Goal: Information Seeking & Learning: Find specific fact

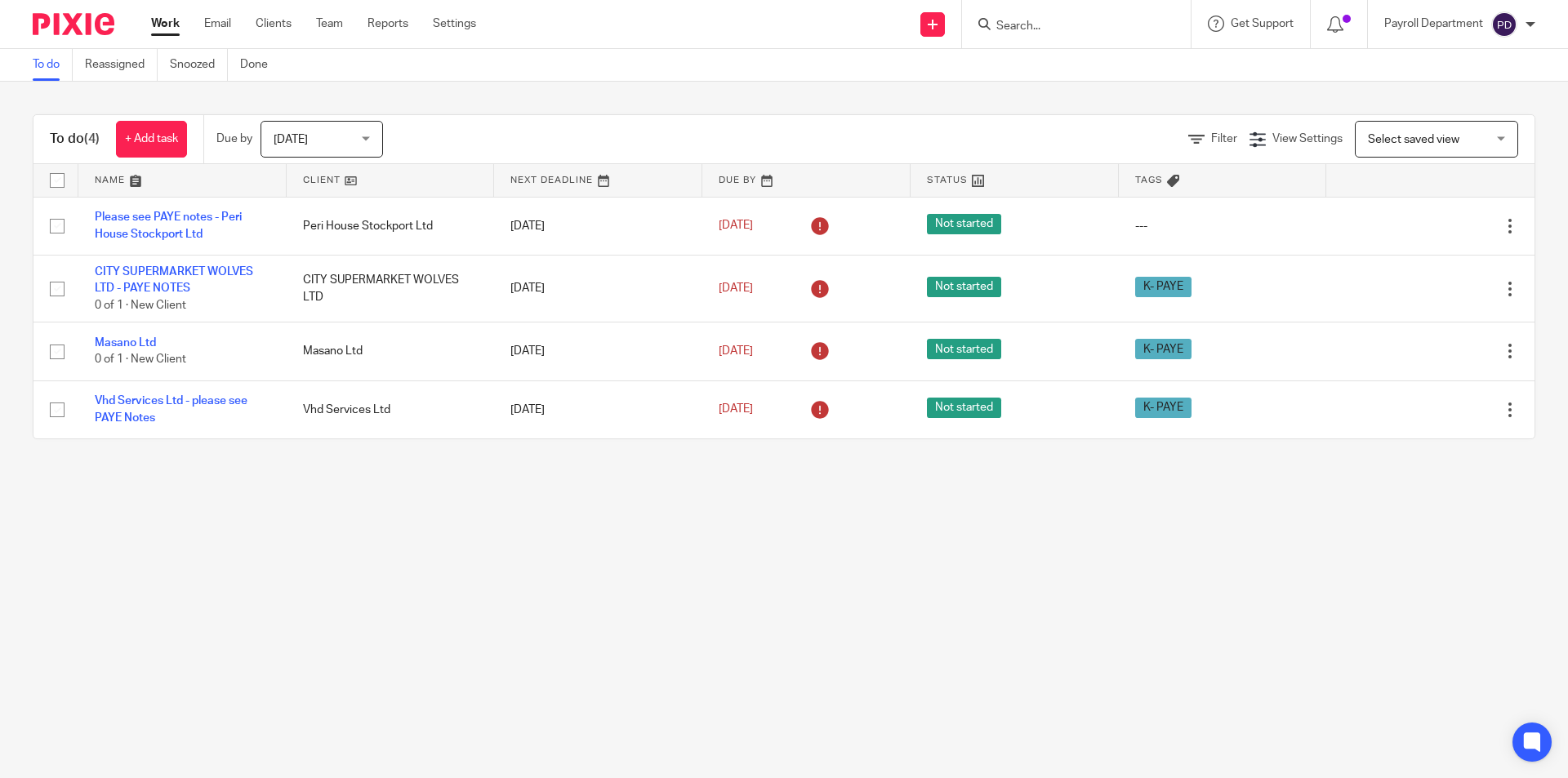
click at [1005, 29] on input "Search" at bounding box center [1068, 27] width 147 height 14
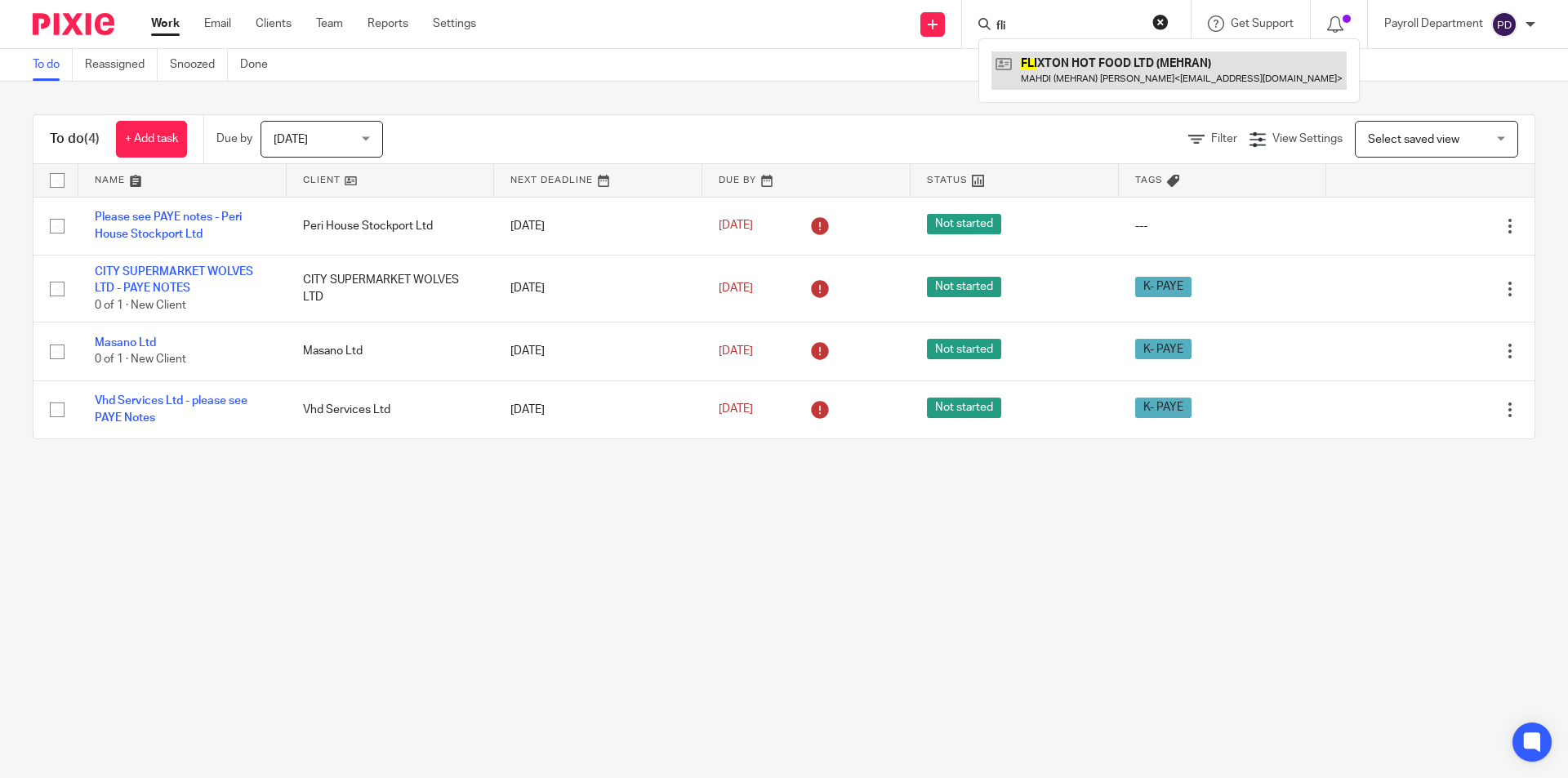
type input "fli"
click at [1043, 72] on link at bounding box center [1168, 70] width 355 height 37
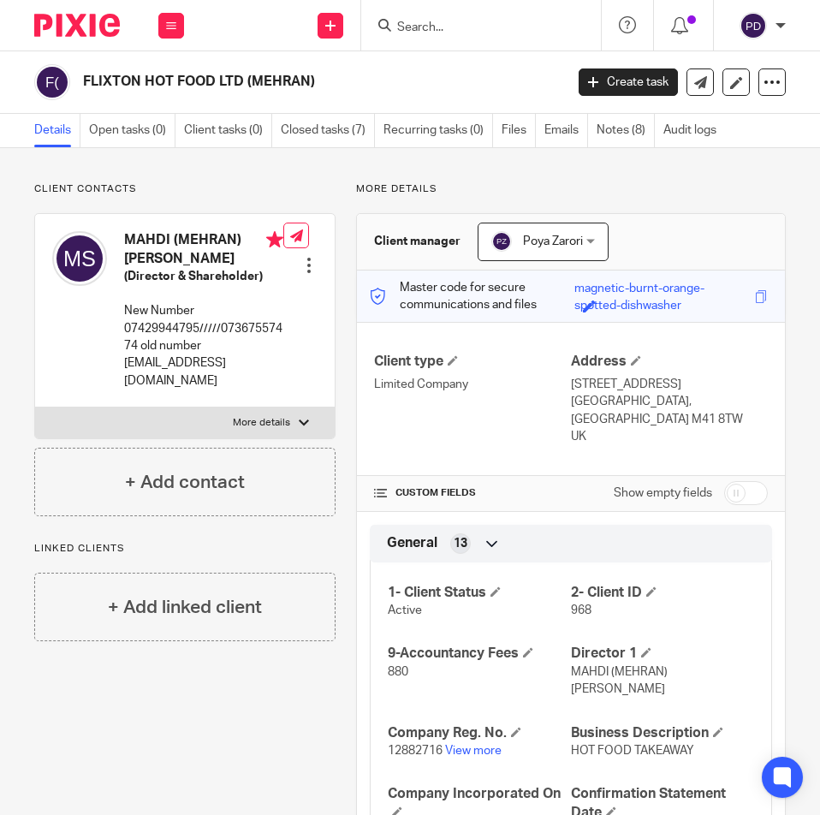
click at [485, 35] on input "Search" at bounding box center [473, 28] width 154 height 15
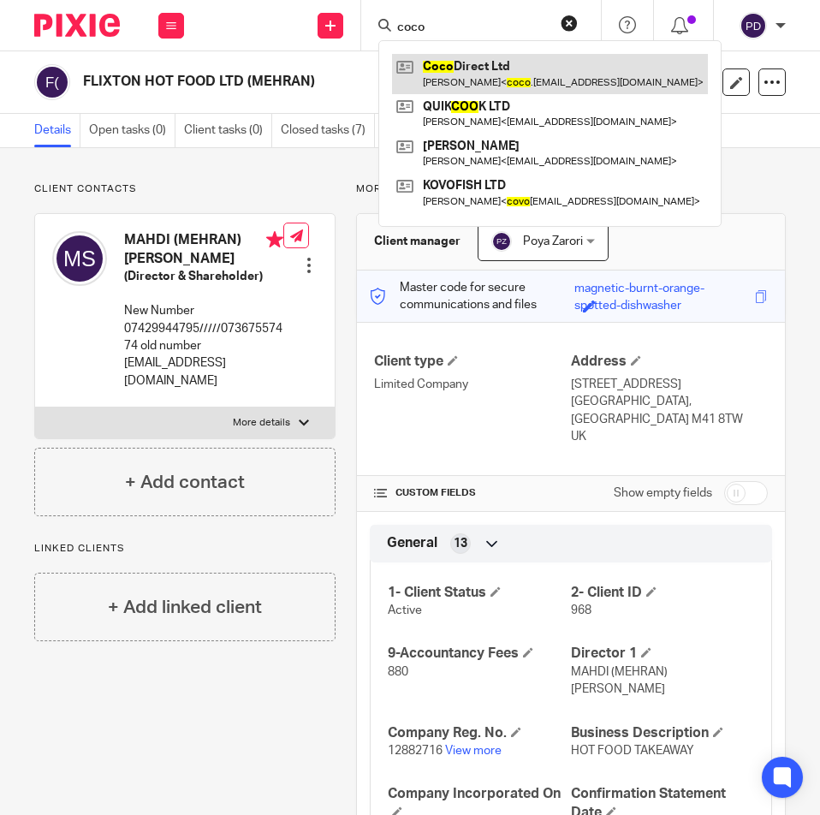
type input "coco"
click at [480, 68] on link at bounding box center [550, 73] width 316 height 39
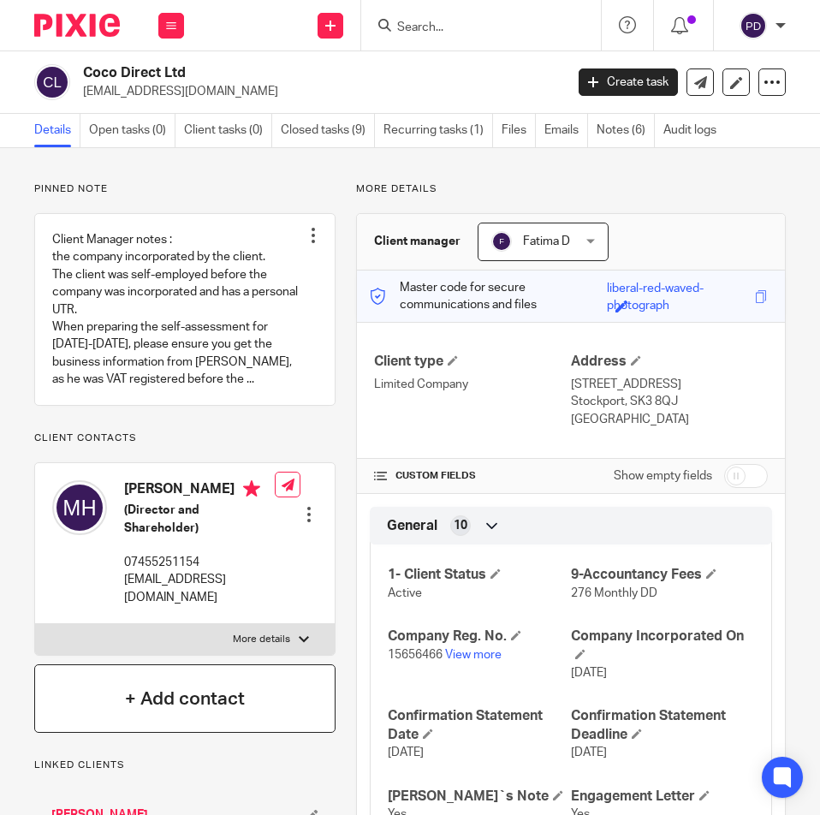
scroll to position [428, 0]
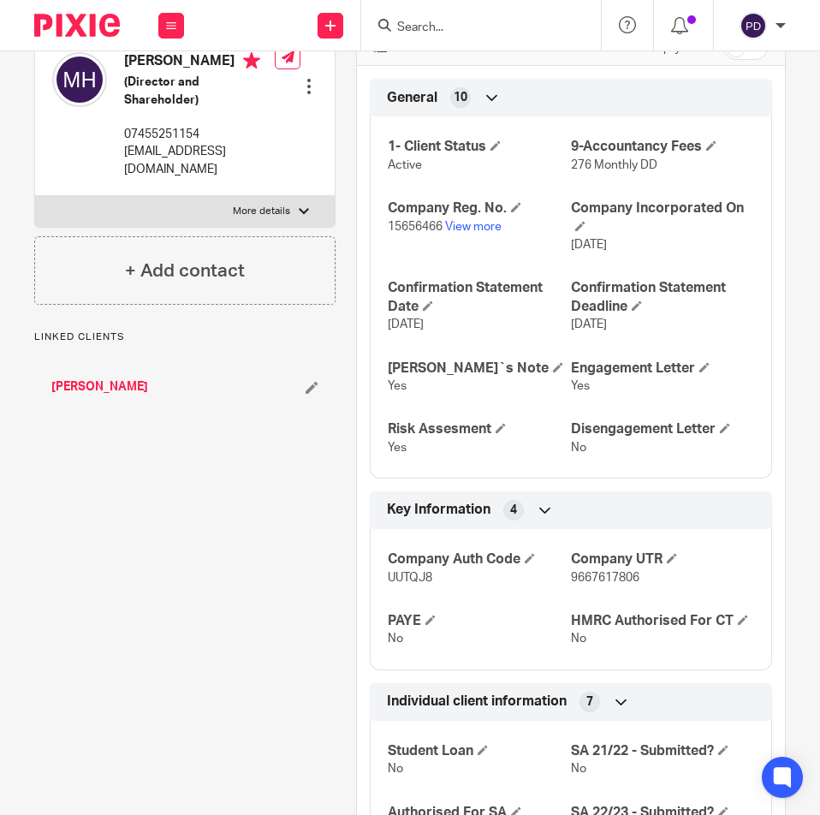
click at [247, 218] on label "More details" at bounding box center [185, 211] width 300 height 31
click at [35, 196] on input "More details" at bounding box center [34, 195] width 1 height 1
checkbox input "true"
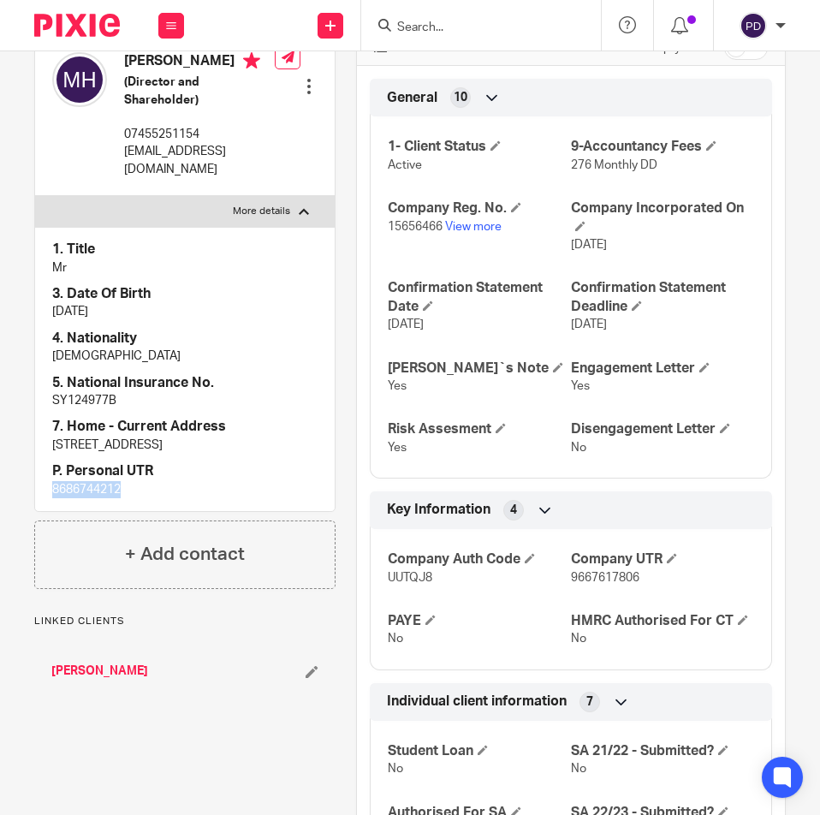
drag, startPoint x: 184, startPoint y: 528, endPoint x: -1, endPoint y: 529, distance: 184.9
click at [0, 529] on html "Work Email Clients Team Reports Settings Work Email Clients Team Reports Settin…" at bounding box center [410, 407] width 820 height 815
copy p "8686744212"
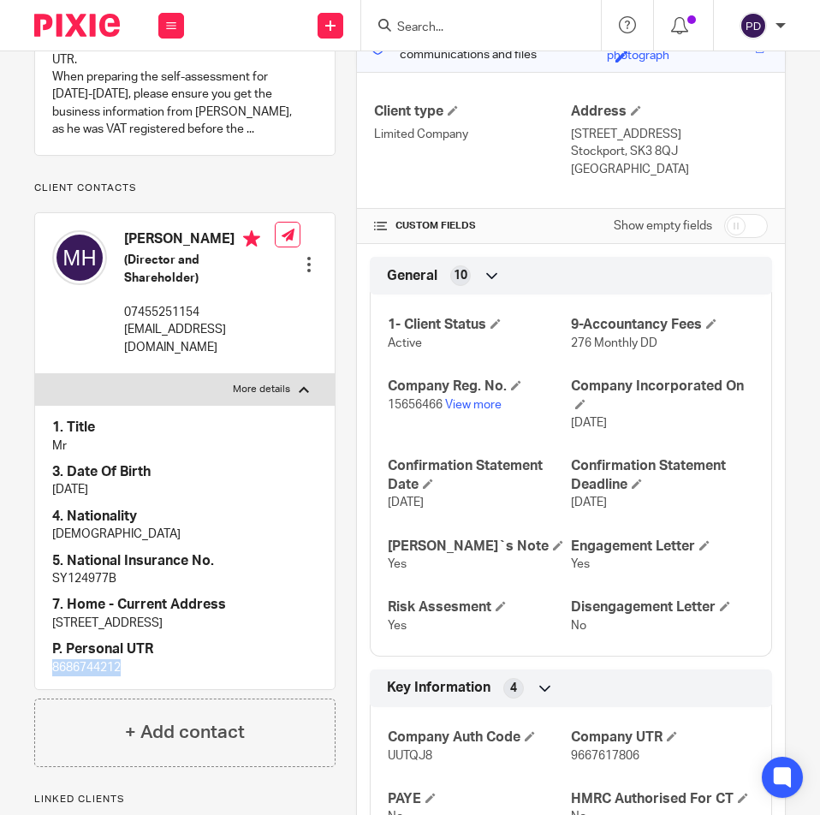
scroll to position [0, 0]
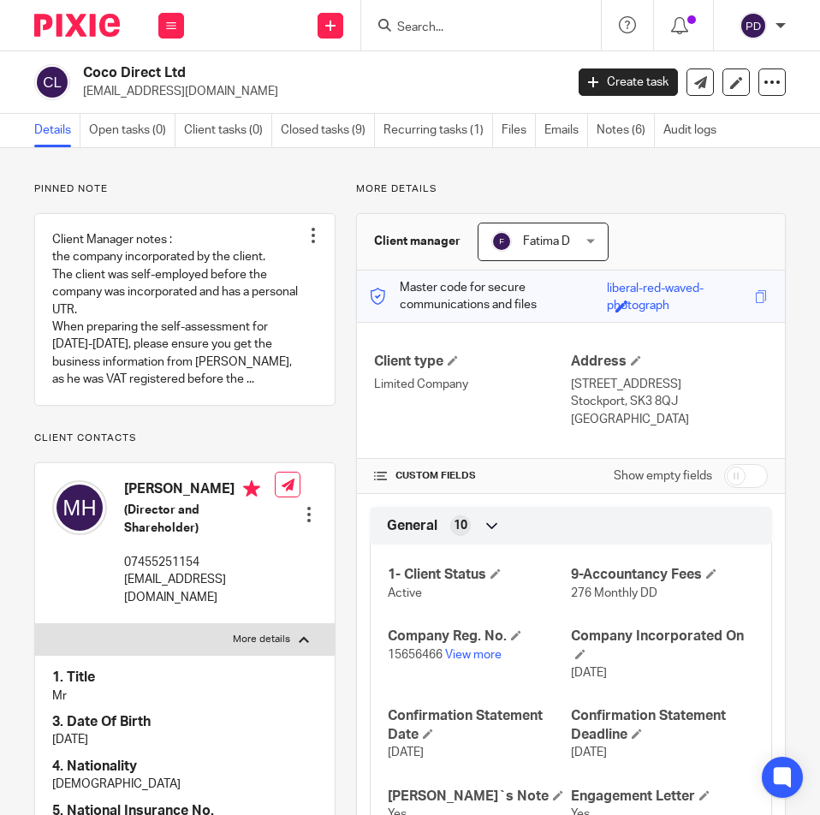
drag, startPoint x: 124, startPoint y: 486, endPoint x: 181, endPoint y: 506, distance: 60.6
click at [181, 502] on h4 "Mohamad Heydari" at bounding box center [199, 490] width 151 height 21
copy h4 "Mohamad Heydari"
click at [172, 596] on p "coco.direct.ltd78@gmail.com" at bounding box center [199, 588] width 151 height 35
click at [172, 595] on p "coco.direct.ltd78@gmail.com" at bounding box center [199, 588] width 151 height 35
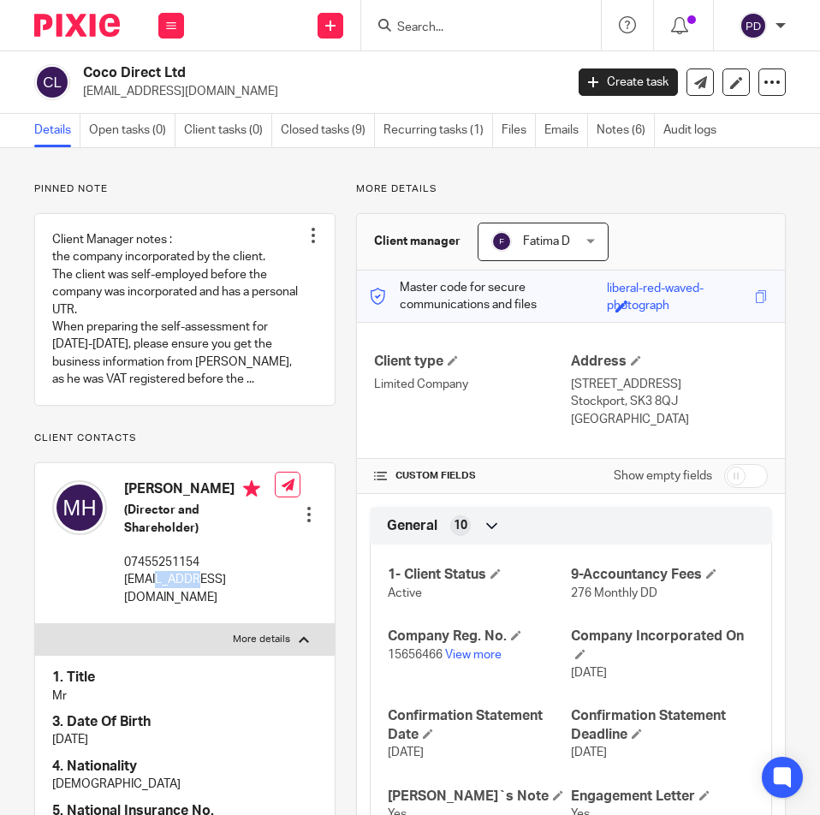
click at [172, 595] on p "coco.direct.ltd78@gmail.com" at bounding box center [199, 588] width 151 height 35
copy div "coco.direct.ltd78@gmail.com"
click at [465, 29] on input "Search" at bounding box center [473, 28] width 154 height 15
paste input "[PERSON_NAME]"
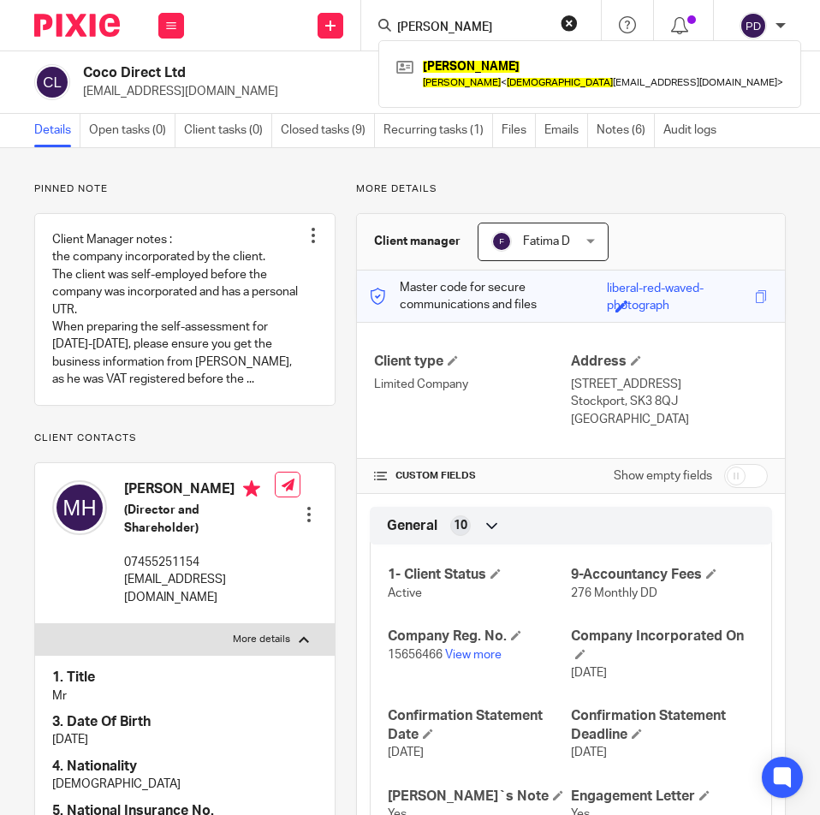
type input "[PERSON_NAME]"
click at [467, 64] on link at bounding box center [590, 73] width 396 height 39
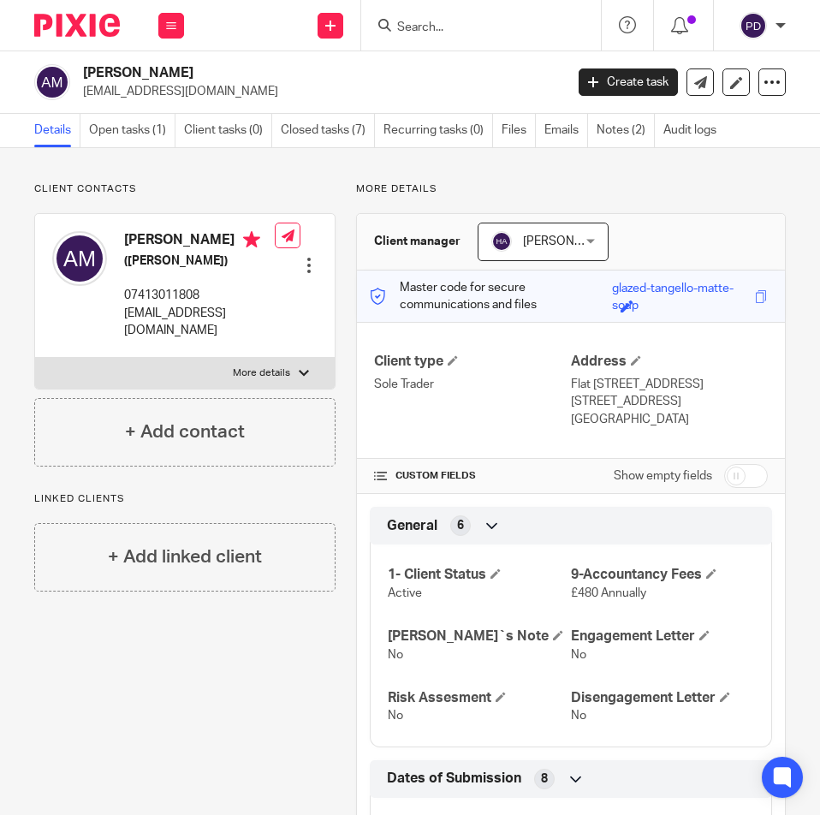
click at [285, 389] on label "More details" at bounding box center [185, 373] width 300 height 31
click at [35, 358] on input "More details" at bounding box center [34, 357] width 1 height 1
checkbox input "true"
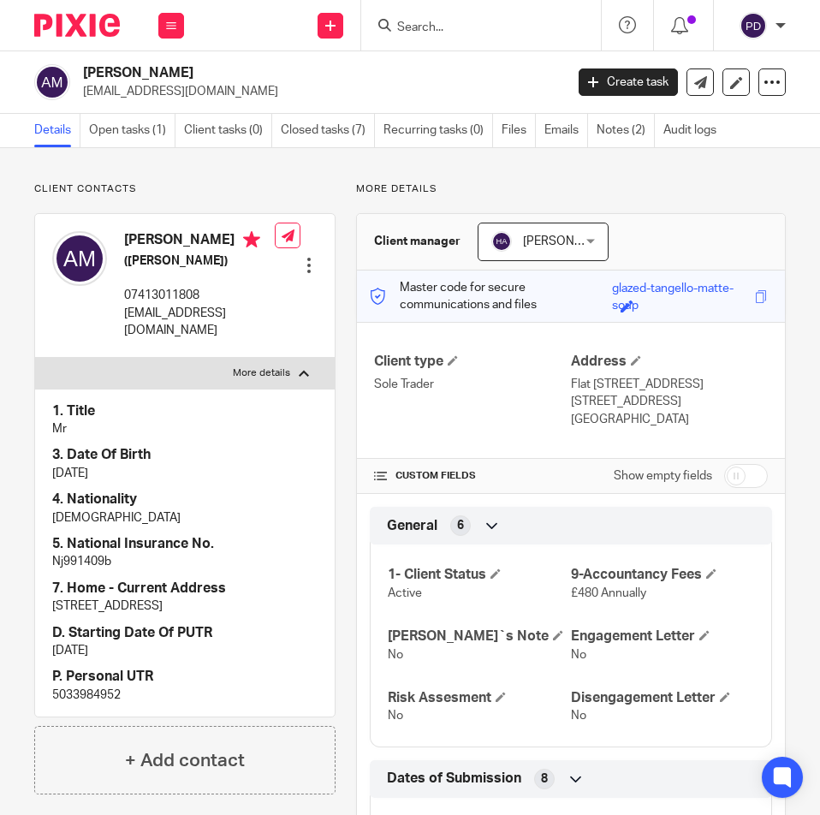
click at [451, 21] on input "Search" at bounding box center [473, 28] width 154 height 15
paste input "DELI STITCHES"
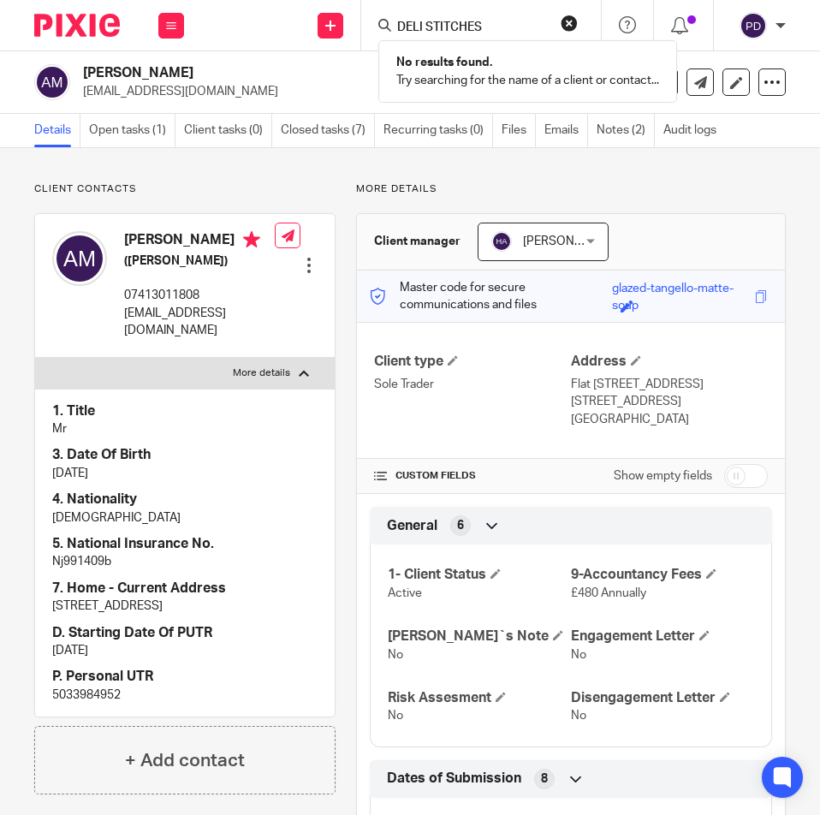
type input "DELI STITCHES"
click at [562, 29] on button "reset" at bounding box center [569, 23] width 17 height 17
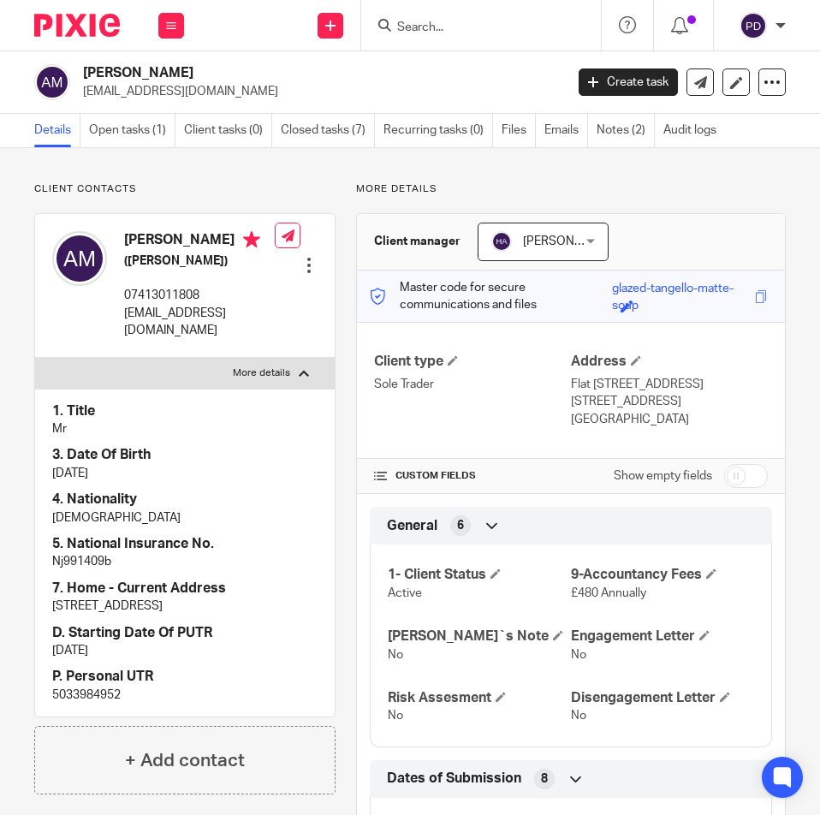
click at [507, 25] on input "Search" at bounding box center [473, 28] width 154 height 15
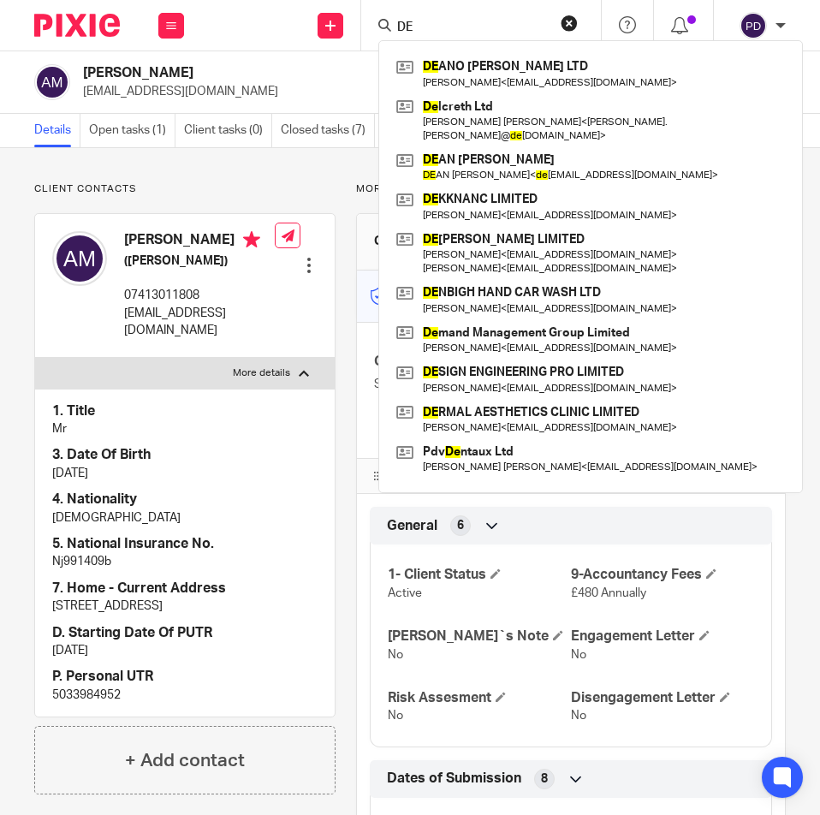
type input "DE"
click at [566, 25] on button "reset" at bounding box center [569, 23] width 17 height 17
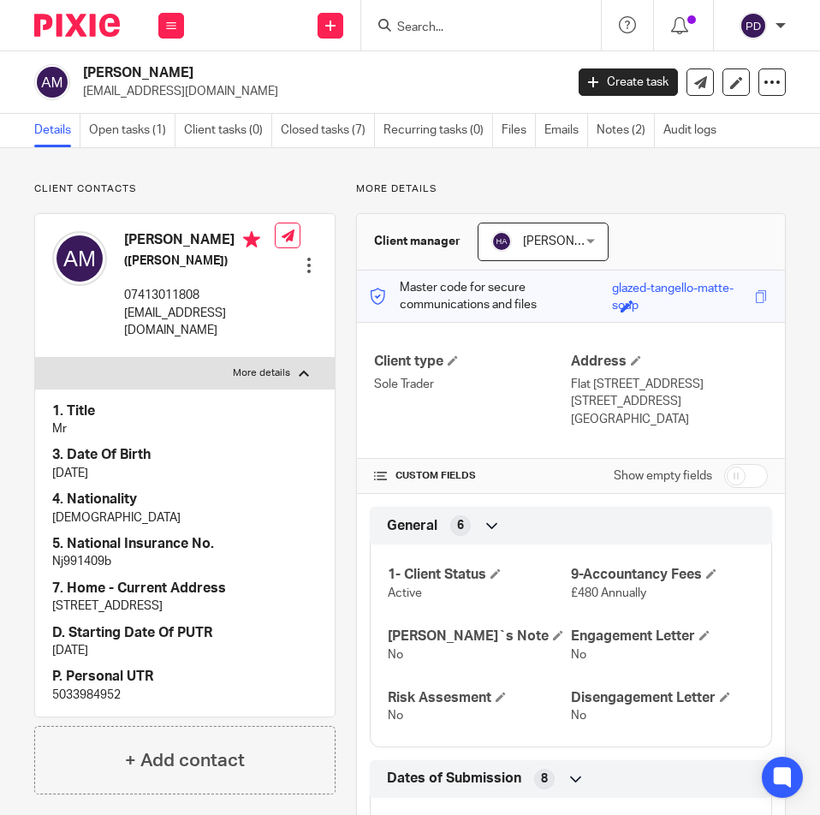
click at [445, 28] on input "Search" at bounding box center [473, 28] width 154 height 15
paste input "WASH CLEAN DRIVE LTD"
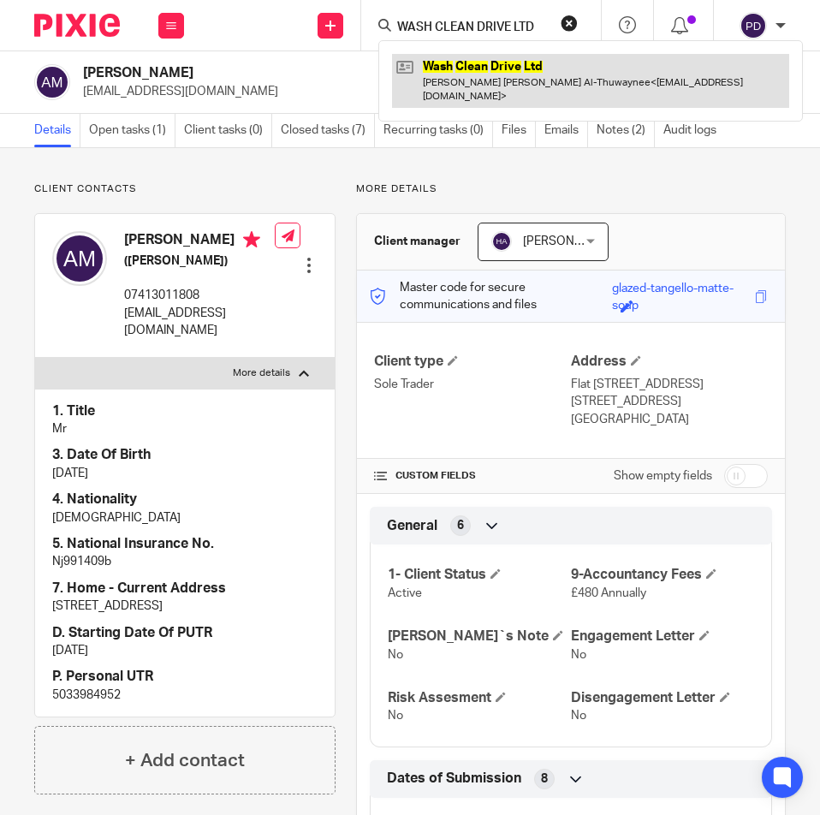
type input "WASH CLEAN DRIVE LTD"
click at [494, 73] on link at bounding box center [590, 80] width 397 height 53
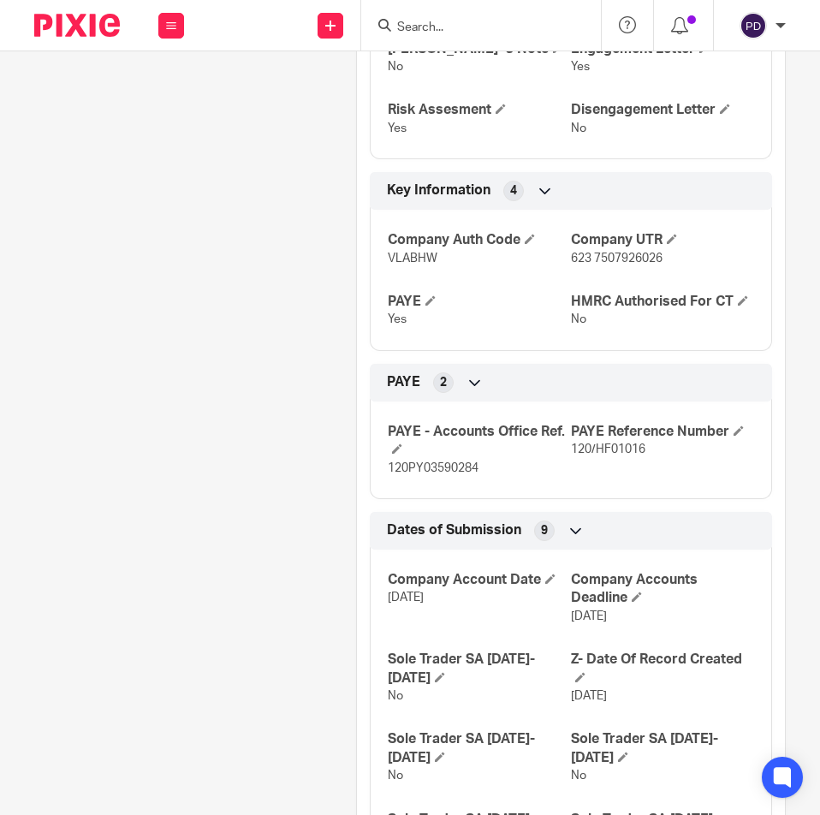
scroll to position [770, 0]
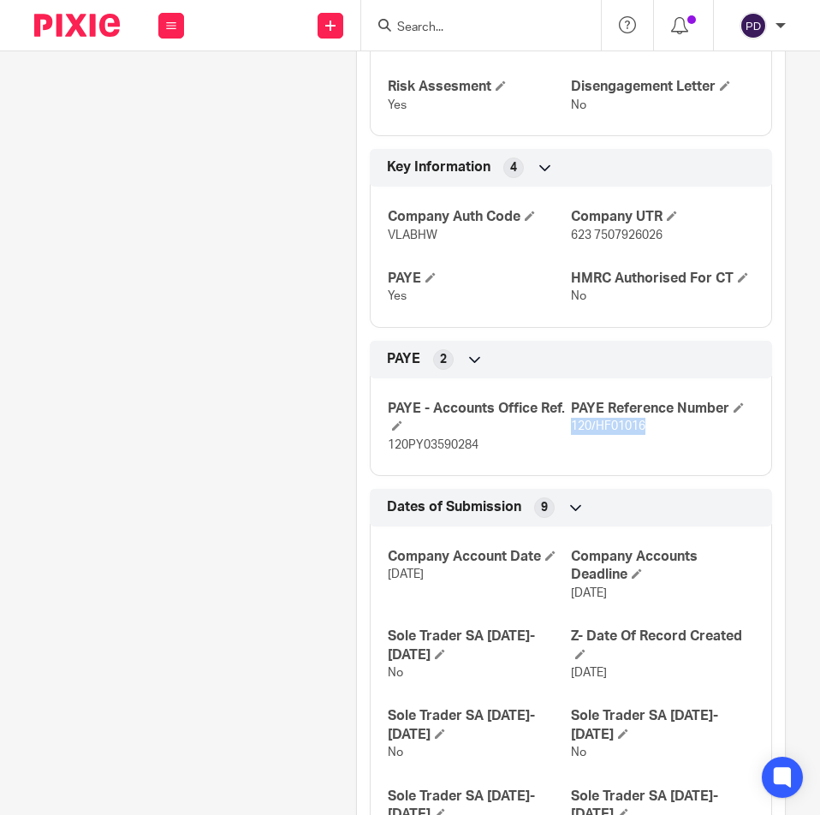
drag, startPoint x: 562, startPoint y: 424, endPoint x: 638, endPoint y: 425, distance: 76.2
click at [638, 425] on p "120/HF01016" at bounding box center [662, 426] width 183 height 17
copy span "120/HF01016"
drag, startPoint x: 467, startPoint y: 447, endPoint x: 383, endPoint y: 444, distance: 84.8
click at [388, 444] on p "120PY03590284" at bounding box center [479, 445] width 183 height 17
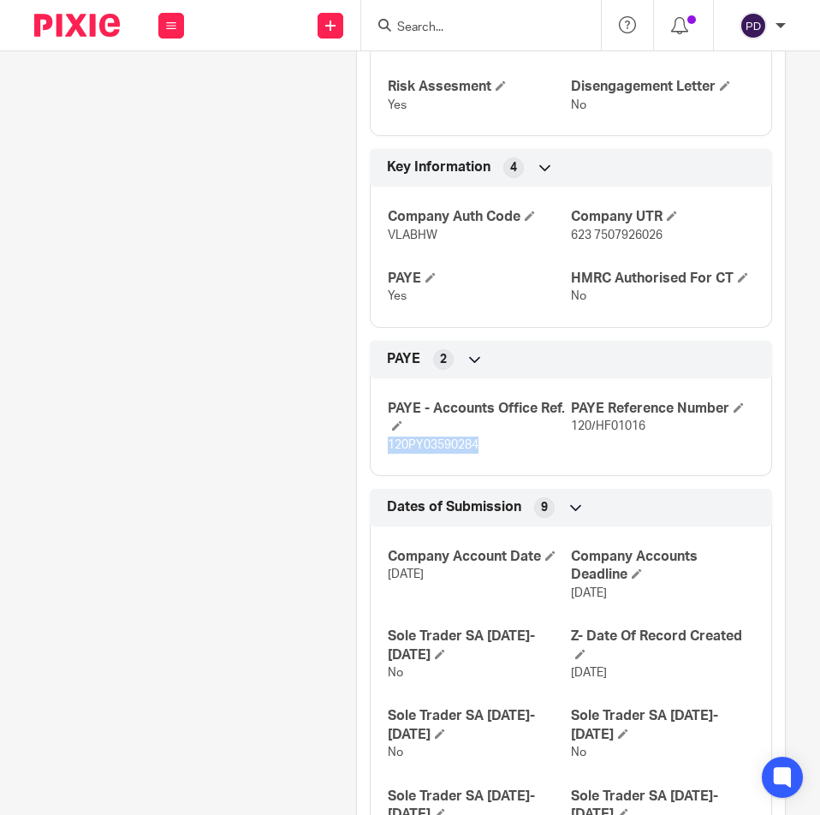
copy span "120PY03590284"
click at [473, 25] on input "Search" at bounding box center [473, 28] width 154 height 15
paste input "GREEK OLIVES MCR LTD"
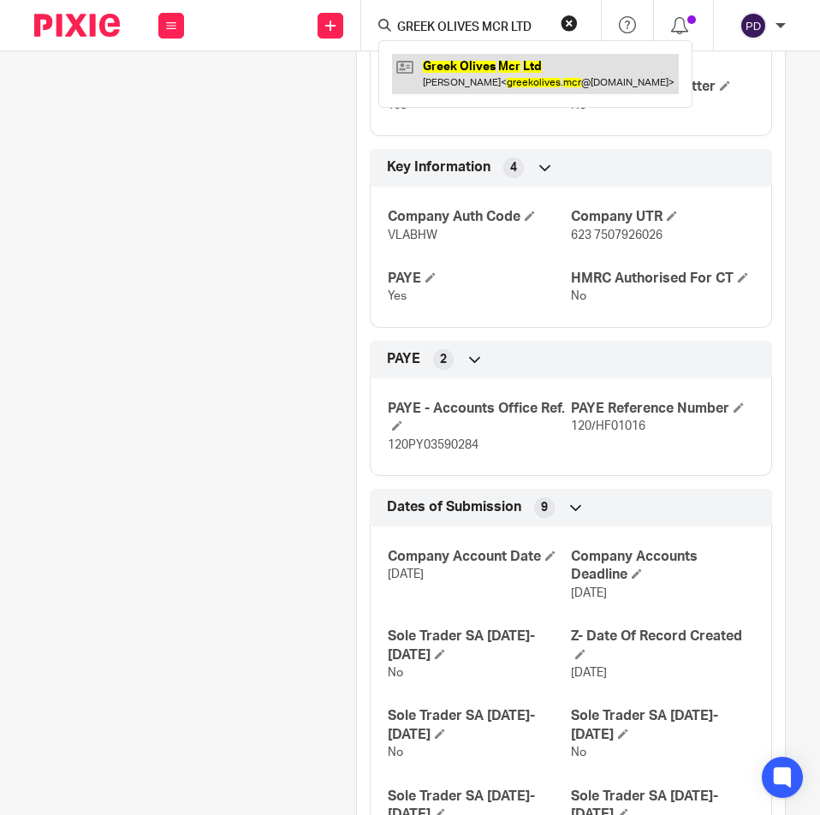
type input "GREEK OLIVES MCR LTD"
click at [492, 68] on link at bounding box center [535, 73] width 287 height 39
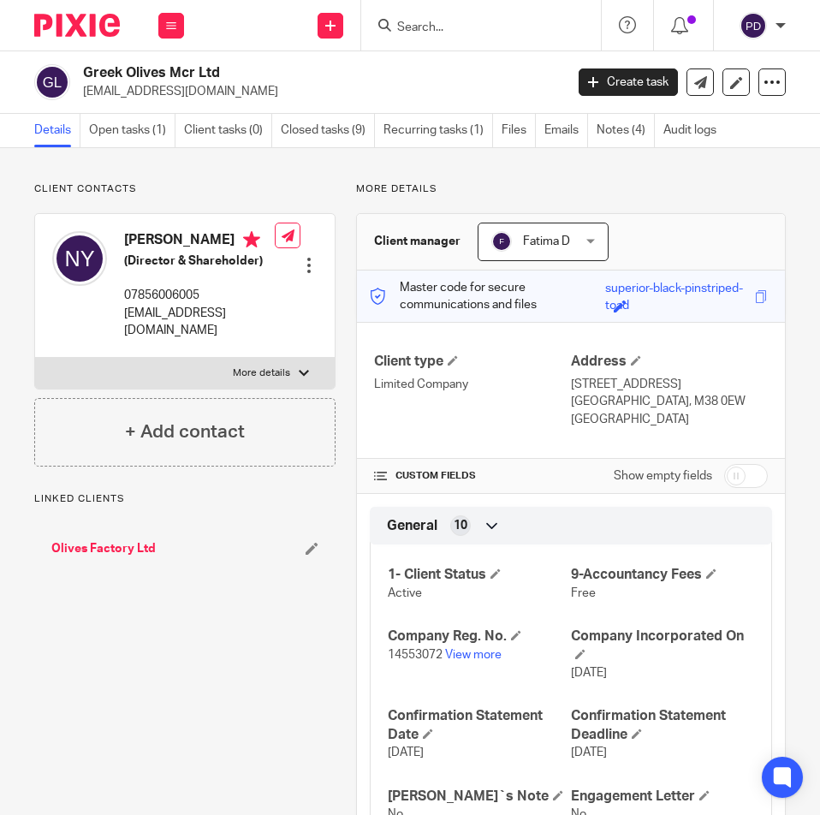
click at [255, 383] on label "More details" at bounding box center [185, 373] width 300 height 31
click at [35, 358] on input "More details" at bounding box center [34, 357] width 1 height 1
checkbox input "true"
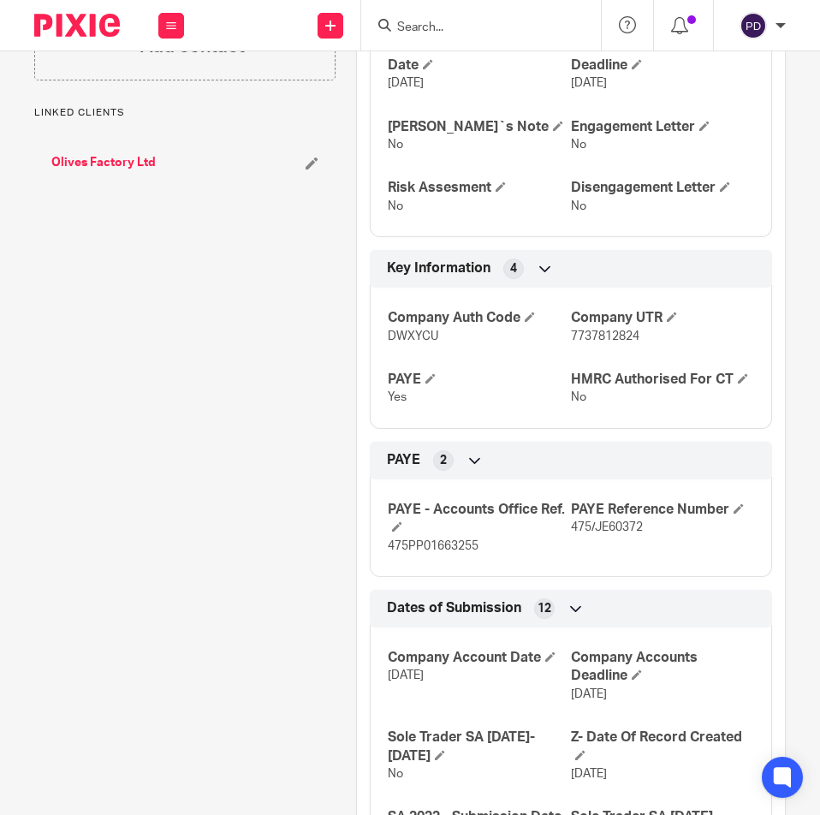
scroll to position [685, 0]
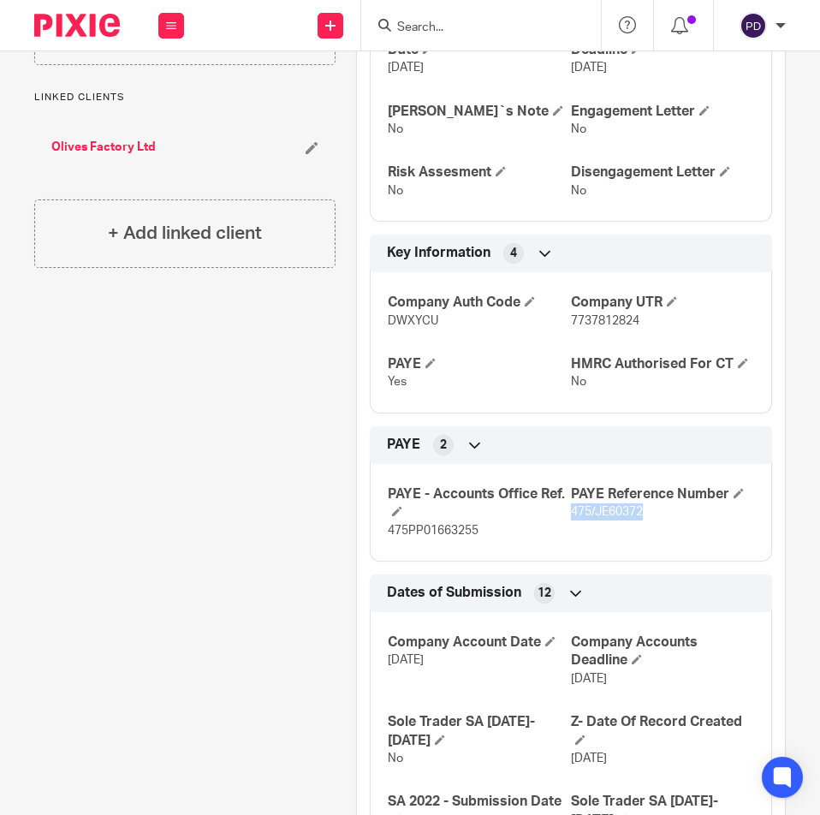
drag, startPoint x: 654, startPoint y: 517, endPoint x: 565, endPoint y: 515, distance: 89.1
click at [571, 515] on p "475/JE60372" at bounding box center [662, 511] width 183 height 17
copy span "475/JE60372"
drag, startPoint x: 459, startPoint y: 538, endPoint x: 381, endPoint y: 535, distance: 77.9
click at [381, 535] on div "PAYE - Accounts Office Ref. 475PP01663255 PAYE Reference Number 475/JE60372" at bounding box center [571, 506] width 402 height 110
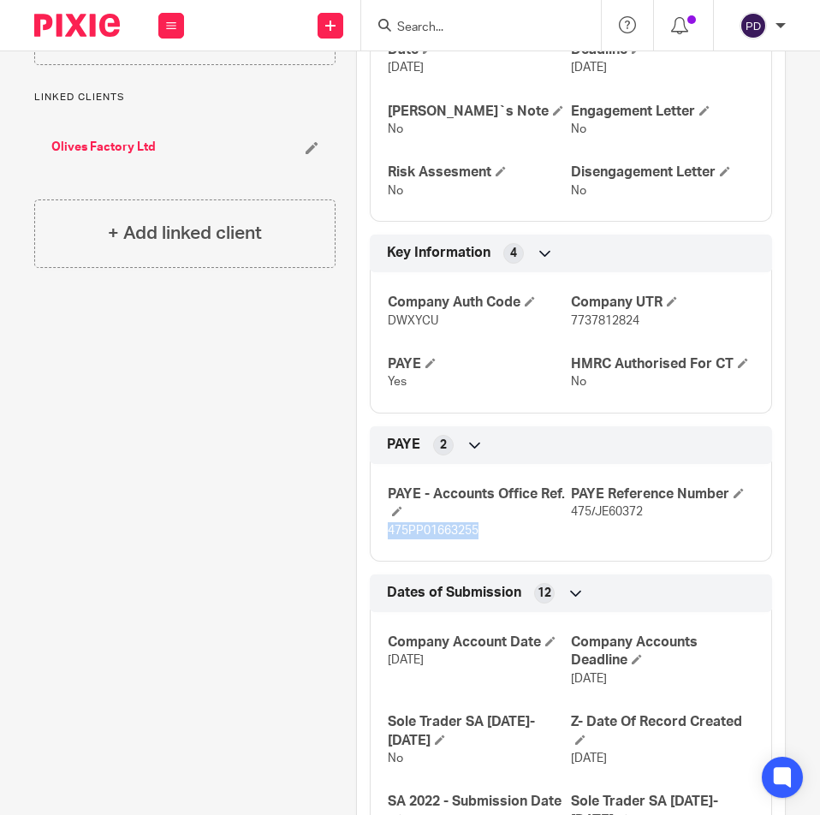
copy span "475PP01663255"
click at [477, 28] on input "Search" at bounding box center [473, 28] width 154 height 15
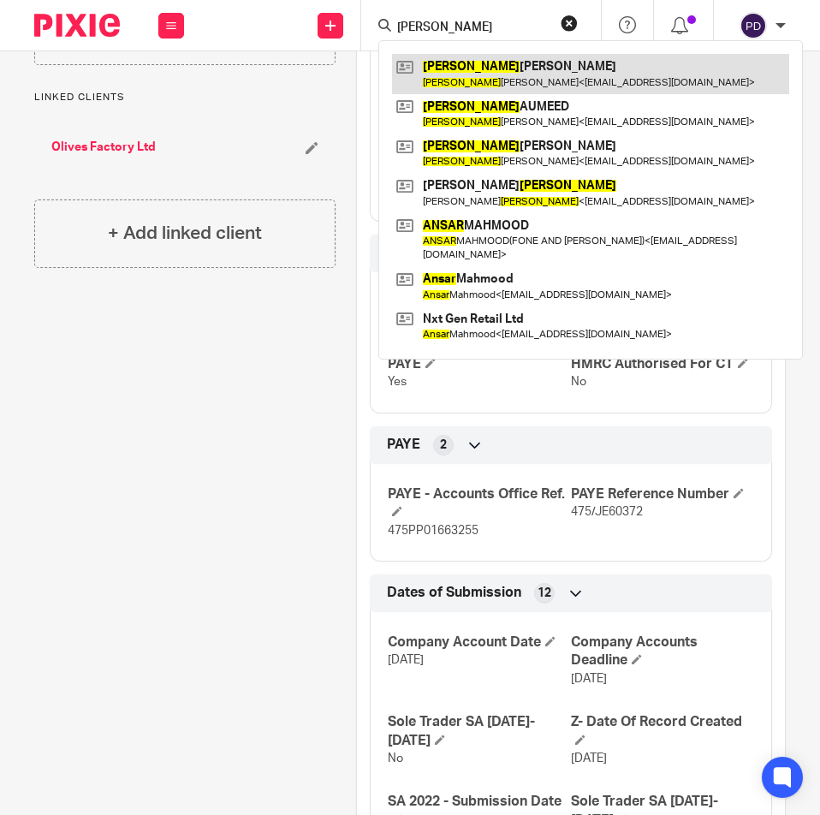
type input "anwar"
click at [479, 70] on link at bounding box center [590, 73] width 397 height 39
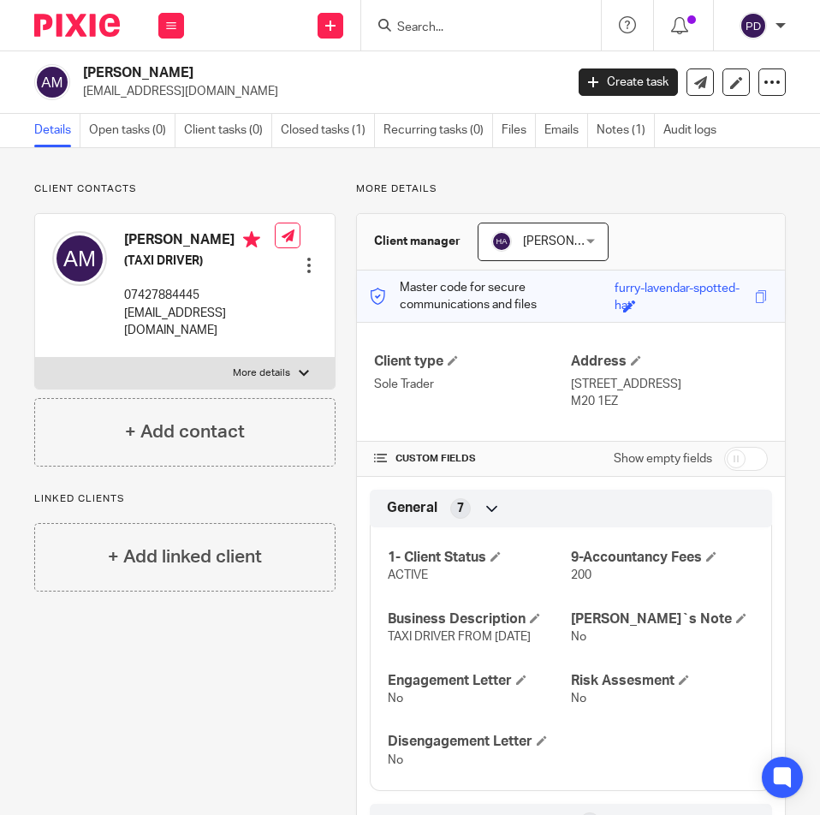
click at [278, 380] on p "More details" at bounding box center [261, 373] width 57 height 14
click at [35, 358] on input "More details" at bounding box center [34, 357] width 1 height 1
checkbox input "true"
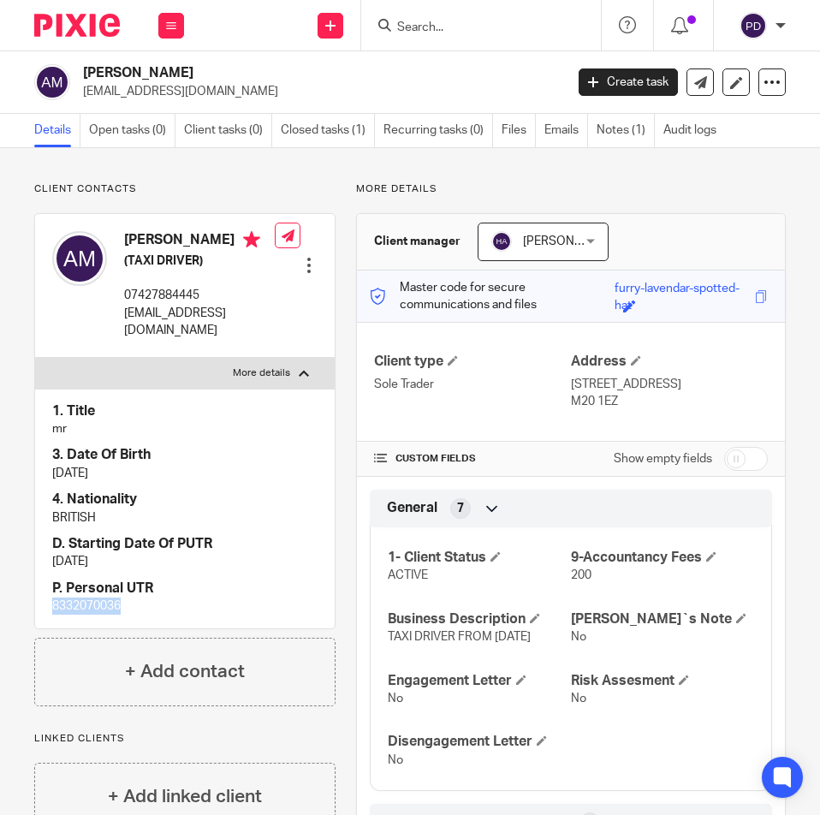
click at [0, 627] on html "Work Email Clients Team Reports Settings Work Email Clients Team Reports Settin…" at bounding box center [410, 407] width 820 height 815
click at [478, 27] on input "Search" at bounding box center [473, 28] width 154 height 15
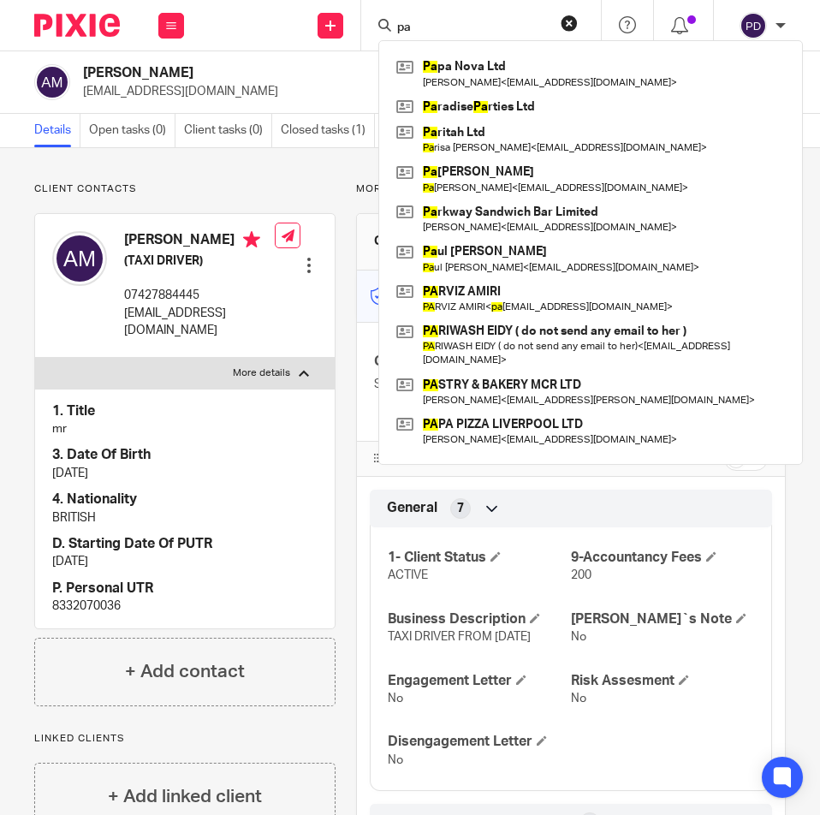
type input "p"
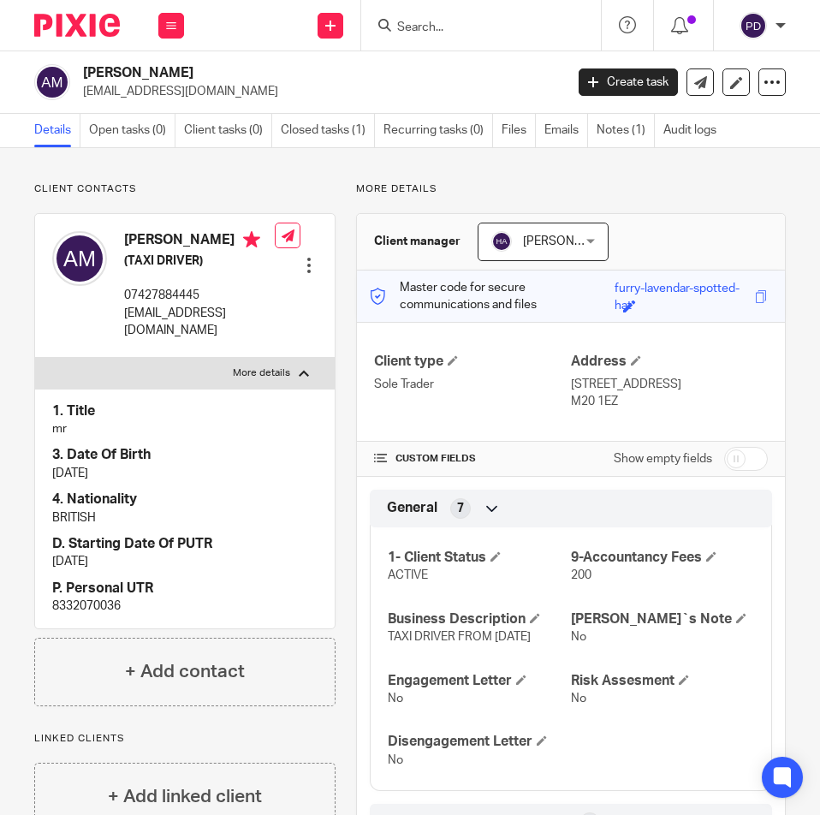
type input "g"
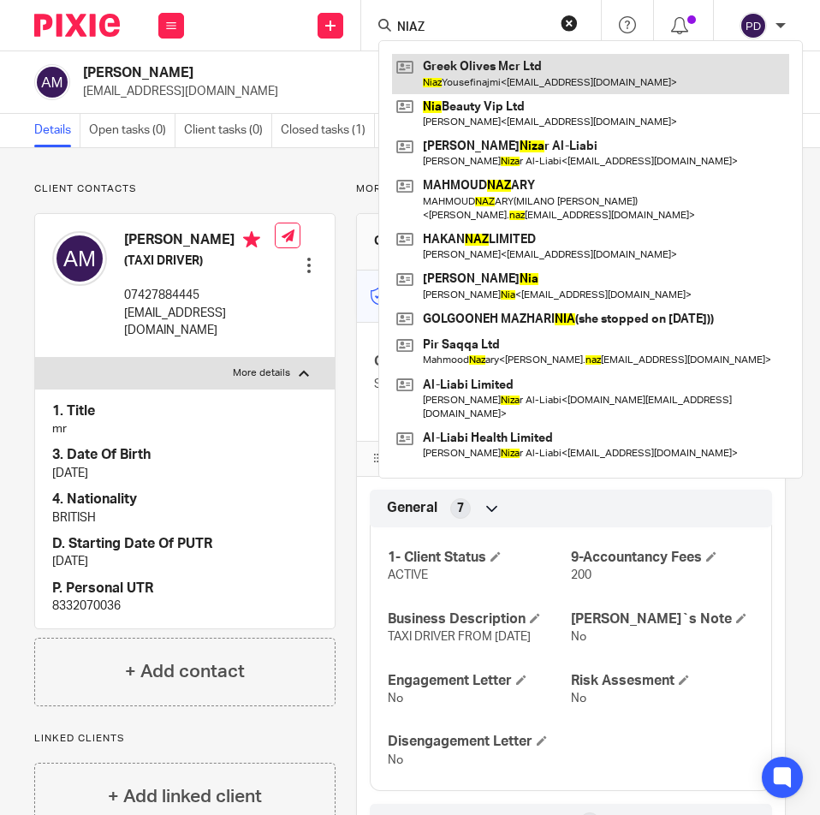
type input "NIAZ"
click at [509, 84] on link at bounding box center [590, 73] width 397 height 39
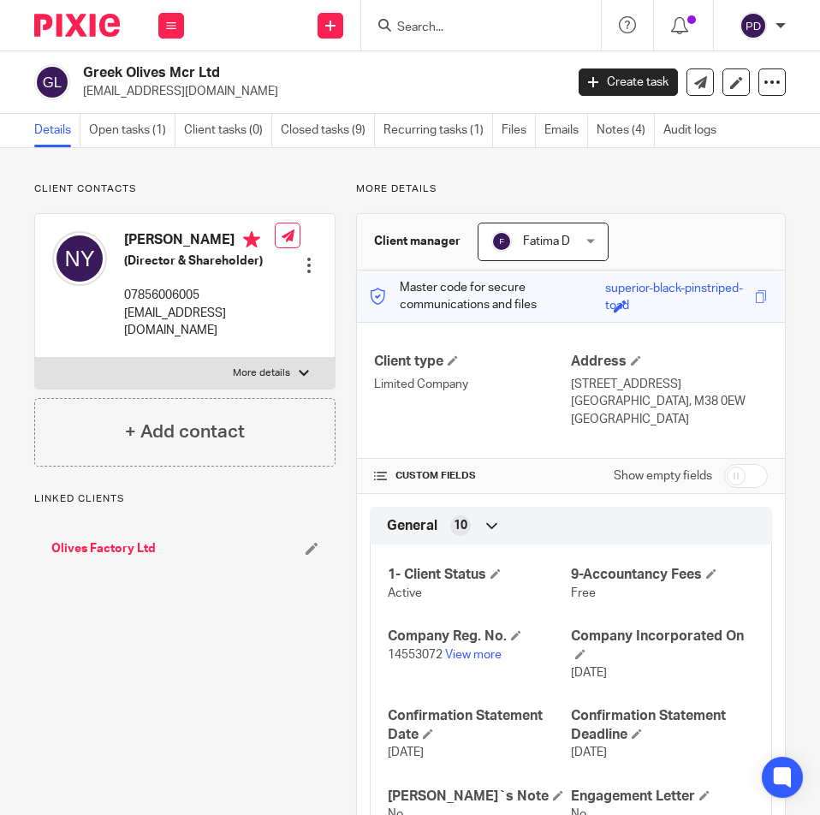
click at [87, 544] on link "Olives Factory Ltd" at bounding box center [103, 548] width 104 height 17
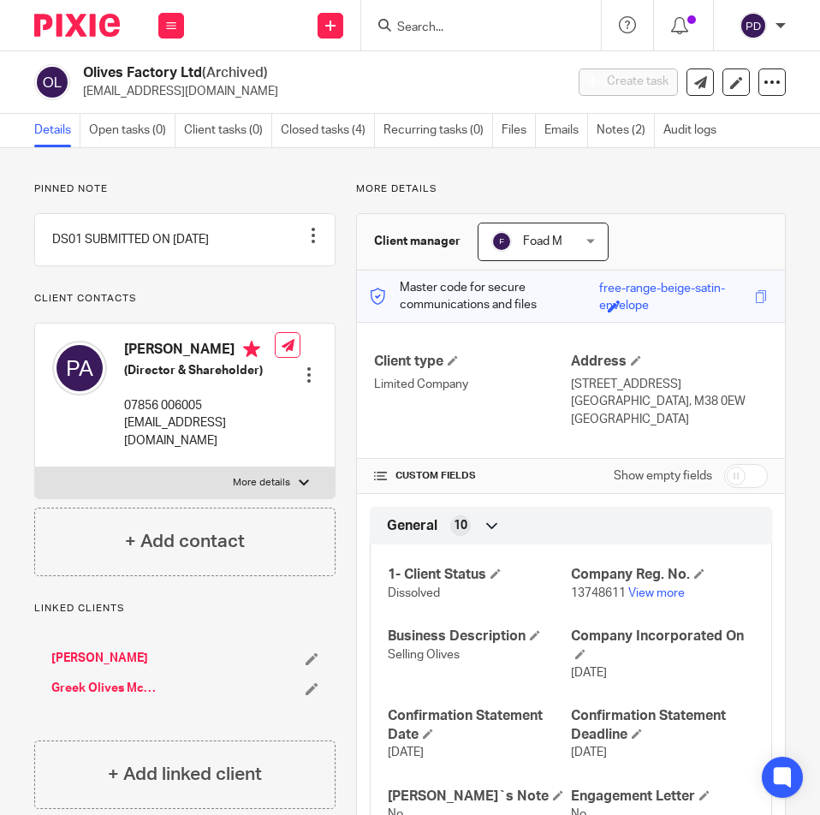
click at [438, 32] on input "Search" at bounding box center [473, 28] width 154 height 15
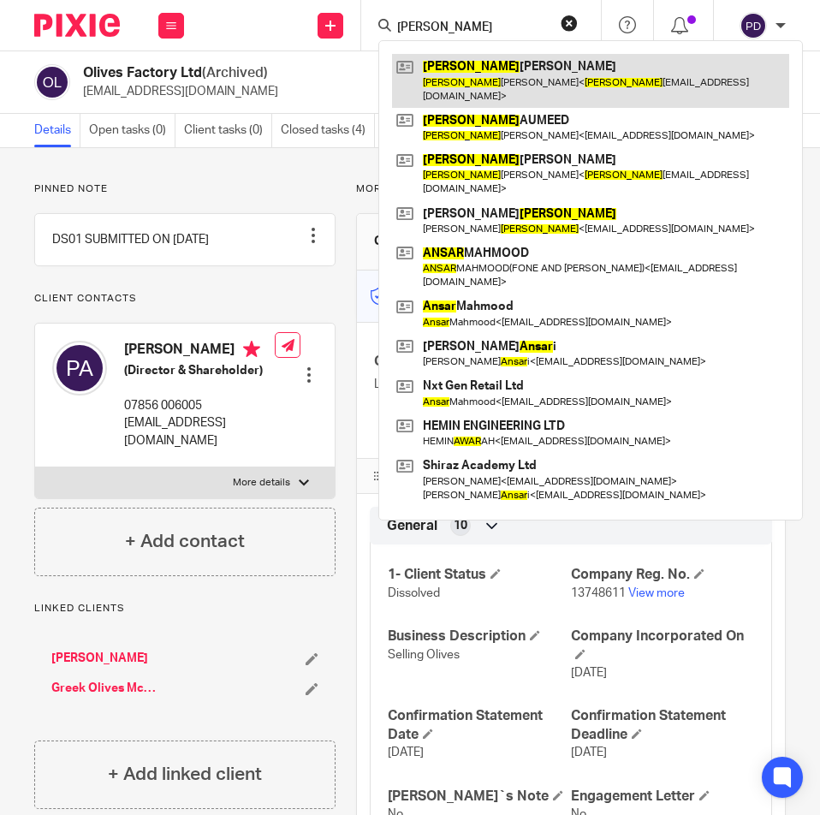
type input "[PERSON_NAME]"
click at [451, 68] on link at bounding box center [590, 80] width 397 height 53
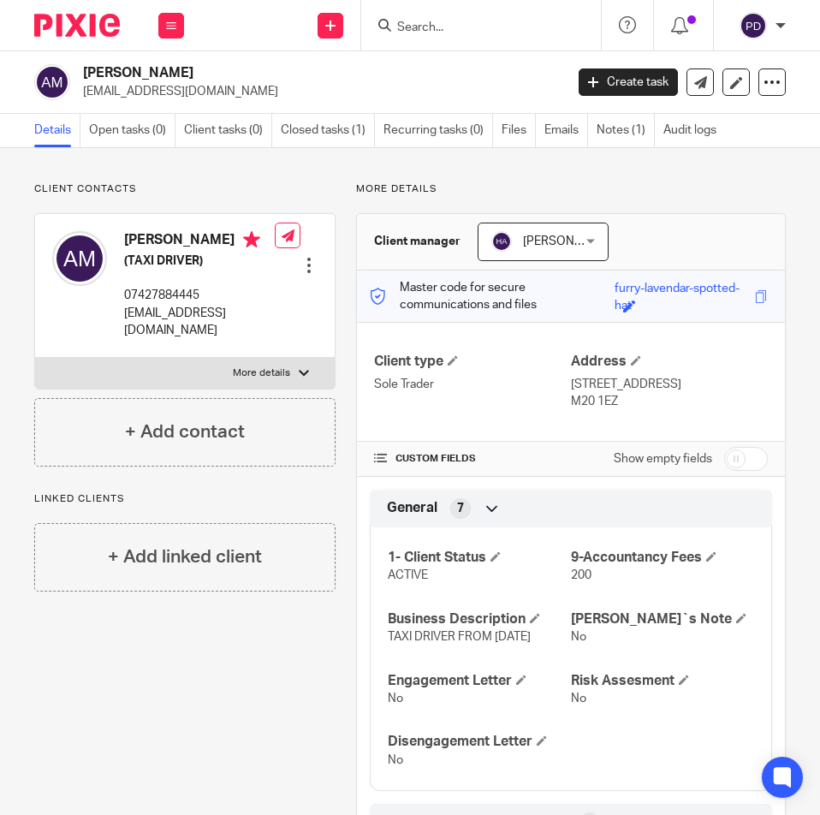
click at [146, 76] on h2 "[PERSON_NAME]" at bounding box center [271, 73] width 376 height 18
copy div "[PERSON_NAME]"
click at [156, 332] on p "anwarumer786@gmail.com" at bounding box center [199, 322] width 151 height 35
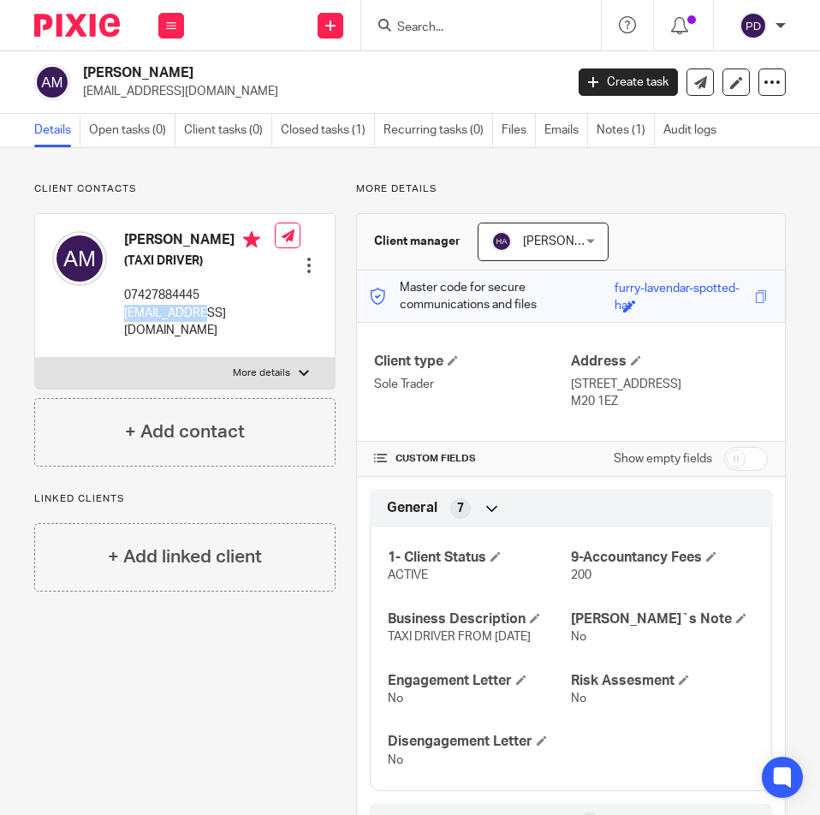
click at [156, 332] on p "anwarumer786@gmail.com" at bounding box center [199, 322] width 151 height 35
copy div "anwarumer786@gmail.com"
click at [459, 25] on input "Search" at bounding box center [473, 28] width 154 height 15
paste input "BLUEGOLGBIRD LTD"
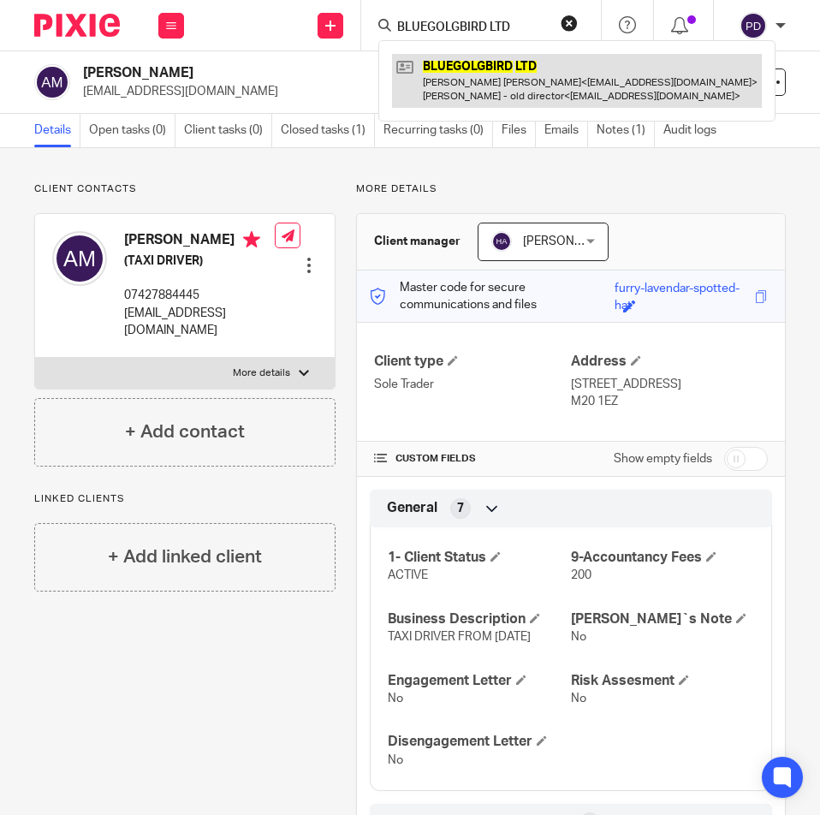
type input "BLUEGOLGBIRD LTD"
click at [526, 77] on link at bounding box center [577, 80] width 370 height 53
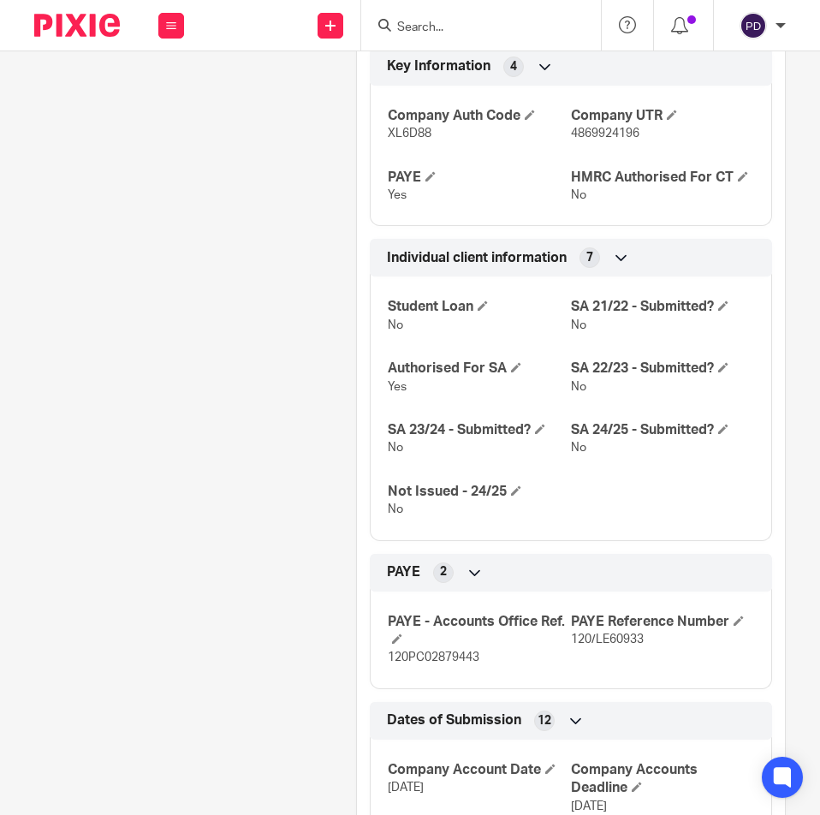
scroll to position [1113, 0]
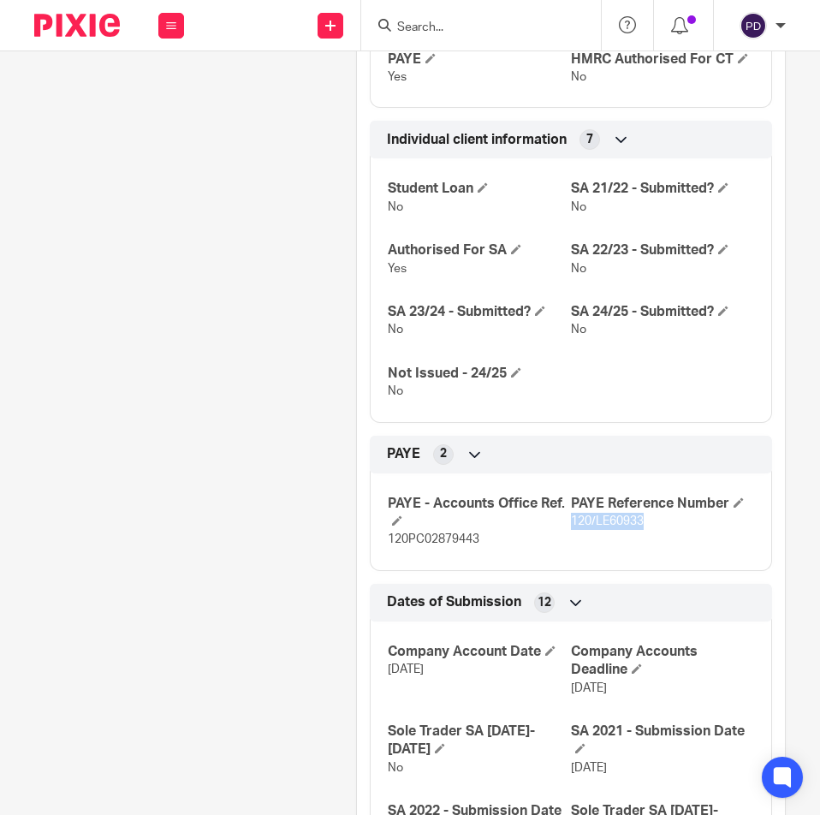
drag, startPoint x: 636, startPoint y: 520, endPoint x: 563, endPoint y: 518, distance: 72.8
click at [571, 518] on p "120/LE60933" at bounding box center [662, 521] width 183 height 17
copy span "120/LE60933"
drag, startPoint x: 481, startPoint y: 540, endPoint x: 372, endPoint y: 543, distance: 109.6
click at [372, 543] on div "PAYE - Accounts Office Ref. 120PC02879443 PAYE Reference Number 120/LE60933" at bounding box center [571, 516] width 402 height 110
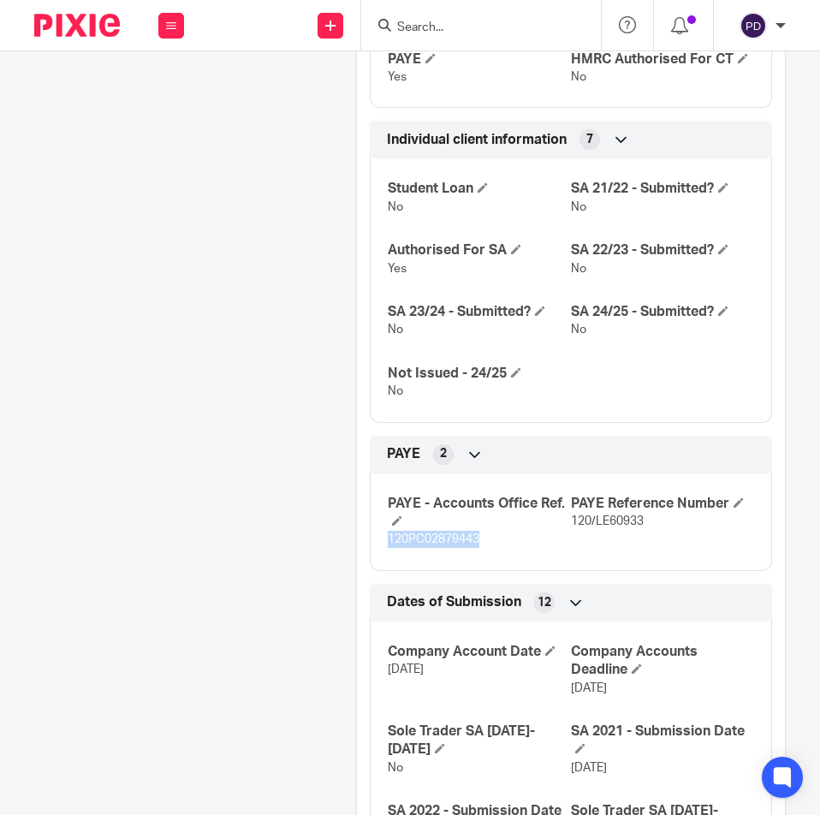
copy span "120PC02879443"
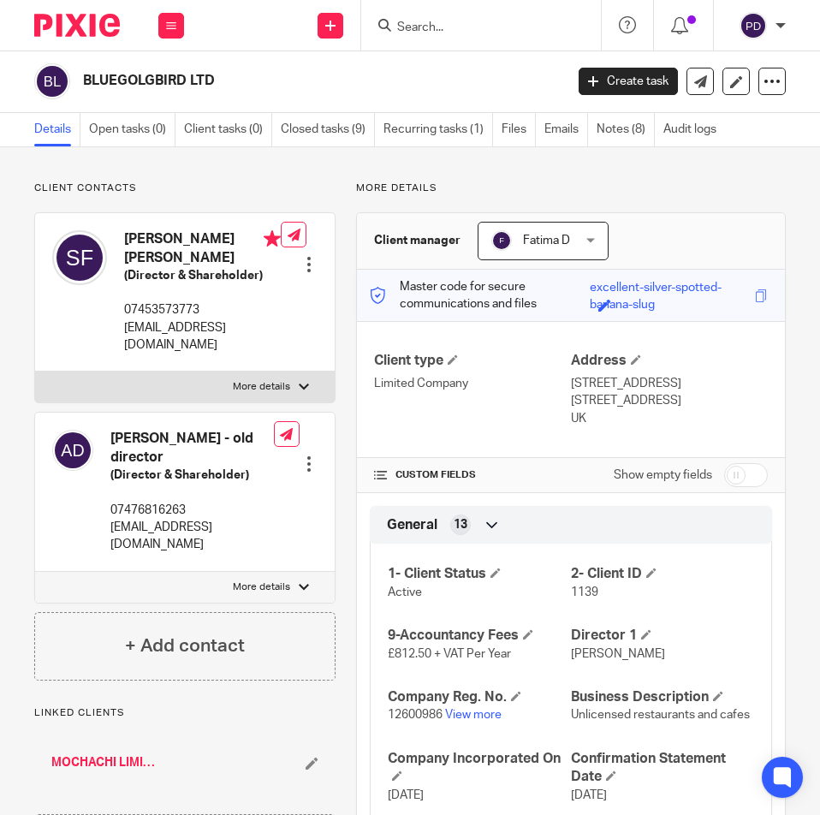
scroll to position [0, 0]
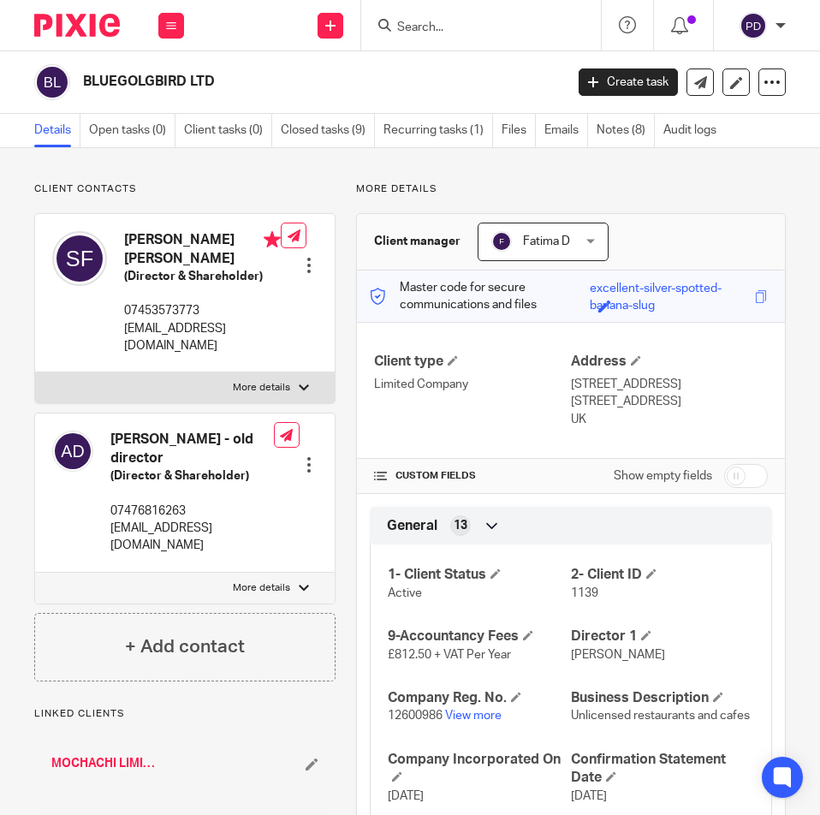
click at [459, 22] on input "Search" at bounding box center [473, 28] width 154 height 15
paste input "BRIGHTWIN ENGINEERING LTD"
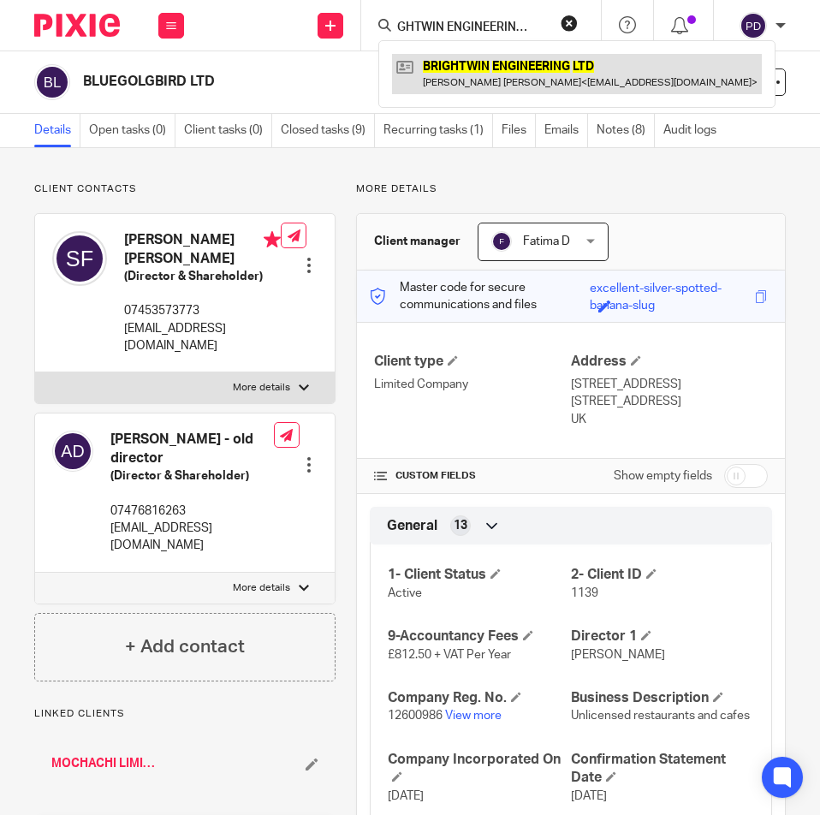
type input "BRIGHTWIN ENGINEERING LTD"
click at [473, 72] on link at bounding box center [577, 73] width 370 height 39
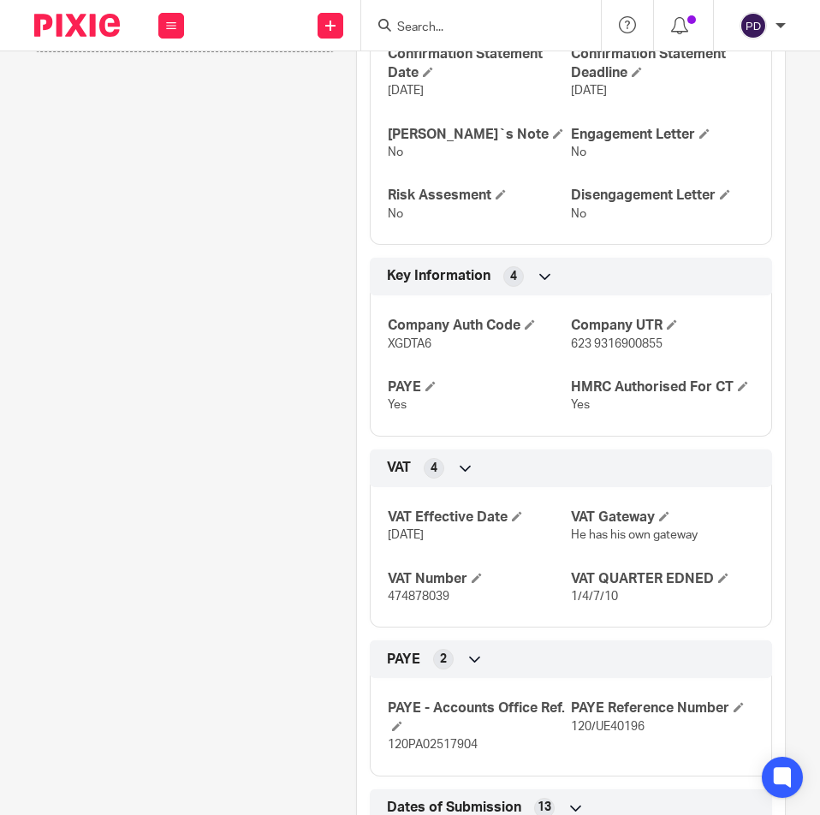
scroll to position [856, 0]
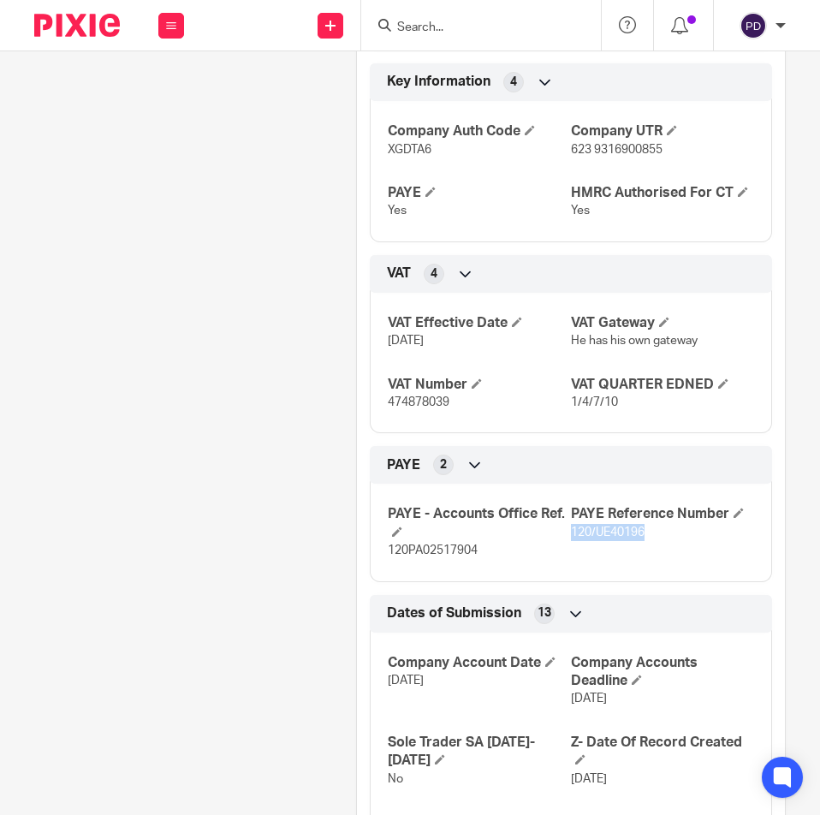
drag, startPoint x: 640, startPoint y: 539, endPoint x: 563, endPoint y: 538, distance: 76.2
click at [571, 538] on p "120/UE40196" at bounding box center [662, 532] width 183 height 17
copy span "120/UE40196"
drag, startPoint x: 467, startPoint y: 548, endPoint x: 379, endPoint y: 547, distance: 88.2
click at [379, 547] on div "PAYE - Accounts Office Ref. 120PA02517904 PAYE Reference Number 120/UE40196" at bounding box center [571, 526] width 402 height 110
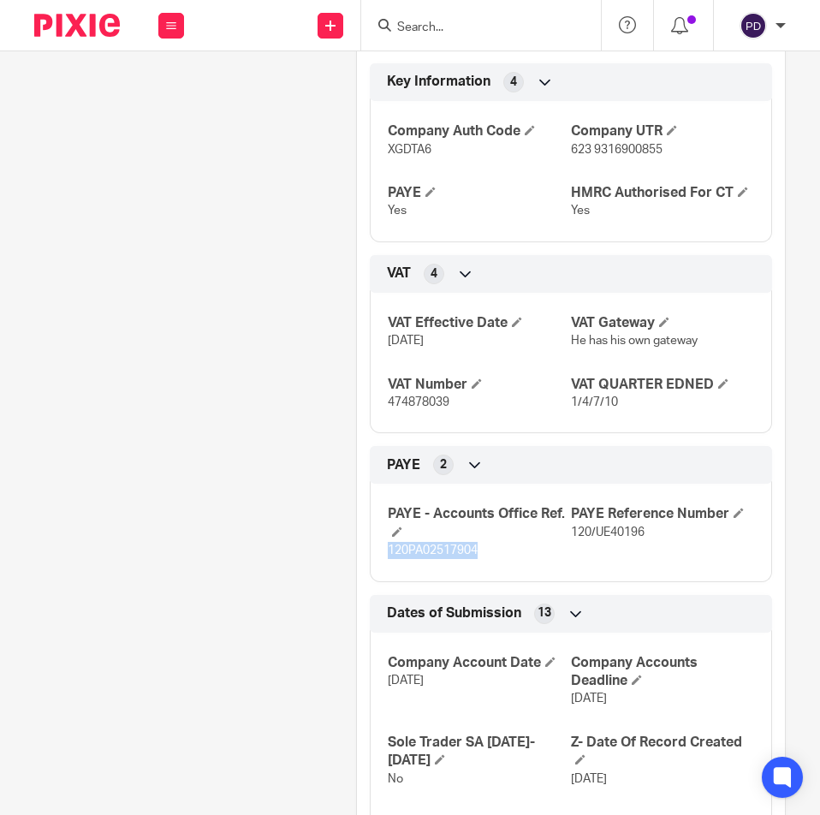
copy span "120PA02517904"
click at [491, 1] on div at bounding box center [481, 25] width 240 height 51
click at [484, 25] on input "Search" at bounding box center [473, 28] width 154 height 15
paste input "ZAGROS LIMITED"
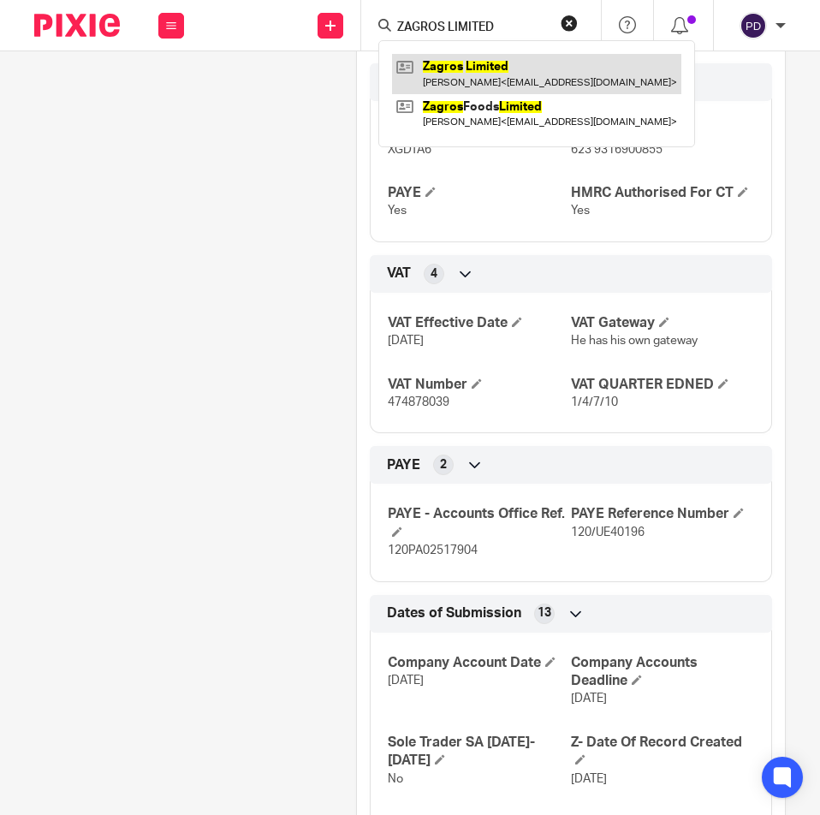
type input "ZAGROS LIMITED"
click at [485, 60] on link at bounding box center [536, 73] width 289 height 39
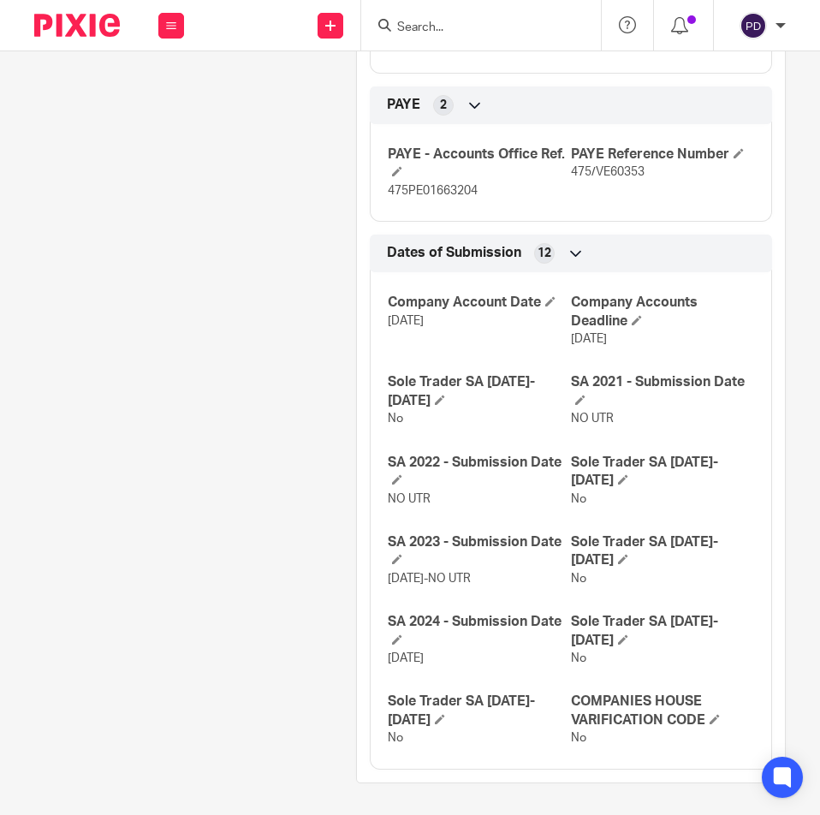
scroll to position [1106, 0]
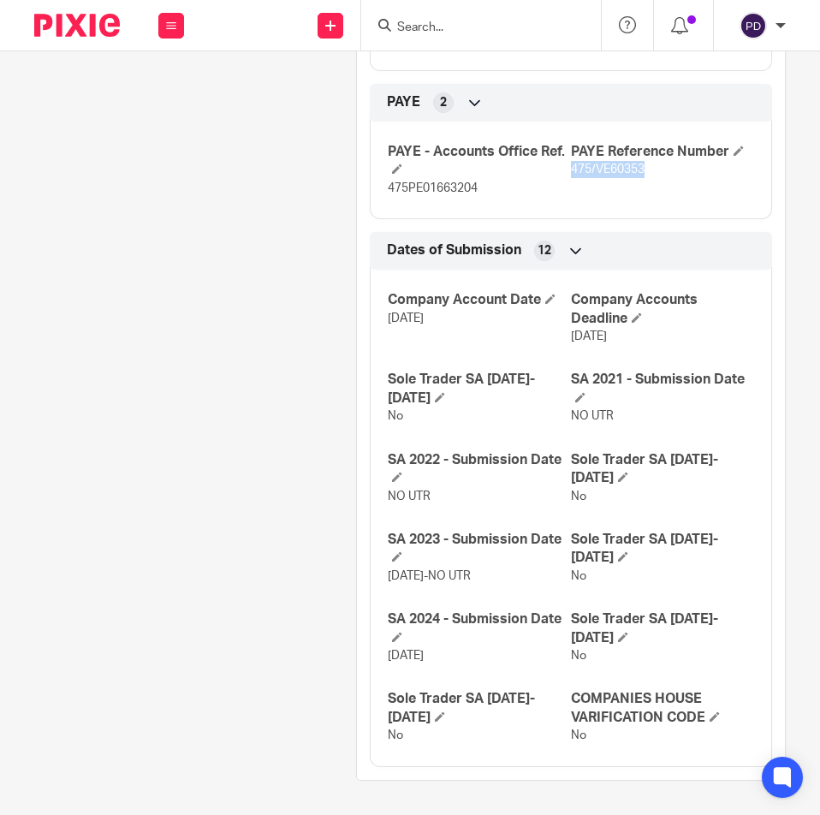
drag, startPoint x: 639, startPoint y: 170, endPoint x: 563, endPoint y: 171, distance: 75.4
click at [571, 171] on p "475/VE60353" at bounding box center [662, 169] width 183 height 17
copy span "475/VE60353"
click at [445, 181] on p "475PE01663204" at bounding box center [479, 188] width 183 height 17
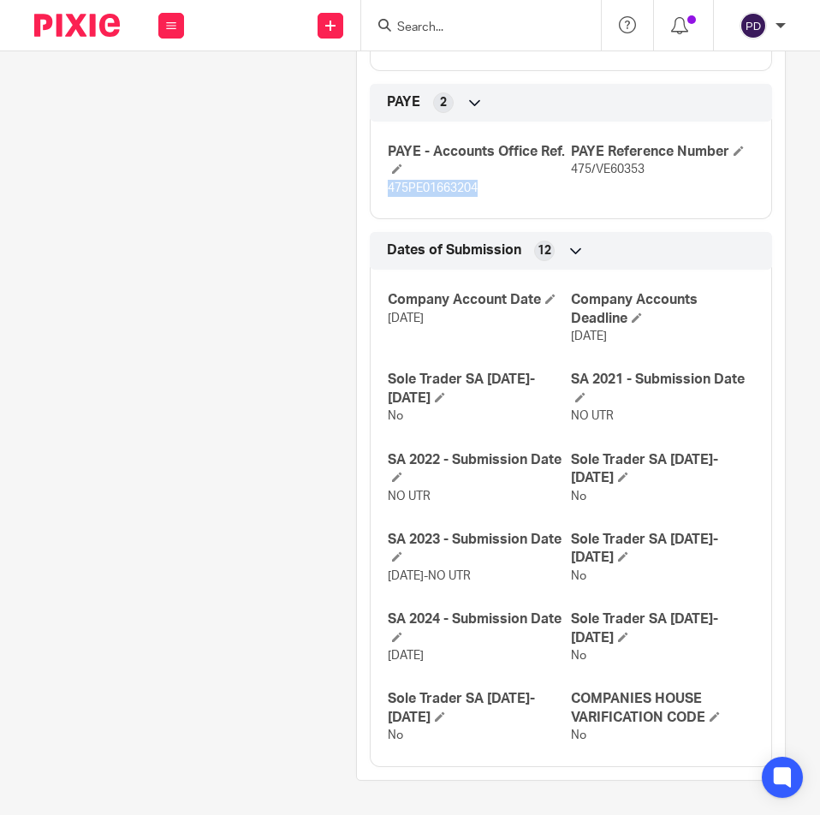
copy span "475PE01663204"
click at [509, 30] on input "Search" at bounding box center [473, 28] width 154 height 15
paste input "NIKAN FOOD LTD"
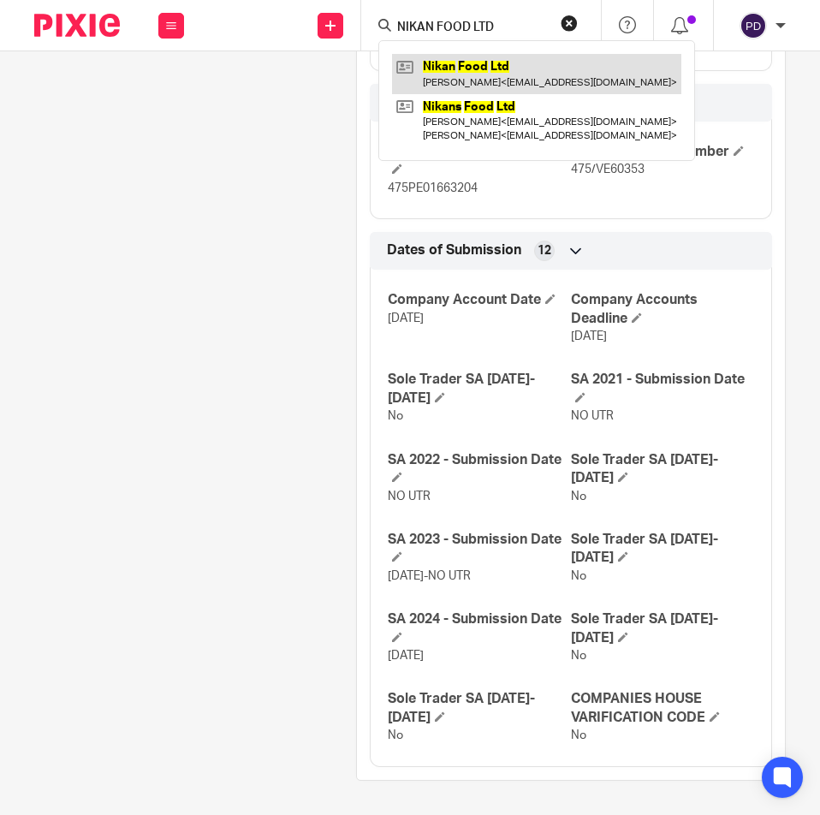
type input "NIKAN FOOD LTD"
click at [499, 75] on link at bounding box center [536, 73] width 289 height 39
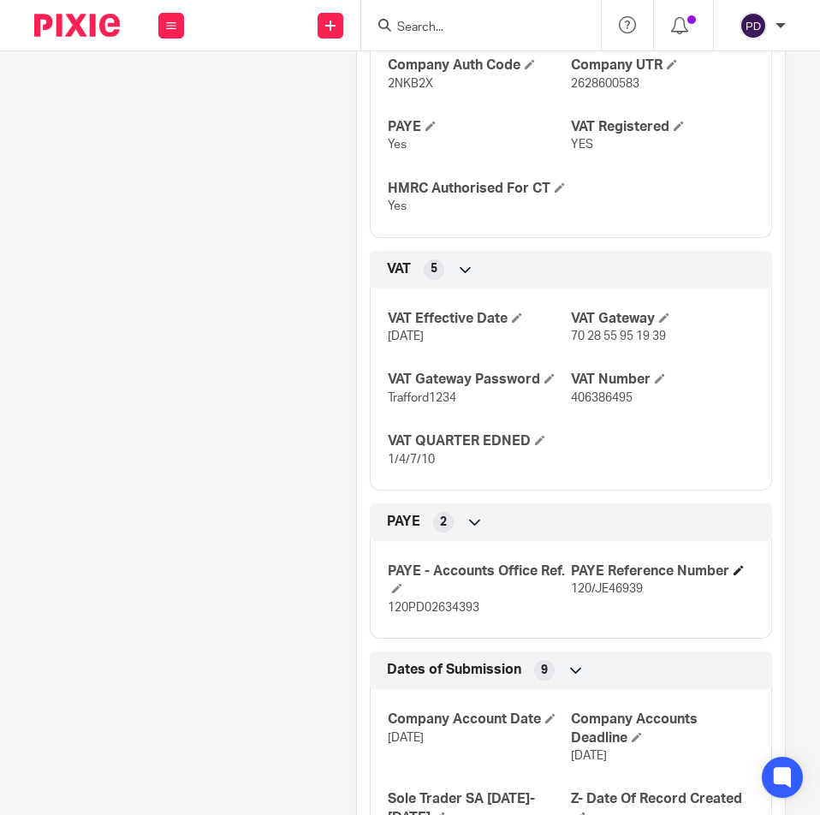
scroll to position [942, 0]
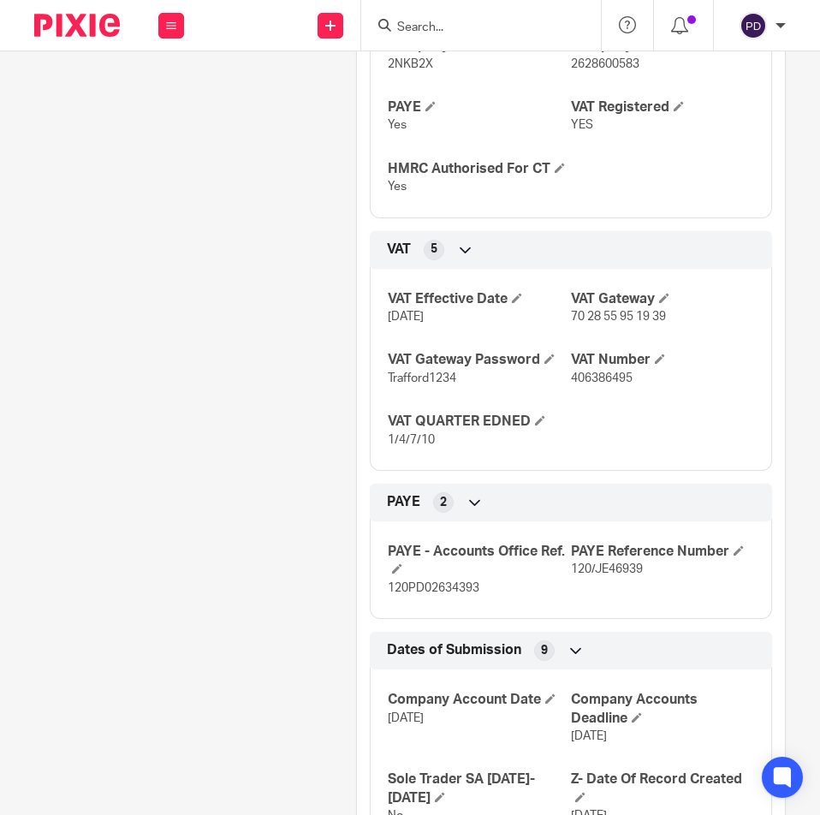
click at [609, 569] on span "120/JE46939" at bounding box center [607, 569] width 72 height 12
click at [614, 572] on span "120/JE46939" at bounding box center [607, 569] width 72 height 12
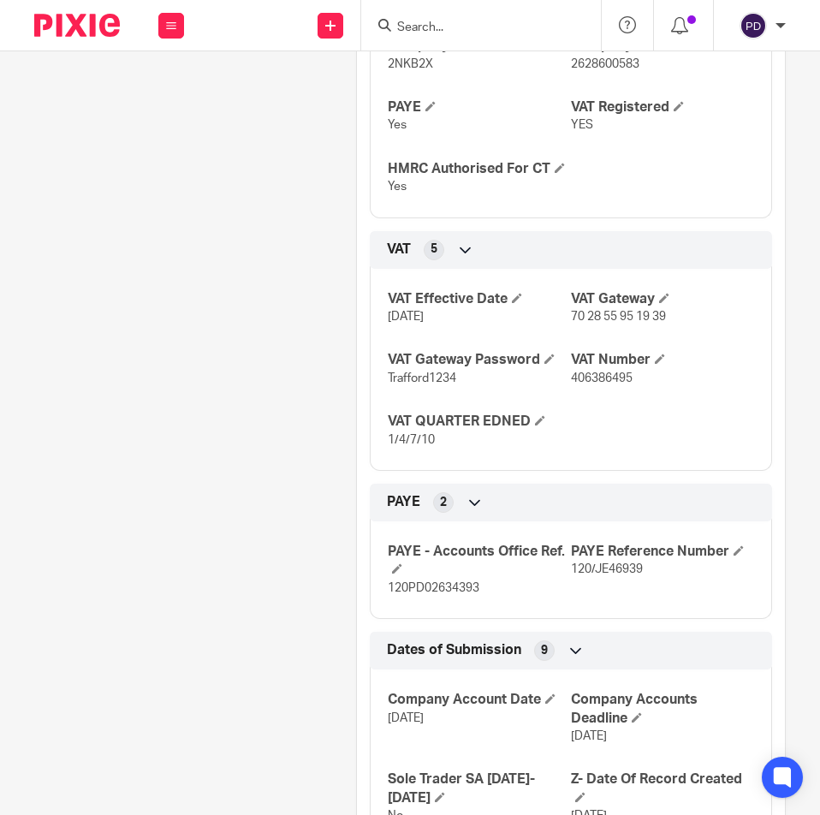
click at [451, 586] on span "120PD02634393" at bounding box center [434, 588] width 92 height 12
copy p "120PD02634393"
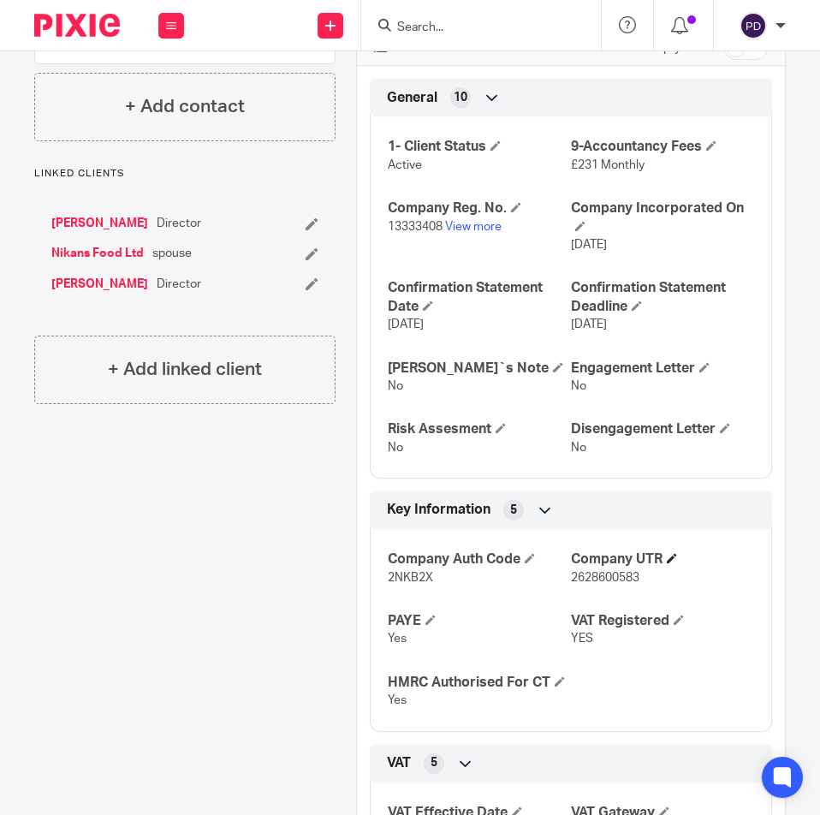
scroll to position [0, 0]
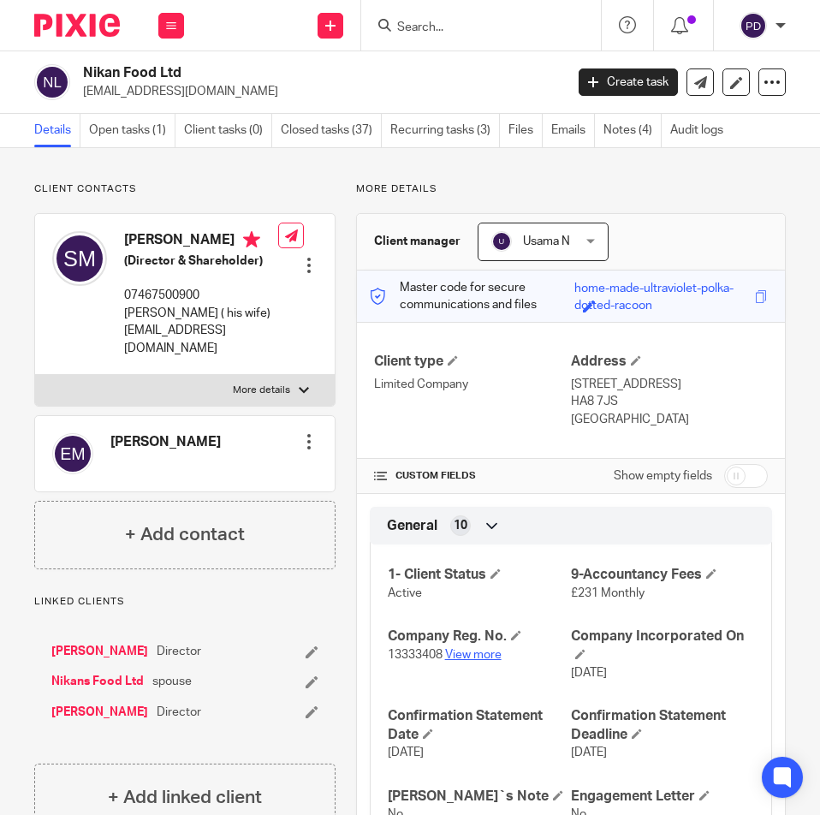
click at [455, 654] on link "View more" at bounding box center [473, 655] width 57 height 12
click at [455, 36] on form at bounding box center [487, 25] width 182 height 21
click at [456, 29] on input "Search" at bounding box center [473, 28] width 154 height 15
paste input "TD HEATONMOOR LTD"
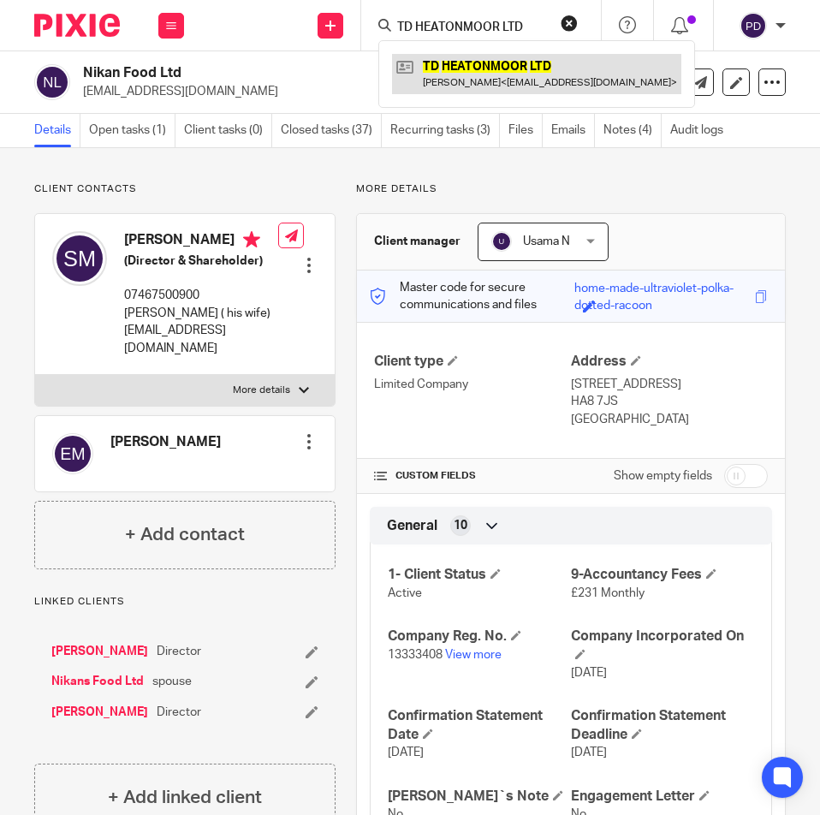
type input "TD HEATONMOOR LTD"
click at [466, 64] on link at bounding box center [536, 73] width 289 height 39
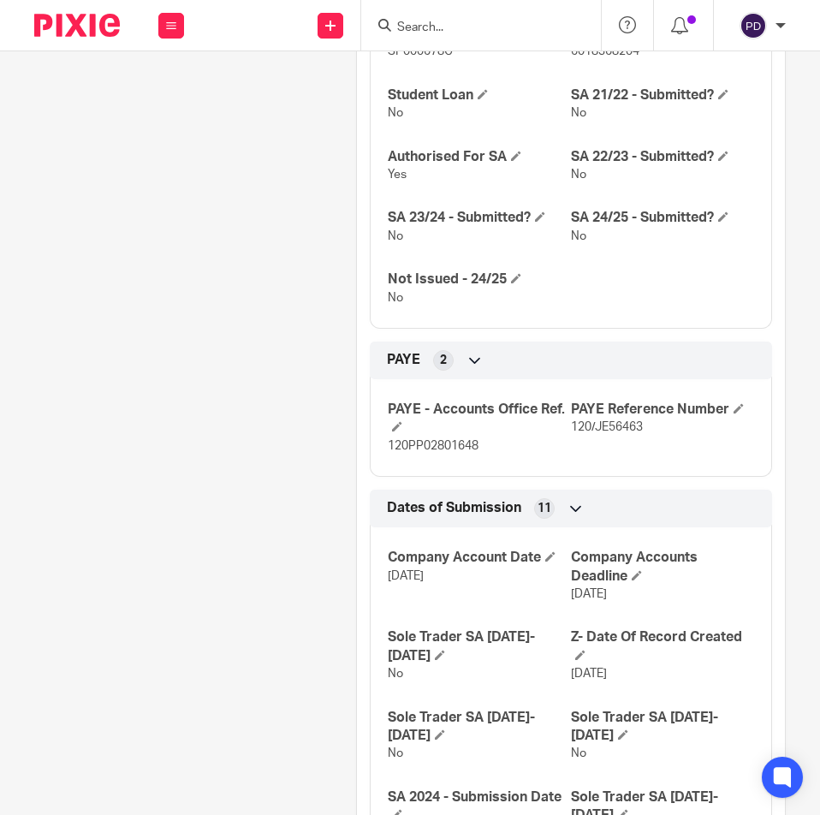
scroll to position [1284, 0]
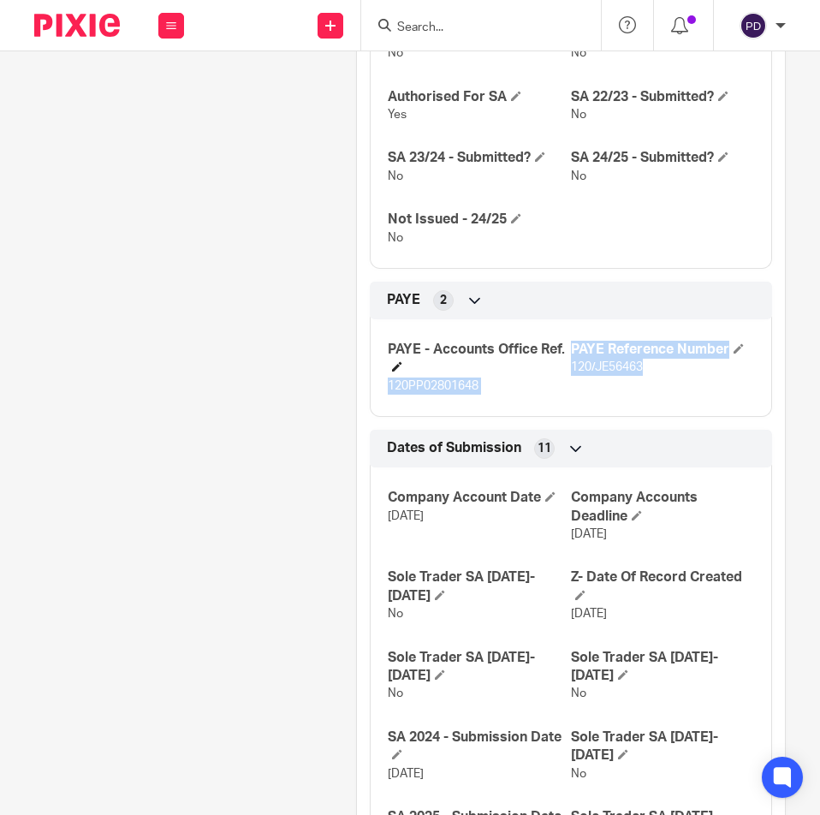
drag, startPoint x: 635, startPoint y: 348, endPoint x: 561, endPoint y: 348, distance: 74.5
click at [561, 348] on div "PAYE - Accounts Office Ref. 120PP02801648 PAYE Reference Number 120/JE56463" at bounding box center [571, 361] width 402 height 110
click at [590, 361] on span "120/JE56463" at bounding box center [607, 367] width 72 height 12
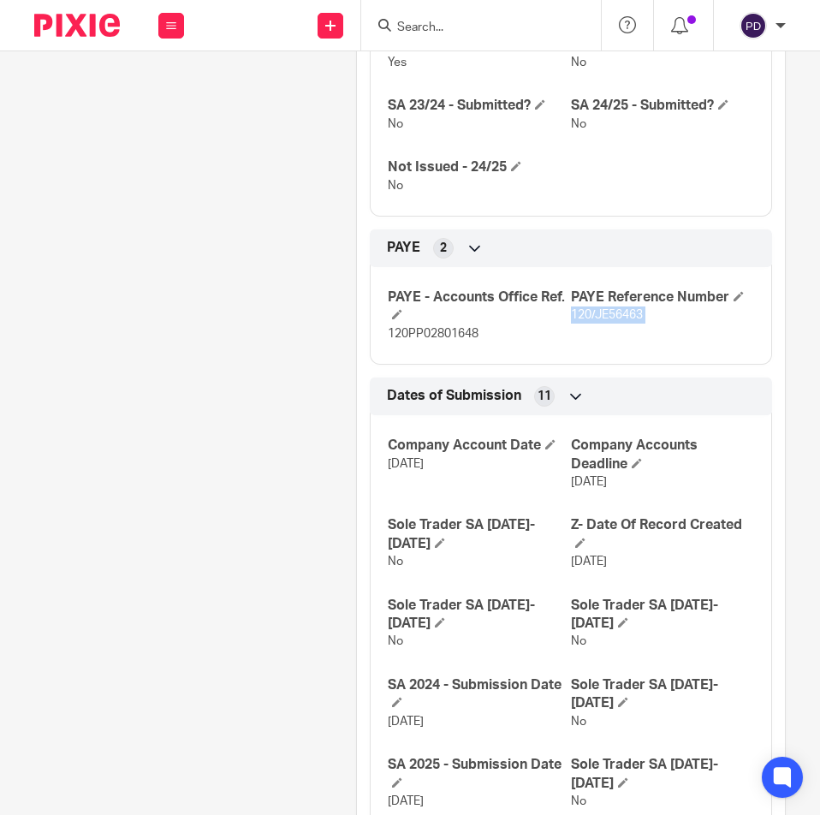
scroll to position [1370, 0]
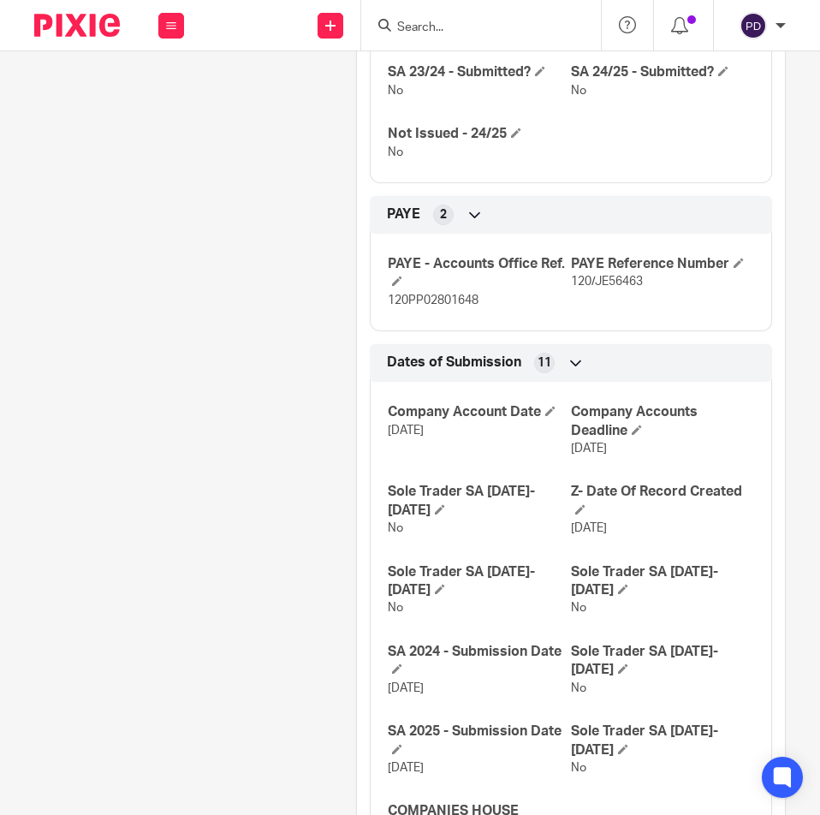
click at [432, 292] on p "120PP02801648" at bounding box center [479, 300] width 183 height 17
click at [431, 292] on p "120PP02801648" at bounding box center [479, 300] width 183 height 17
copy p "120PP02801648"
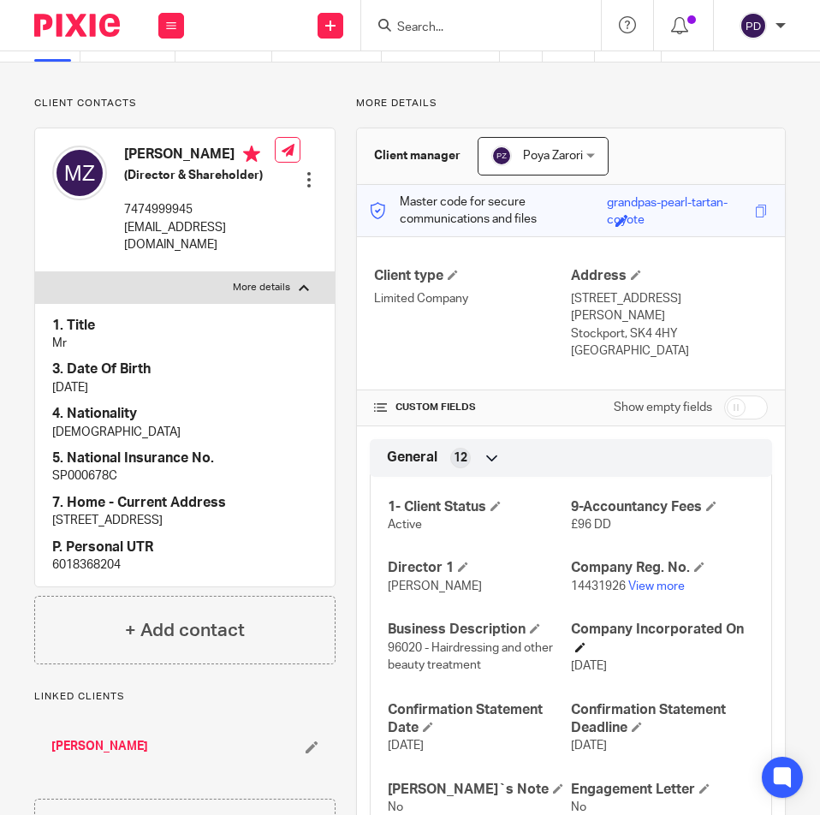
scroll to position [0, 0]
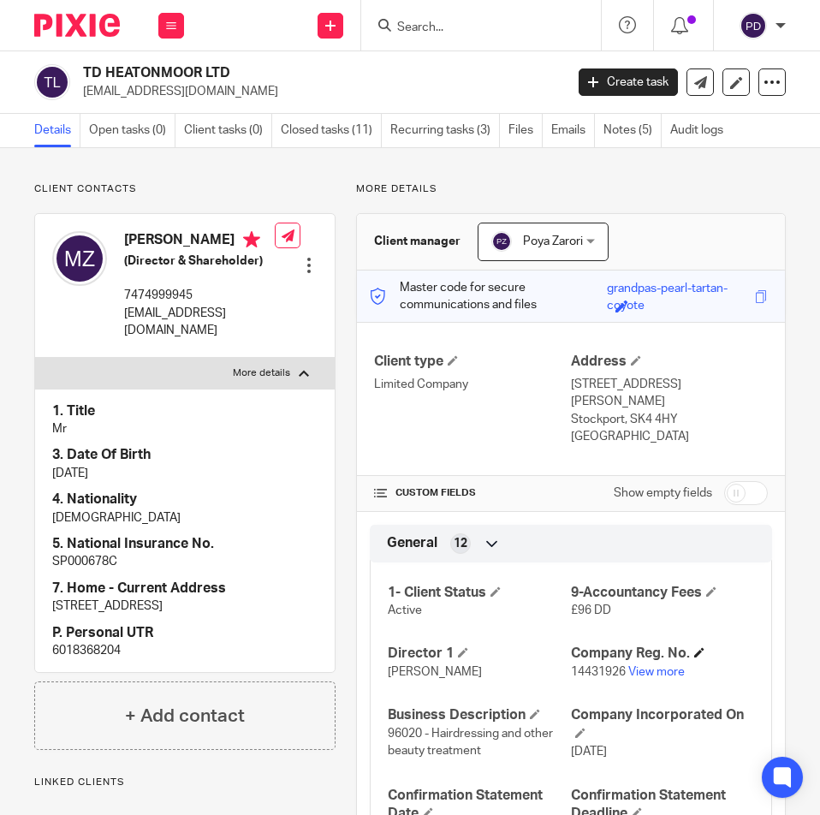
click at [644, 645] on h4 "Company Reg. No." at bounding box center [662, 654] width 183 height 18
click at [641, 666] on link "View more" at bounding box center [656, 672] width 57 height 12
click at [437, 31] on input "Search" at bounding box center [473, 28] width 154 height 15
paste input "SAFEYAH ALJABOURI ART LIMITED"
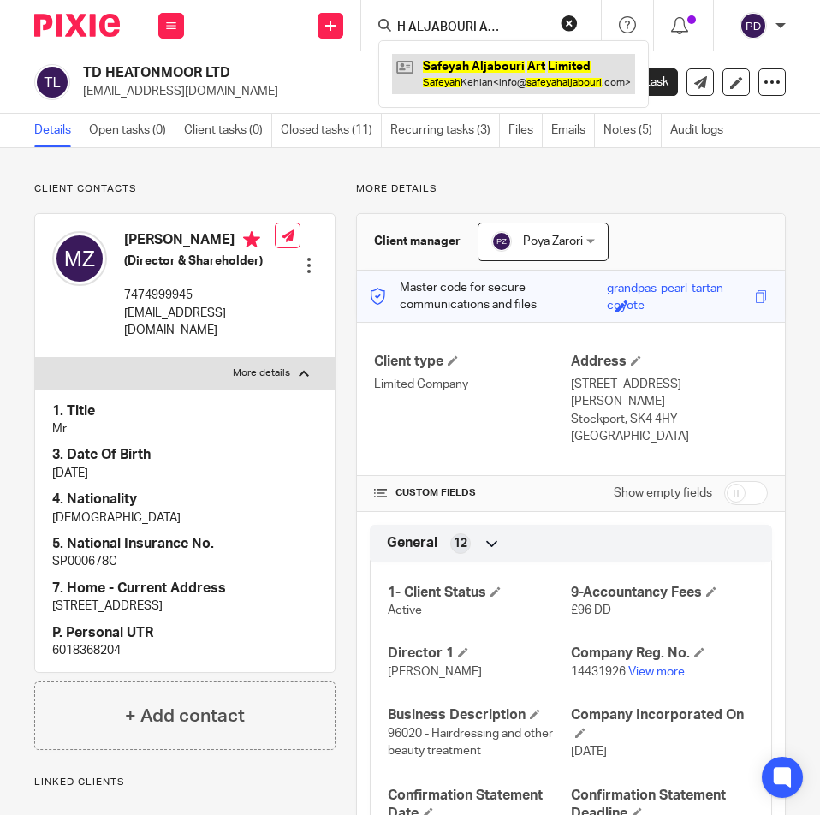
type input "SAFEYAH ALJABOURI ART LIMITED"
click at [465, 70] on link at bounding box center [513, 73] width 243 height 39
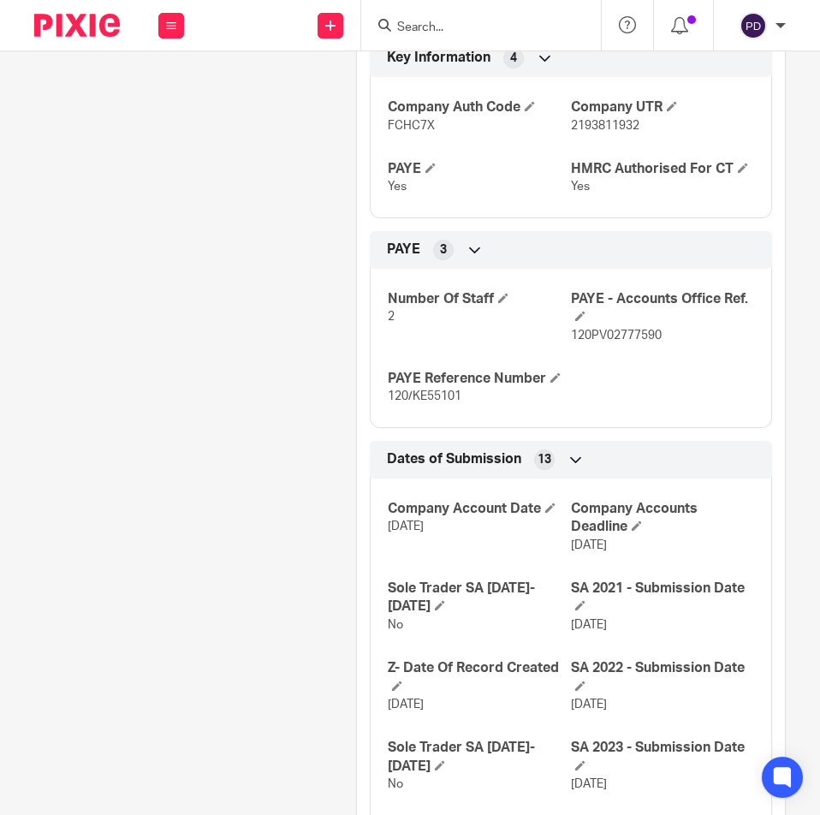
scroll to position [1027, 0]
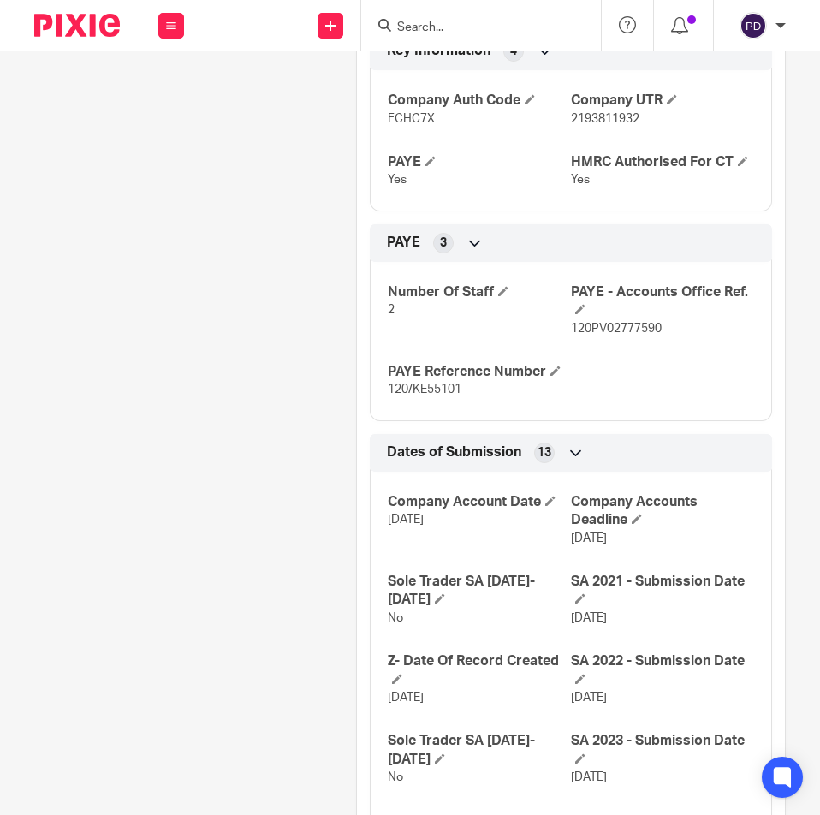
click at [625, 320] on p "120PV02777590" at bounding box center [662, 328] width 183 height 17
click at [622, 320] on p "120PV02777590" at bounding box center [662, 328] width 183 height 17
copy p "120PV02777590"
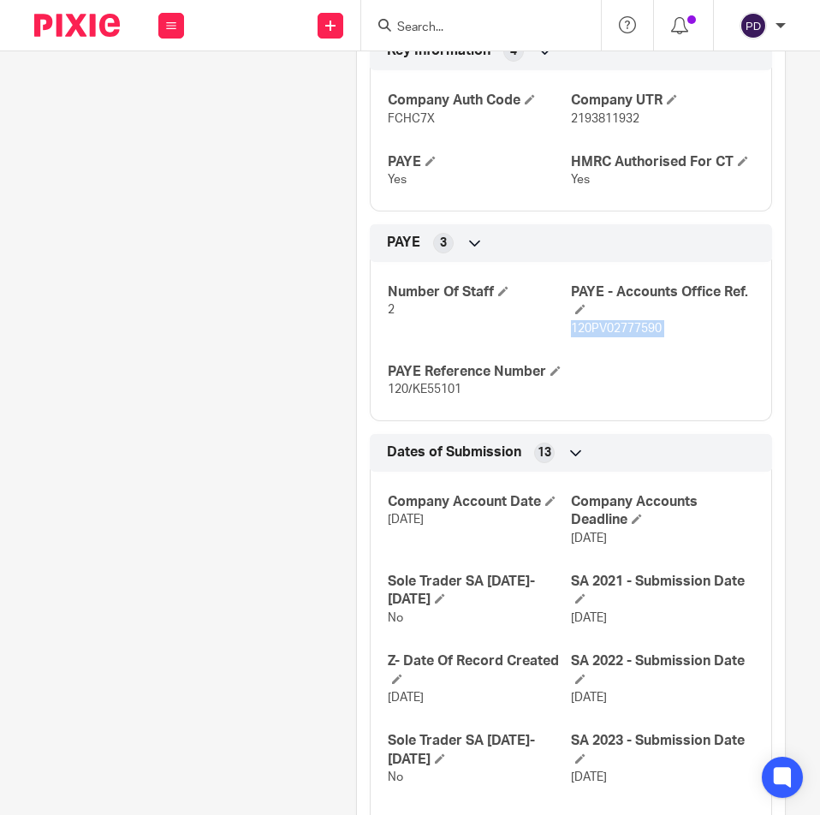
click at [420, 384] on span "120/KE55101" at bounding box center [425, 390] width 74 height 12
copy div "120/KE55101 Bookkeeping Notes 3"
click at [615, 323] on span "120PV02777590" at bounding box center [616, 329] width 91 height 12
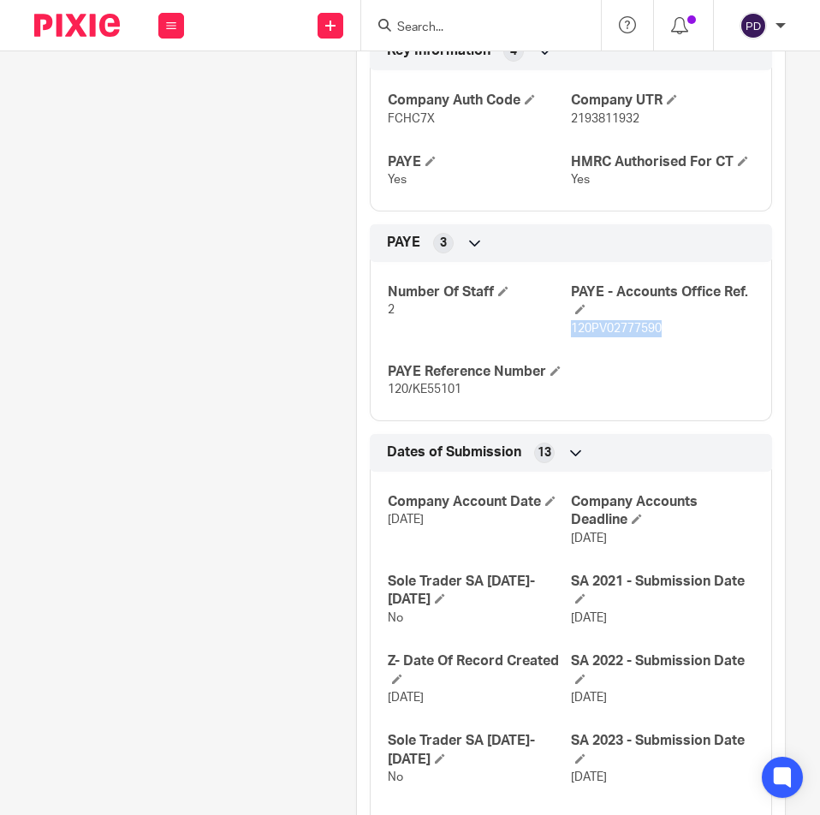
click at [615, 323] on span "120PV02777590" at bounding box center [616, 329] width 91 height 12
copy p "120PV02777590"
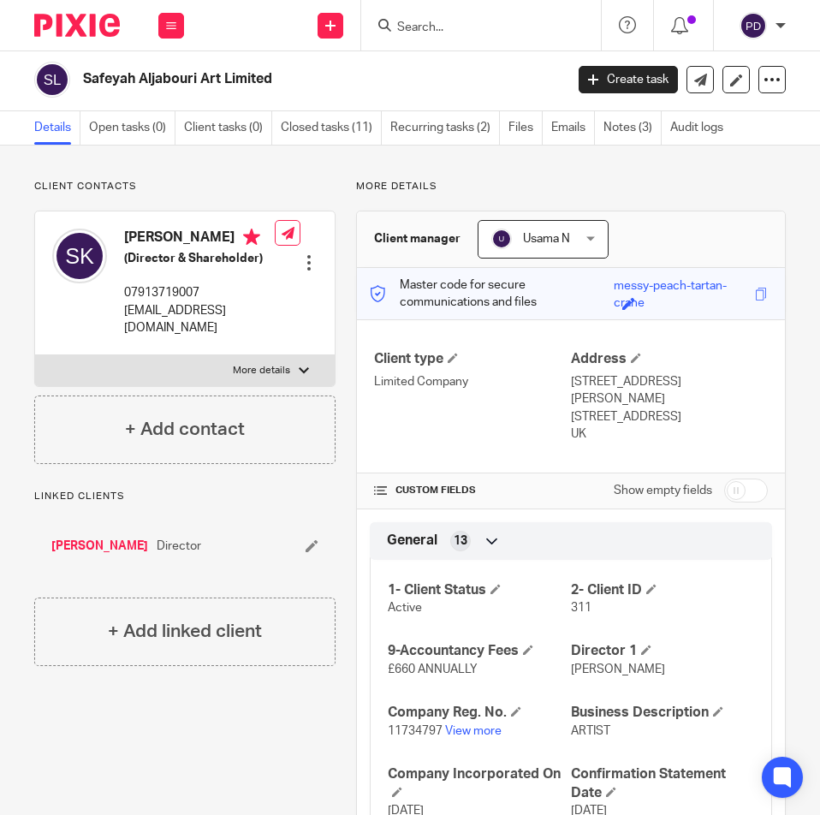
scroll to position [0, 0]
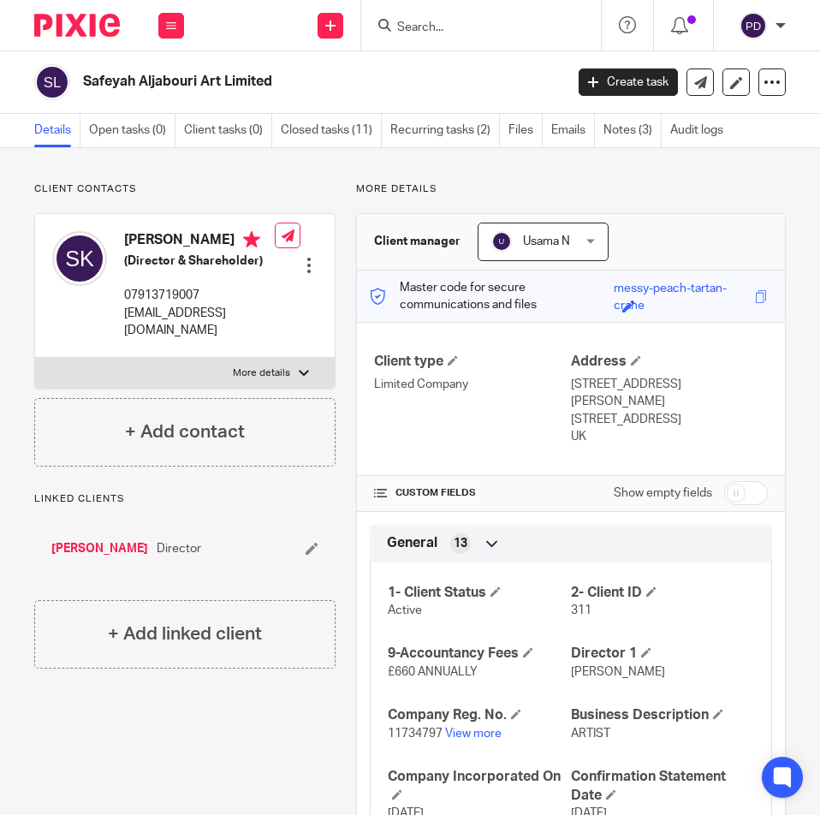
click at [431, 17] on form at bounding box center [487, 25] width 182 height 21
click at [437, 26] on input "Search" at bounding box center [473, 28] width 154 height 15
paste input "MARCHE CONSTRUCTIONS LIMITED"
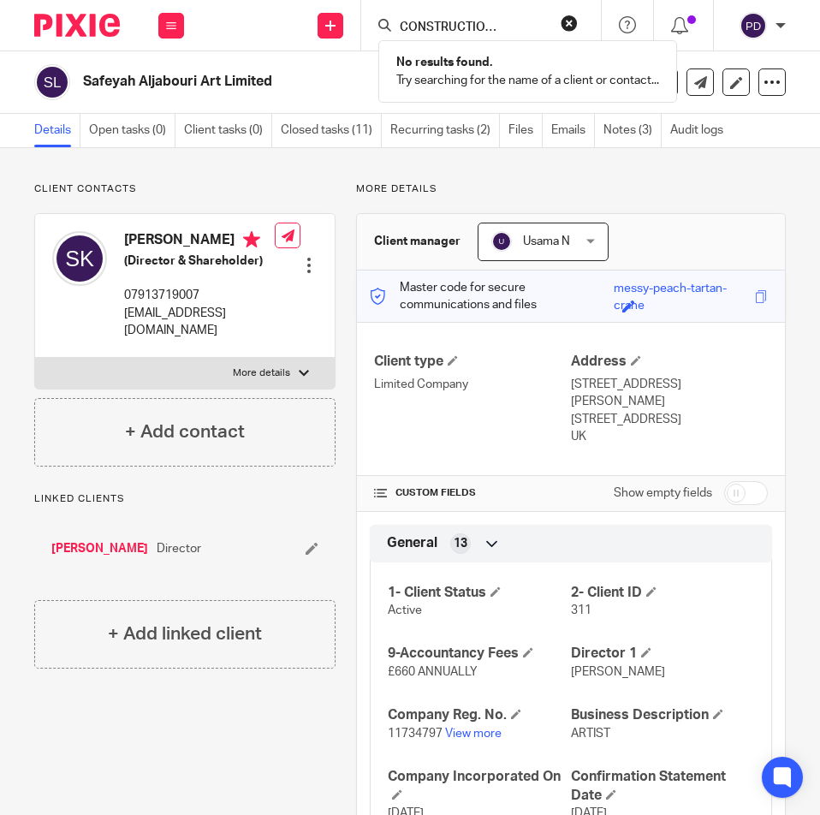
type input "MARCHE CONSTRUCTIONS LIMITED"
click at [465, 58] on p "No results found." at bounding box center [527, 62] width 263 height 17
click at [558, 20] on form "MARCHE CONSTRUCTIONS LIMITED" at bounding box center [487, 25] width 182 height 21
click at [477, 26] on input "MARCHE CONSTRUCTIONS LIMITED" at bounding box center [473, 28] width 154 height 15
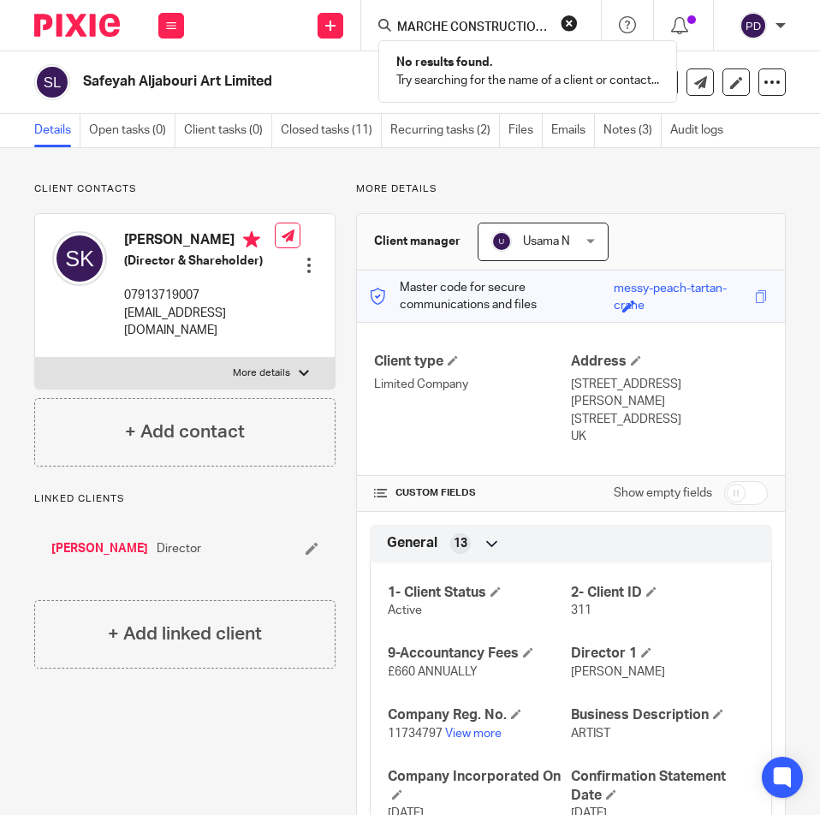
click at [568, 23] on button "reset" at bounding box center [569, 23] width 17 height 17
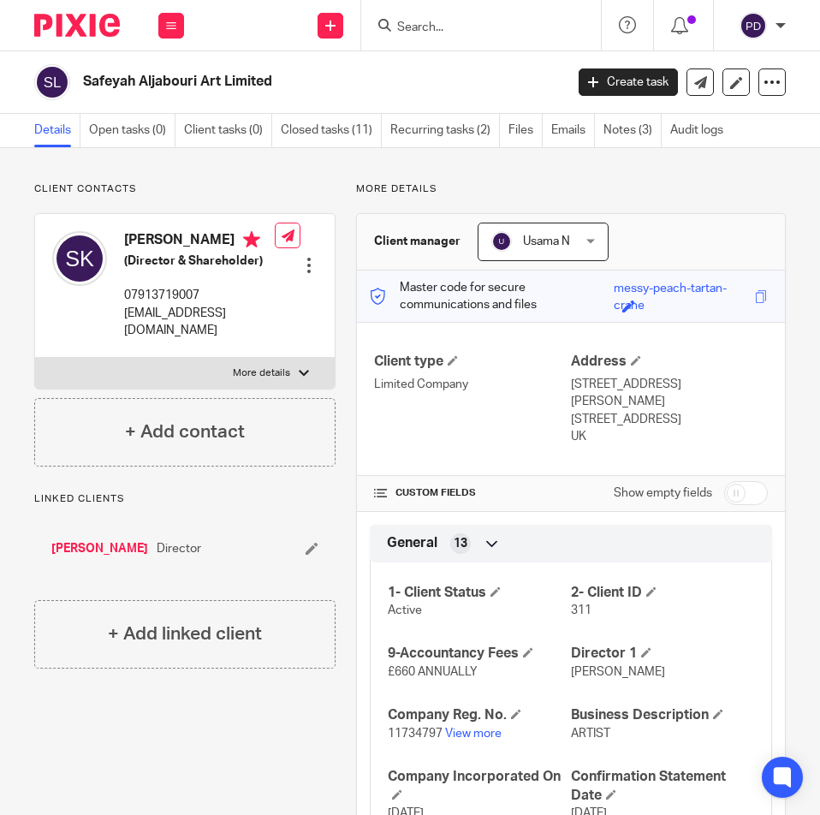
click at [484, 23] on input "Search" at bounding box center [473, 28] width 154 height 15
paste input "MARCHE CONSTRUCTIONS LIMITED"
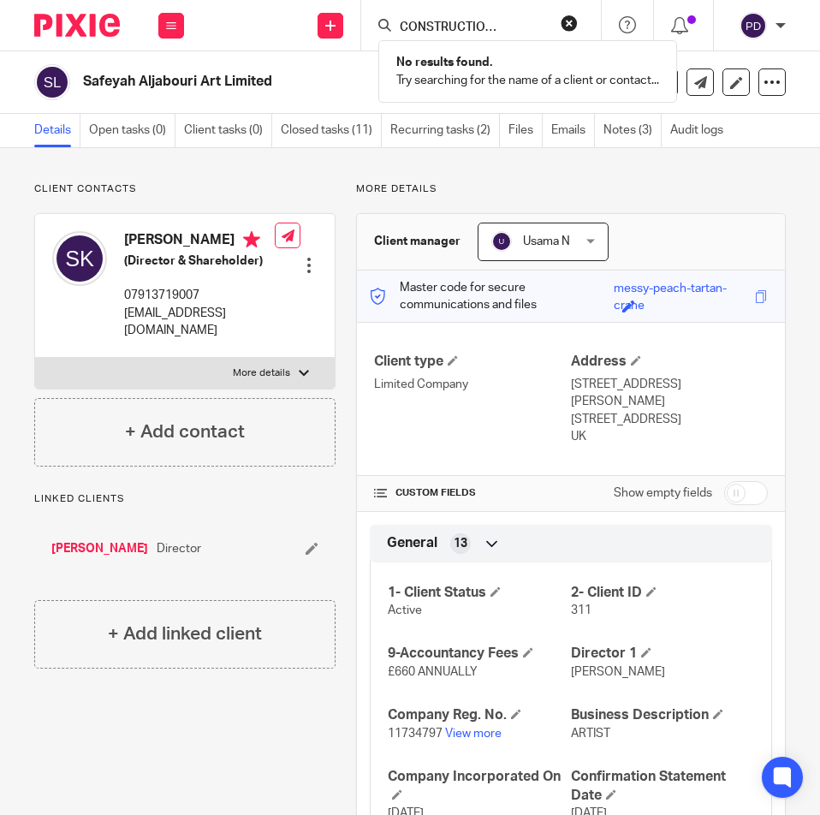
type input "MARCHE CONSTRUCTIONS LIMITED"
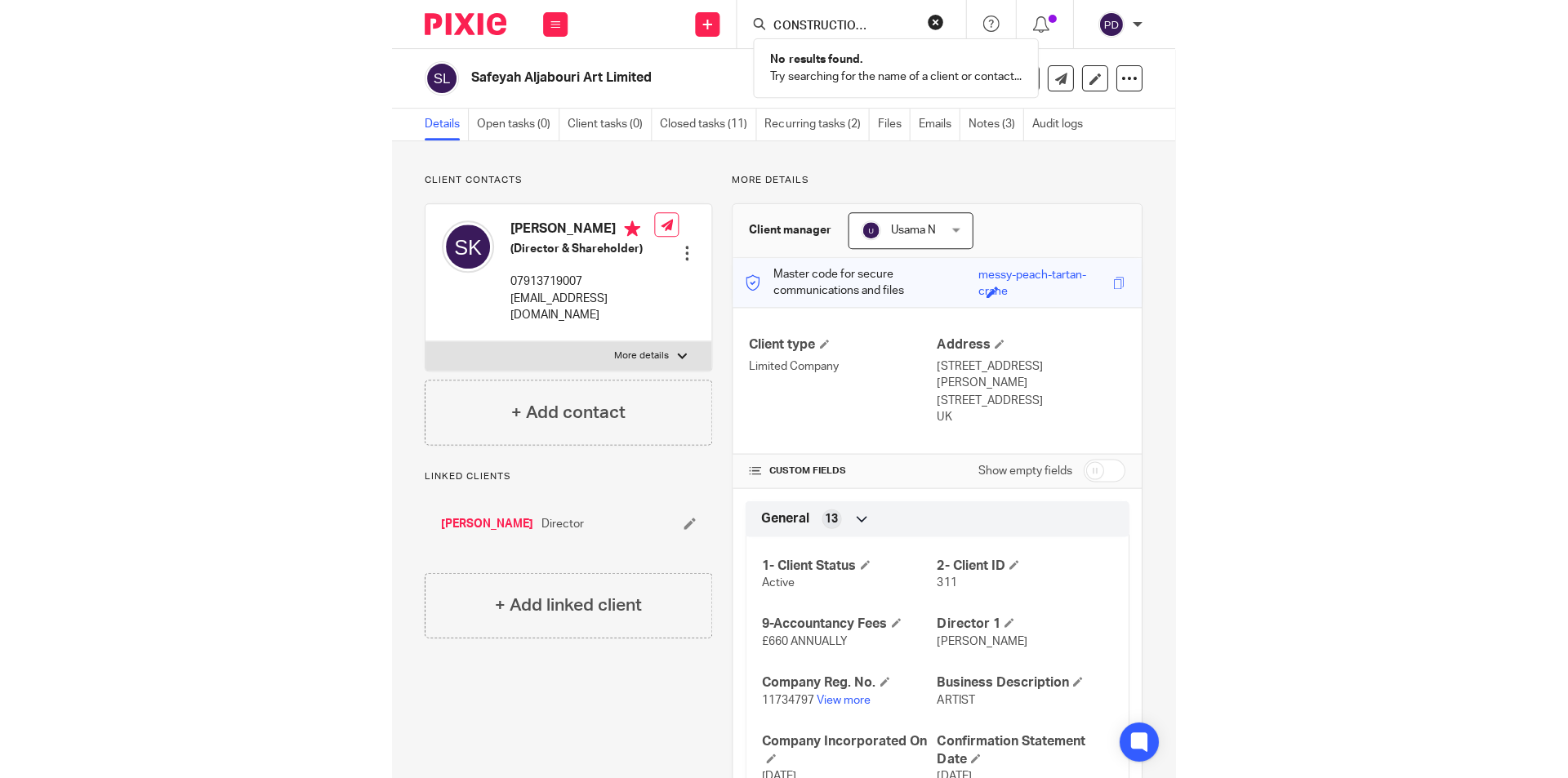
scroll to position [0, 0]
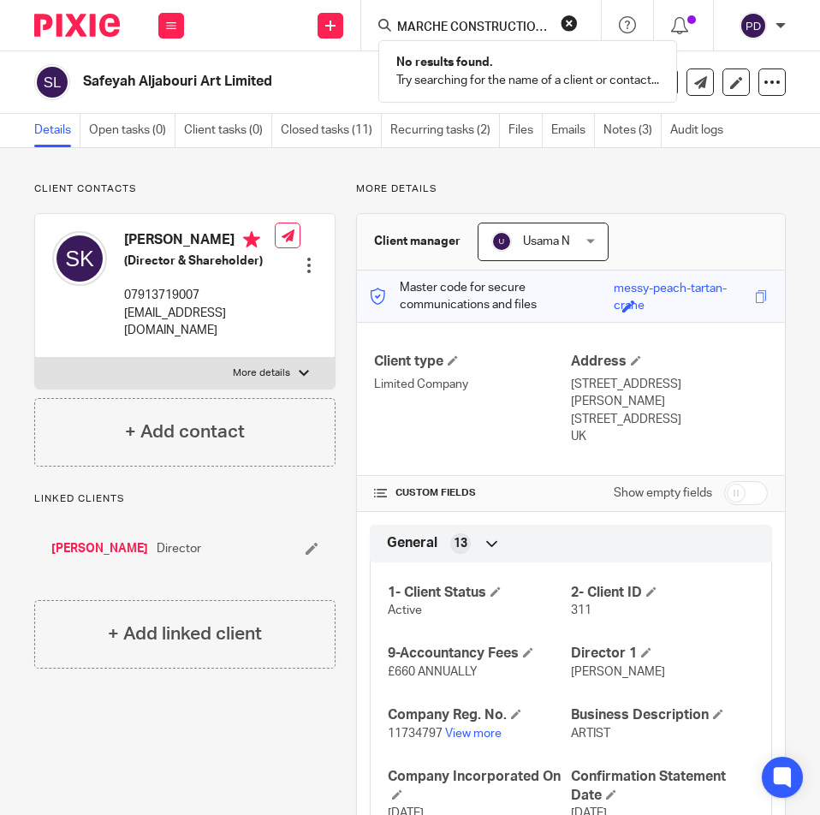
click at [557, 24] on form "MARCHE CONSTRUCTIONS LIMITED" at bounding box center [487, 25] width 182 height 21
click at [564, 19] on button "reset" at bounding box center [569, 23] width 17 height 17
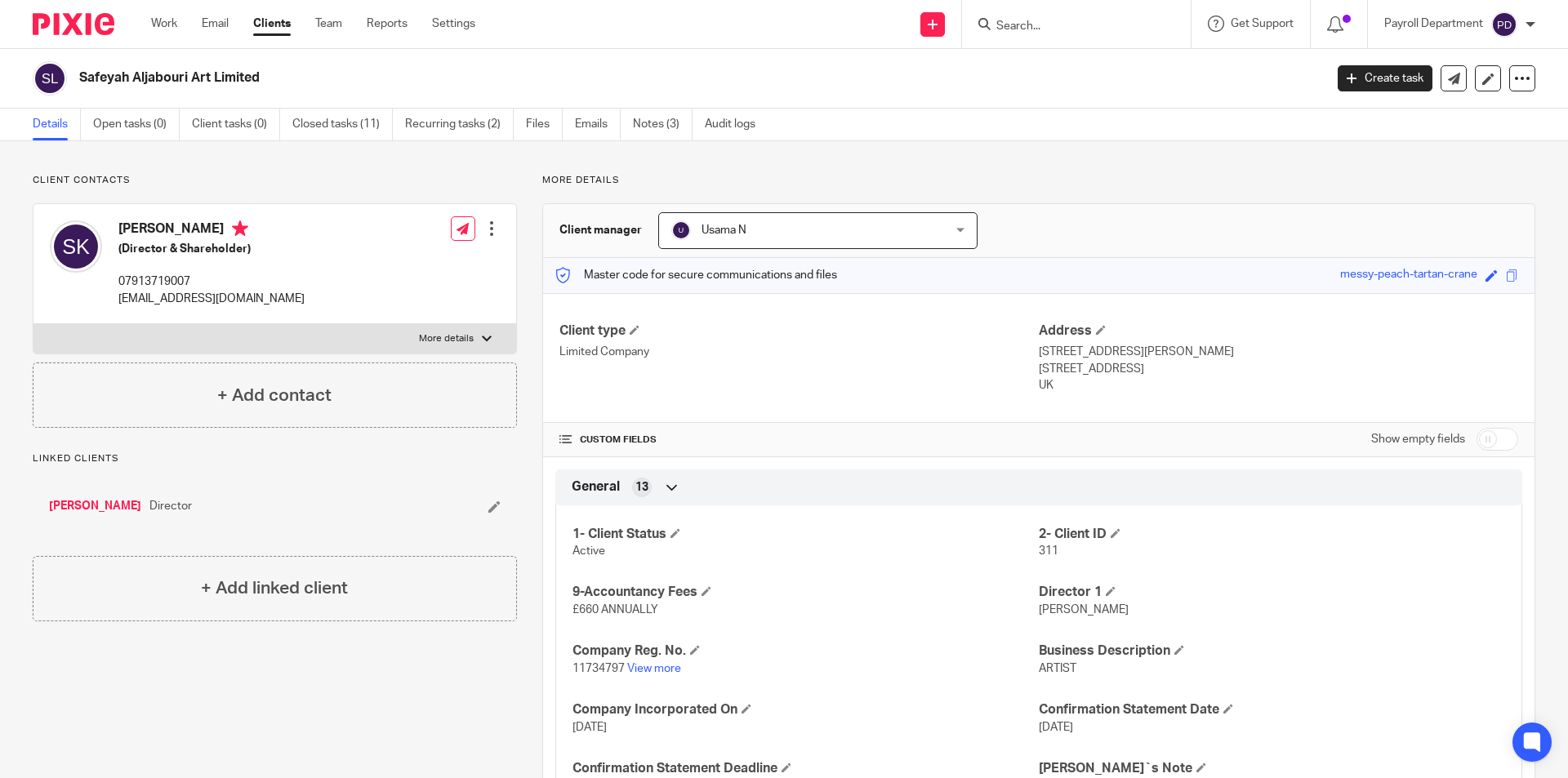
click at [279, 24] on link "Clients" at bounding box center [271, 23] width 37 height 16
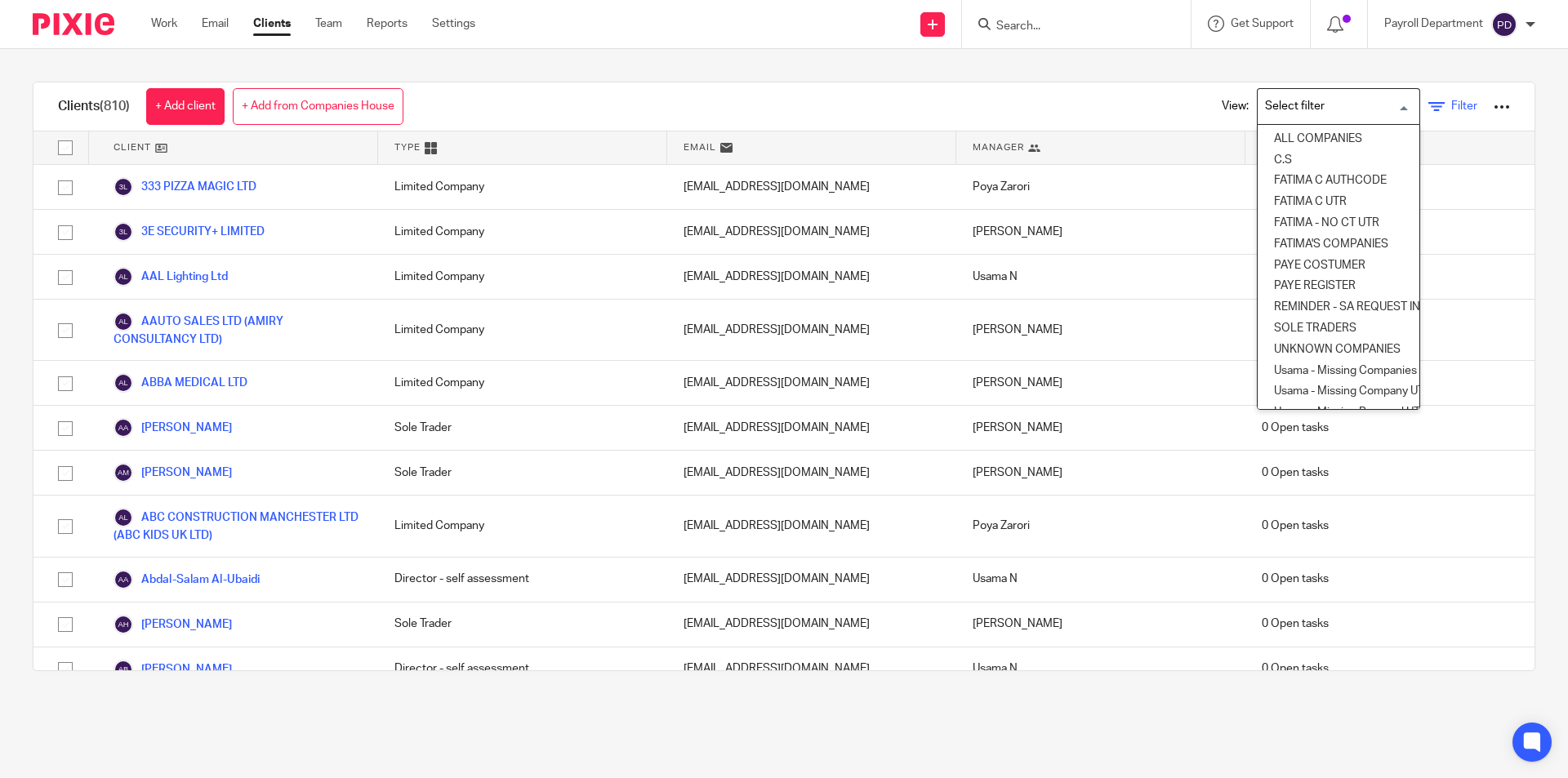
click at [1451, 104] on span "Filter" at bounding box center [1463, 106] width 26 height 11
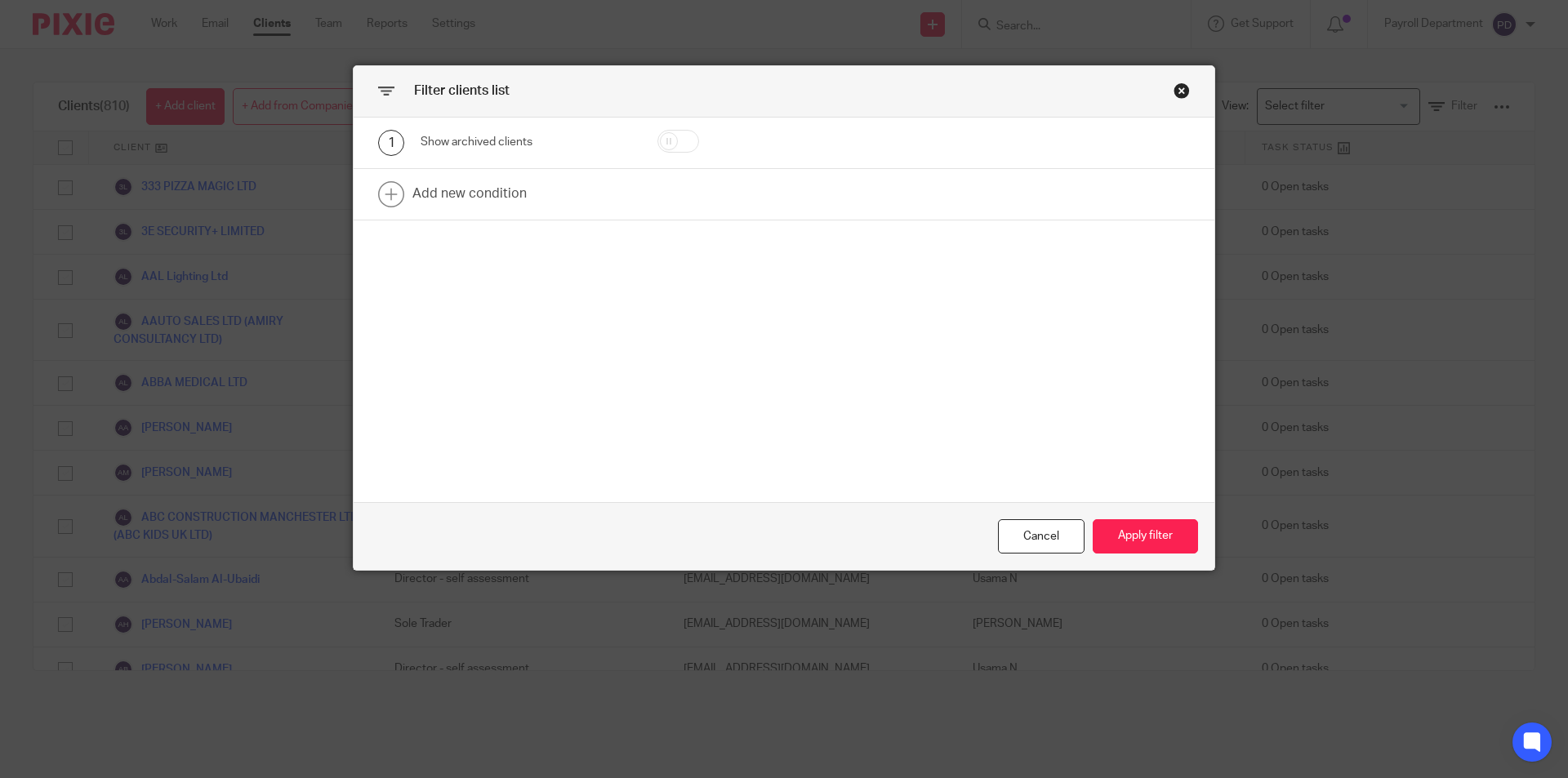
click at [667, 139] on input "checkbox" at bounding box center [678, 141] width 42 height 23
checkbox input "true"
click at [1118, 533] on button "Apply filter" at bounding box center [1145, 536] width 105 height 35
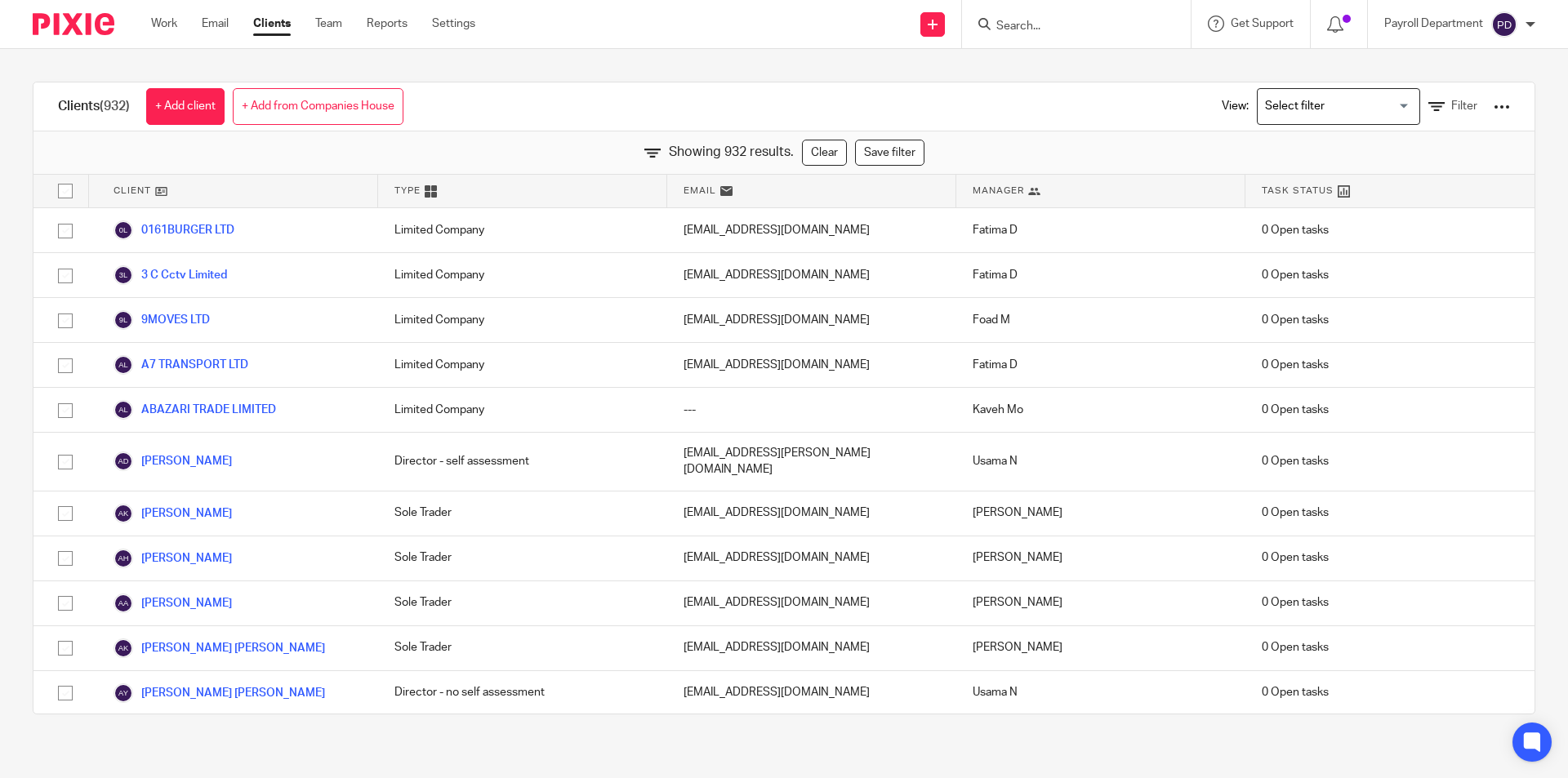
scroll to position [22394, 0]
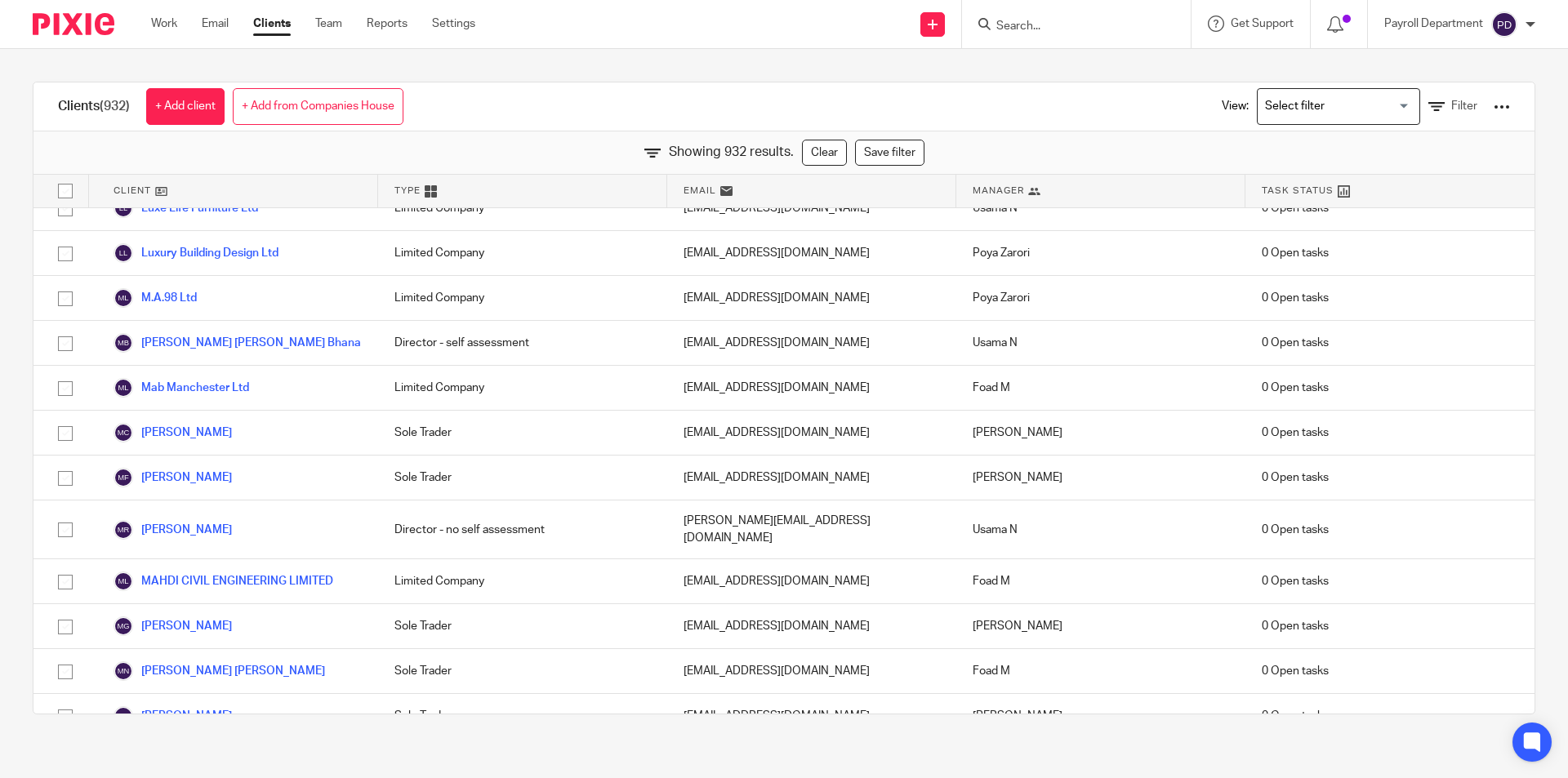
checkbox input "true"
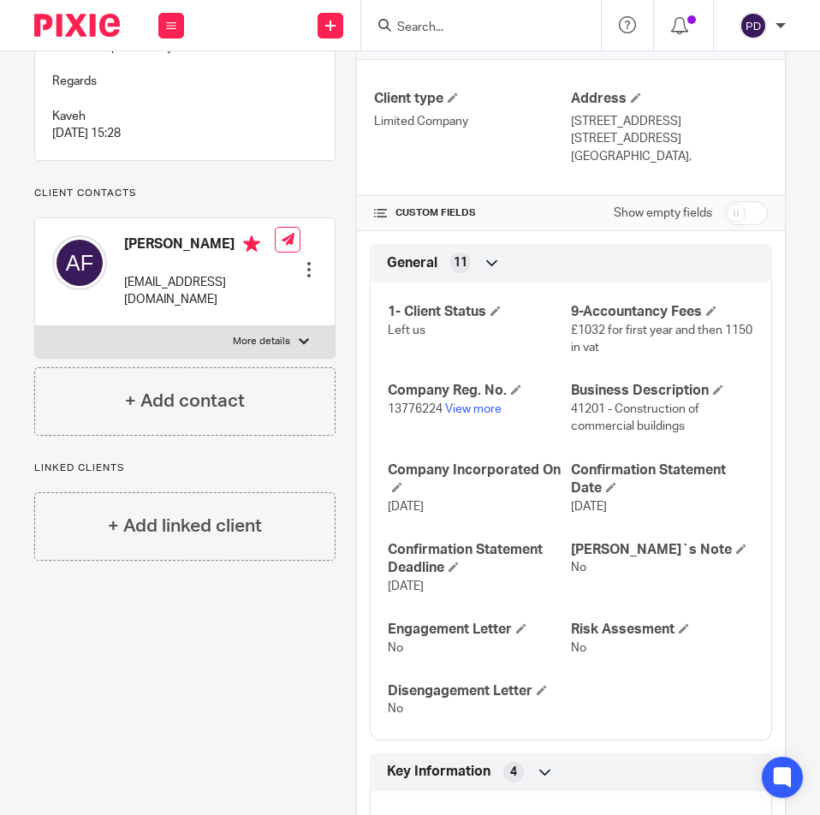
scroll to position [171, 0]
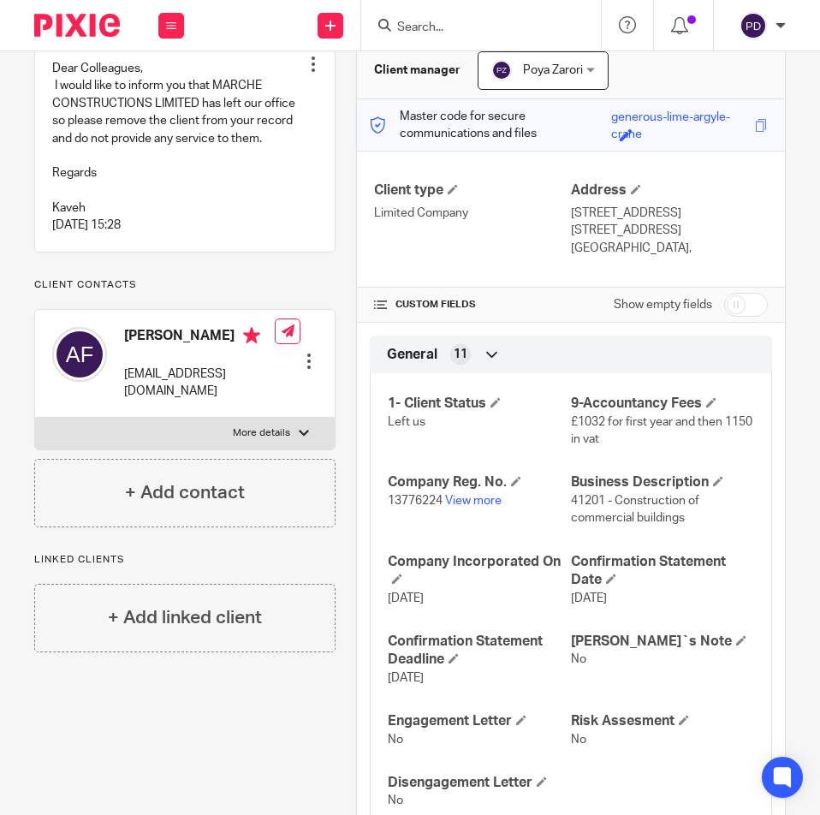
click at [479, 31] on input "Search" at bounding box center [473, 28] width 154 height 15
paste input "A&L FOODS LIMITED"
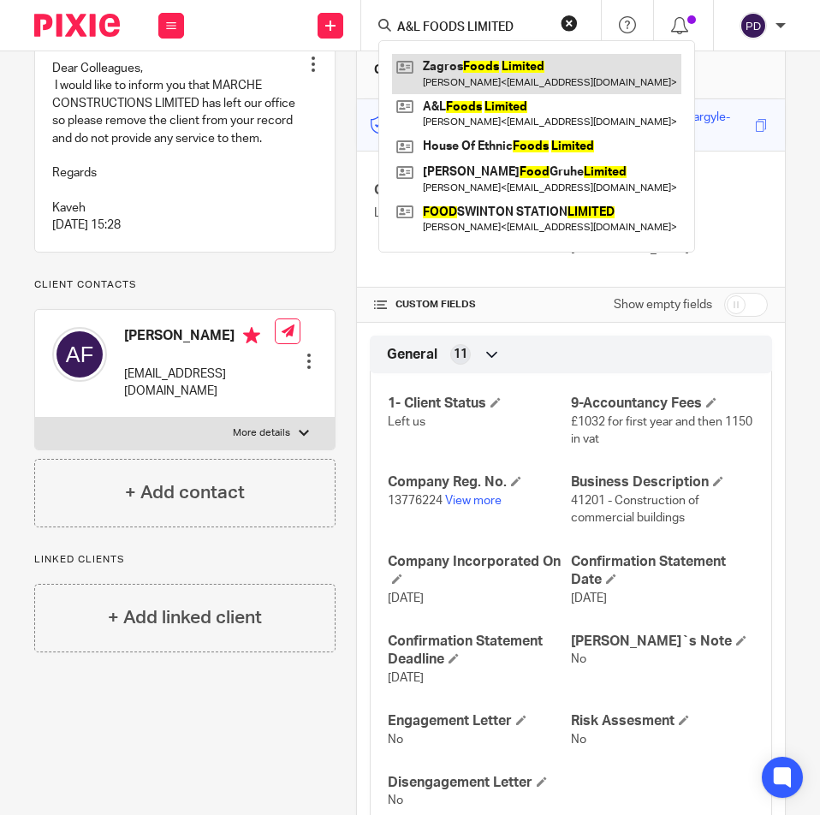
type input "A&L FOODS LIMITED"
click at [477, 70] on link at bounding box center [536, 73] width 289 height 39
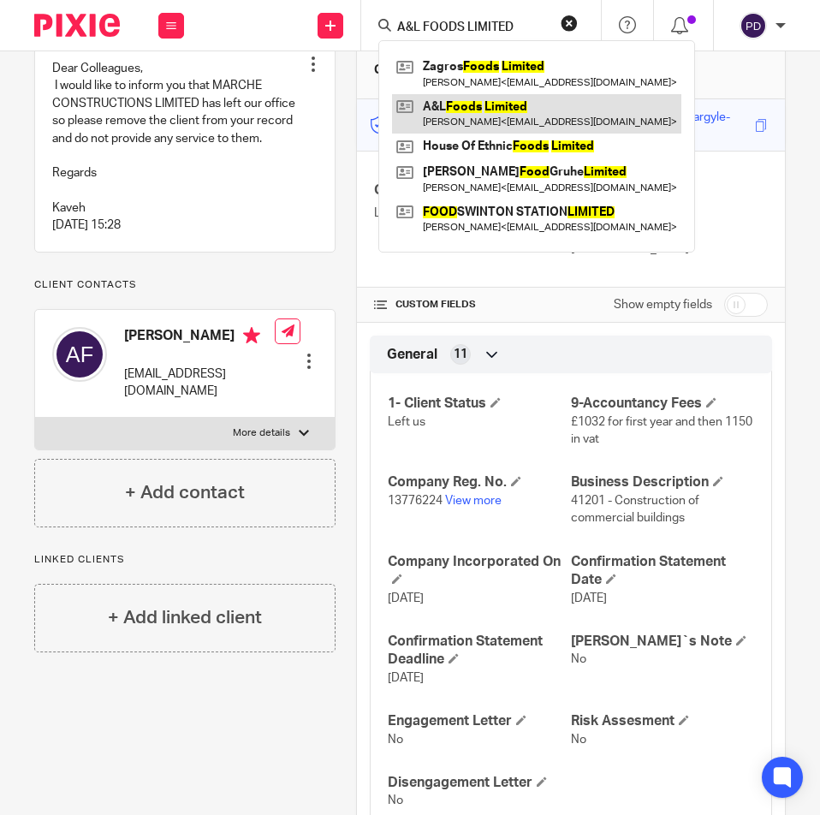
click at [474, 101] on link at bounding box center [536, 113] width 289 height 39
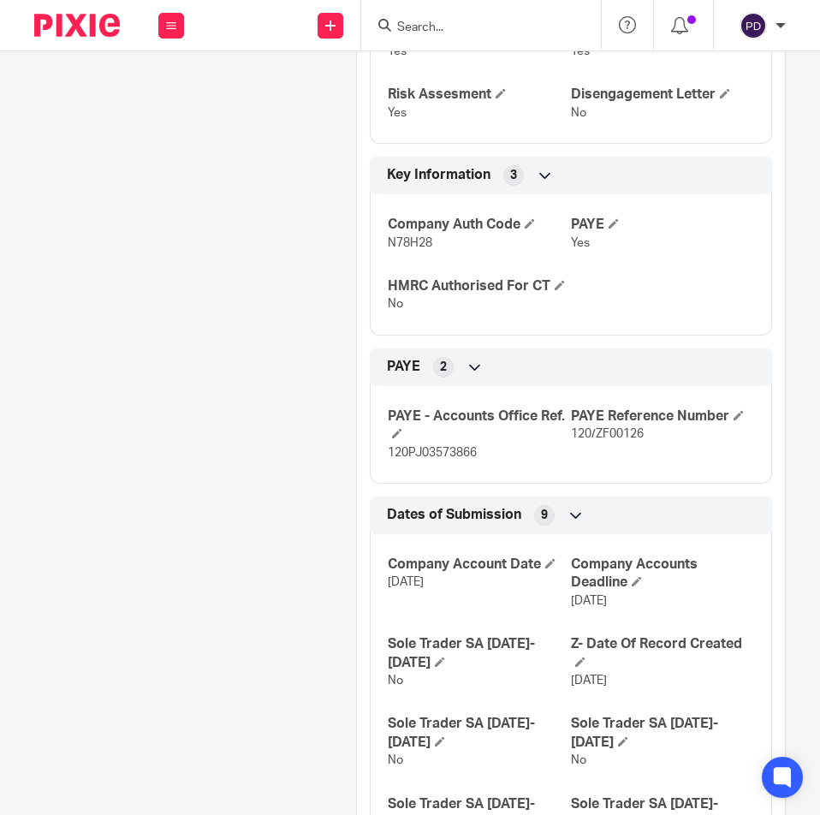
scroll to position [770, 0]
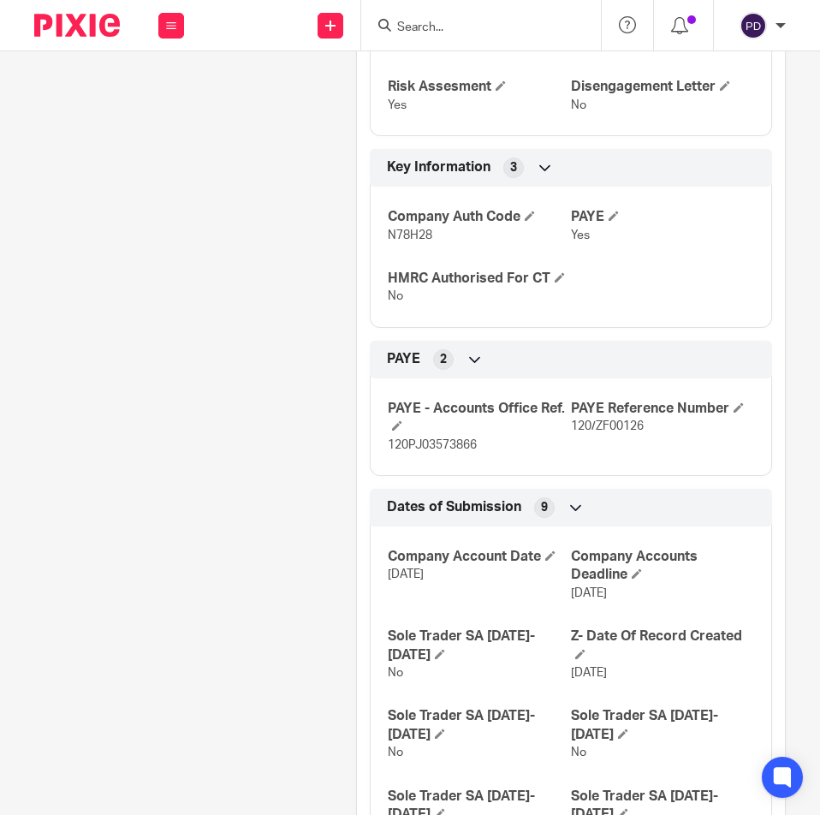
click at [604, 429] on span "120/ZF00126" at bounding box center [607, 426] width 73 height 12
copy div "120/ZF00126 Bookkeeping Notes 3"
click at [444, 449] on span "120PJ03573866" at bounding box center [432, 445] width 89 height 12
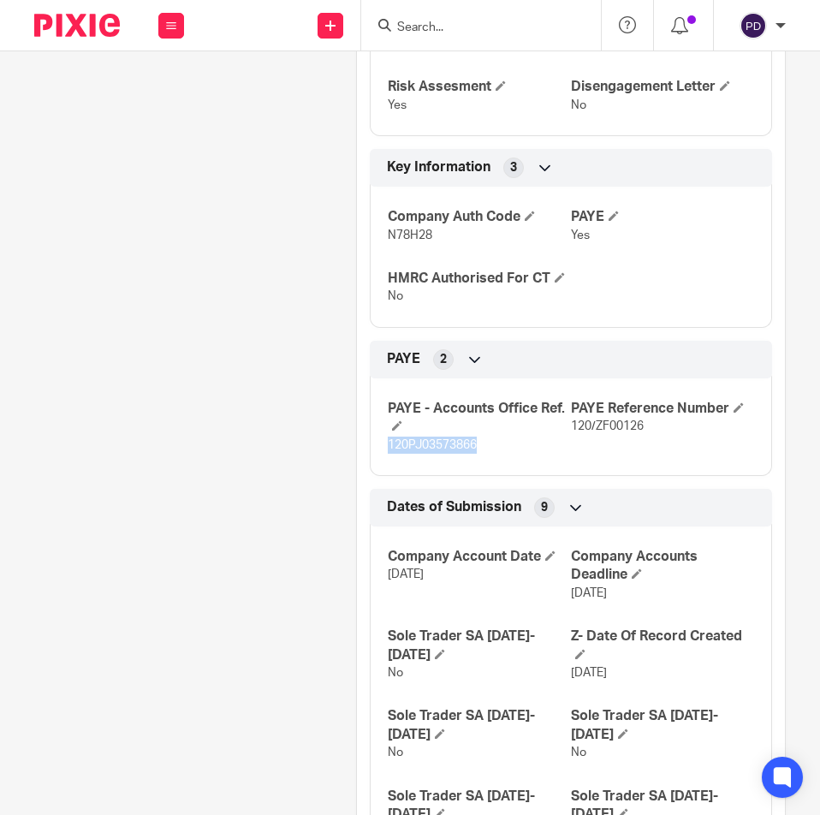
click at [444, 449] on span "120PJ03573866" at bounding box center [432, 445] width 89 height 12
copy p "120PJ03573866"
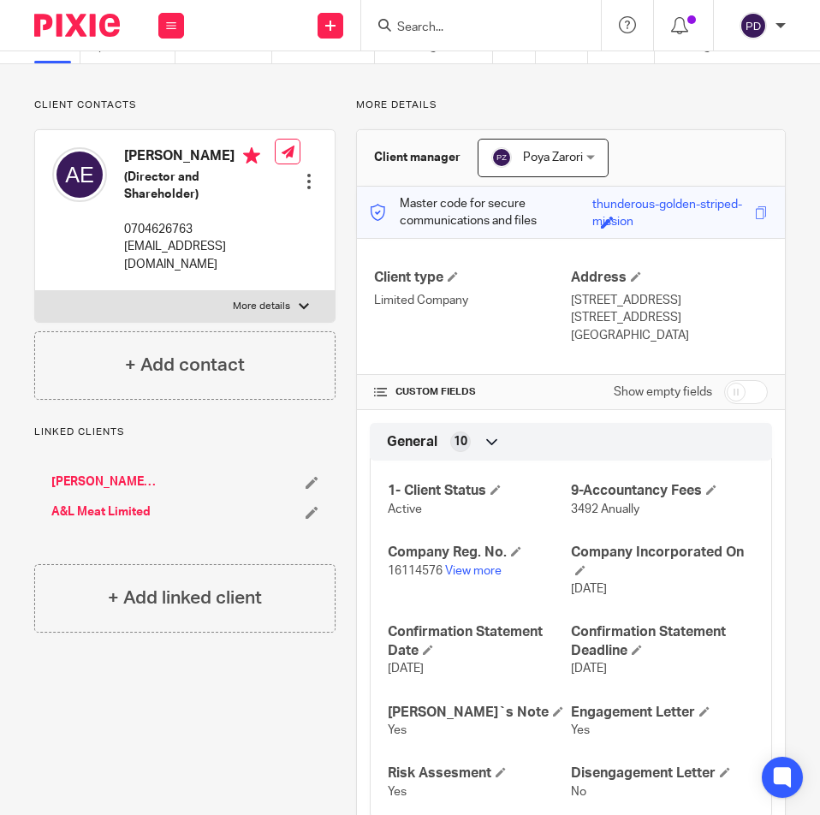
scroll to position [0, 0]
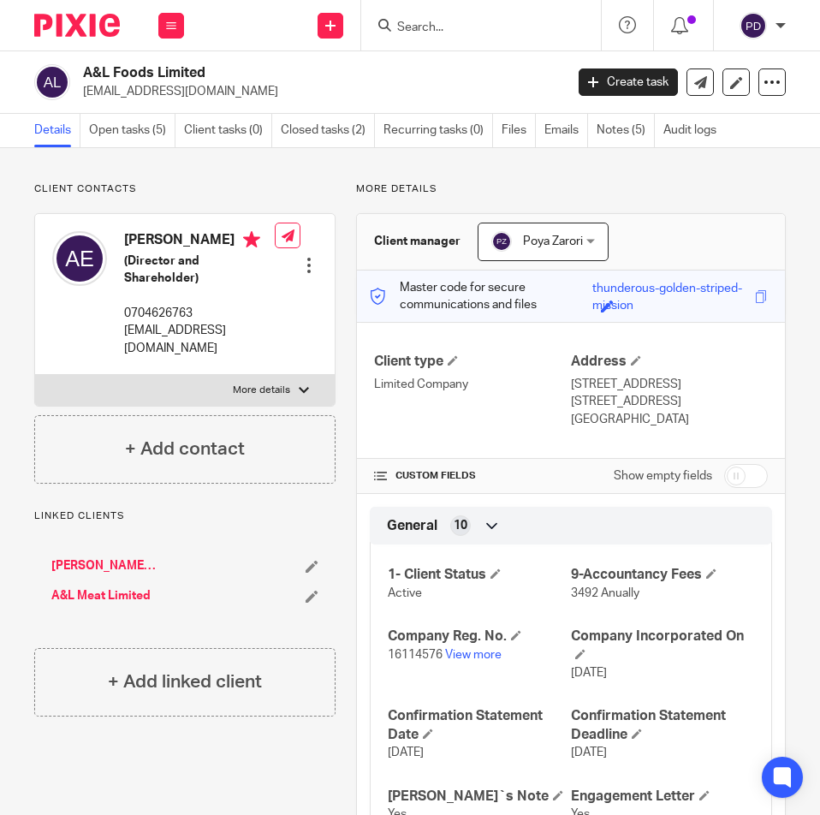
click at [450, 33] on input "Search" at bounding box center [473, 28] width 154 height 15
paste input "ERFAN CARPENTRY"
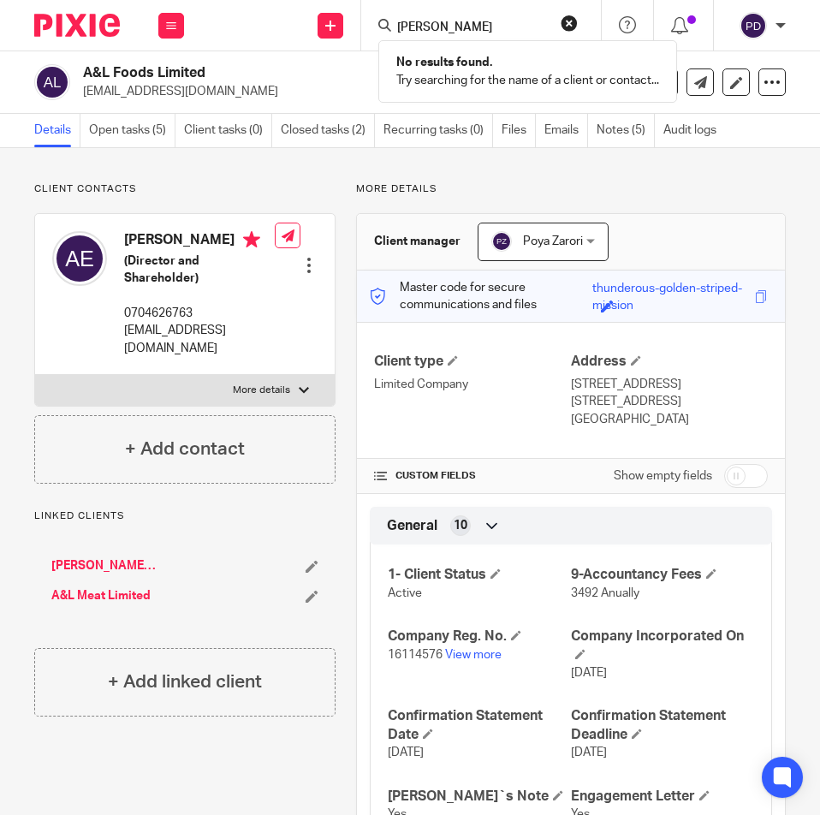
type input "ERFAN CARPENTRY"
drag, startPoint x: 568, startPoint y: 24, endPoint x: 528, endPoint y: 31, distance: 40.0
click at [568, 25] on button "reset" at bounding box center [569, 23] width 17 height 17
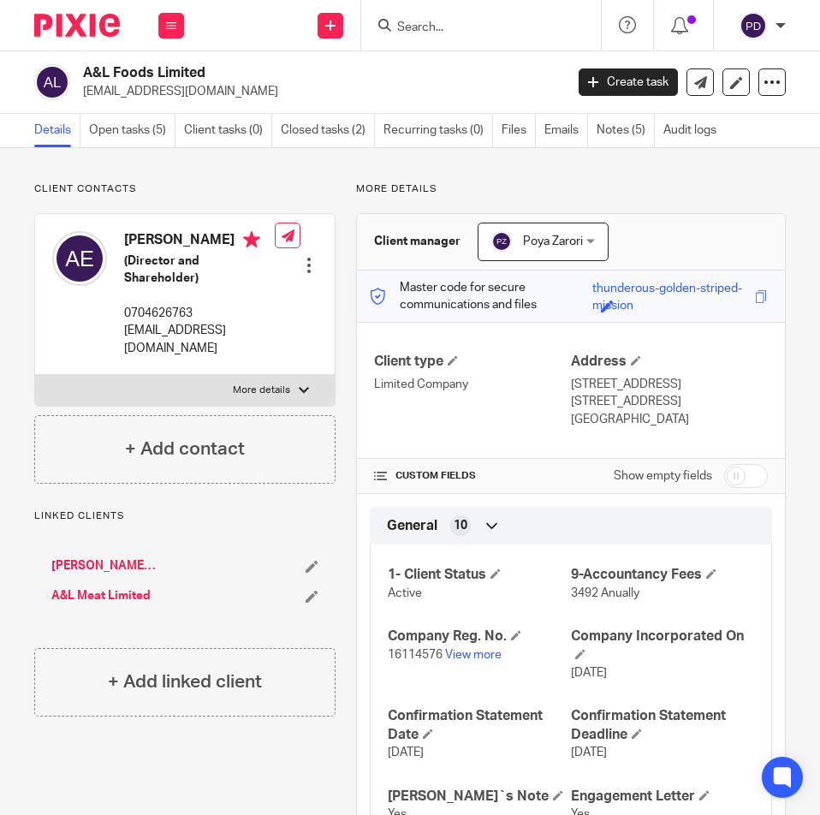
click at [513, 32] on input "Search" at bounding box center [473, 28] width 154 height 15
paste input "ITALIAN WOODBURN LTD"
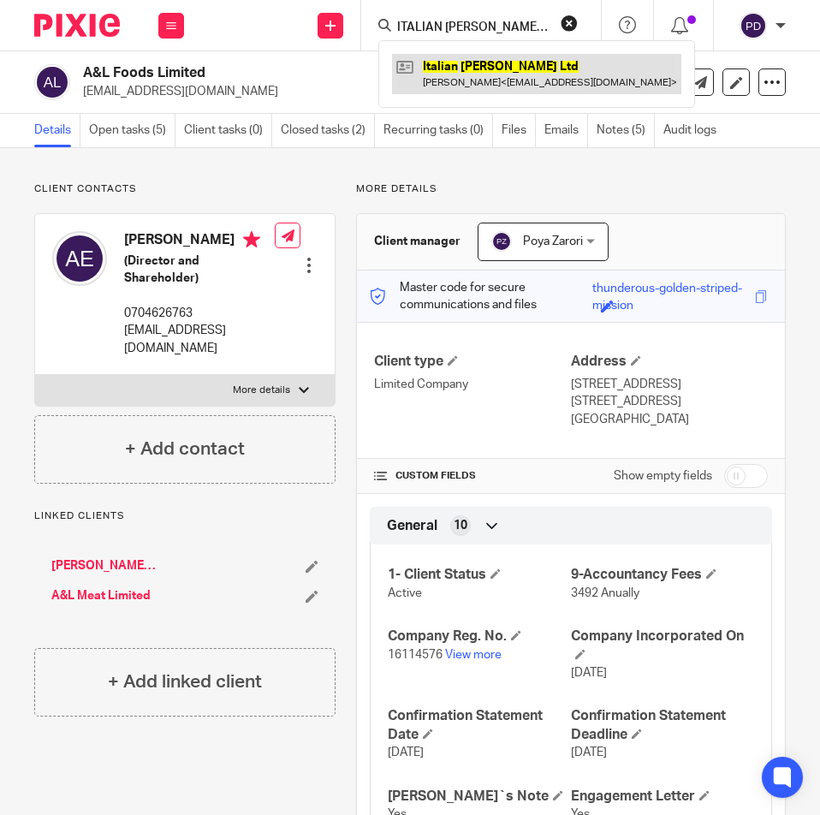
type input "ITALIAN WOODBURN LTD"
click at [513, 74] on link at bounding box center [536, 73] width 289 height 39
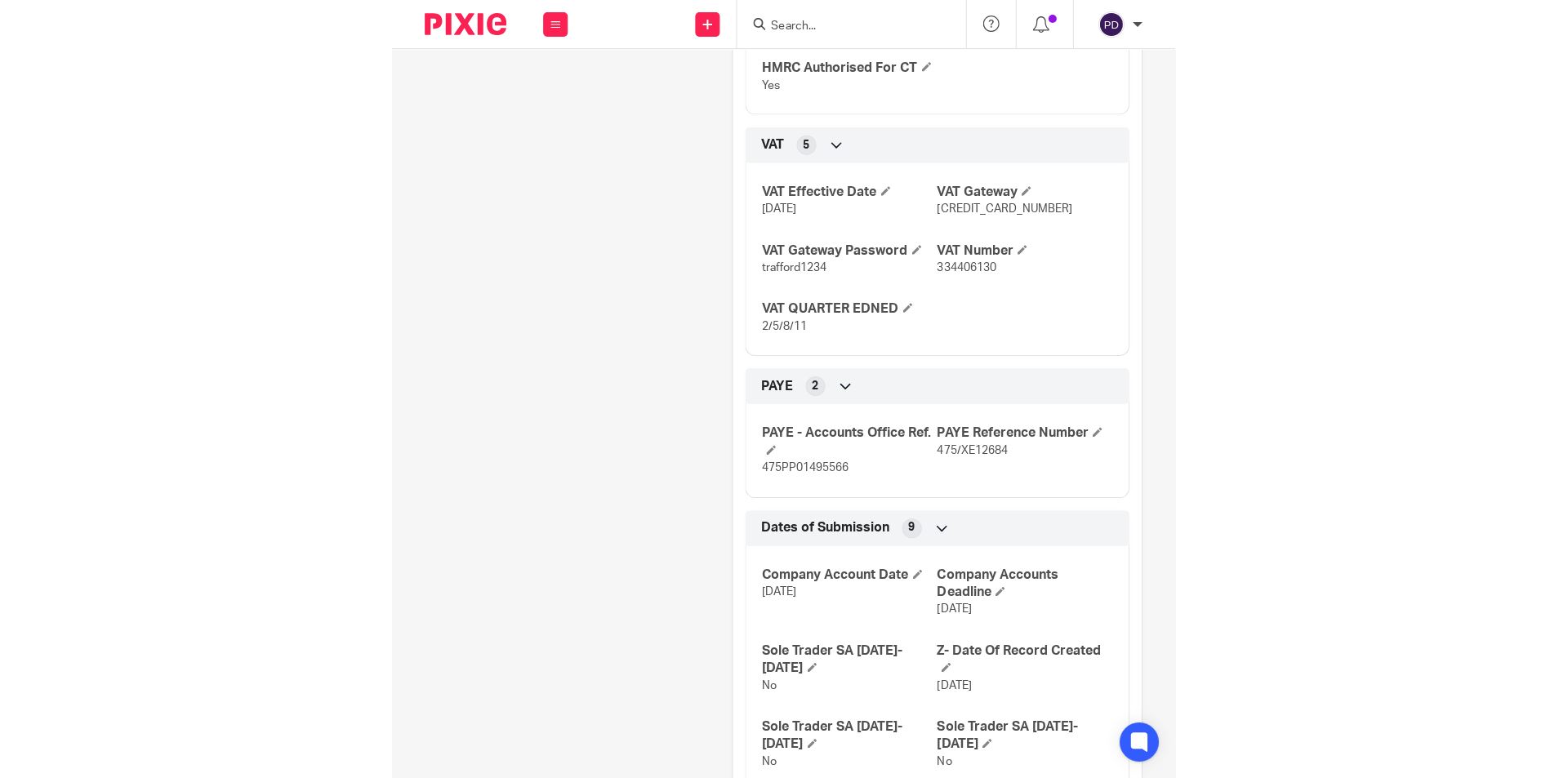
scroll to position [1143, 0]
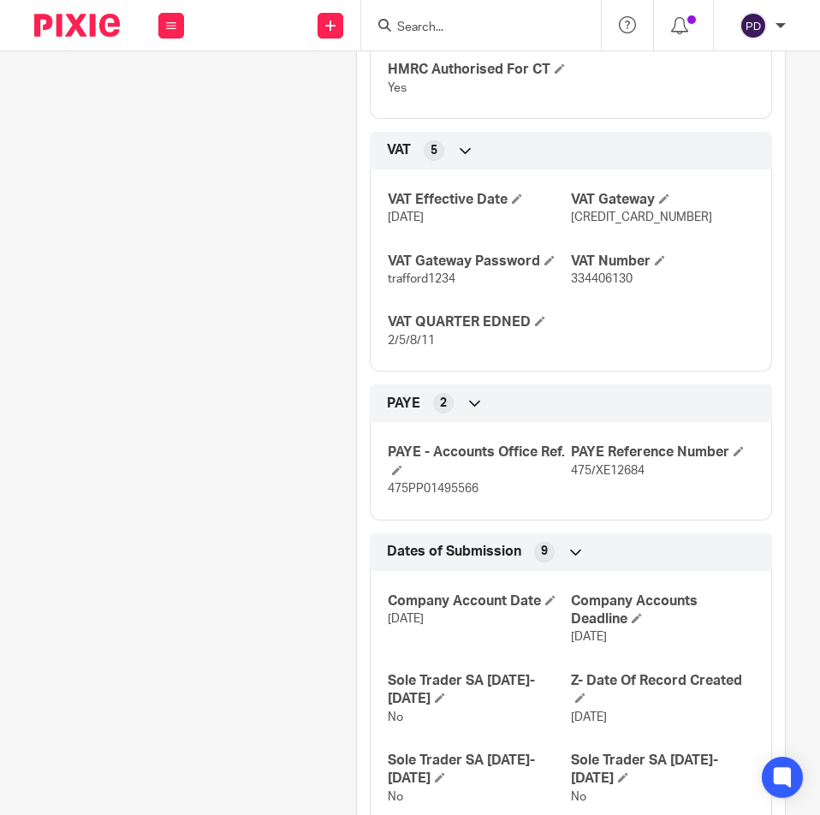
click at [598, 462] on p "475/XE12684" at bounding box center [662, 470] width 183 height 17
copy div "475/XE12684 Bookkeeping Notes 3"
click at [427, 488] on span "475PP01495566" at bounding box center [433, 489] width 91 height 12
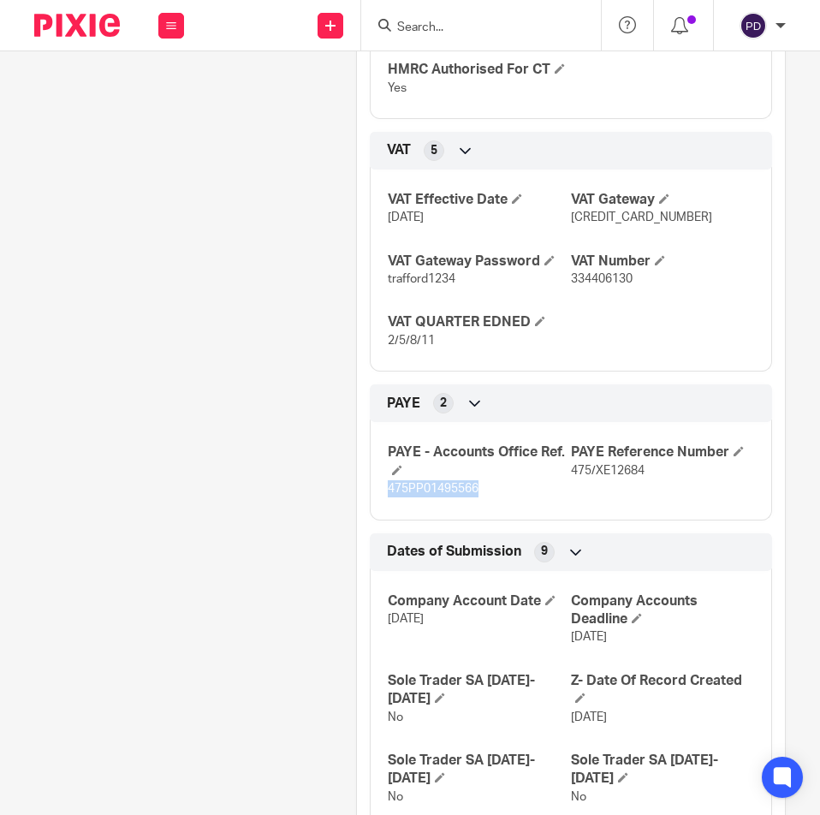
click at [427, 488] on span "475PP01495566" at bounding box center [433, 489] width 91 height 12
copy p "475PP01495566"
click at [459, 23] on input "Search" at bounding box center [473, 28] width 154 height 15
paste input "RF LANDSCAPE LTD"
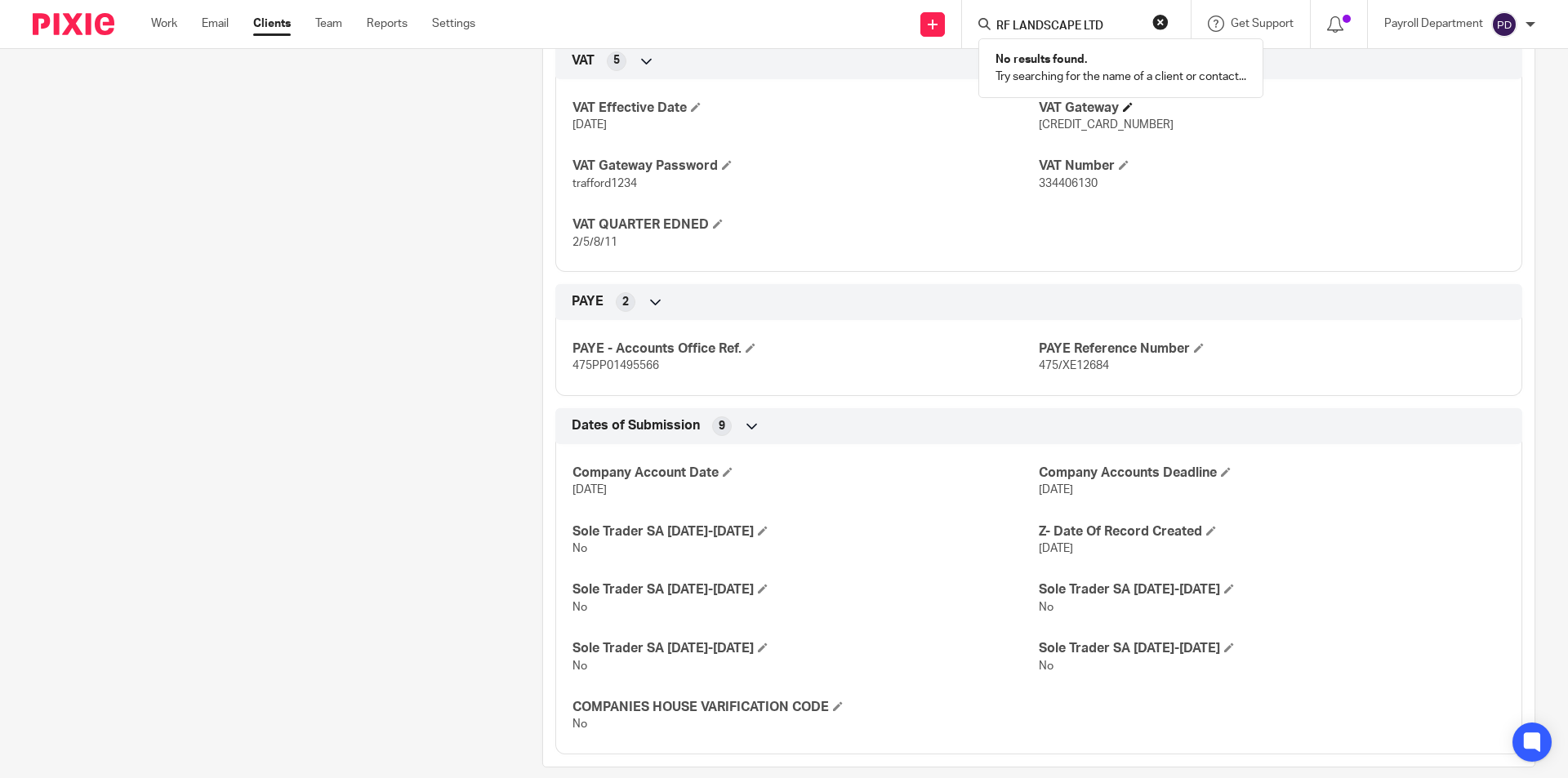
type input "RF LANDSCAPE LTD"
click at [781, 110] on h4 "VAT Gateway" at bounding box center [1271, 108] width 466 height 17
click at [278, 15] on link "Clients" at bounding box center [271, 23] width 37 height 16
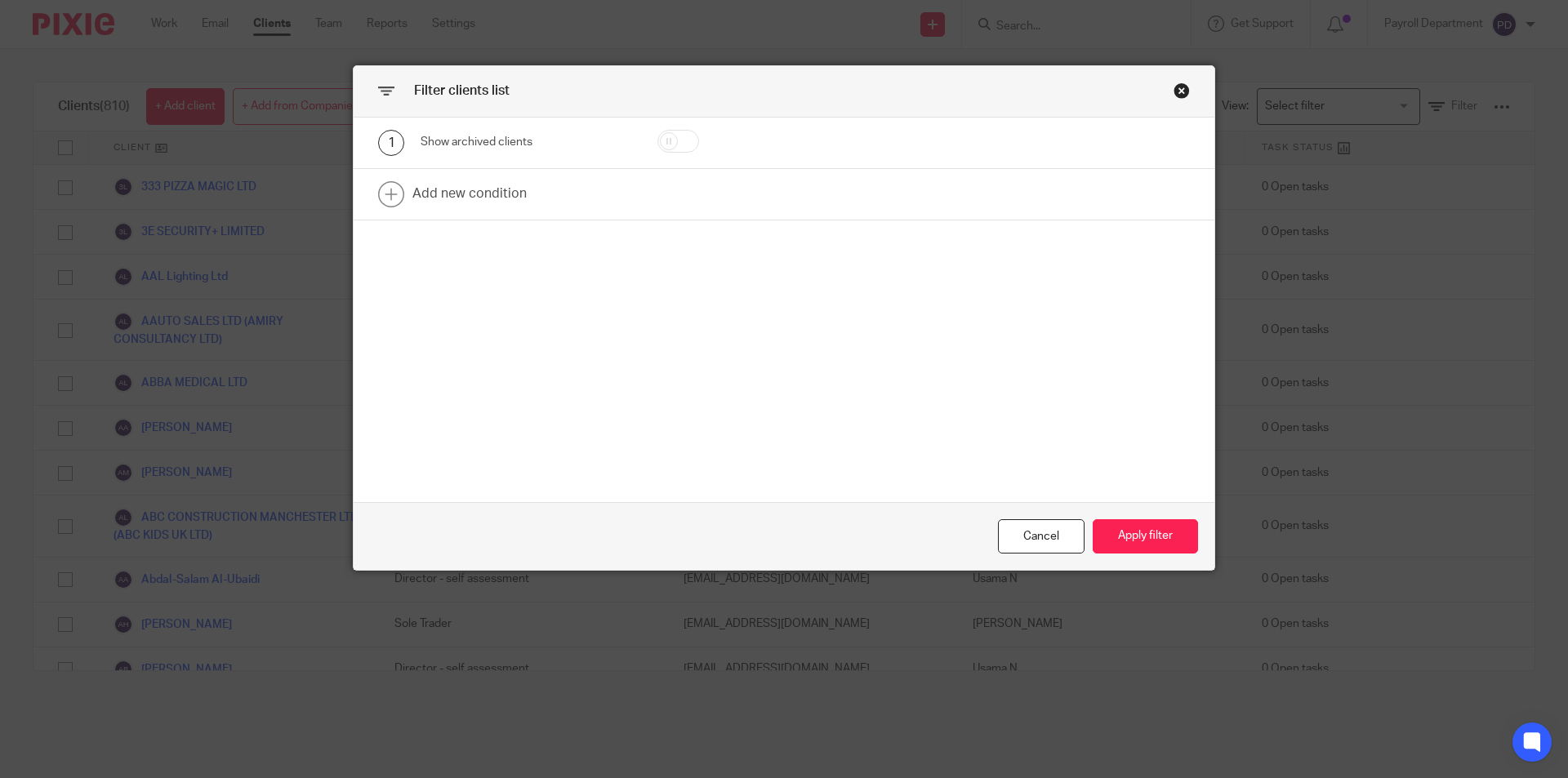
click at [660, 139] on input "checkbox" at bounding box center [678, 141] width 42 height 23
checkbox input "true"
click at [1129, 530] on button "Apply filter" at bounding box center [1145, 536] width 105 height 35
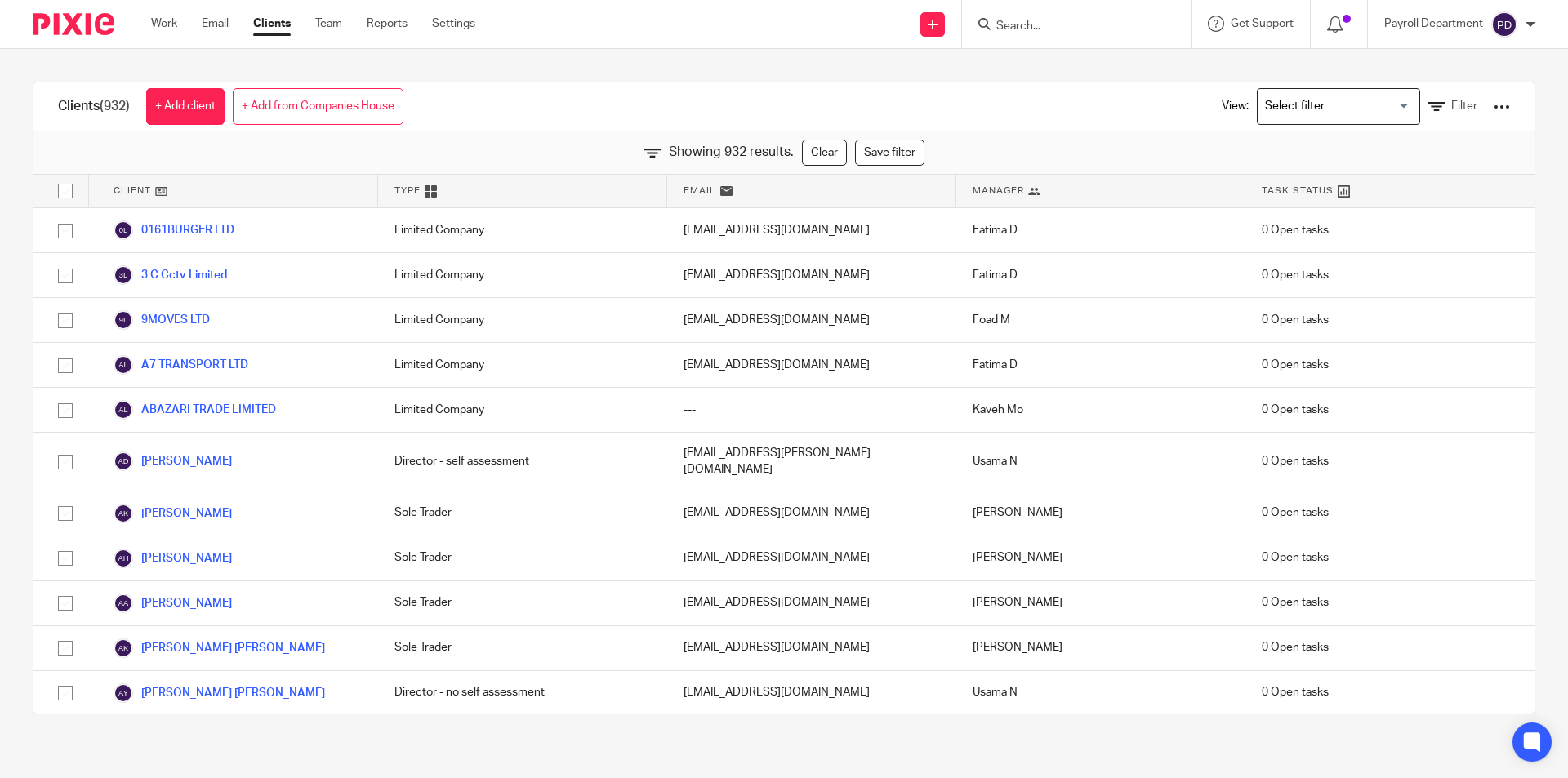
scroll to position [34040, 0]
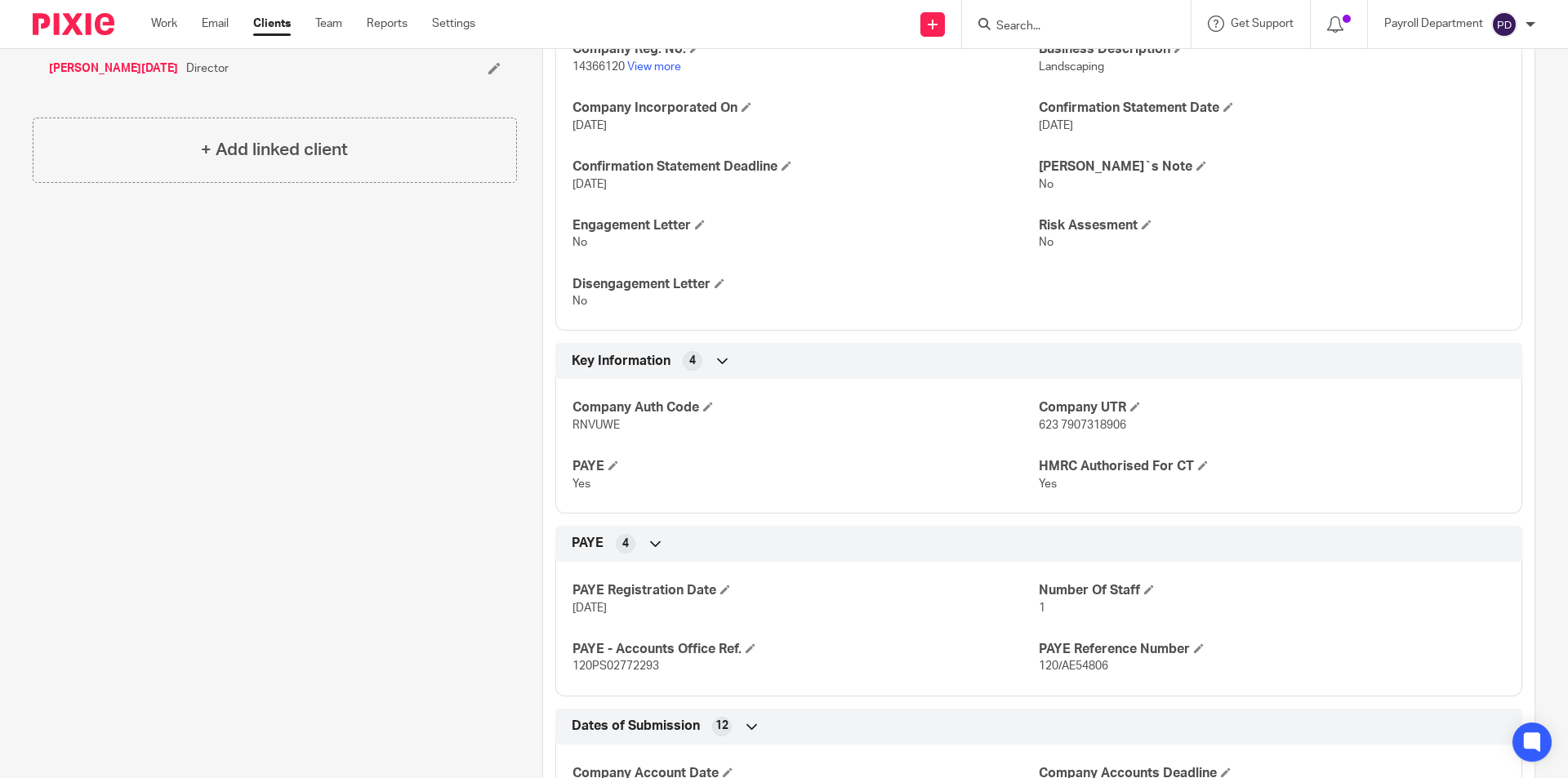
scroll to position [571, 0]
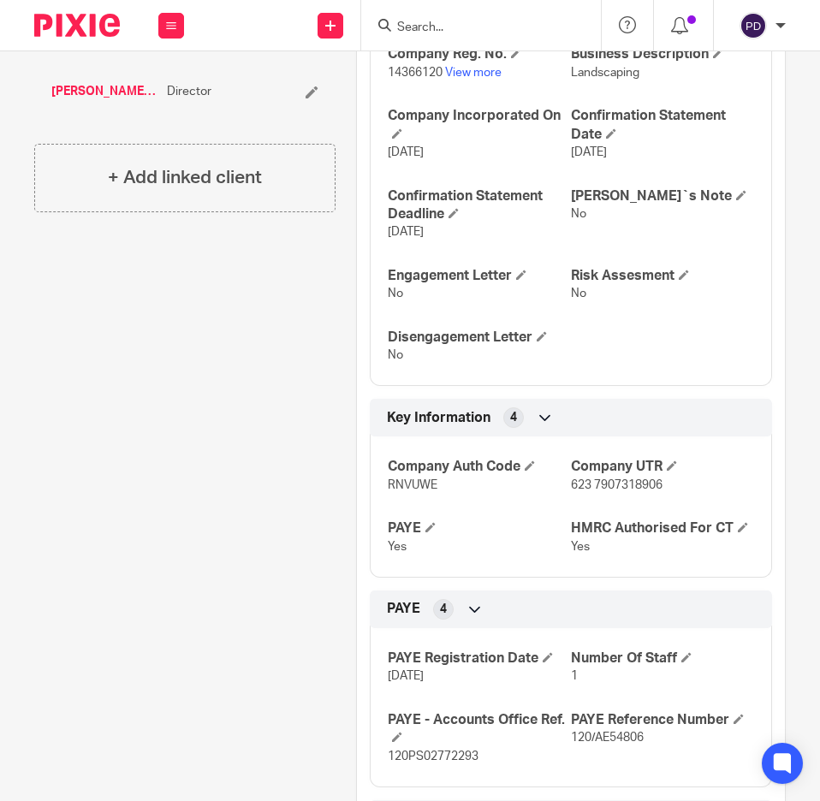
drag, startPoint x: 426, startPoint y: 16, endPoint x: 435, endPoint y: 19, distance: 8.9
click at [428, 19] on form at bounding box center [487, 25] width 182 height 21
click at [438, 21] on input "Search" at bounding box center [473, 28] width 154 height 15
paste input "ZAGROS FOODS LTD"
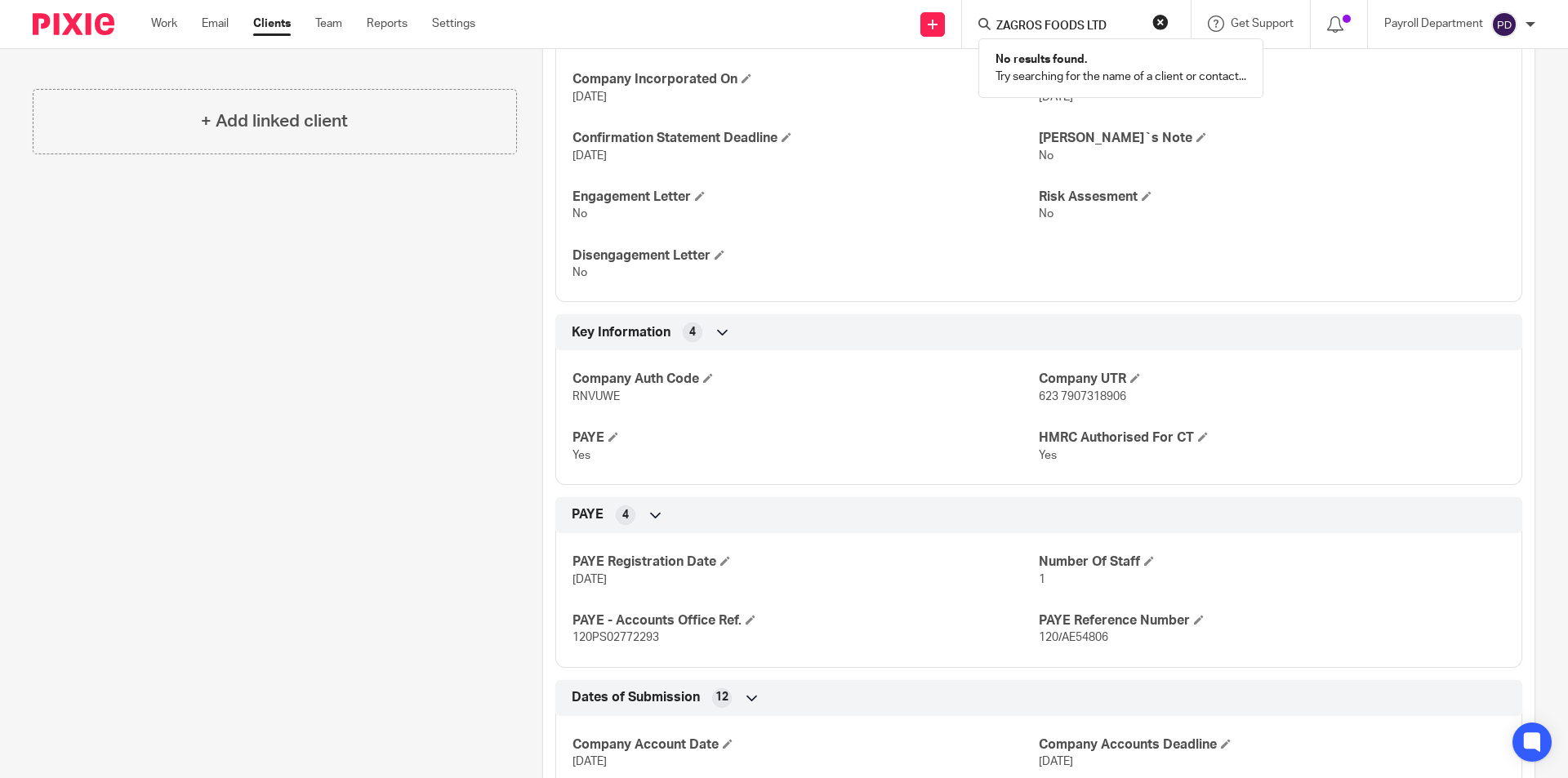
type input "ZAGROS FOODS LTD"
click at [273, 26] on link "Clients" at bounding box center [271, 23] width 37 height 16
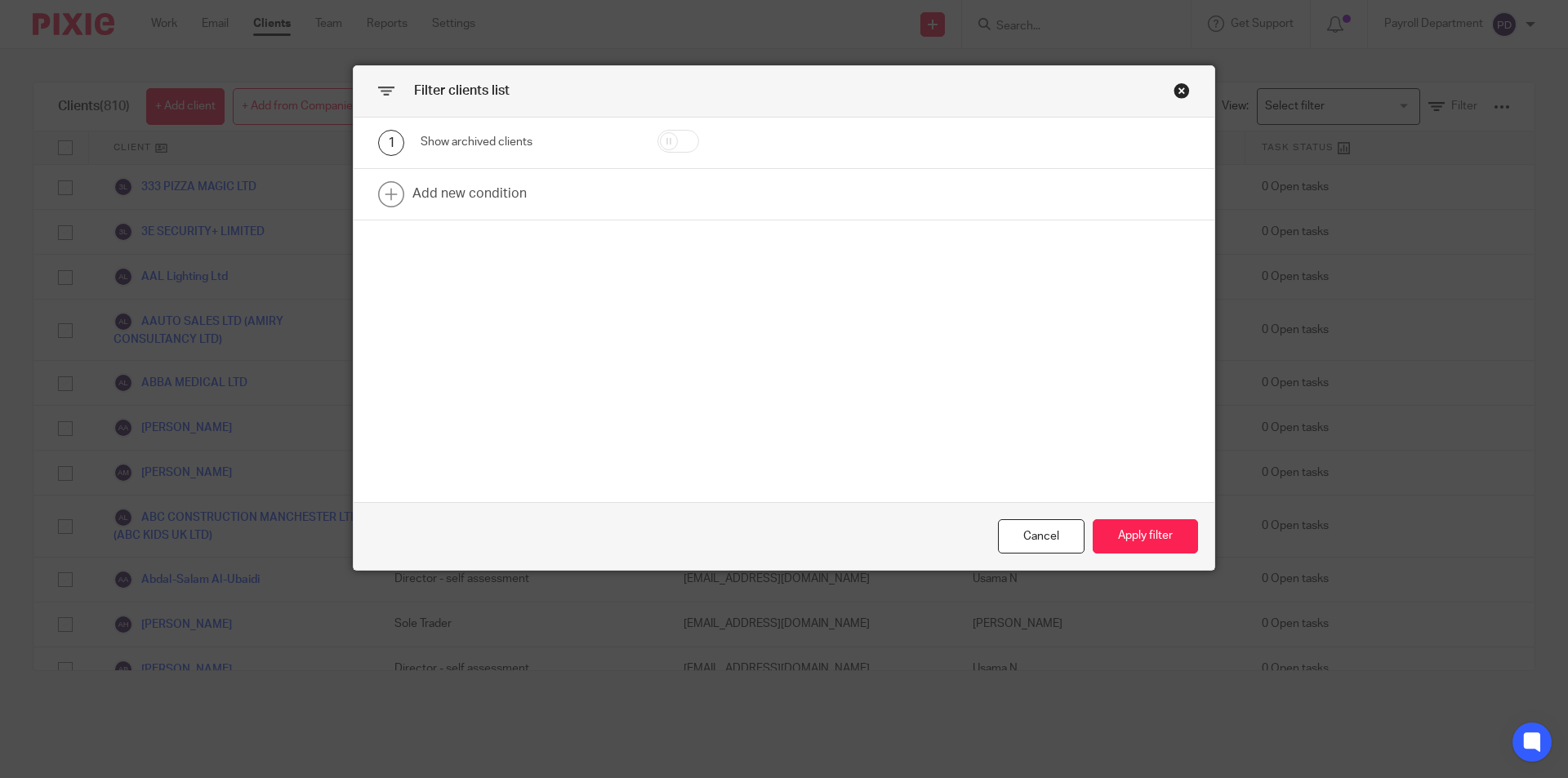
click at [694, 139] on div at bounding box center [702, 142] width 139 height 26
click at [683, 140] on input "checkbox" at bounding box center [678, 141] width 42 height 23
checkbox input "true"
click at [1138, 524] on button "Apply filter" at bounding box center [1145, 536] width 105 height 35
click at [1126, 539] on button "Apply filter" at bounding box center [1145, 536] width 105 height 35
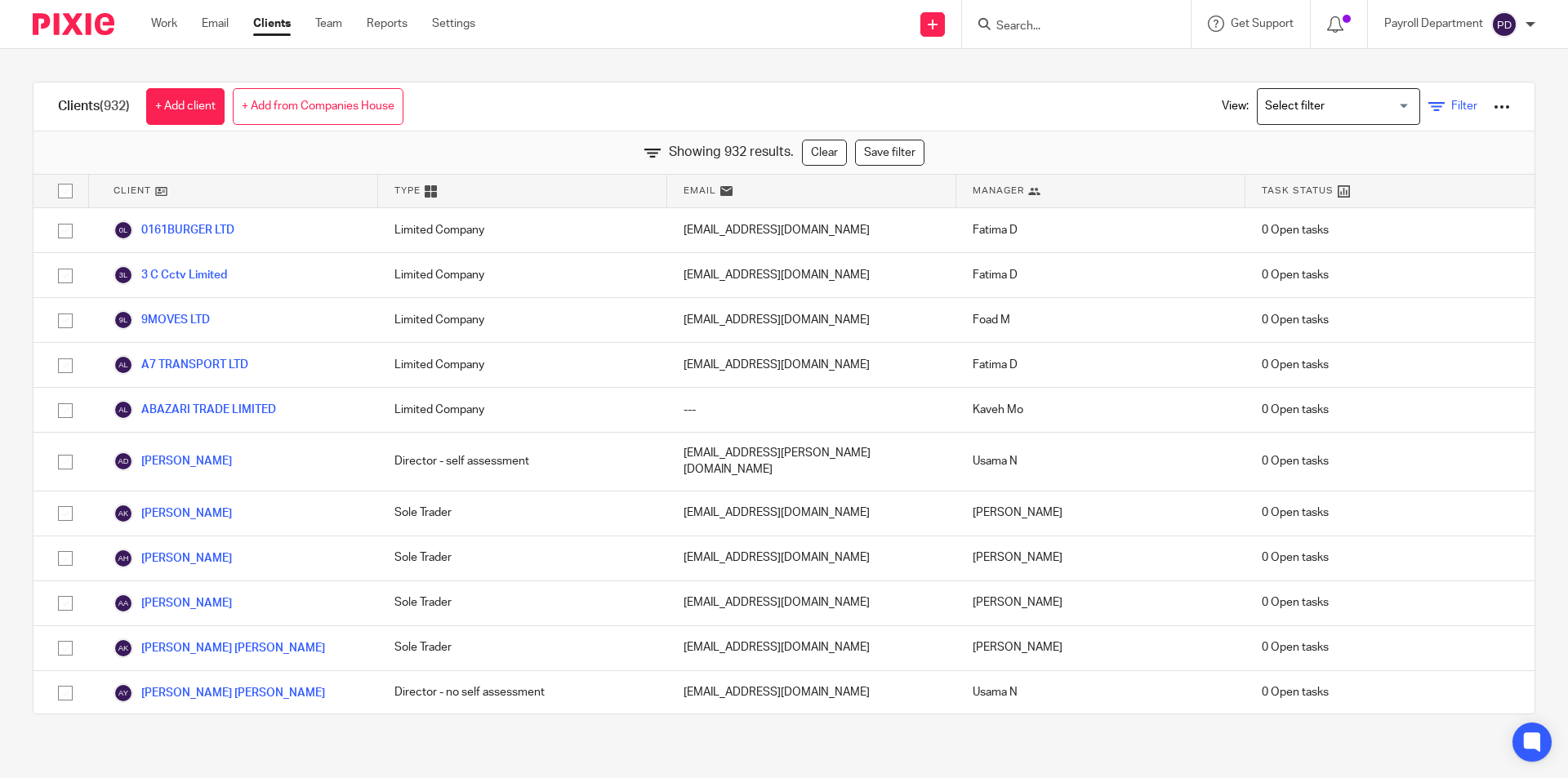
click at [1428, 108] on icon at bounding box center [1435, 107] width 16 height 16
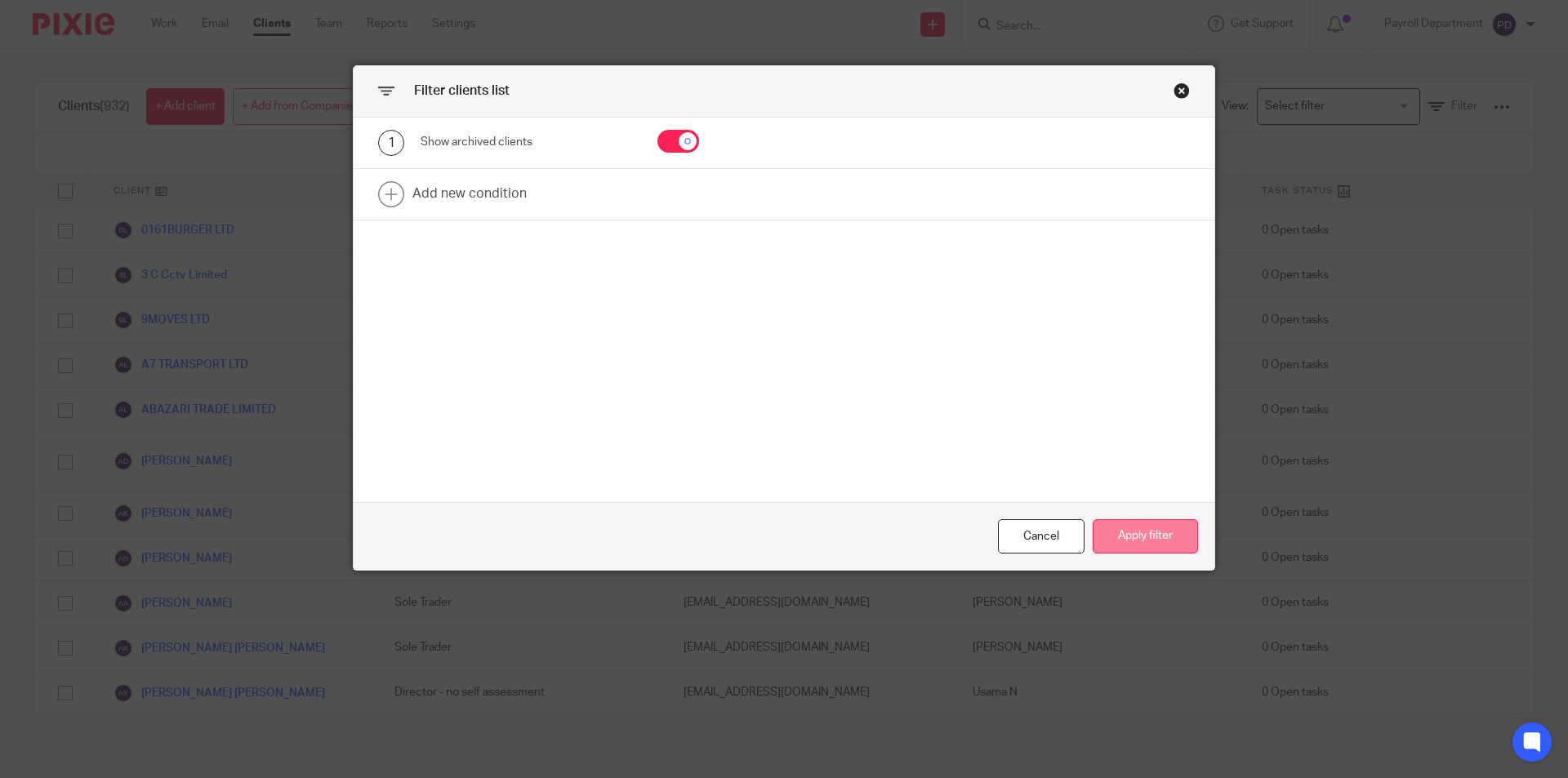
click at [1110, 535] on button "Apply filter" at bounding box center [1145, 536] width 105 height 35
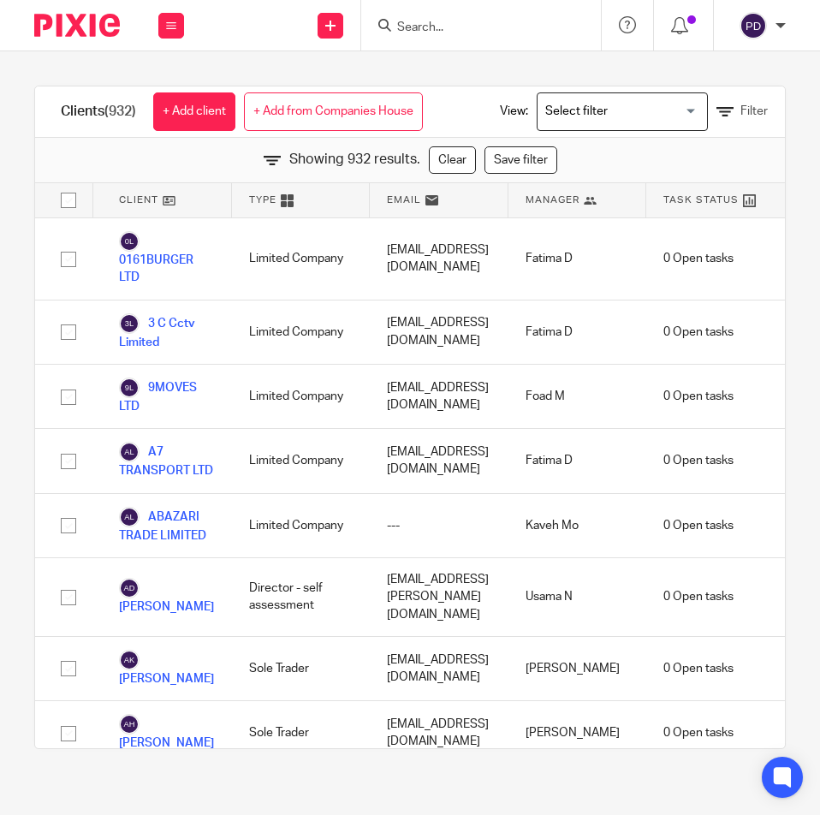
click at [462, 15] on form at bounding box center [487, 25] width 182 height 21
click at [466, 21] on input "Search" at bounding box center [473, 28] width 154 height 15
paste input "HARPER CAR WASH LTD"
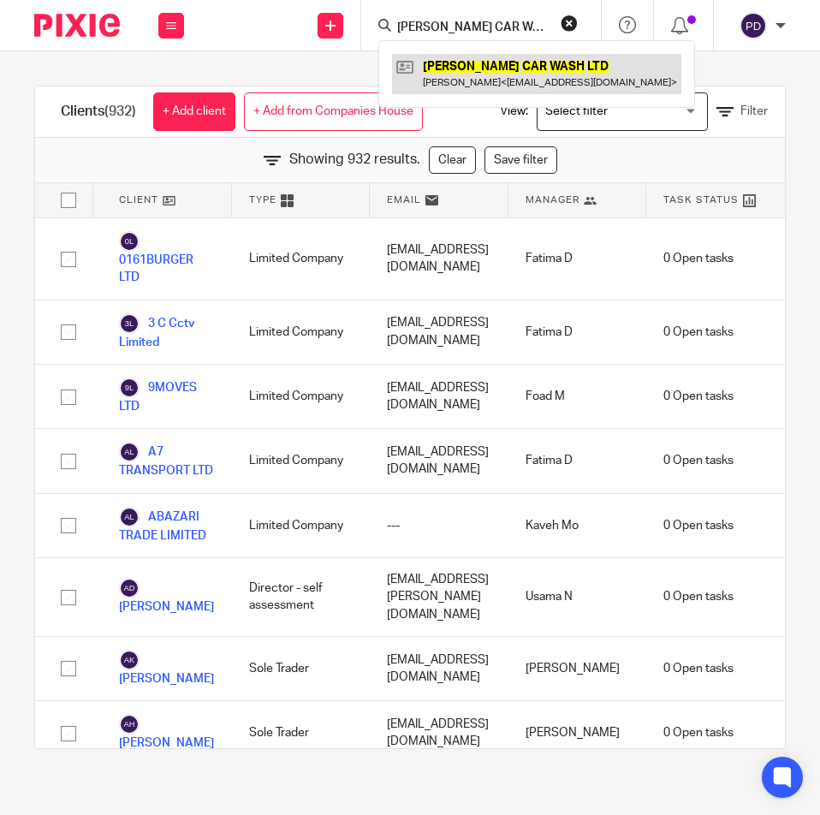
type input "HARPER CAR WASH LTD"
click at [470, 62] on link at bounding box center [536, 73] width 289 height 39
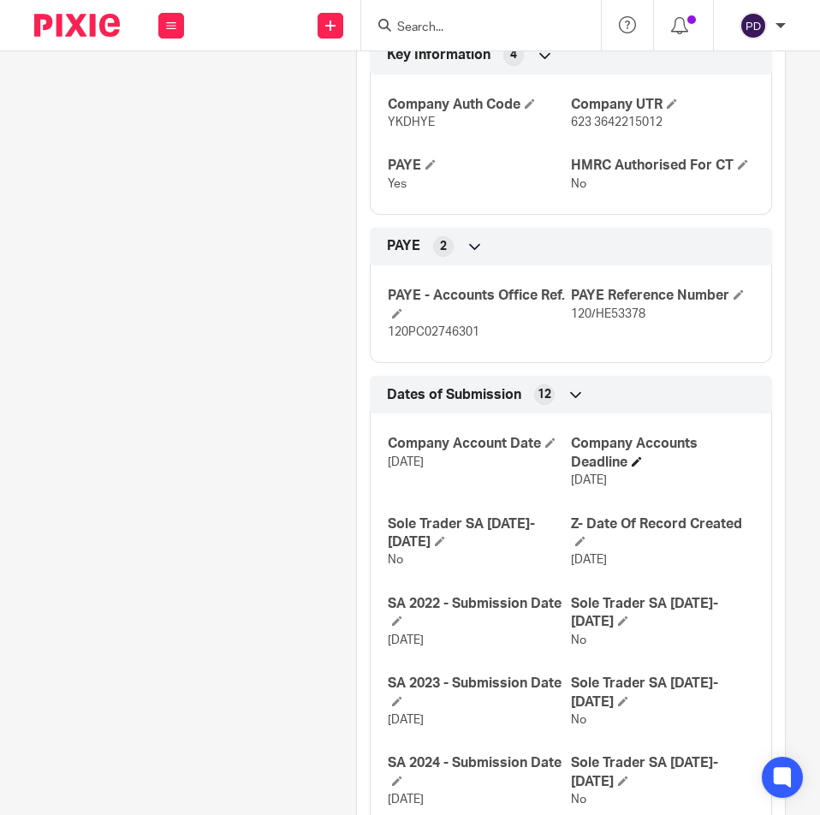
scroll to position [942, 0]
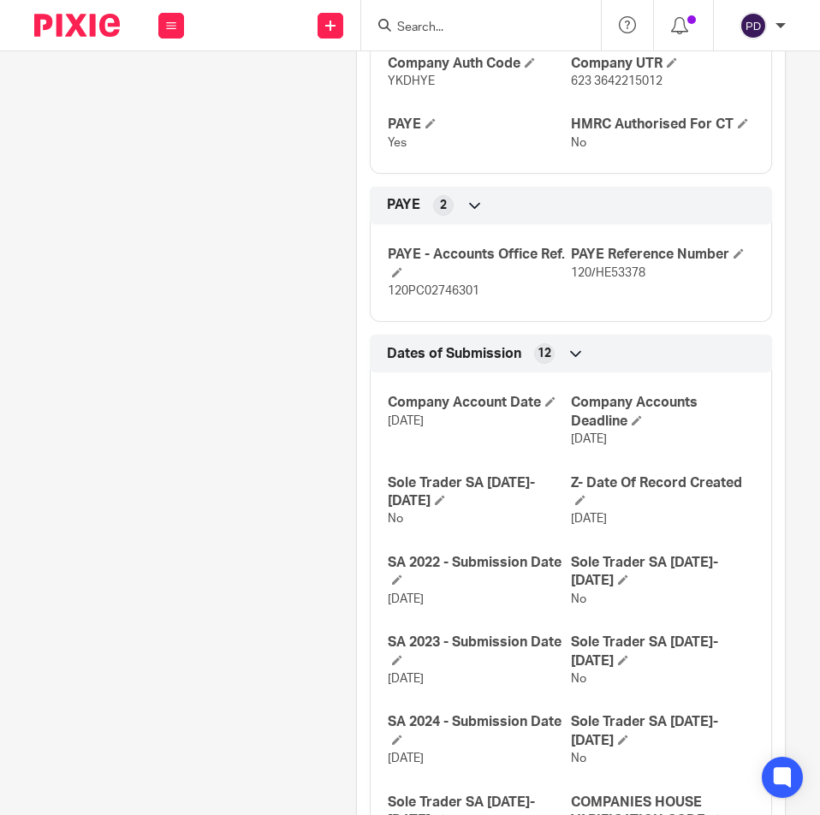
click at [599, 272] on span "120/HE53378" at bounding box center [608, 273] width 74 height 12
copy div "120/HE53378 Bookkeeping Notes 3"
click at [433, 288] on span "120PC02746301" at bounding box center [434, 291] width 92 height 12
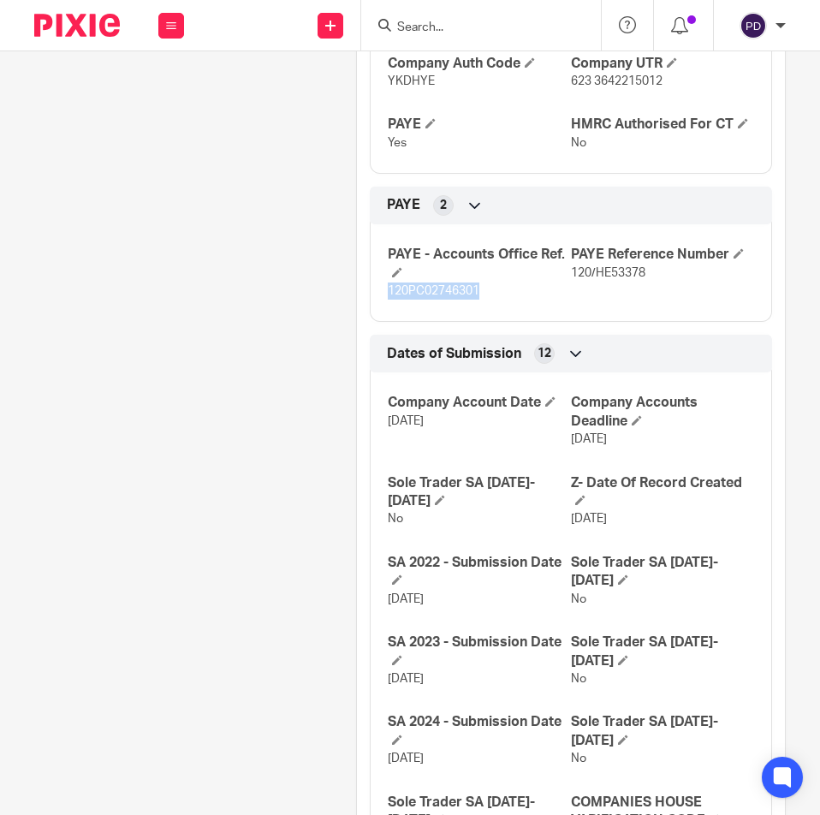
click at [433, 288] on span "120PC02746301" at bounding box center [434, 291] width 92 height 12
copy p "120PC02746301"
click at [483, 26] on input "Search" at bounding box center [473, 28] width 154 height 15
paste input "AHMED [US_STATE] LTD"
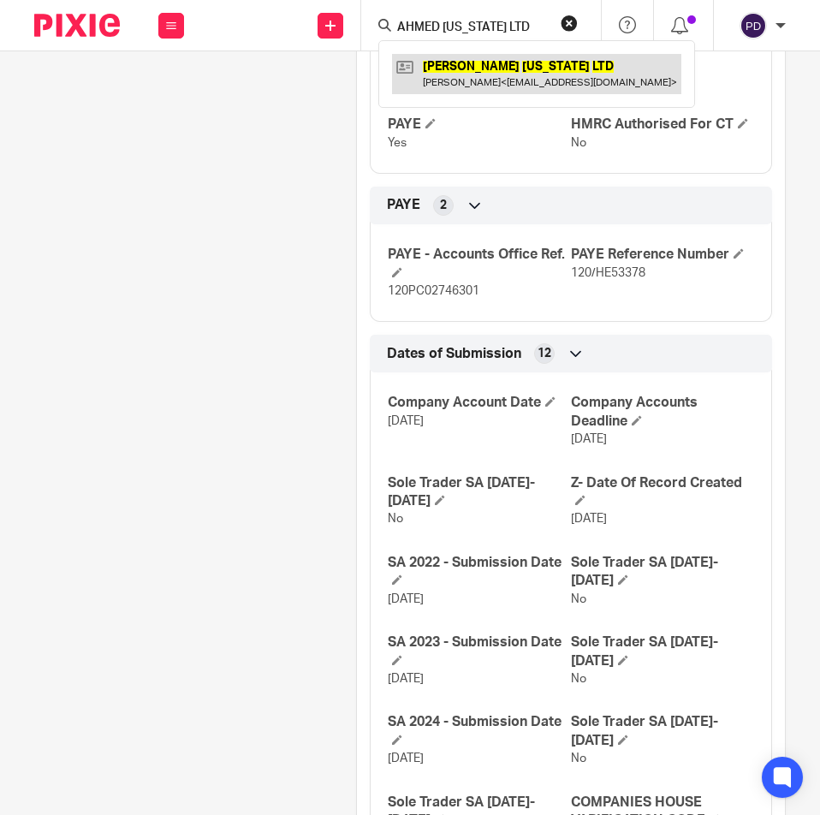
type input "AHMED [US_STATE] LTD"
click at [491, 63] on link at bounding box center [536, 73] width 289 height 39
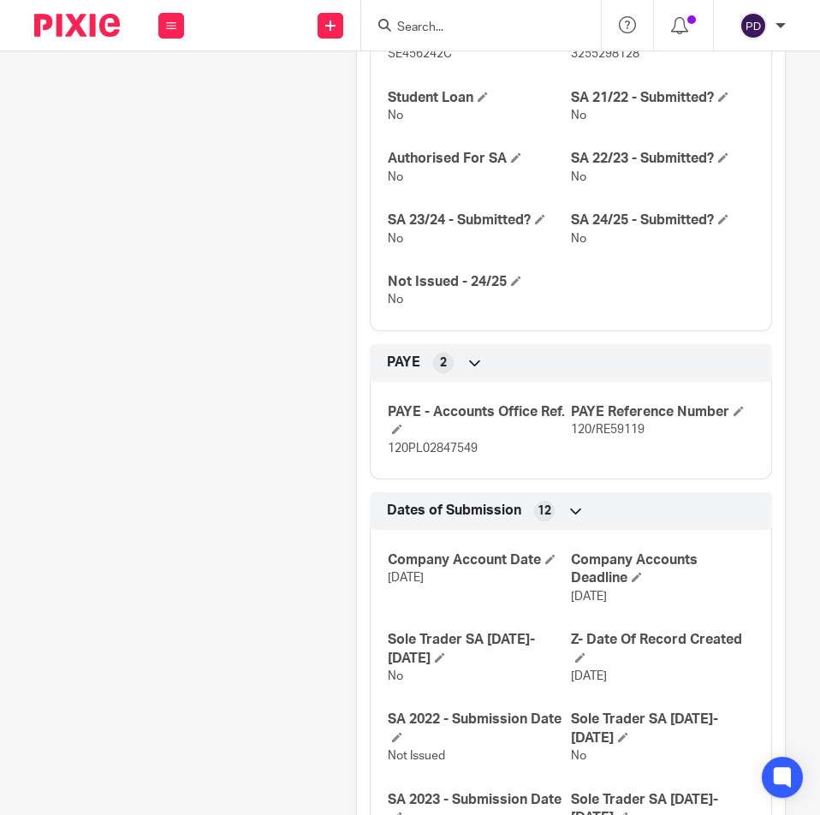
scroll to position [1199, 0]
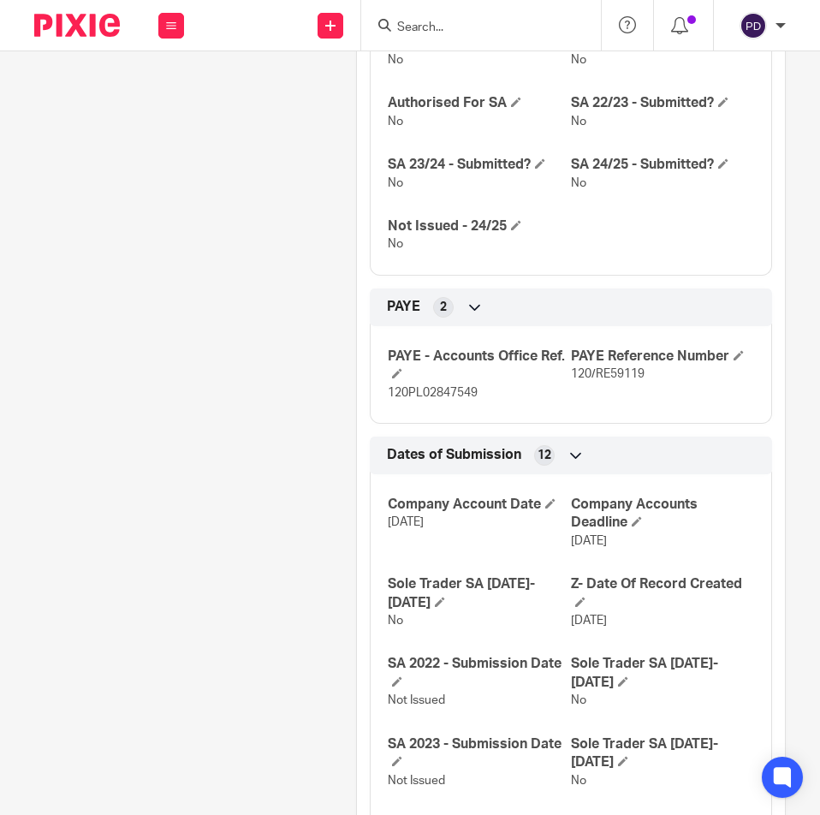
click at [589, 378] on span "120/RE59119" at bounding box center [608, 374] width 74 height 12
copy div "120/RE59119 Bookkeeping Notes 3"
click at [443, 398] on span "120PL02847549" at bounding box center [433, 393] width 90 height 12
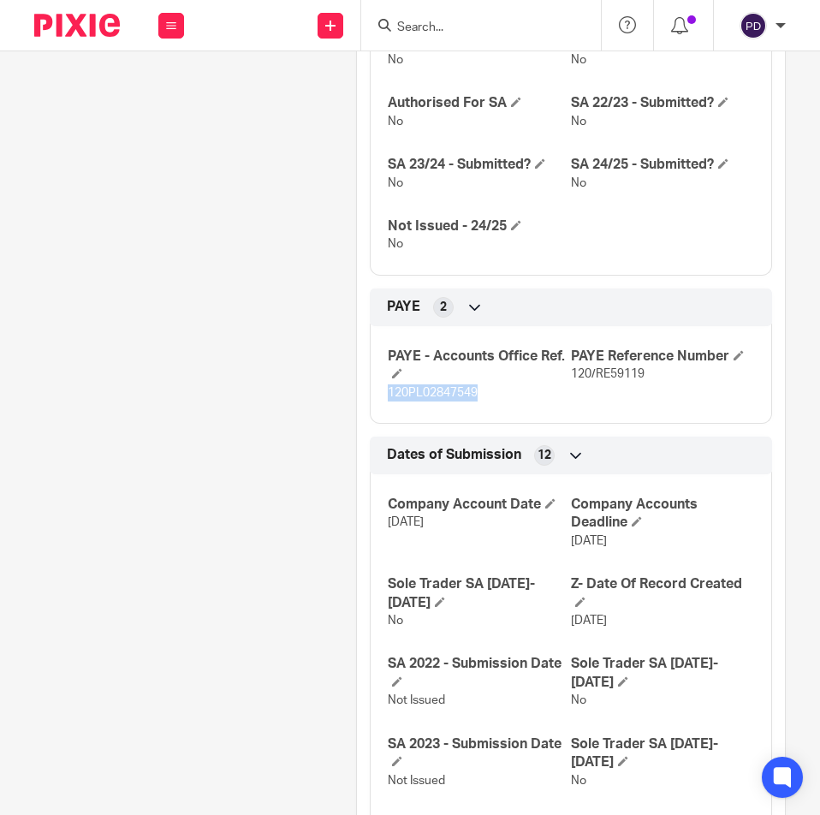
click at [443, 398] on span "120PL02847549" at bounding box center [433, 393] width 90 height 12
copy span "120PL02847549"
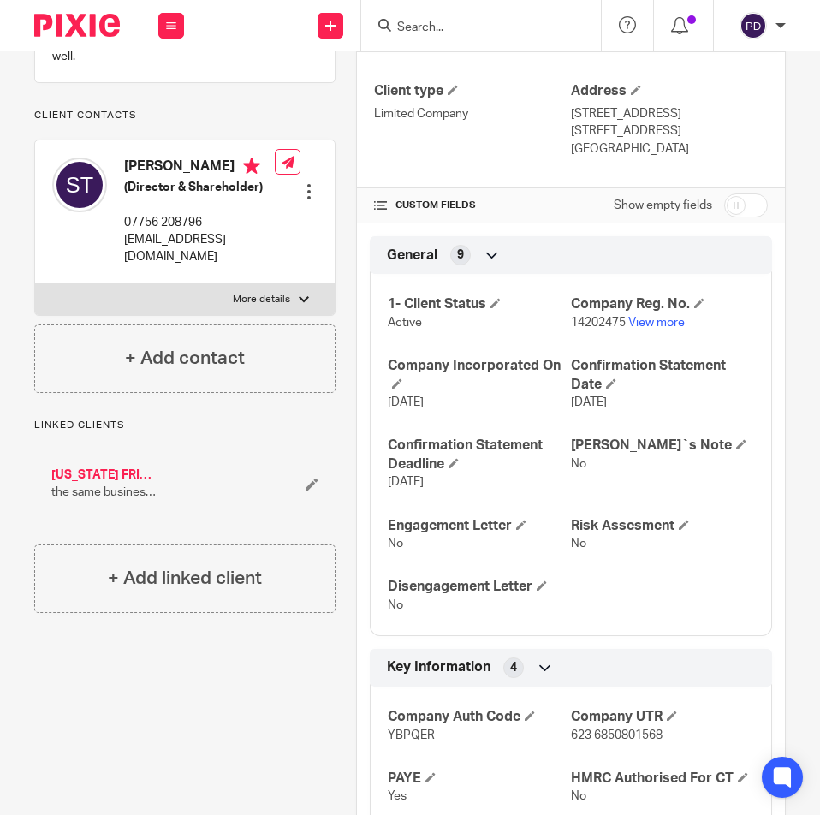
scroll to position [257, 0]
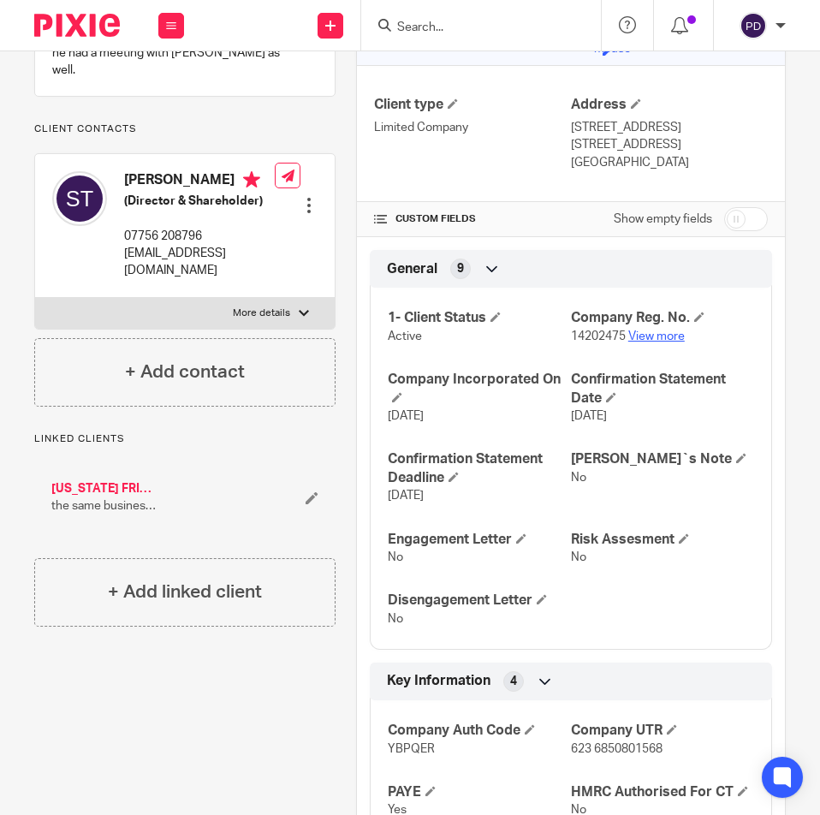
click at [653, 340] on link "View more" at bounding box center [656, 336] width 57 height 12
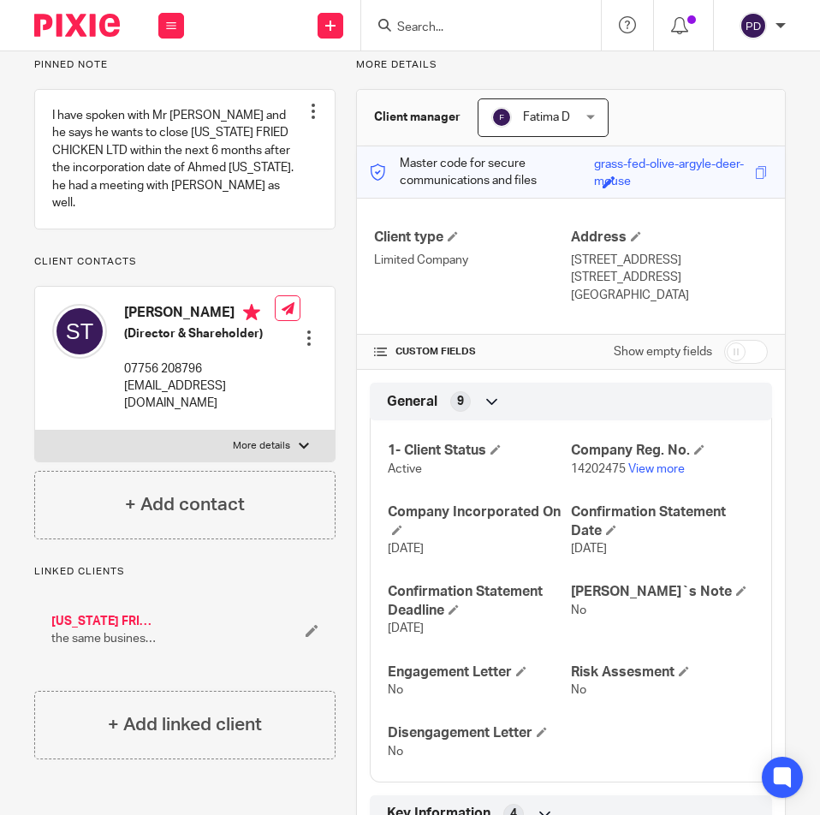
scroll to position [0, 0]
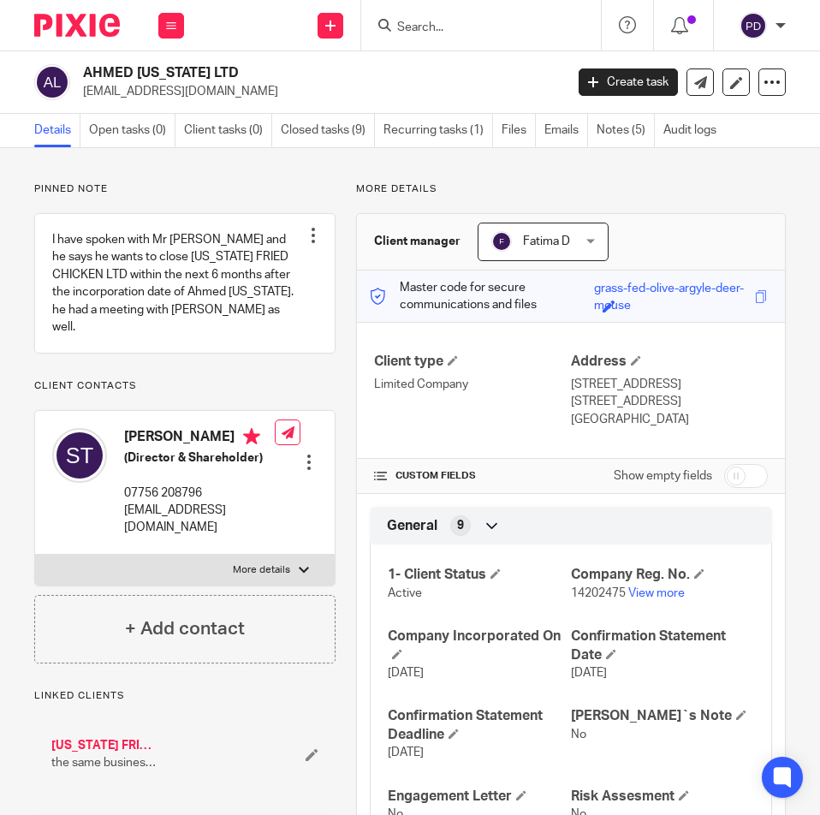
drag, startPoint x: 85, startPoint y: 64, endPoint x: 251, endPoint y: 65, distance: 166.1
click at [251, 65] on h2 "AHMED [US_STATE] LTD" at bounding box center [271, 73] width 376 height 18
click at [445, 15] on form at bounding box center [487, 25] width 182 height 21
click at [449, 24] on input "Search" at bounding box center [473, 28] width 154 height 15
paste input "MCR FAST FIX LTD"
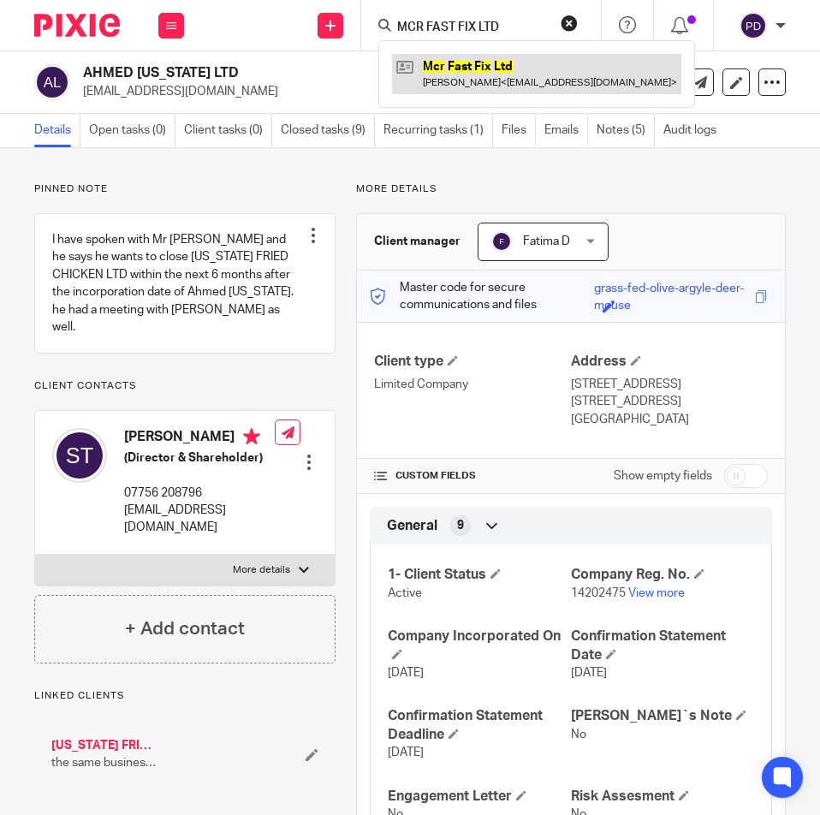
type input "MCR FAST FIX LTD"
click at [463, 69] on link at bounding box center [536, 73] width 289 height 39
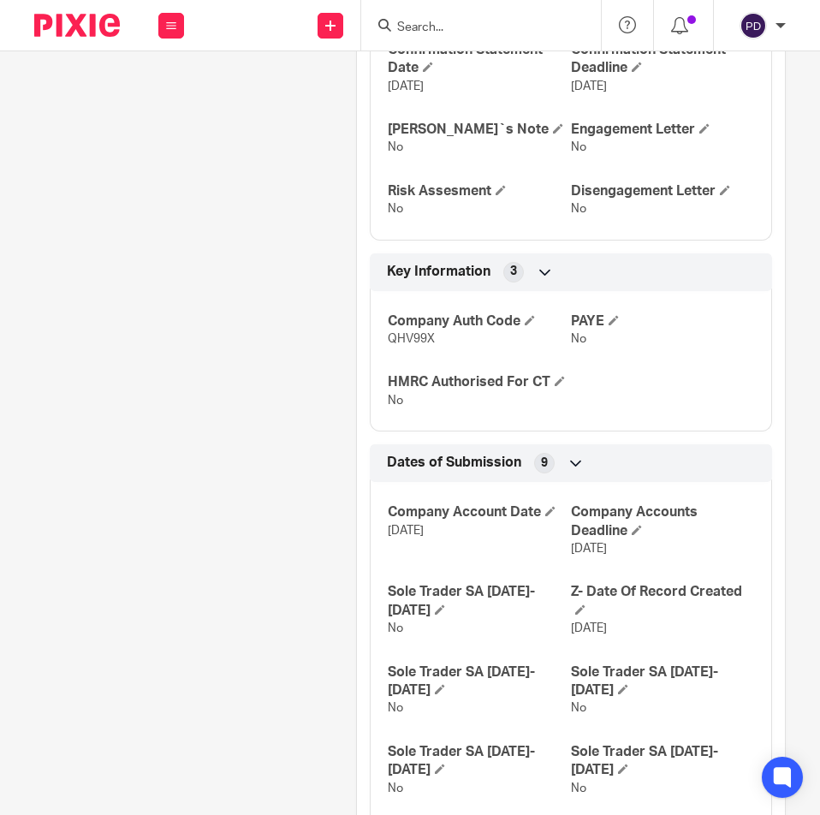
scroll to position [685, 0]
click at [611, 314] on span at bounding box center [614, 319] width 10 height 10
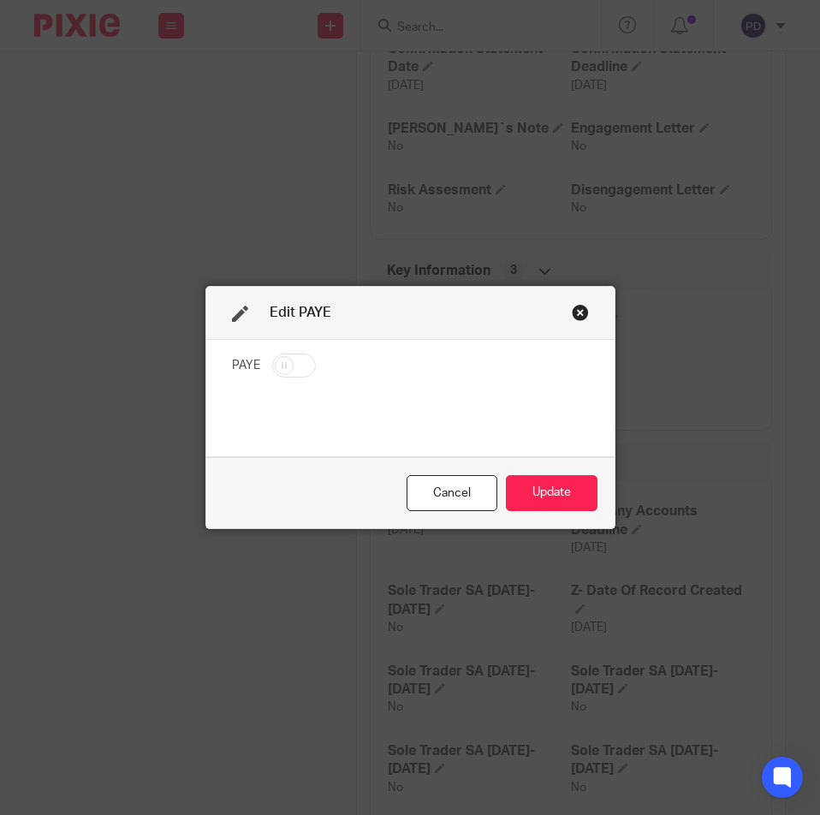
click at [287, 369] on input "checkbox" at bounding box center [294, 366] width 44 height 24
checkbox input "true"
click at [565, 497] on button "Update" at bounding box center [552, 493] width 92 height 37
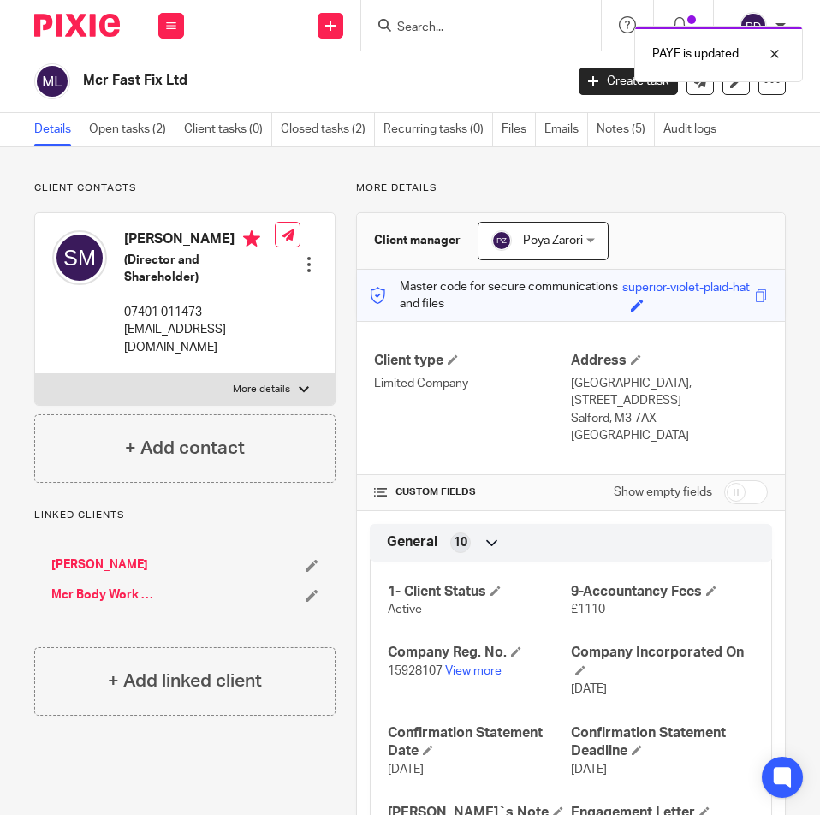
scroll to position [0, 0]
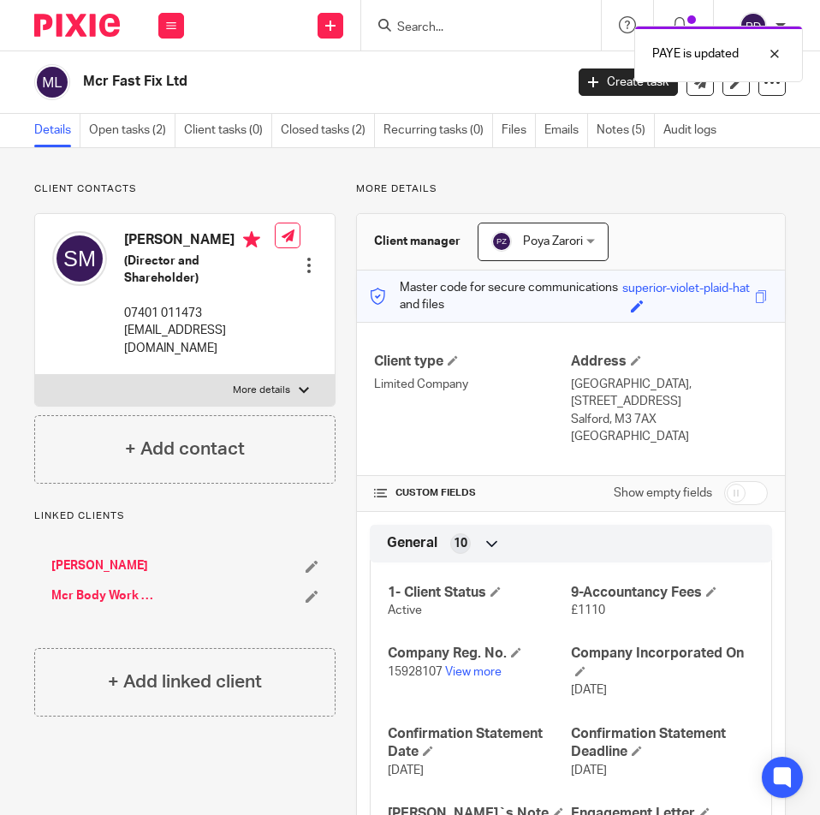
click at [732, 481] on input "checkbox" at bounding box center [746, 493] width 44 height 24
checkbox input "true"
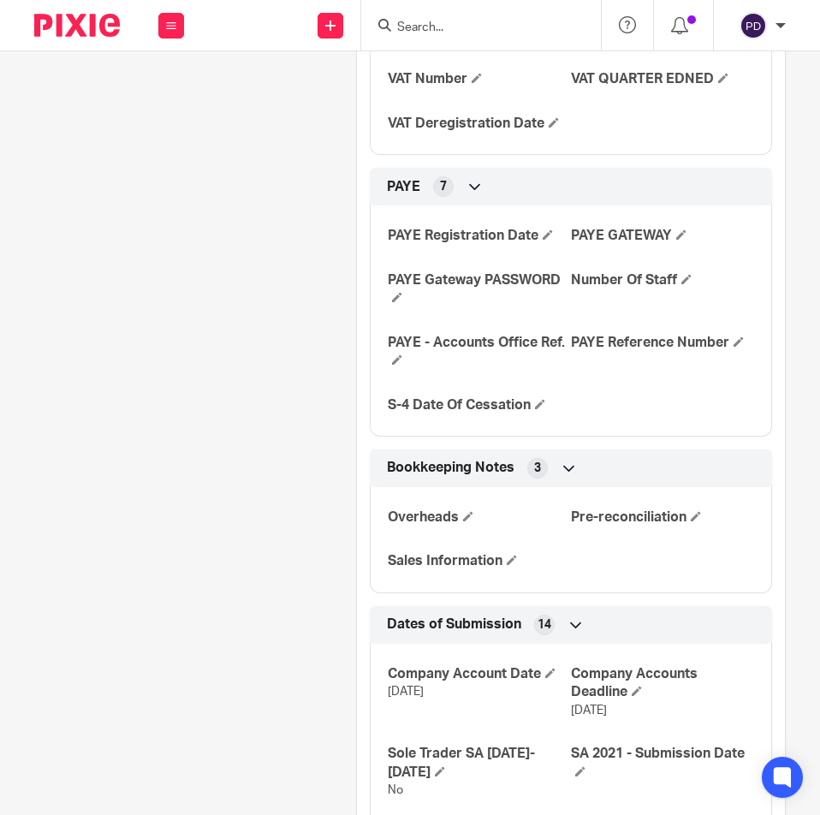
scroll to position [1969, 0]
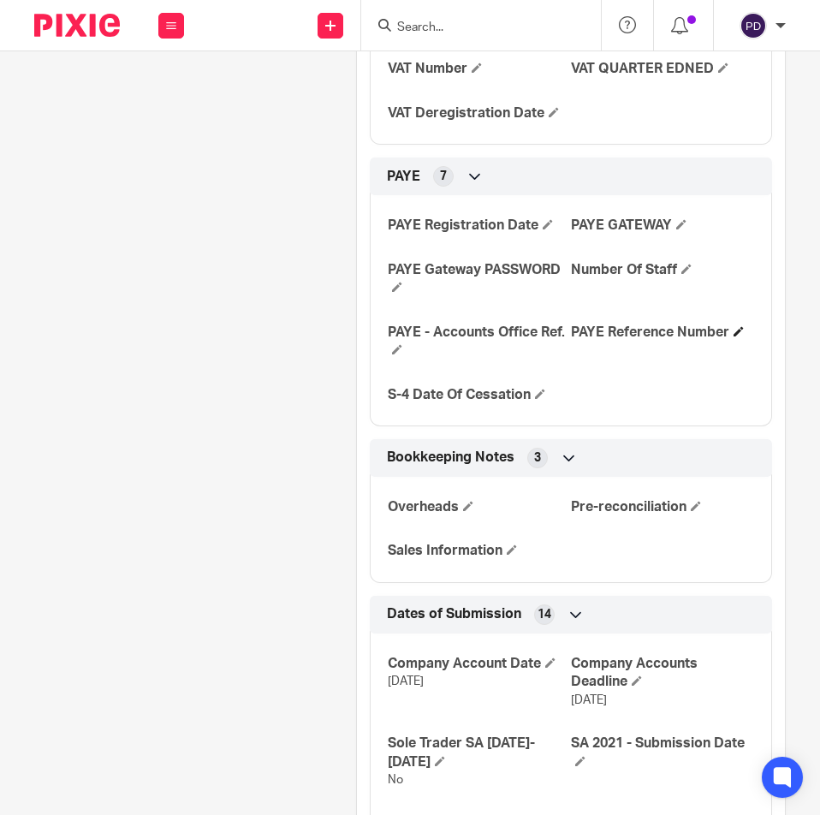
click at [734, 326] on span at bounding box center [739, 331] width 10 height 10
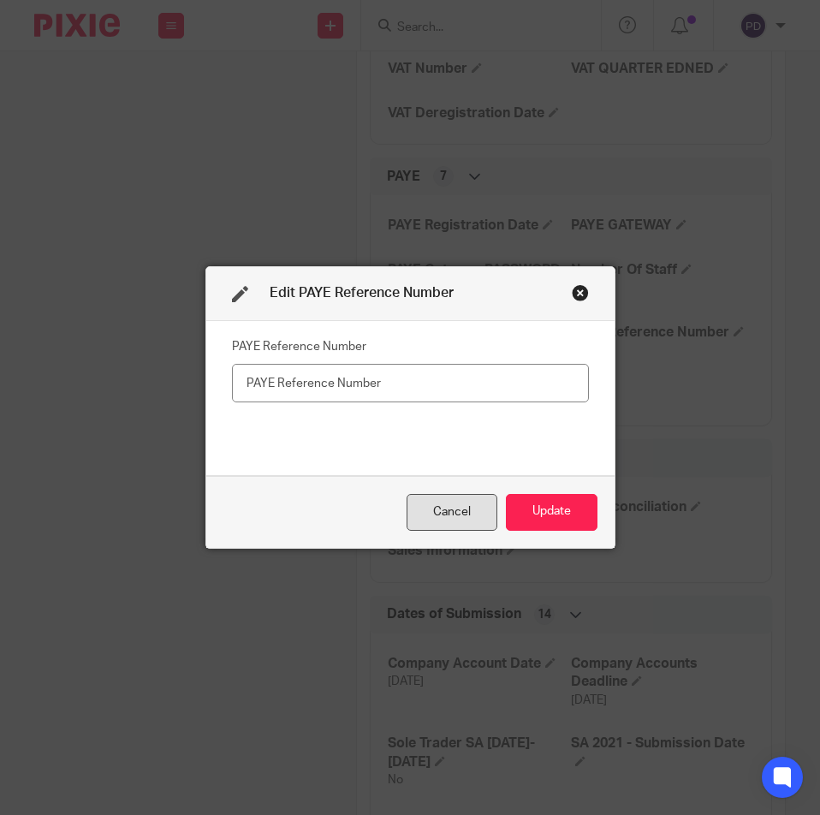
click at [449, 505] on div "Cancel" at bounding box center [452, 512] width 91 height 37
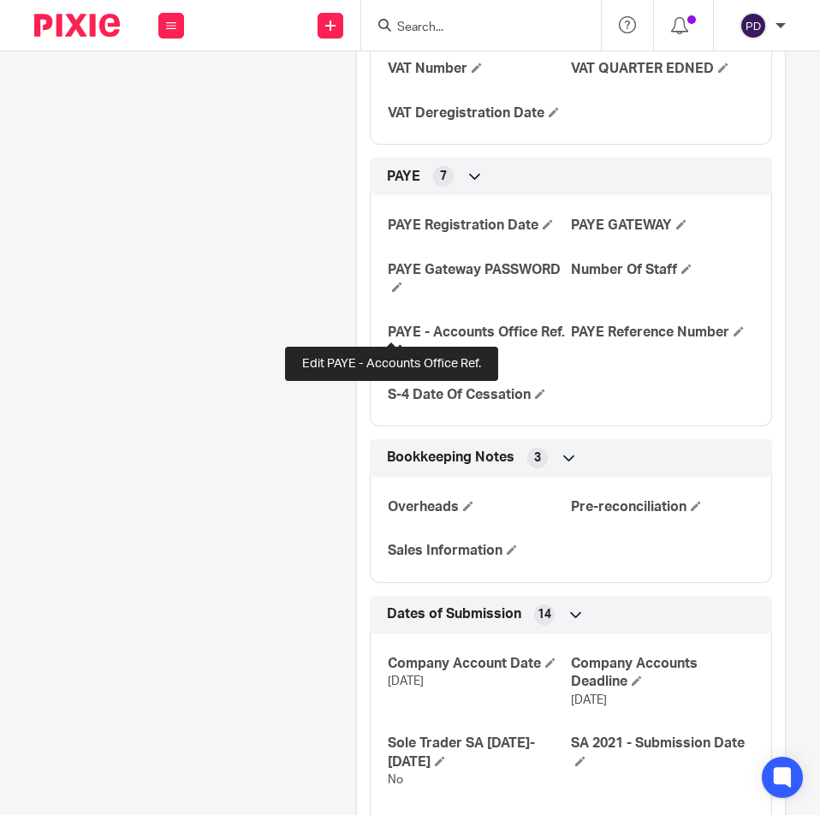
click at [393, 344] on span at bounding box center [397, 349] width 10 height 10
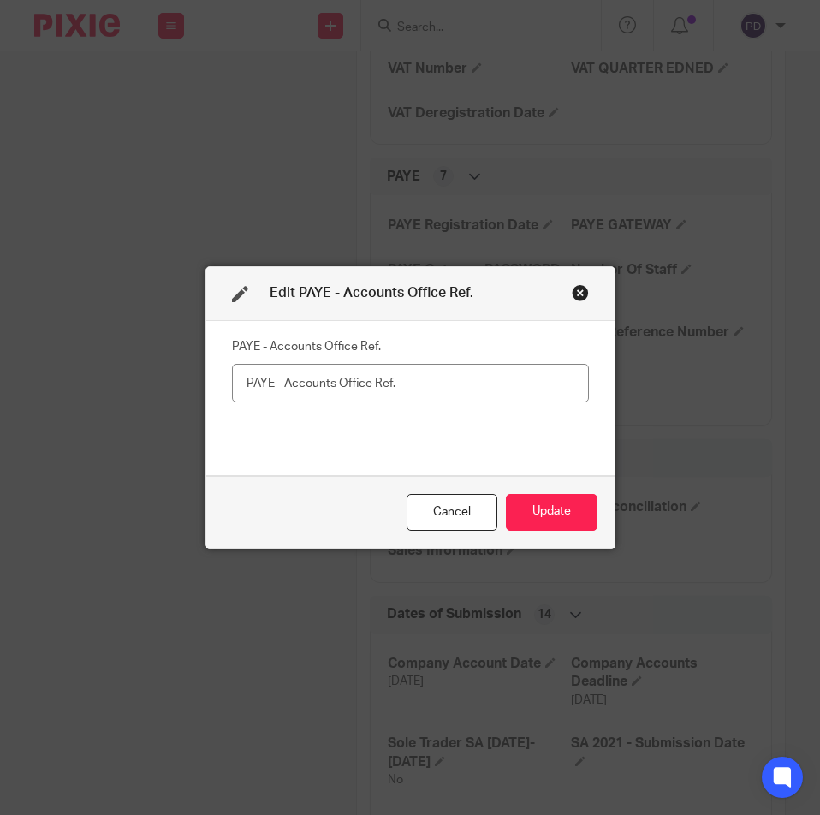
click at [385, 378] on input "text" at bounding box center [410, 383] width 357 height 39
type input "120PJ03539668"
click at [527, 524] on button "Update" at bounding box center [552, 512] width 92 height 37
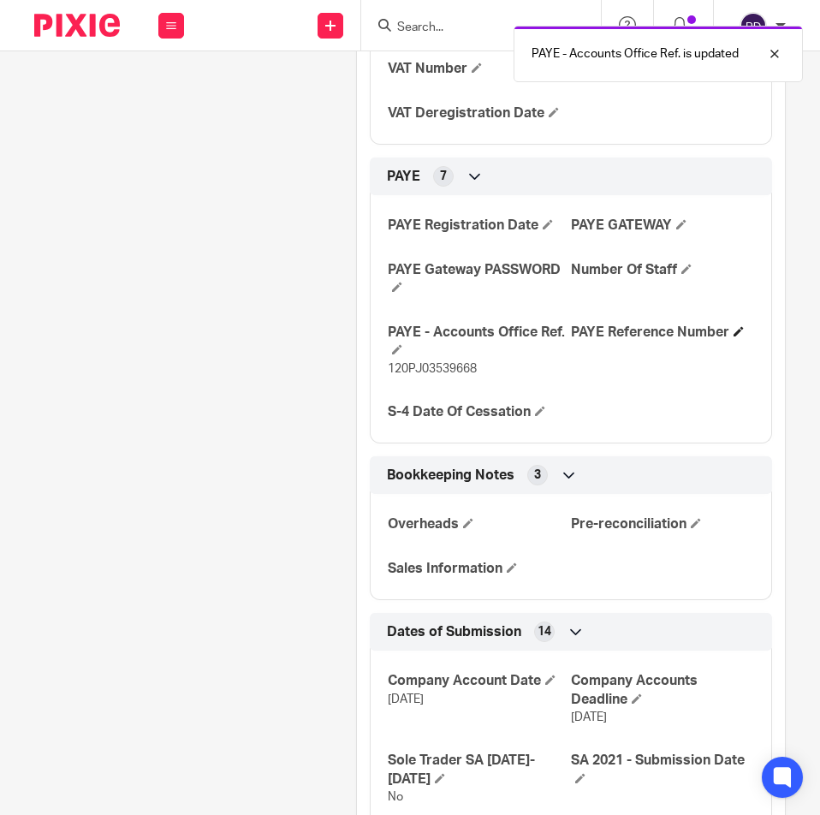
click at [734, 326] on span at bounding box center [739, 331] width 10 height 10
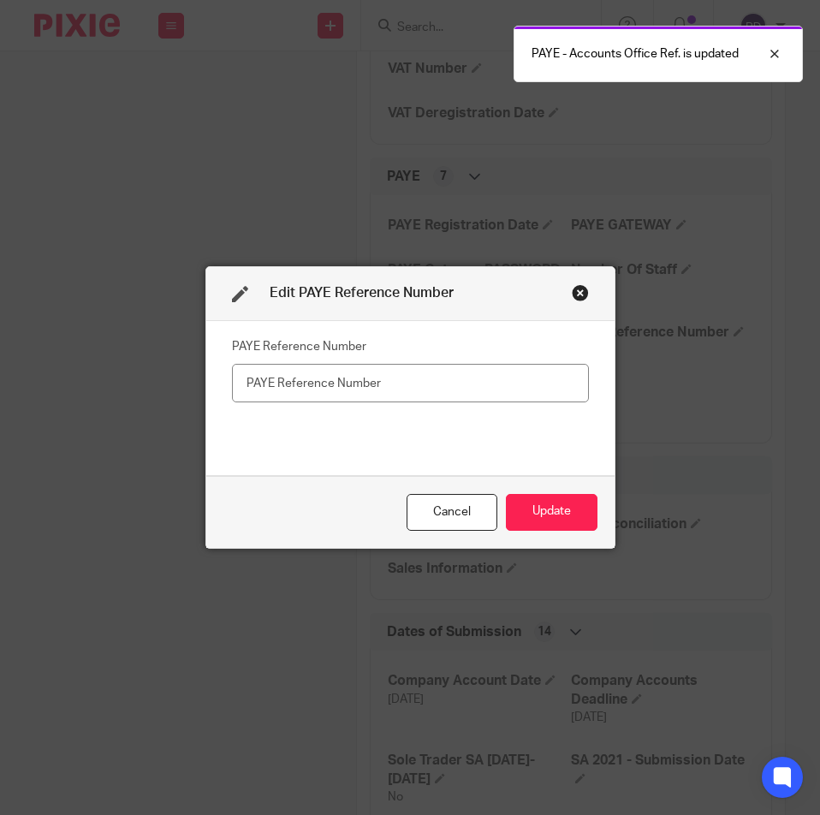
click at [411, 377] on input "text" at bounding box center [410, 383] width 357 height 39
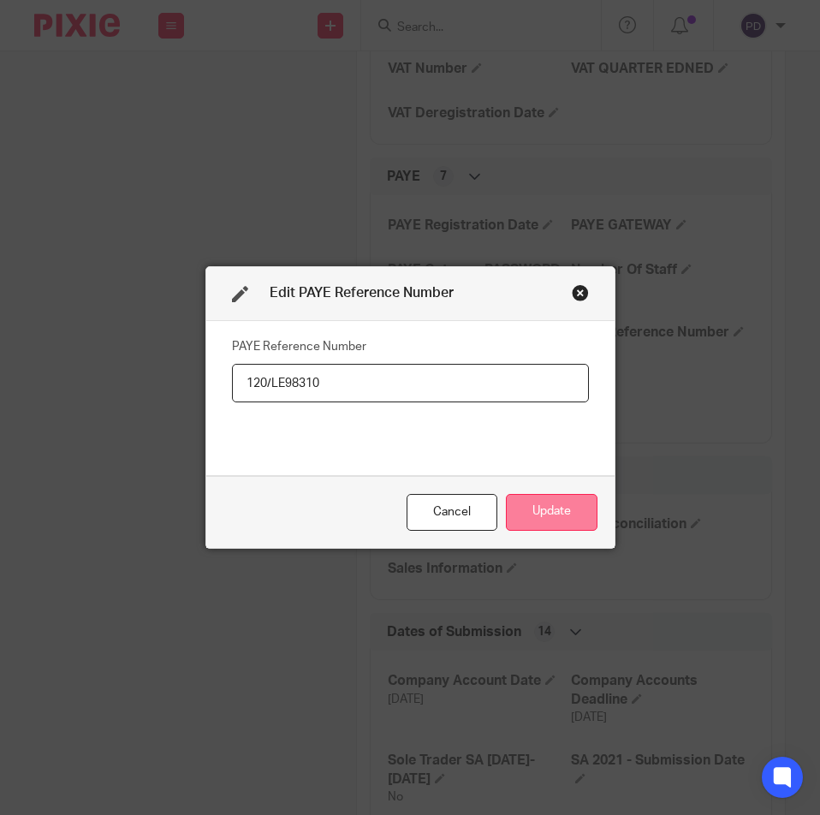
type input "120/LE98310"
click at [548, 514] on button "Update" at bounding box center [552, 512] width 92 height 37
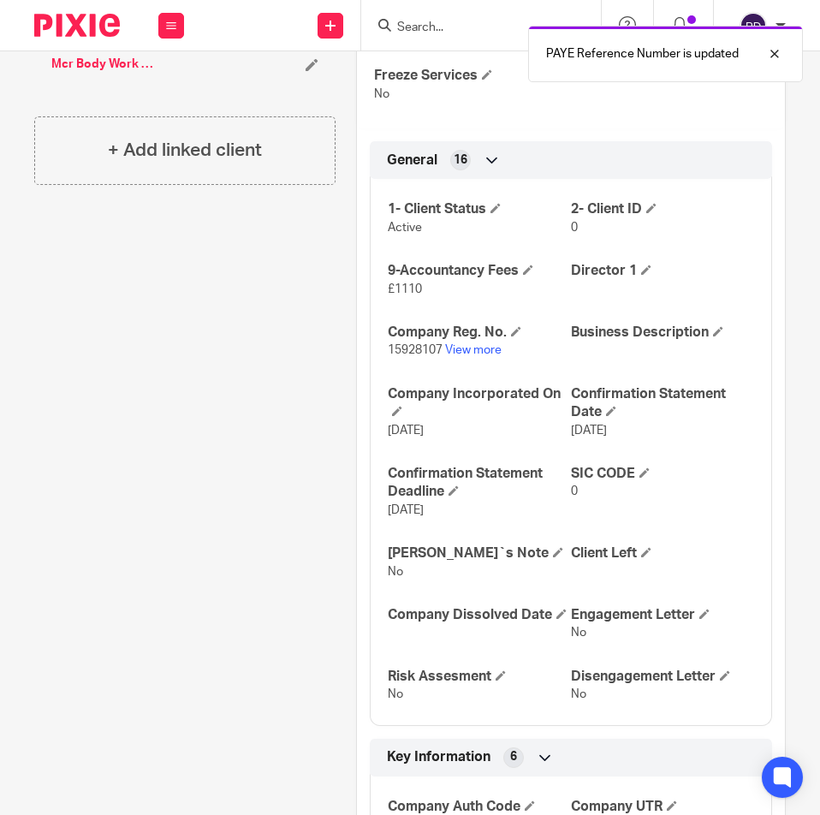
scroll to position [171, 0]
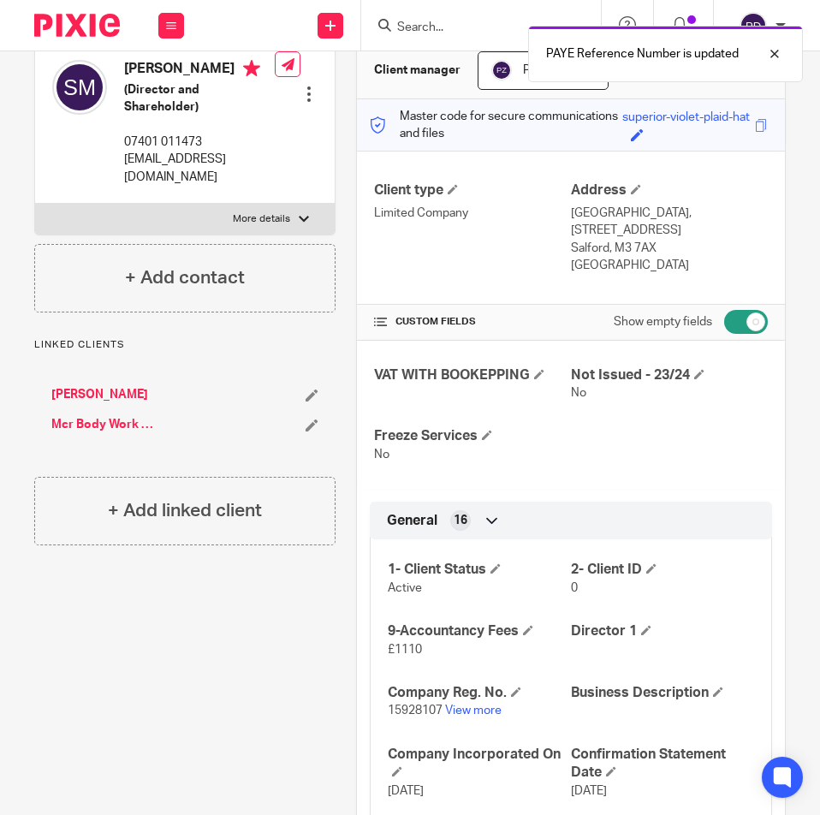
click at [743, 314] on input "checkbox" at bounding box center [746, 322] width 44 height 24
checkbox input "false"
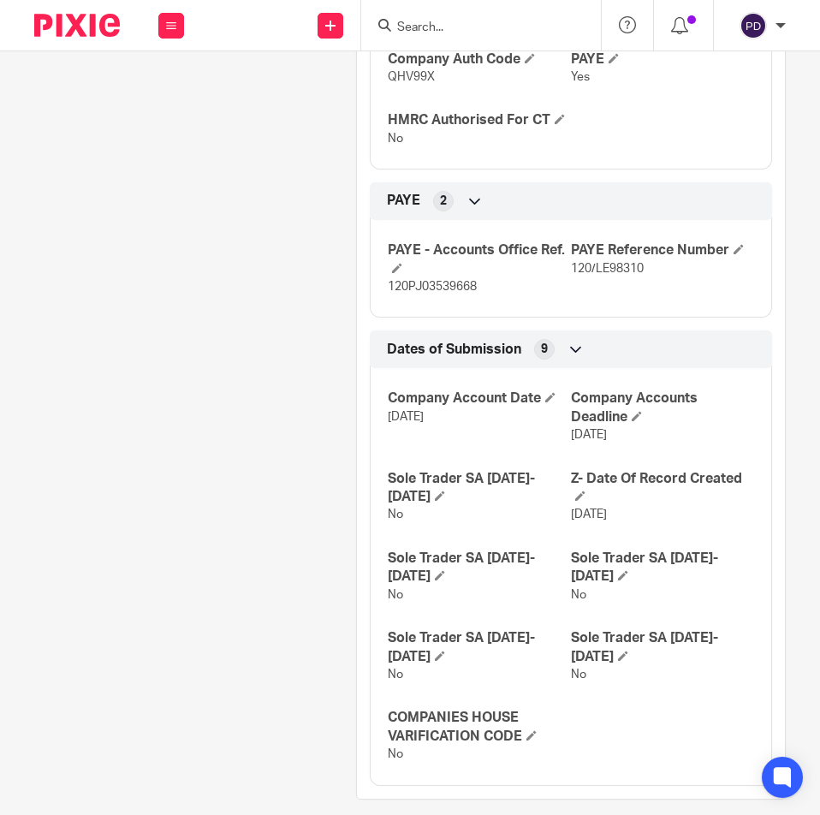
scroll to position [947, 0]
click at [592, 262] on span "120/LE98310" at bounding box center [607, 268] width 73 height 12
copy div "120/LE98310 Bookkeeping Notes 3"
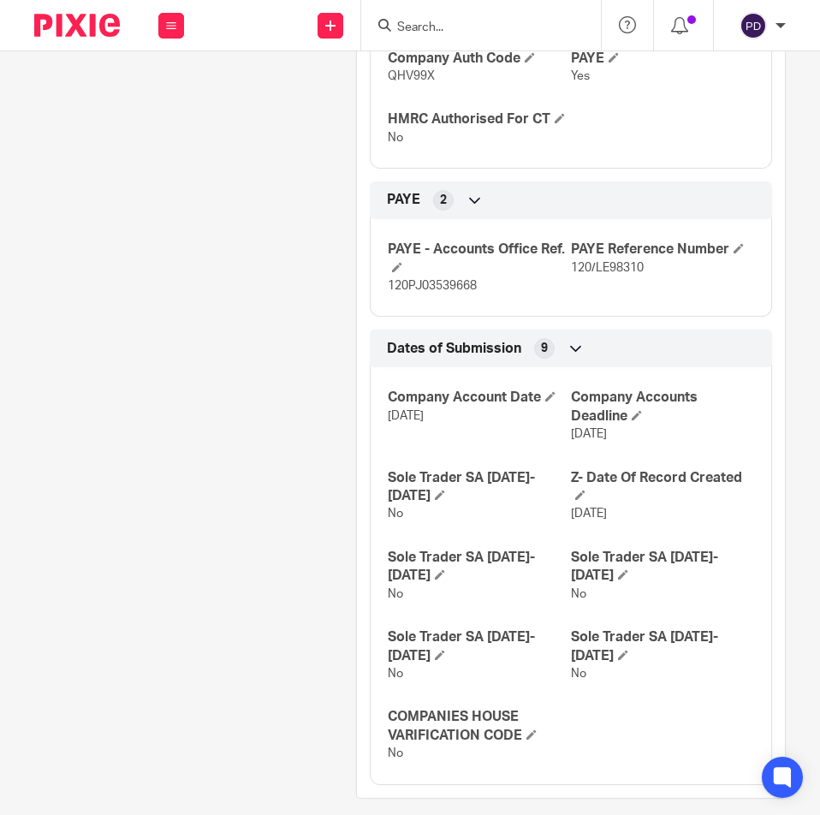
click at [426, 280] on span "120PJ03539668" at bounding box center [432, 286] width 89 height 12
click at [425, 280] on span "120PJ03539668" at bounding box center [432, 286] width 89 height 12
copy span "120PJ03539668"
click at [406, 21] on input "Search" at bounding box center [473, 28] width 154 height 15
paste input "STRUCTURESCOPE LTD"
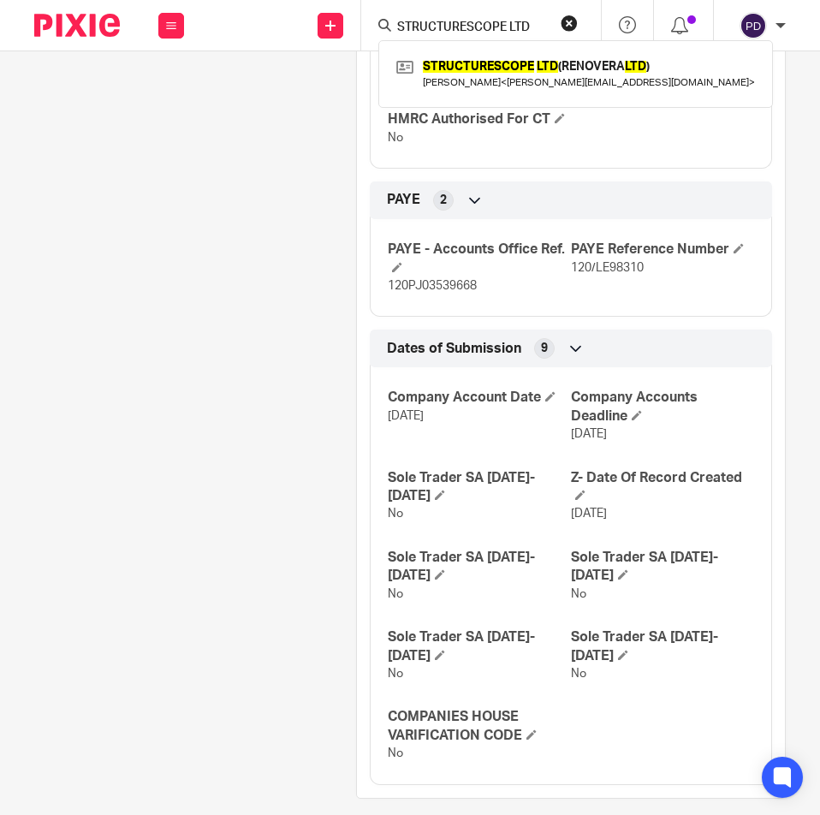
type input "STRUCTURESCOPE LTD"
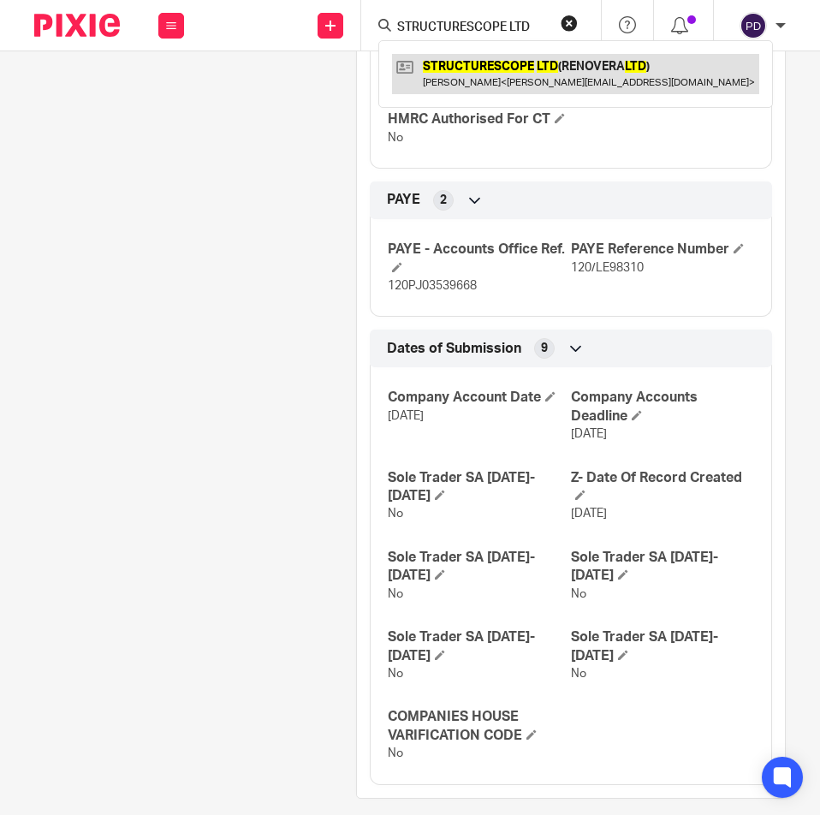
click at [557, 74] on link at bounding box center [575, 73] width 367 height 39
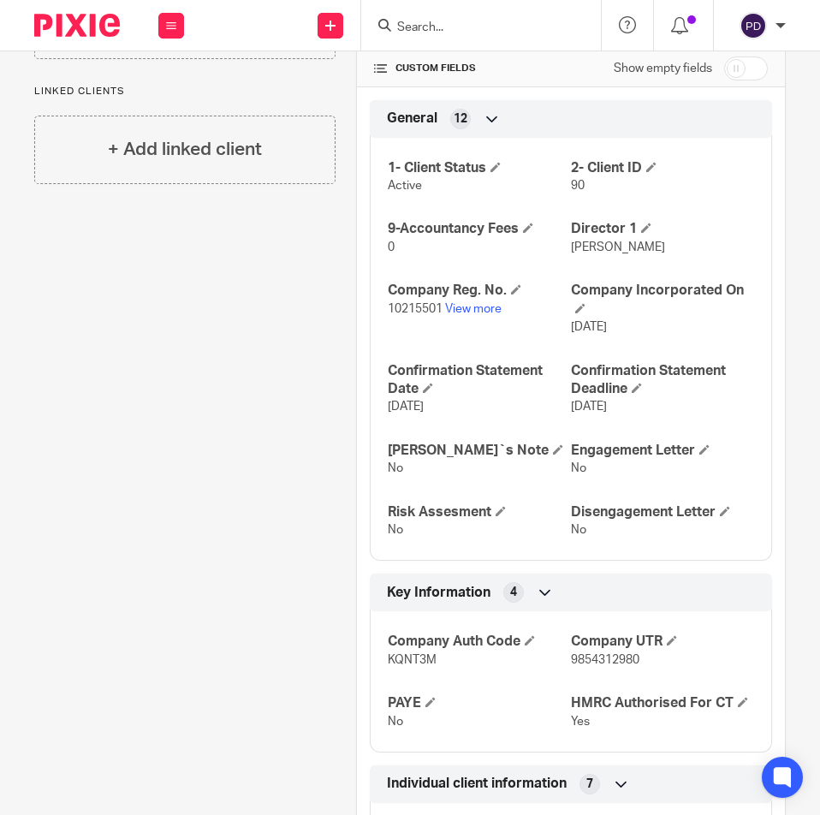
scroll to position [428, 0]
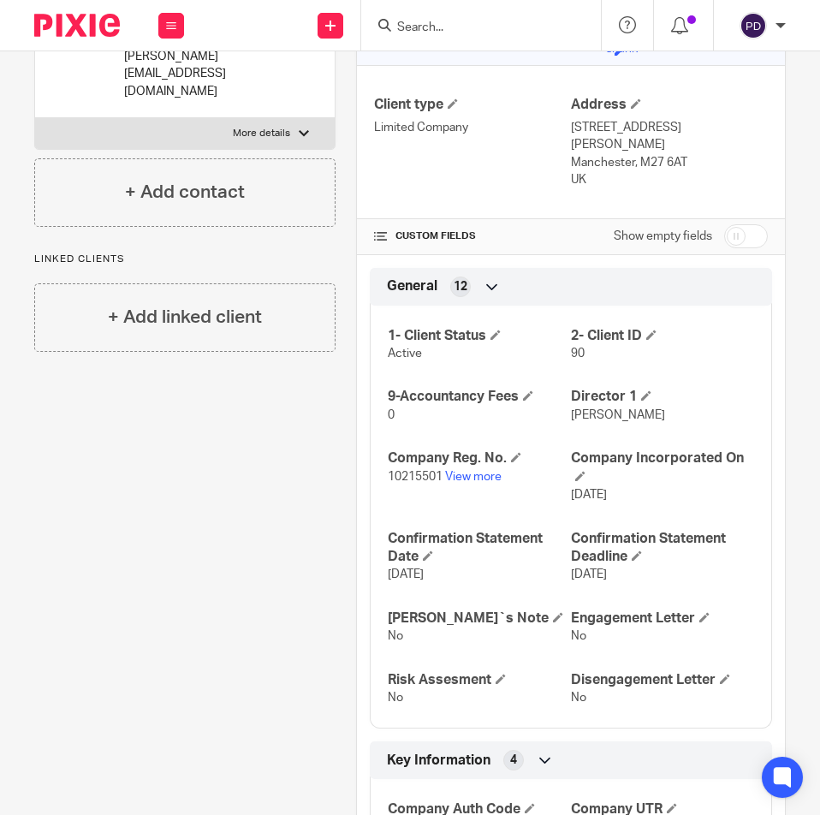
click at [733, 224] on input "checkbox" at bounding box center [746, 236] width 44 height 24
checkbox input "true"
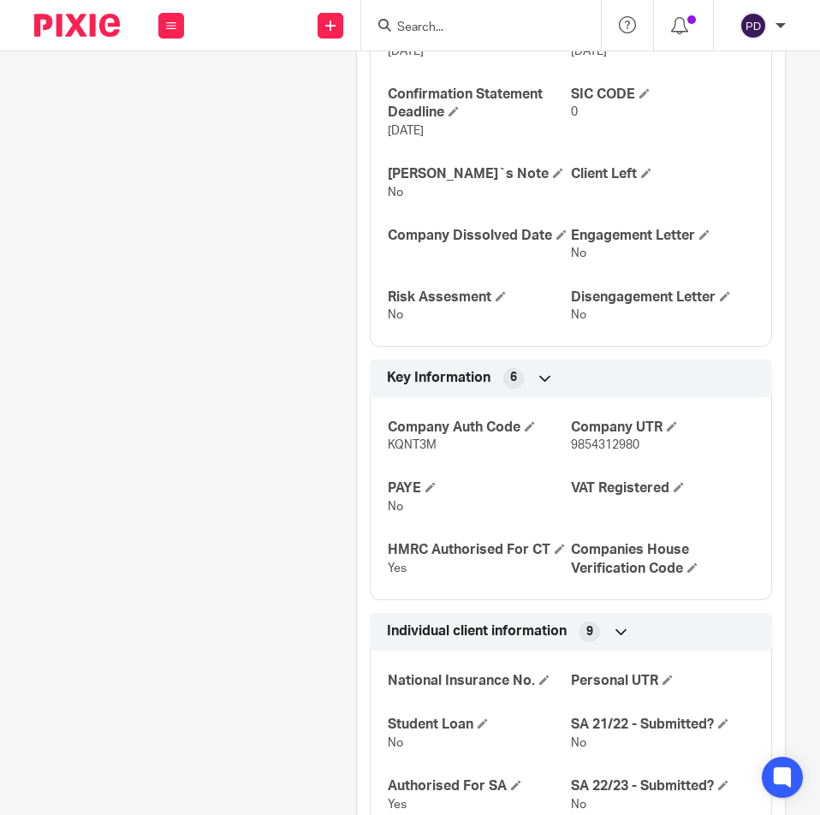
scroll to position [1027, 0]
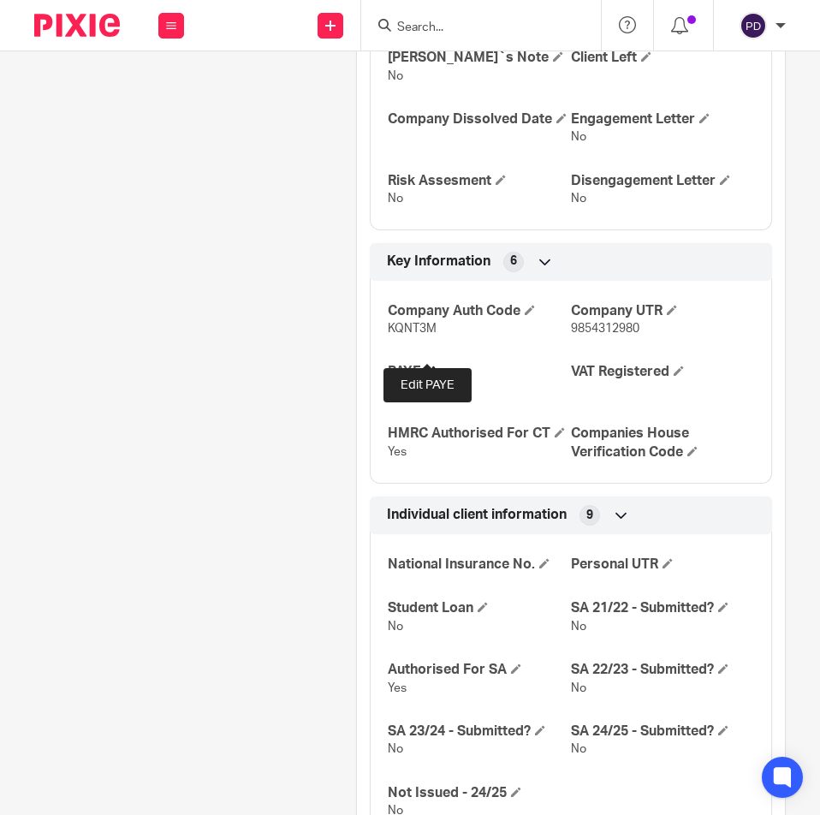
click at [430, 366] on span at bounding box center [430, 371] width 10 height 10
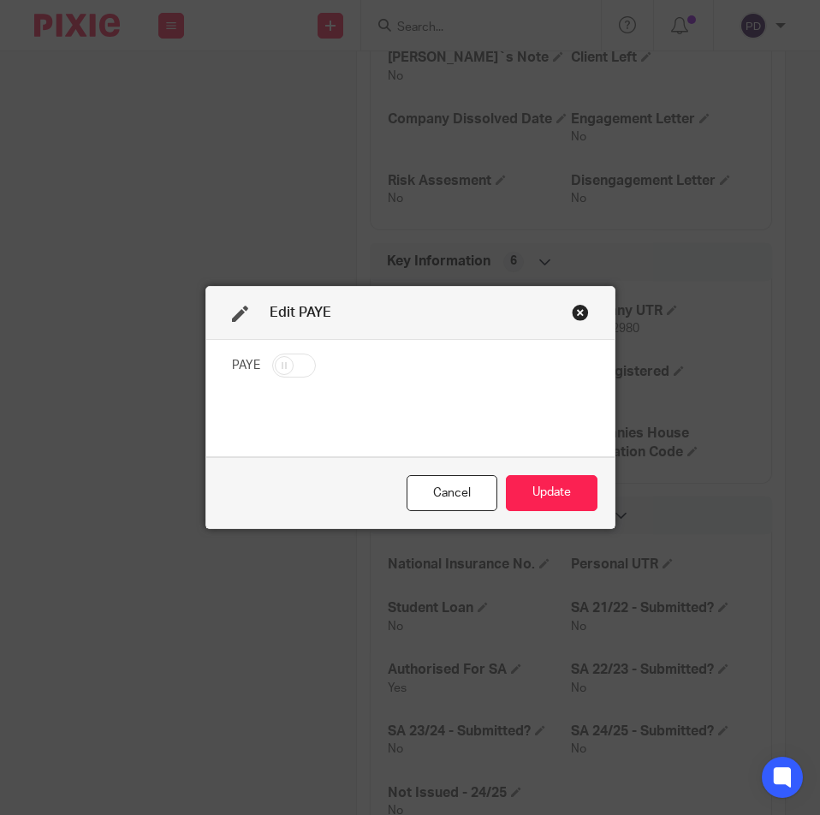
click at [278, 352] on div "PAYE" at bounding box center [410, 398] width 408 height 116
click at [285, 369] on input "checkbox" at bounding box center [294, 366] width 44 height 24
checkbox input "true"
click at [526, 485] on button "Update" at bounding box center [552, 493] width 92 height 37
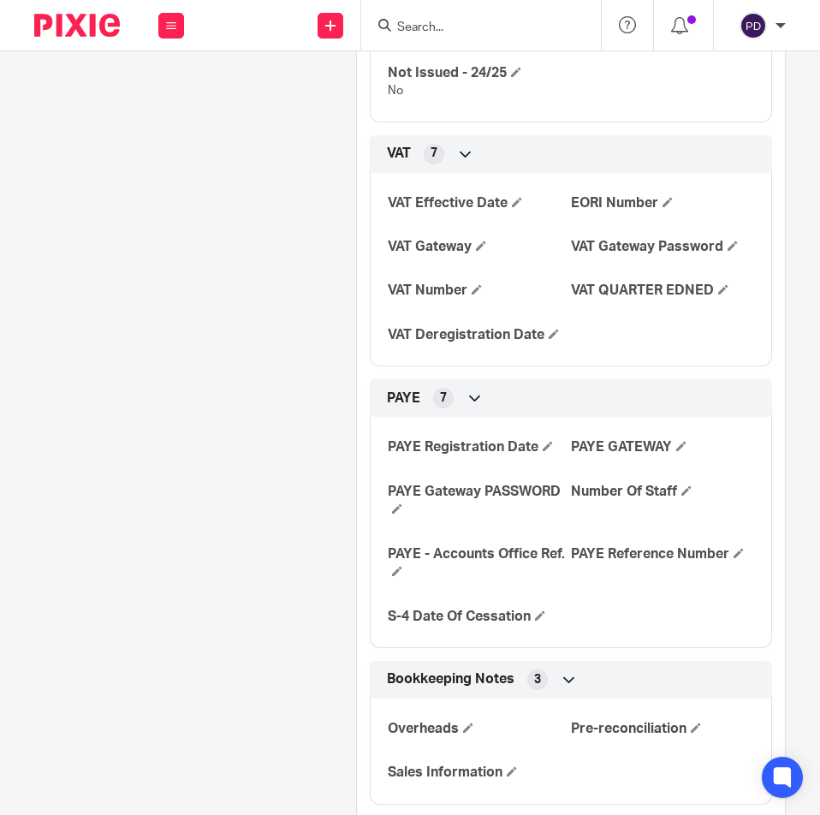
scroll to position [1798, 0]
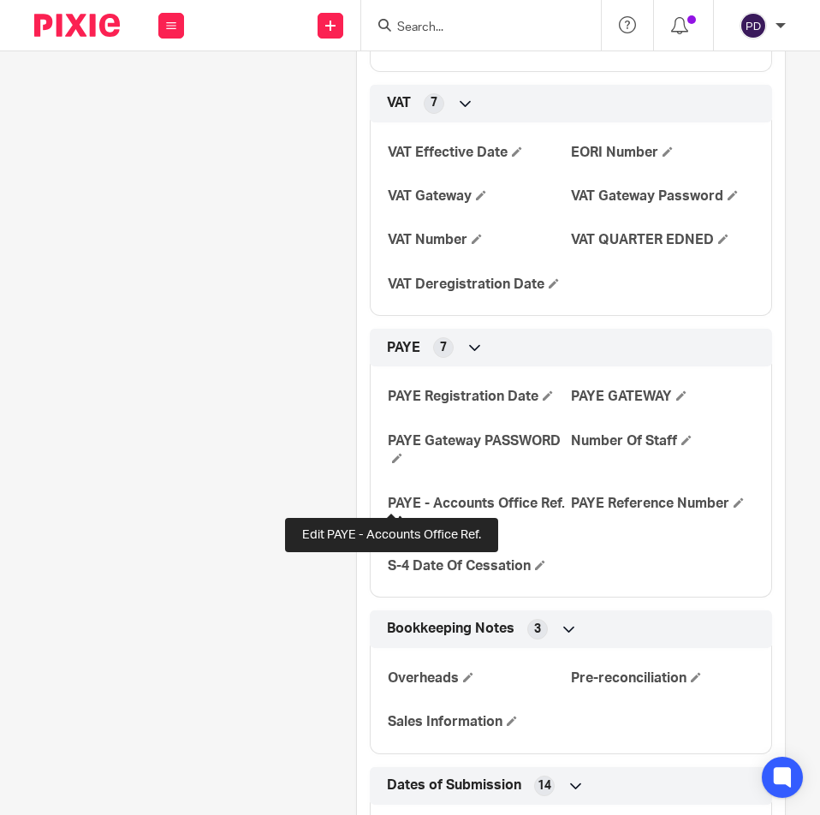
click at [392, 515] on span at bounding box center [397, 520] width 10 height 10
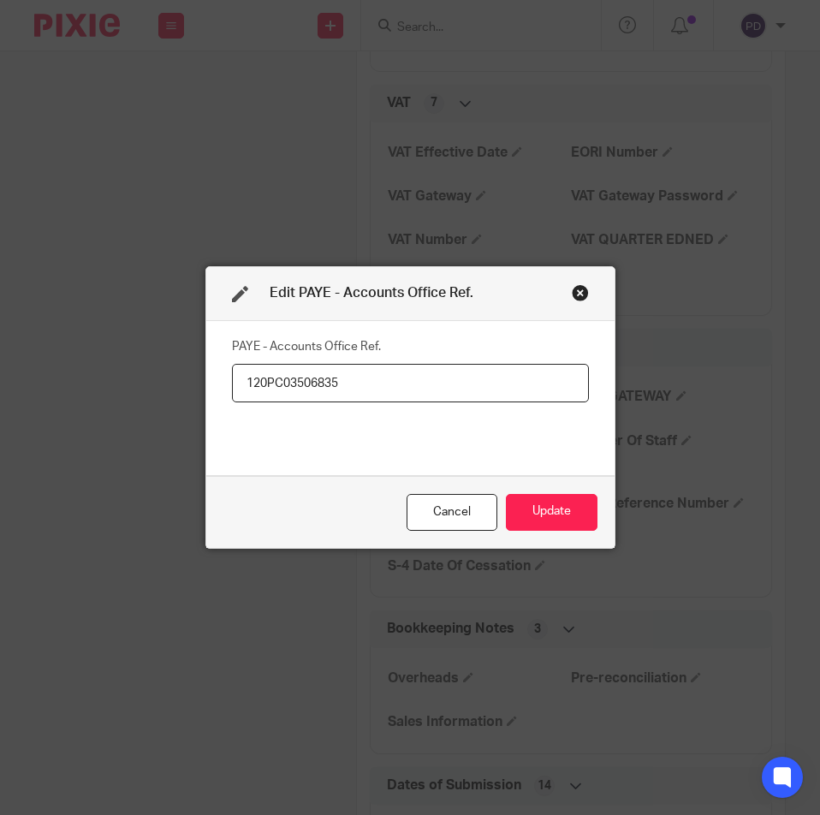
type input "120PC03506835"
click at [522, 491] on div "Cancel Update" at bounding box center [410, 512] width 408 height 72
click at [537, 515] on button "Update" at bounding box center [552, 512] width 92 height 37
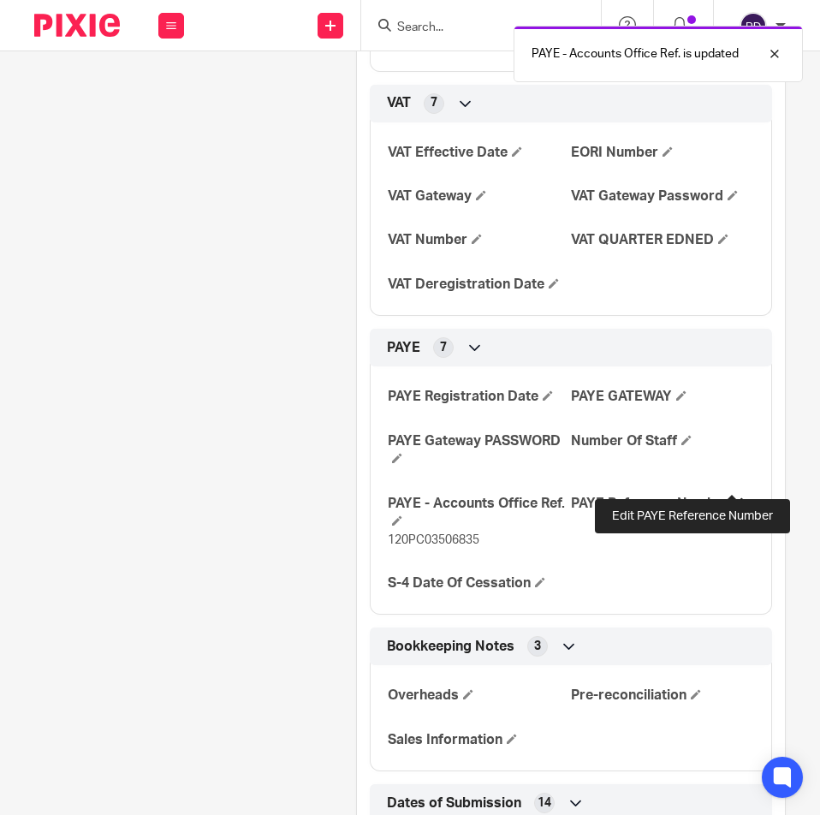
click at [734, 497] on span at bounding box center [739, 502] width 10 height 10
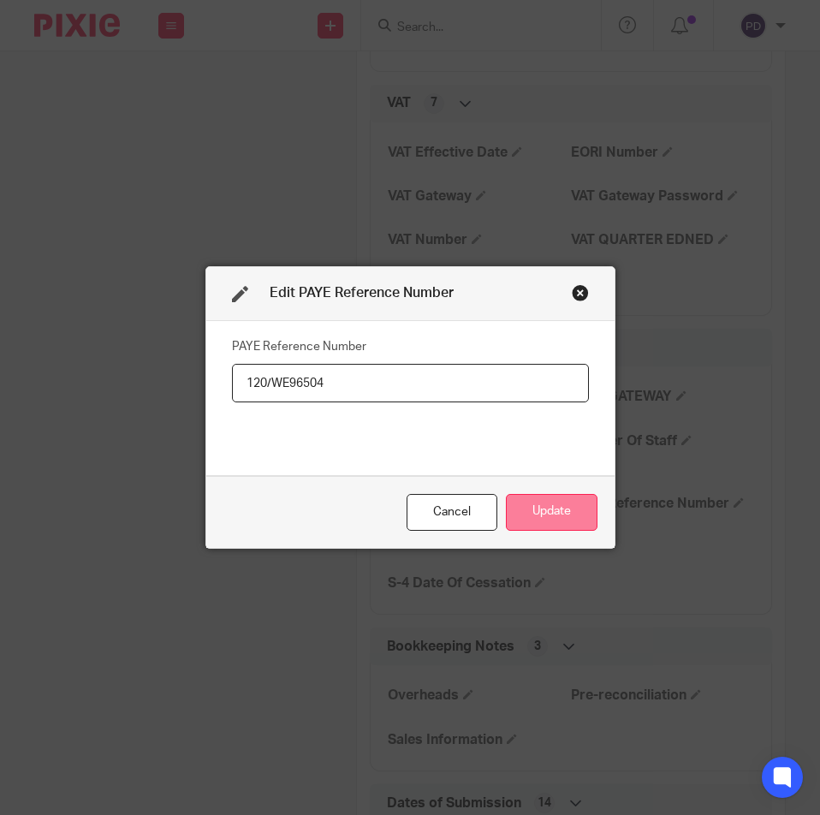
type input "120/WE96504"
click at [524, 526] on button "Update" at bounding box center [552, 512] width 92 height 37
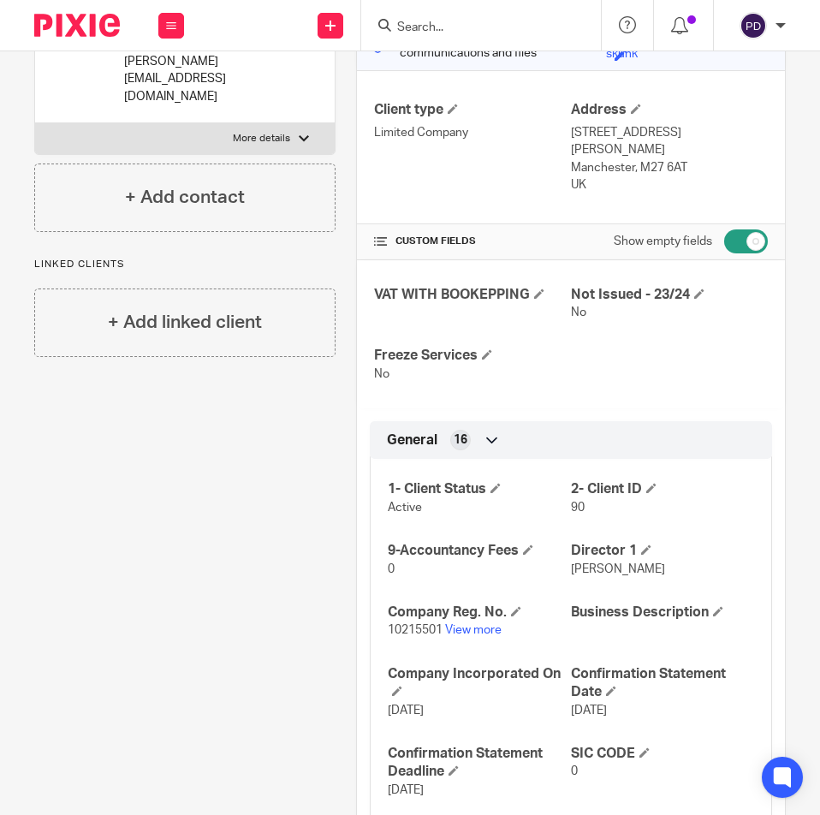
scroll to position [0, 0]
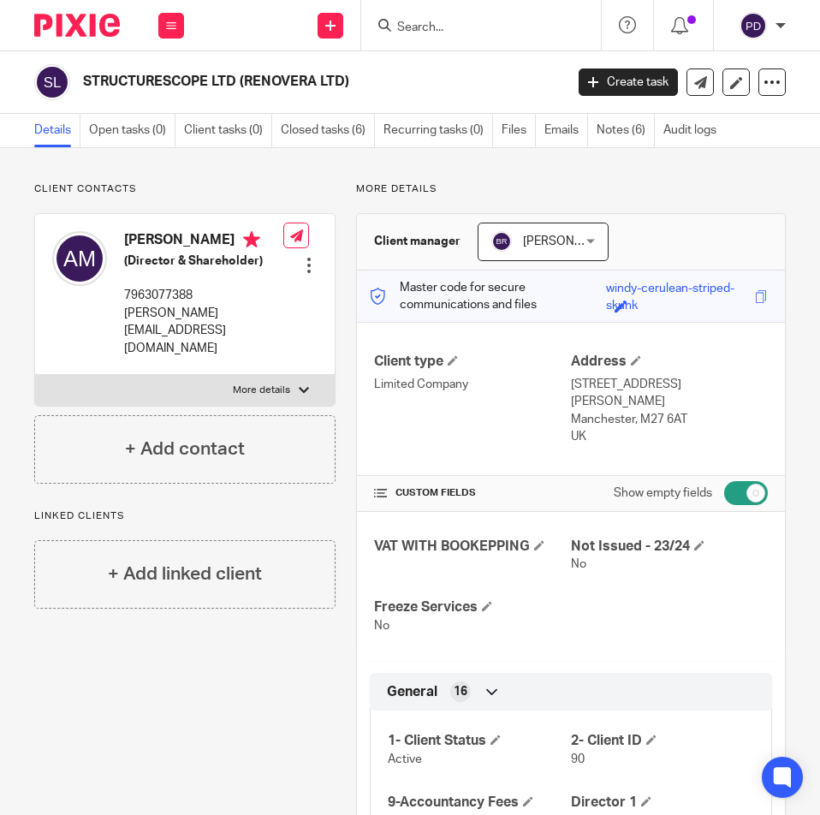
click at [729, 481] on input "checkbox" at bounding box center [746, 493] width 44 height 24
checkbox input "false"
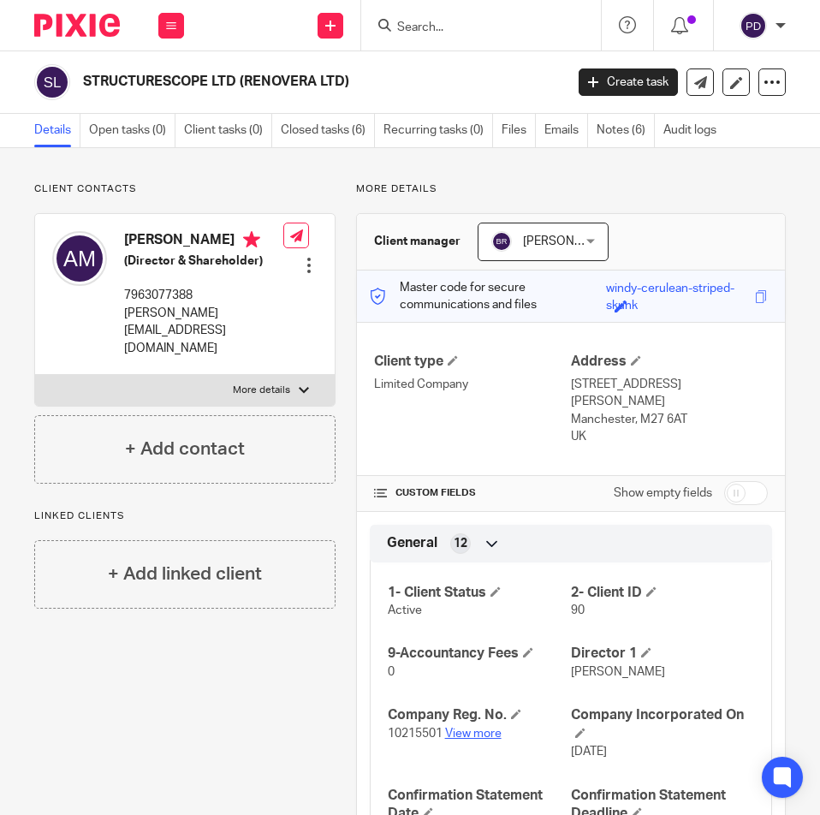
click at [473, 728] on link "View more" at bounding box center [473, 734] width 57 height 12
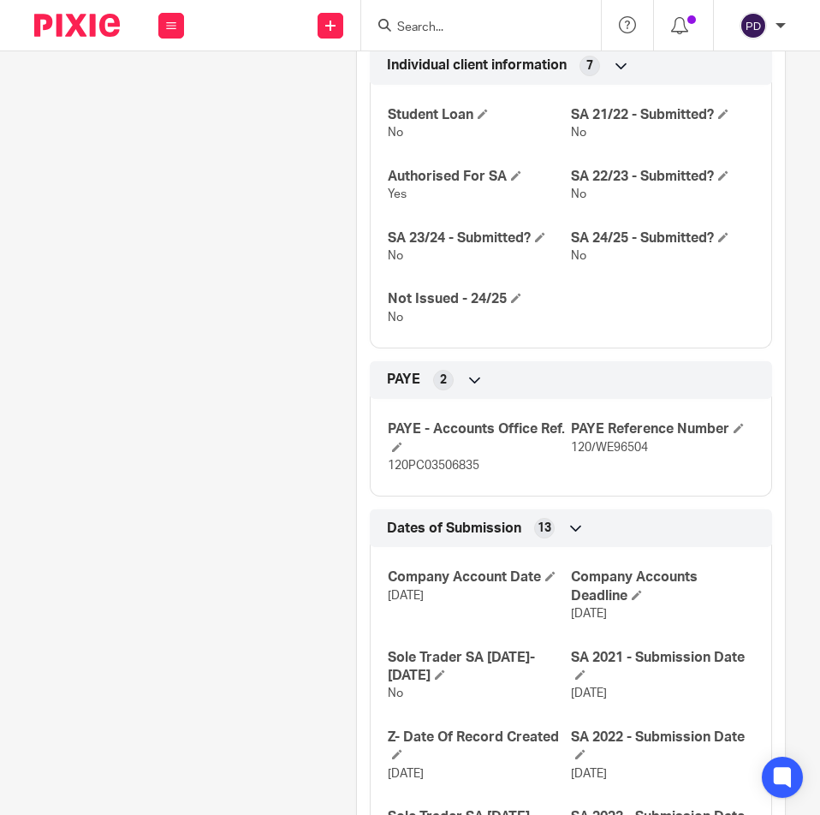
scroll to position [1199, 0]
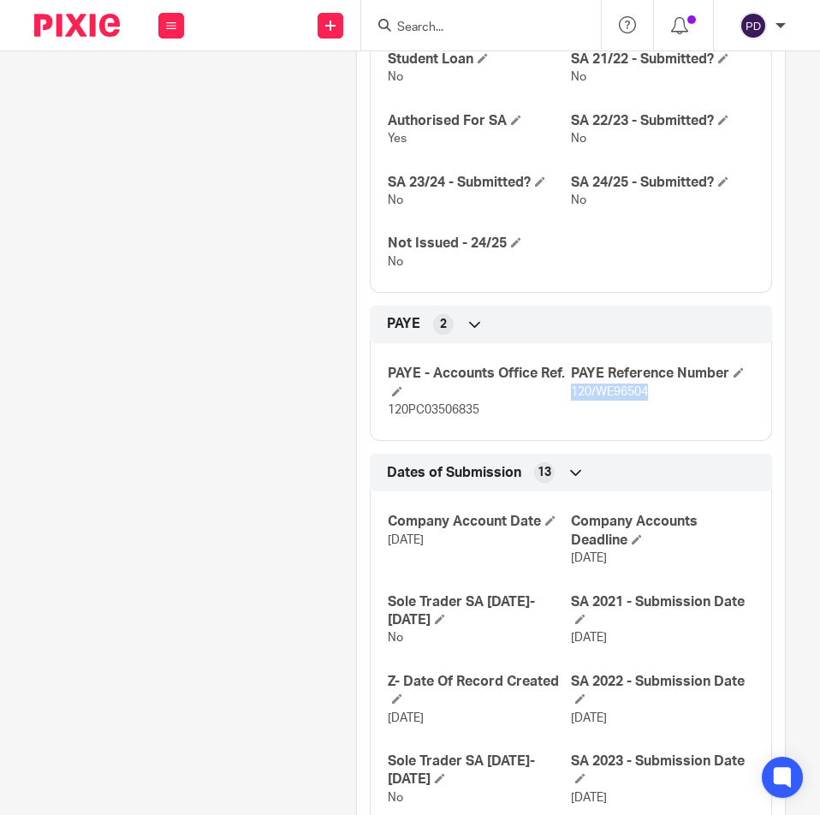
drag, startPoint x: 608, startPoint y: 379, endPoint x: 562, endPoint y: 378, distance: 46.3
click at [571, 384] on p "120/WE96504" at bounding box center [662, 392] width 183 height 17
copy span "120/WE96504"
click at [455, 402] on p "120PC03506835" at bounding box center [479, 410] width 183 height 17
click at [453, 404] on span "120PC03506835" at bounding box center [434, 410] width 92 height 12
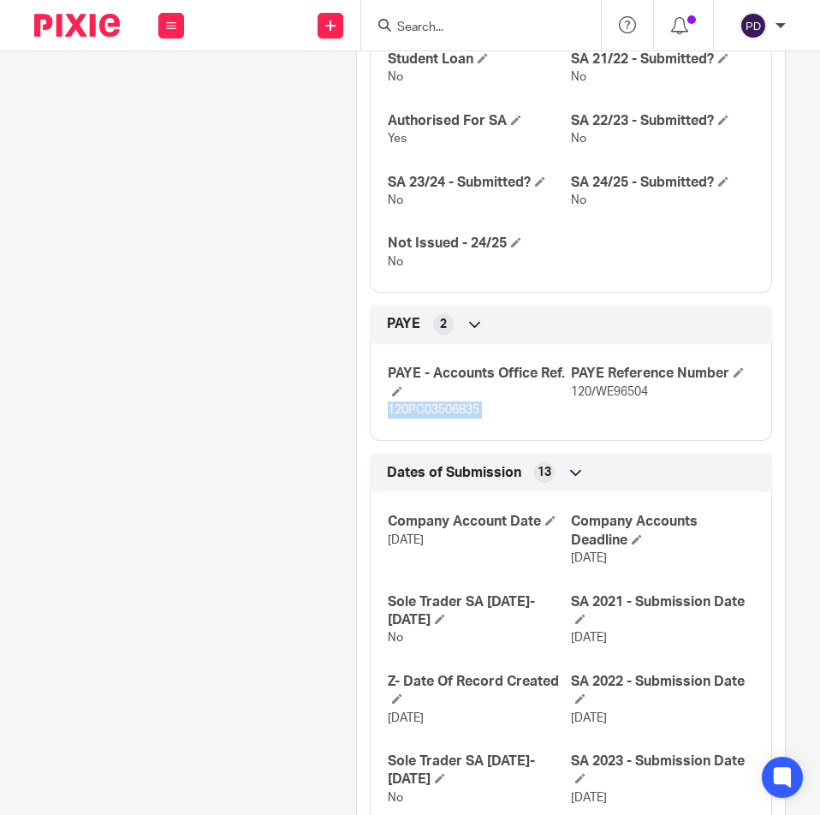
click at [453, 404] on span "120PC03506835" at bounding box center [434, 410] width 92 height 12
copy p "120PC03506835"
click at [450, 27] on input "Search" at bounding box center [473, 28] width 154 height 15
click at [497, 27] on input "Search" at bounding box center [473, 28] width 154 height 15
paste input "WASH CLEAN DRIVE LTD"
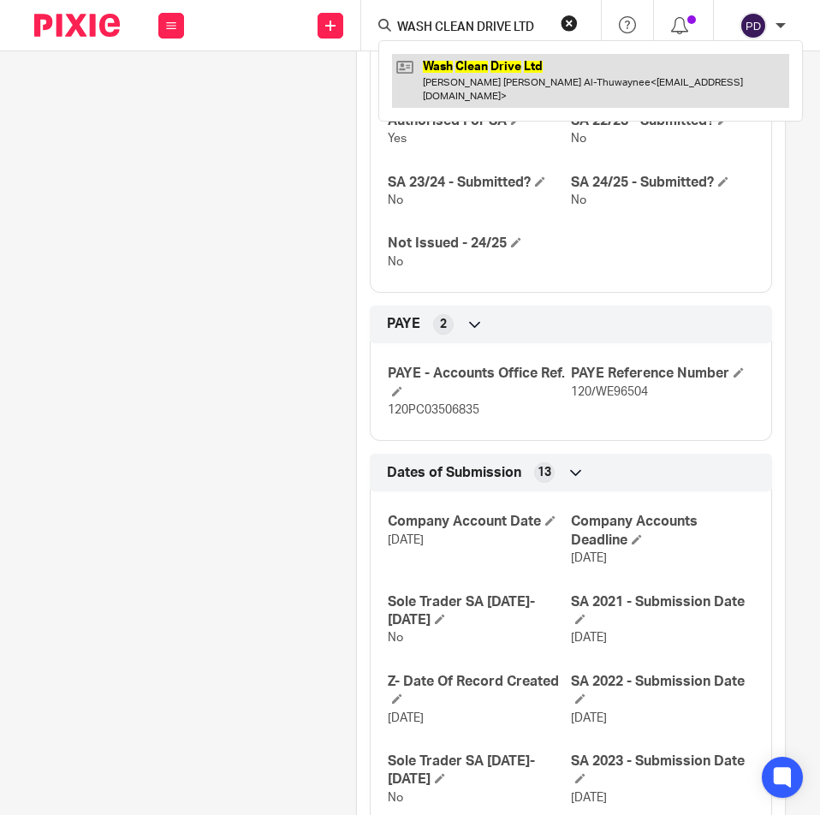
type input "WASH CLEAN DRIVE LTD"
click at [469, 68] on link at bounding box center [590, 80] width 397 height 53
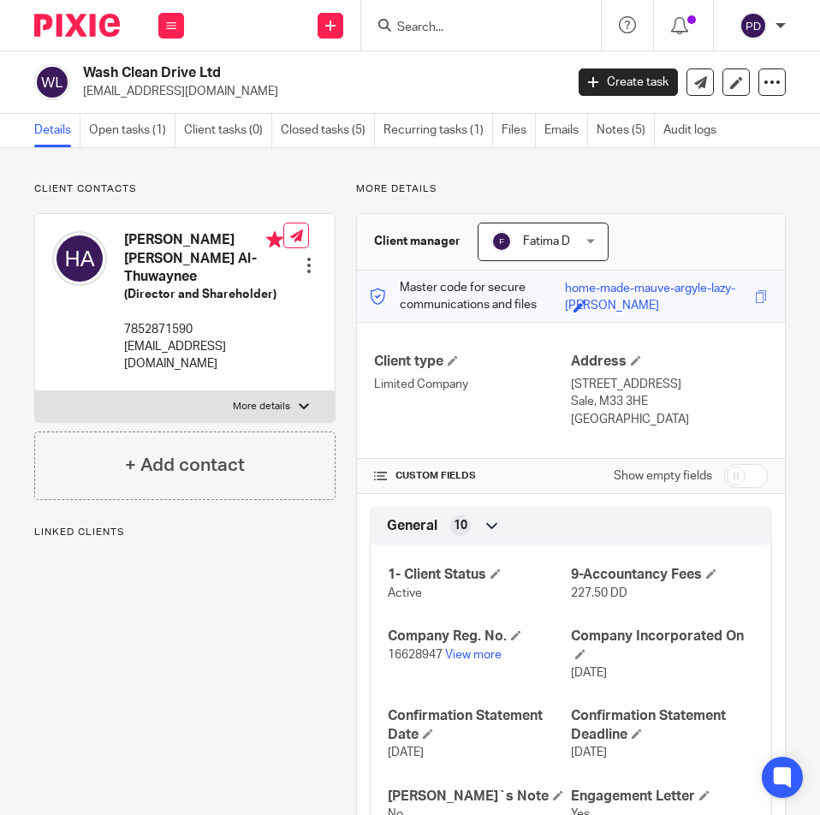
scroll to position [770, 0]
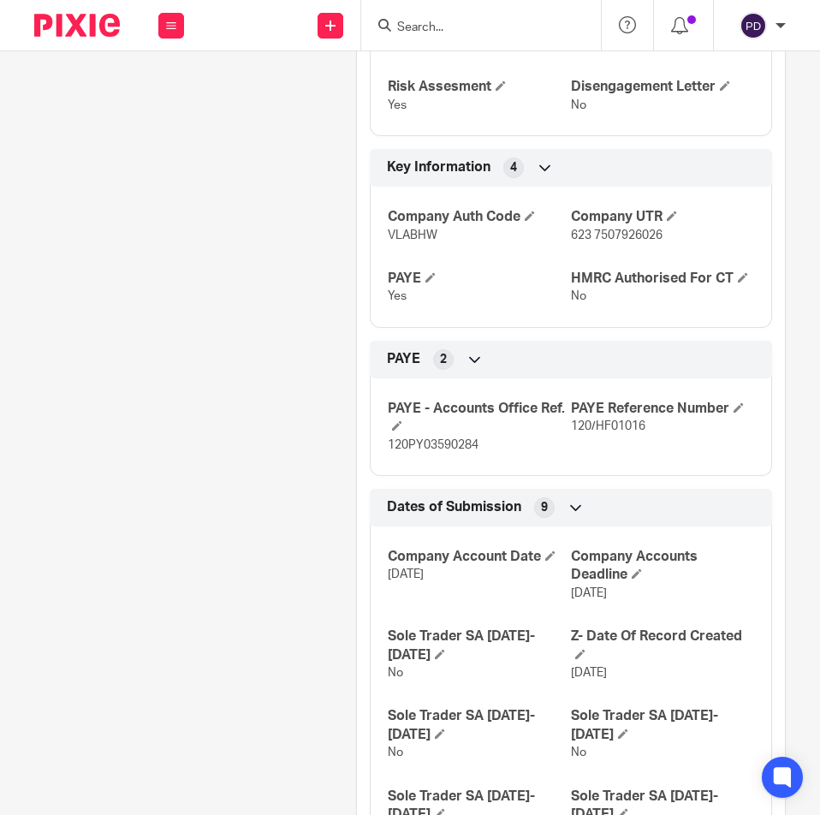
click at [605, 428] on span "120/HF01016" at bounding box center [608, 426] width 74 height 12
click at [605, 427] on span "120/HF01016" at bounding box center [608, 426] width 74 height 12
copy div "120/HF01016 Bookkeeping Notes 3"
click at [429, 442] on span "120PY03590284" at bounding box center [433, 445] width 91 height 12
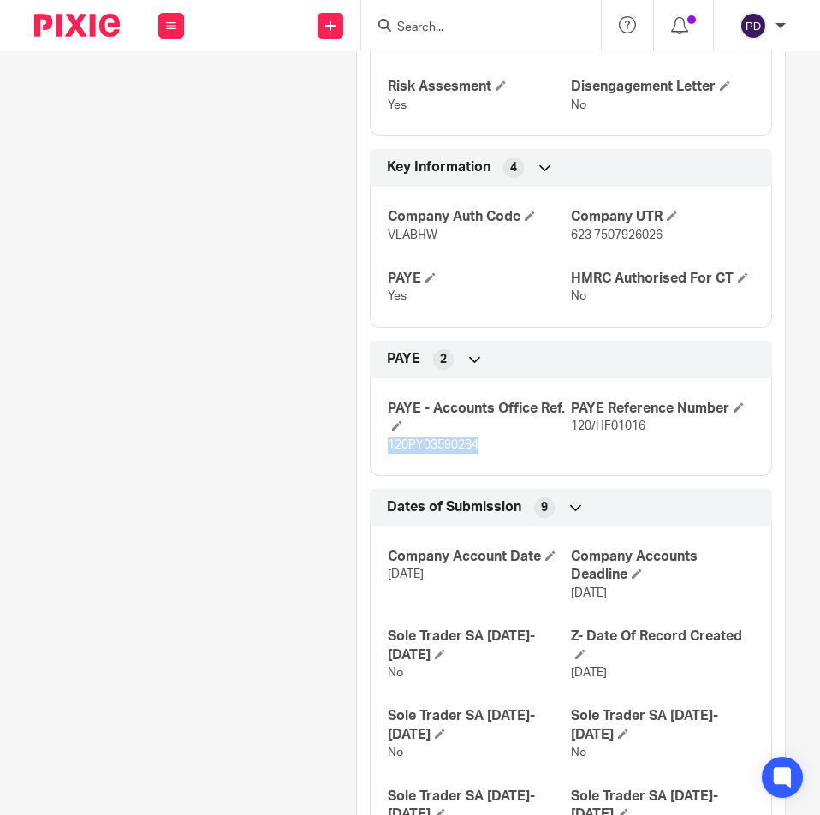
click at [429, 442] on span "120PY03590284" at bounding box center [433, 445] width 91 height 12
copy span "120PY03590284"
click at [455, 30] on input "Search" at bounding box center [473, 28] width 154 height 15
paste input "SJ WILTON LTD"
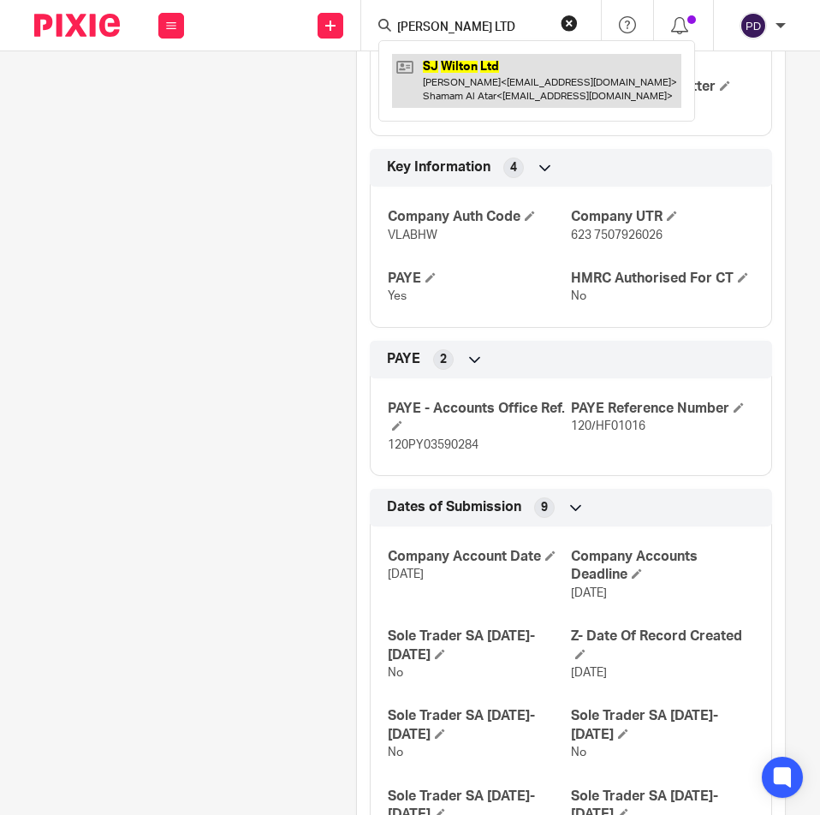
type input "SJ WILTON LTD"
click at [484, 80] on link at bounding box center [536, 80] width 289 height 53
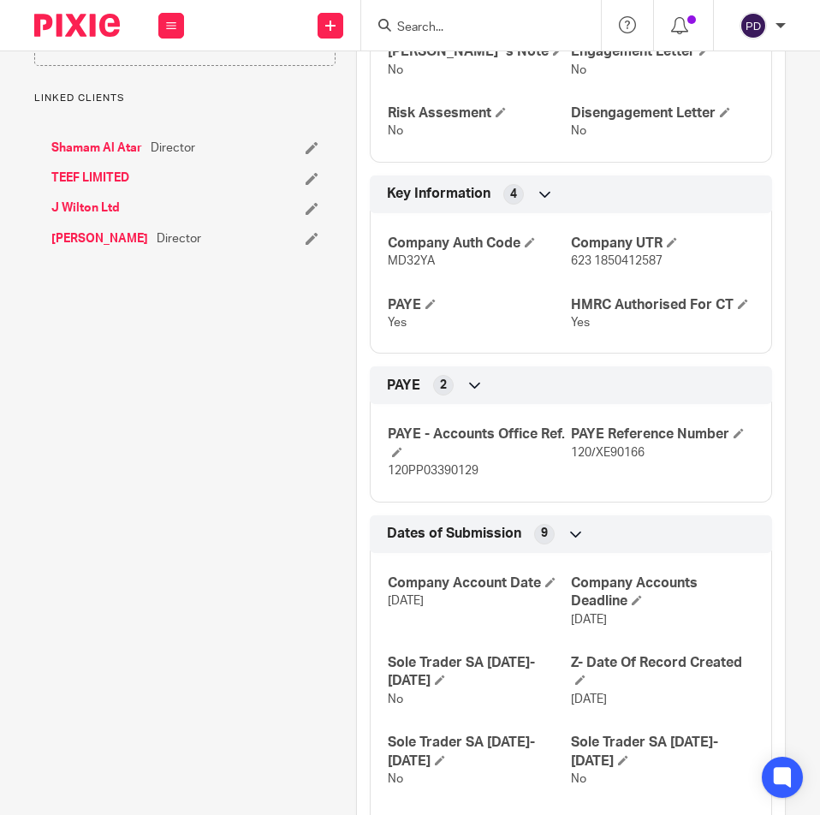
scroll to position [770, 0]
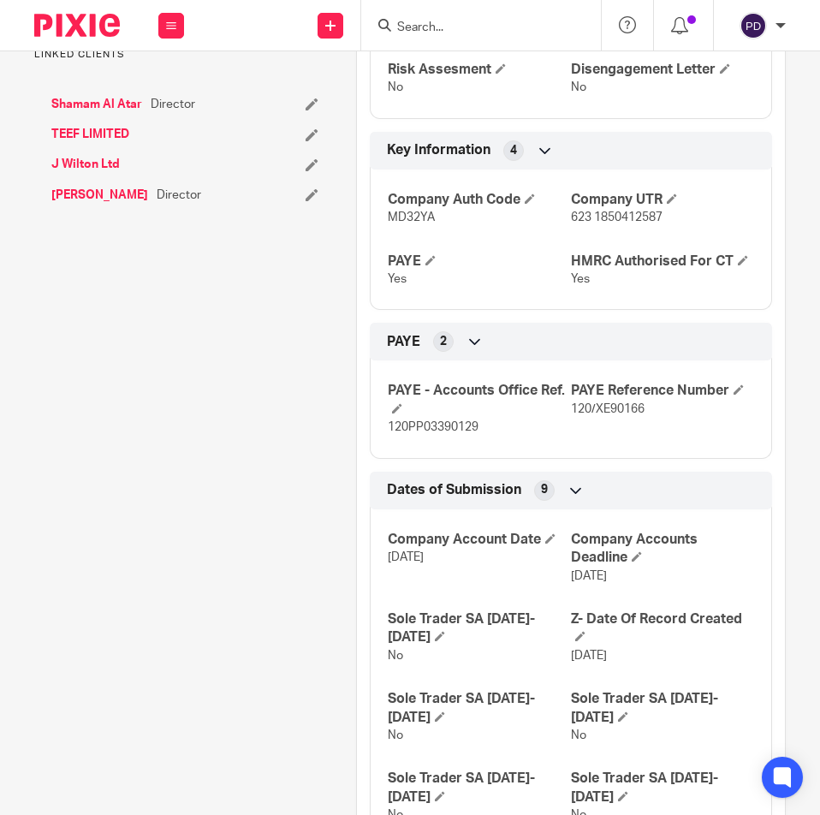
click at [588, 408] on span "120/XE90166" at bounding box center [608, 409] width 74 height 12
copy div "120/XE90166 Bookkeeping Notes 3"
click at [427, 435] on p "120PP03390129" at bounding box center [479, 427] width 183 height 17
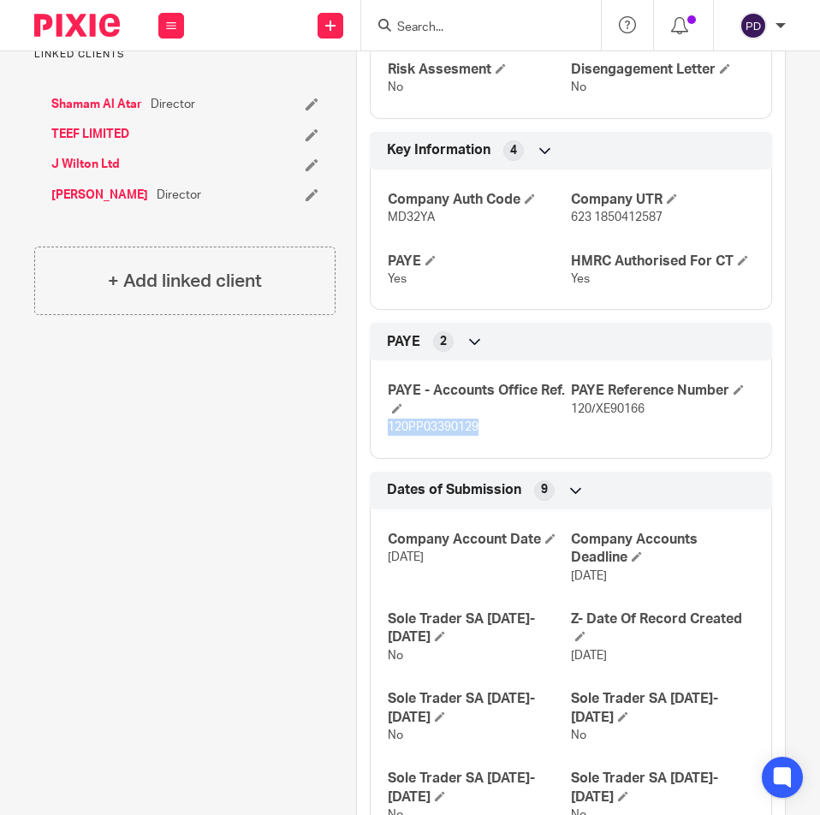
click at [427, 435] on p "120PP03390129" at bounding box center [479, 427] width 183 height 17
copy p "120PP03390129"
click at [438, 34] on input "Search" at bounding box center [473, 28] width 154 height 15
paste input "EMPIRE SUPPLEMENTS LIMITED"
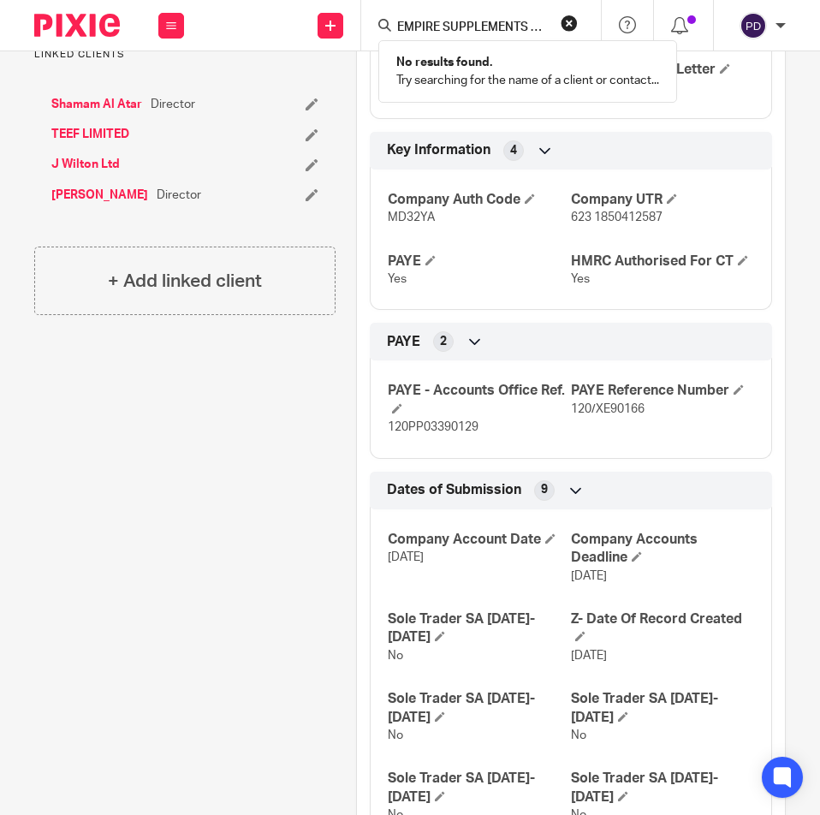
scroll to position [0, 29]
type input "EMPIRE SUPPLEMENTS LIMITED"
click at [568, 28] on button "reset" at bounding box center [569, 23] width 17 height 17
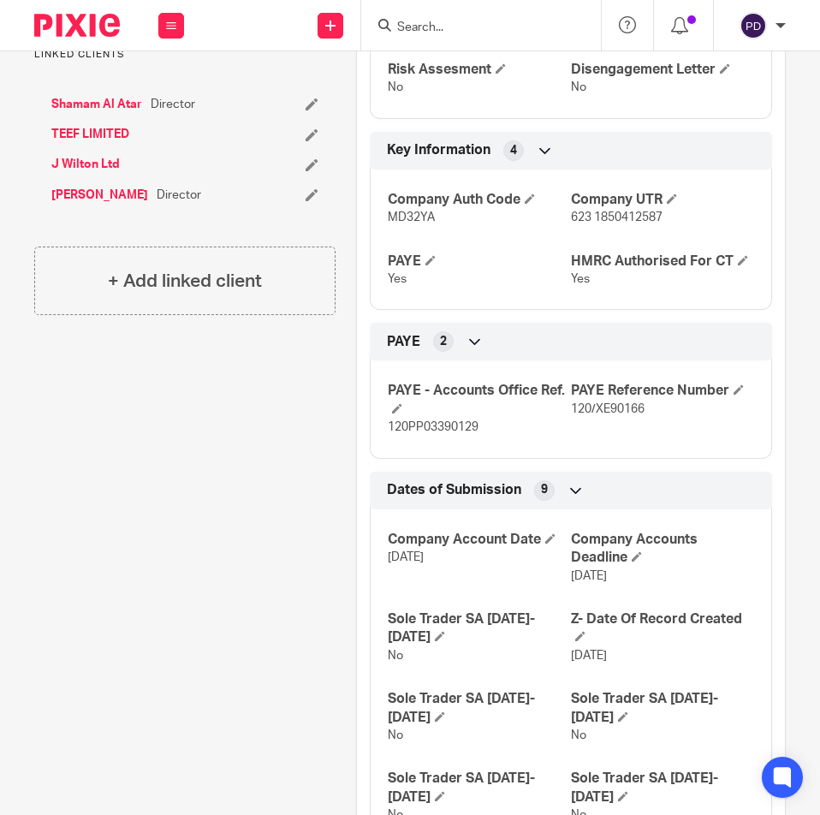
click at [476, 33] on input "Search" at bounding box center [473, 28] width 154 height 15
paste input "CERA DENT LTD"
type input "CERA DENT LTD"
click at [576, 21] on button "reset" at bounding box center [569, 23] width 17 height 17
click at [508, 21] on input "Search" at bounding box center [473, 28] width 154 height 15
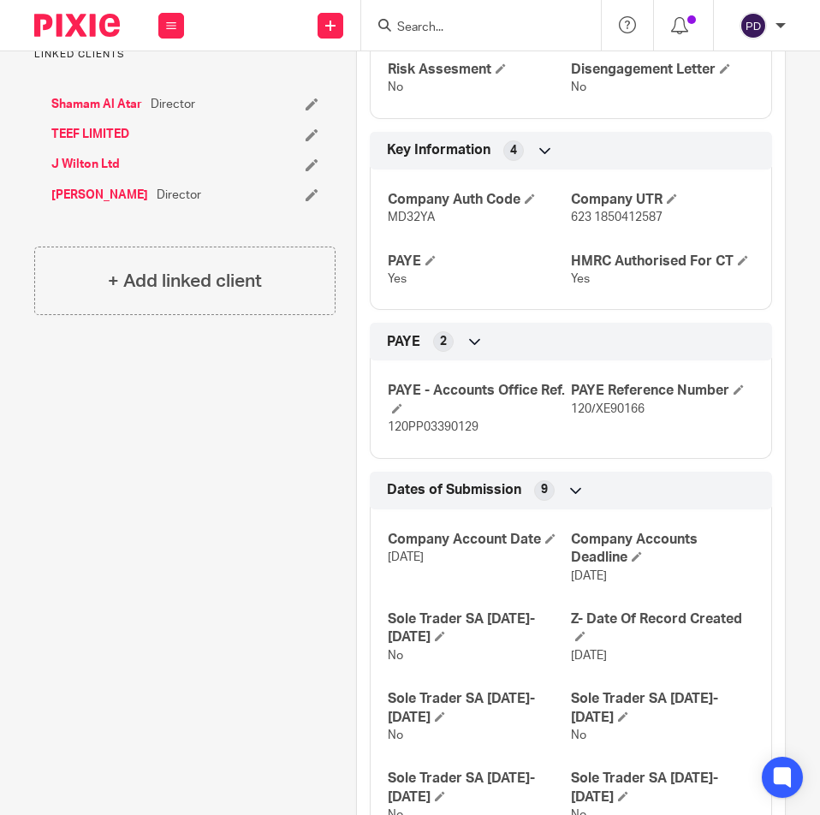
paste input "ARYO DESERTS LTD"
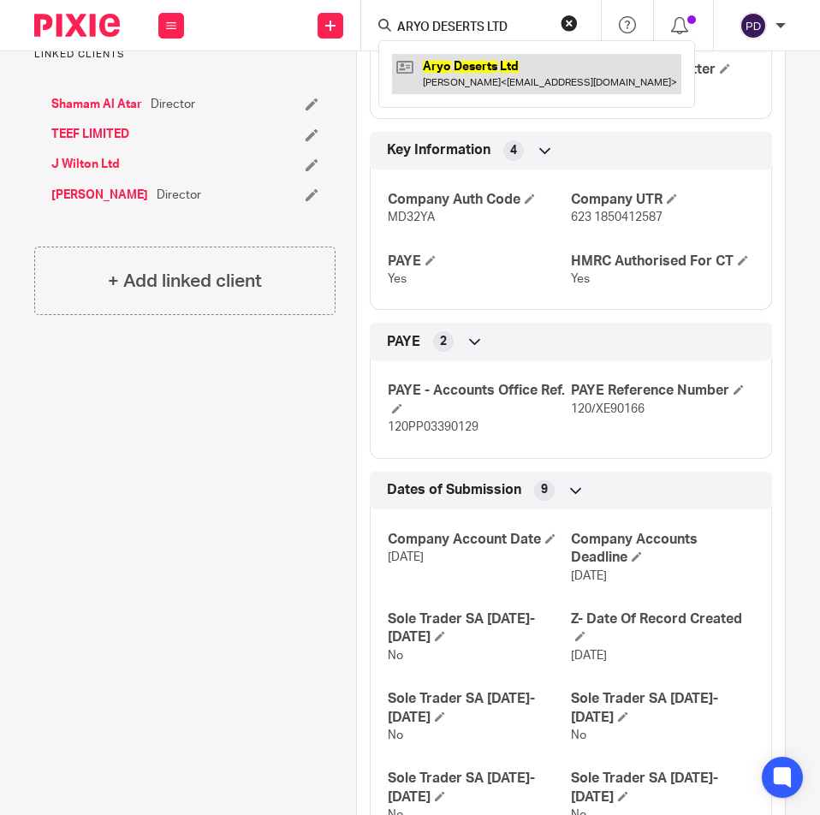
type input "ARYO DESERTS LTD"
click at [517, 84] on link at bounding box center [536, 73] width 289 height 39
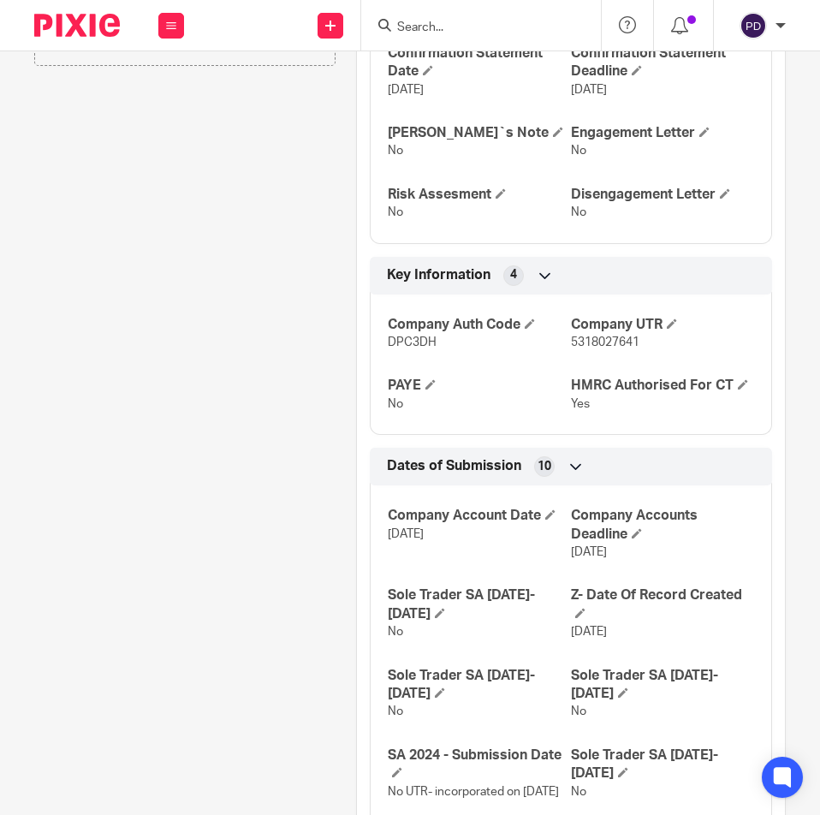
scroll to position [685, 0]
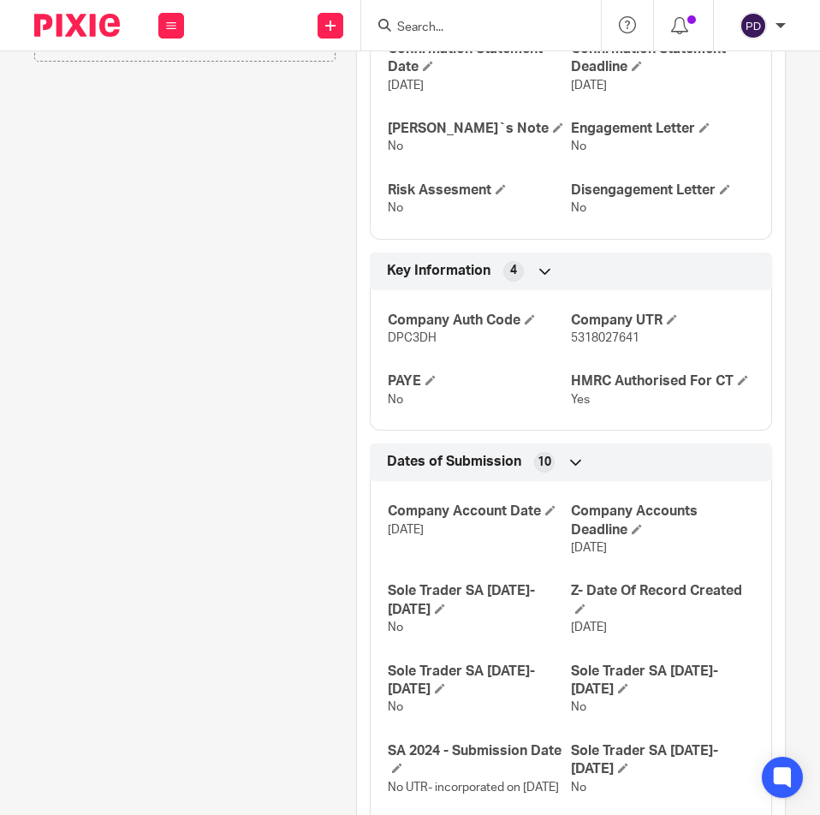
click at [452, 25] on input "Search" at bounding box center [473, 28] width 154 height 15
paste input "ISLAND LOUNGE LTD"
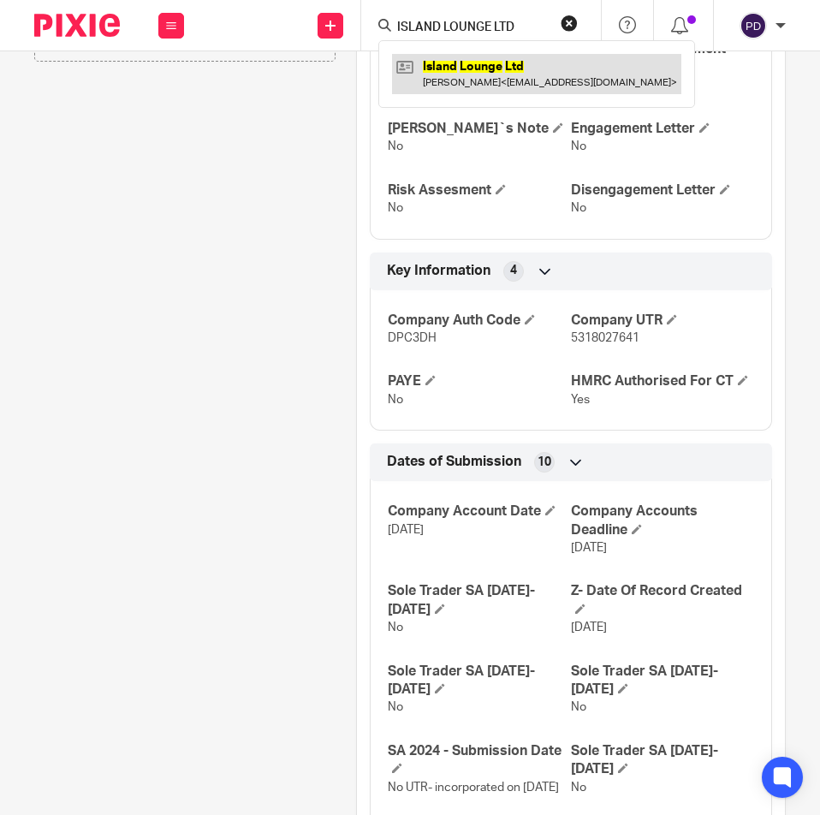
type input "ISLAND LOUNGE LTD"
click at [465, 74] on link at bounding box center [536, 73] width 289 height 39
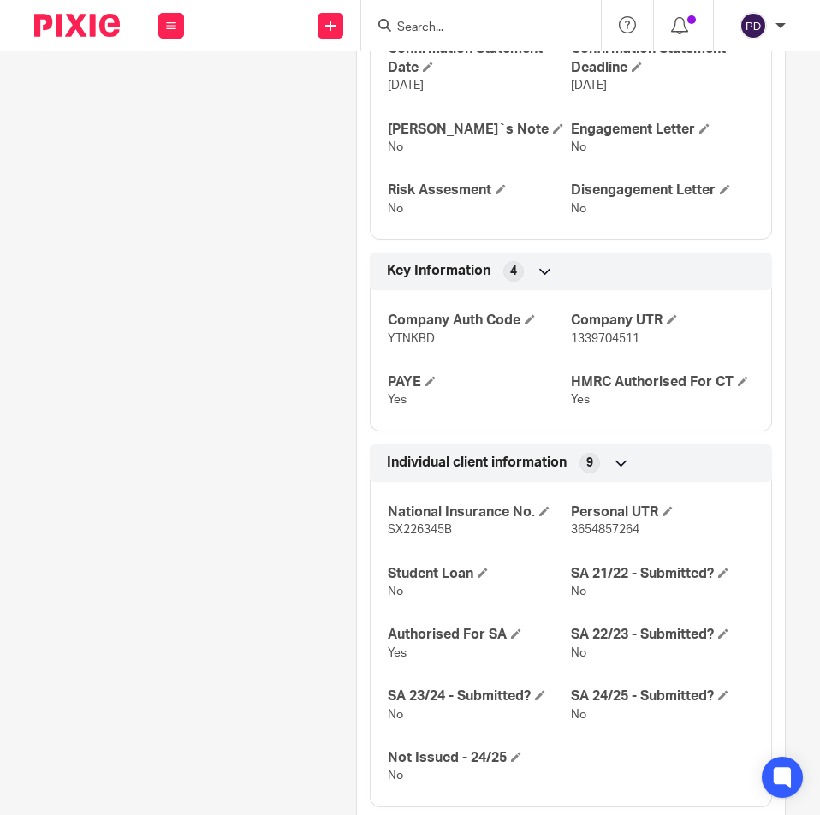
scroll to position [685, 0]
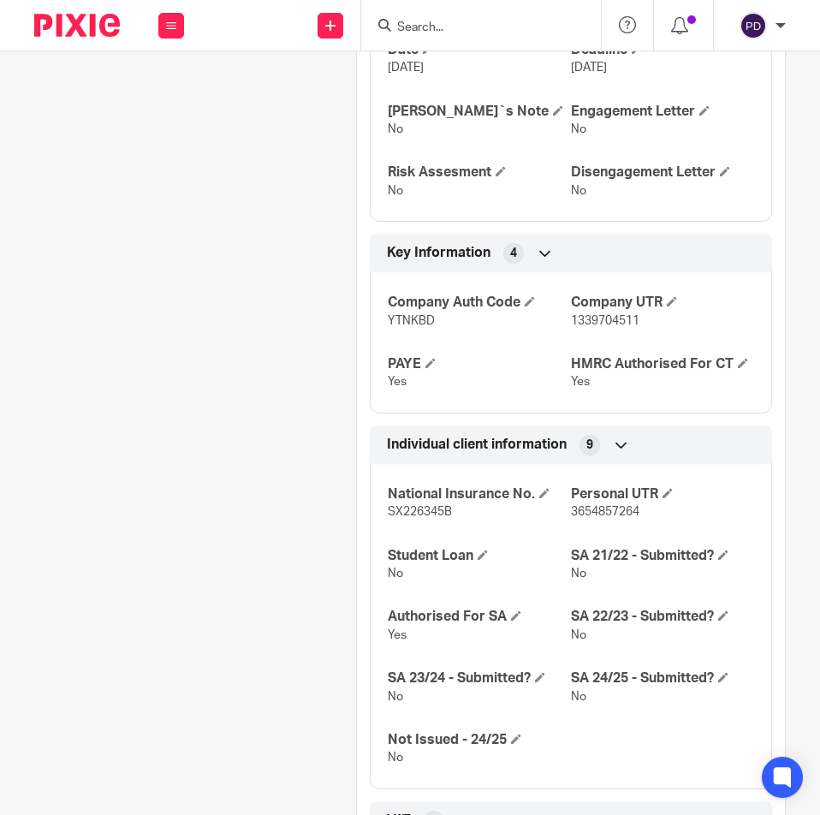
click at [604, 518] on span "3654857264" at bounding box center [605, 512] width 68 height 12
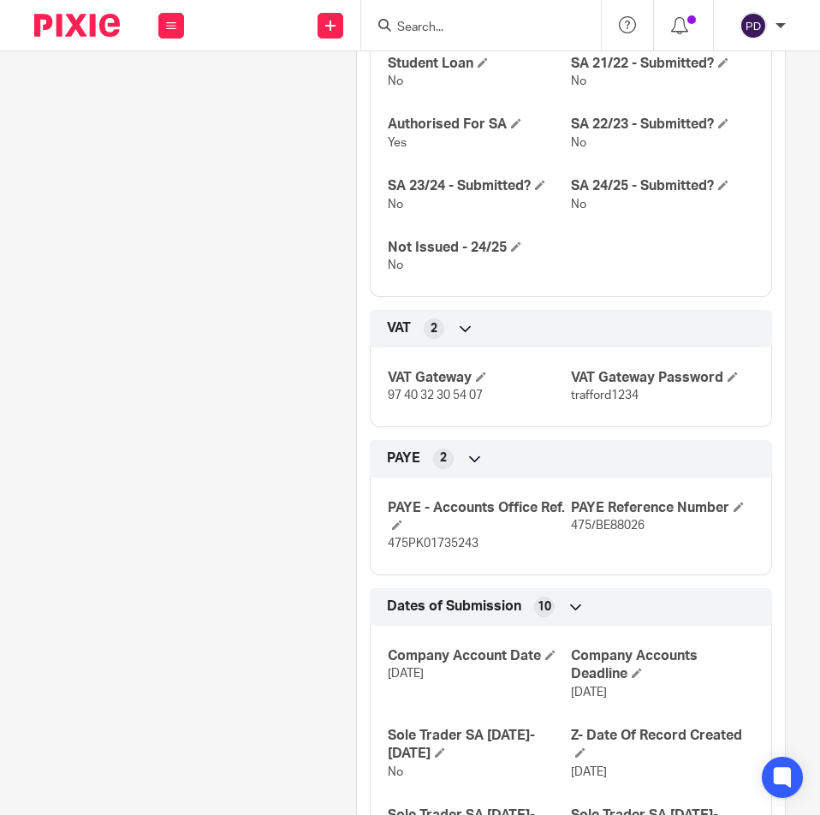
scroll to position [1284, 0]
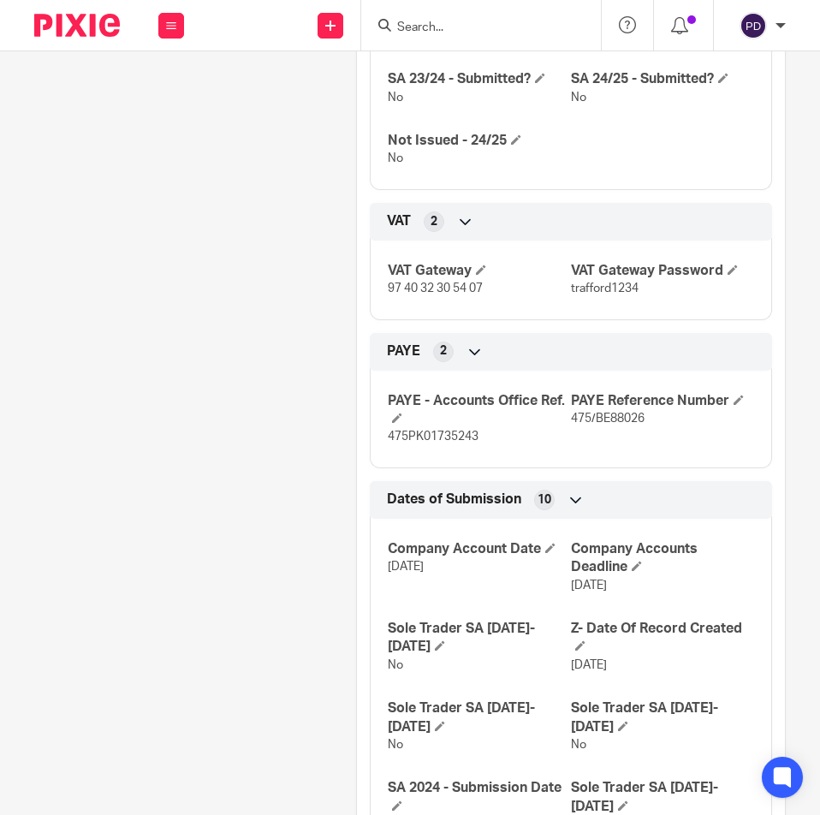
click at [604, 425] on span "475/BE88026" at bounding box center [608, 419] width 74 height 12
copy div "475/BE88026 Bookkeeping Notes 3"
click at [452, 443] on span "475PK01735243" at bounding box center [433, 437] width 91 height 12
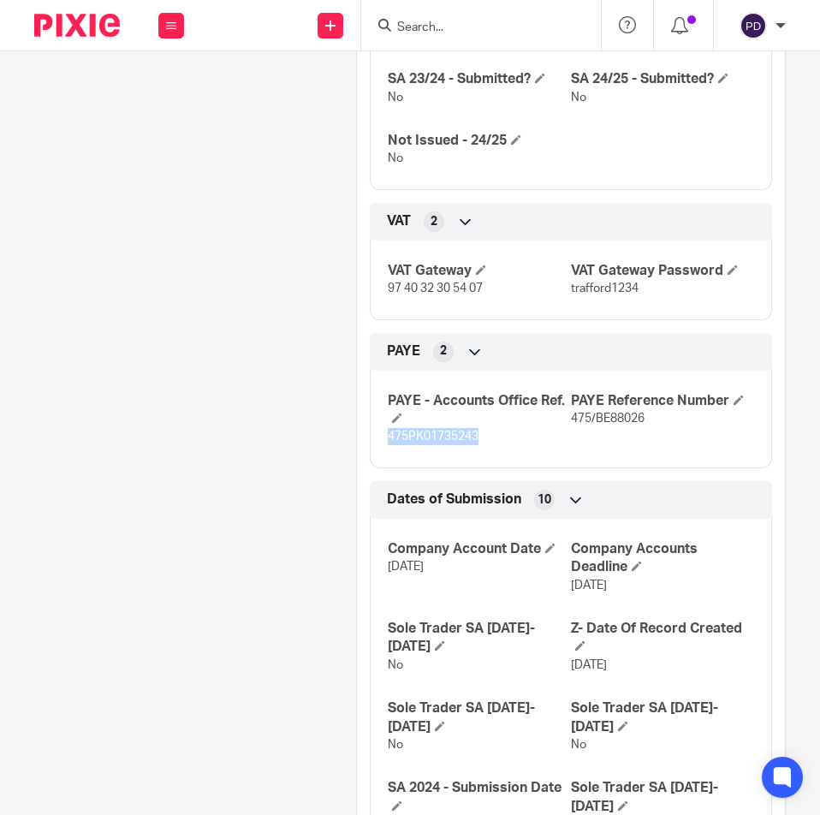
click at [452, 443] on span "475PK01735243" at bounding box center [433, 437] width 91 height 12
copy p "475PK01735243"
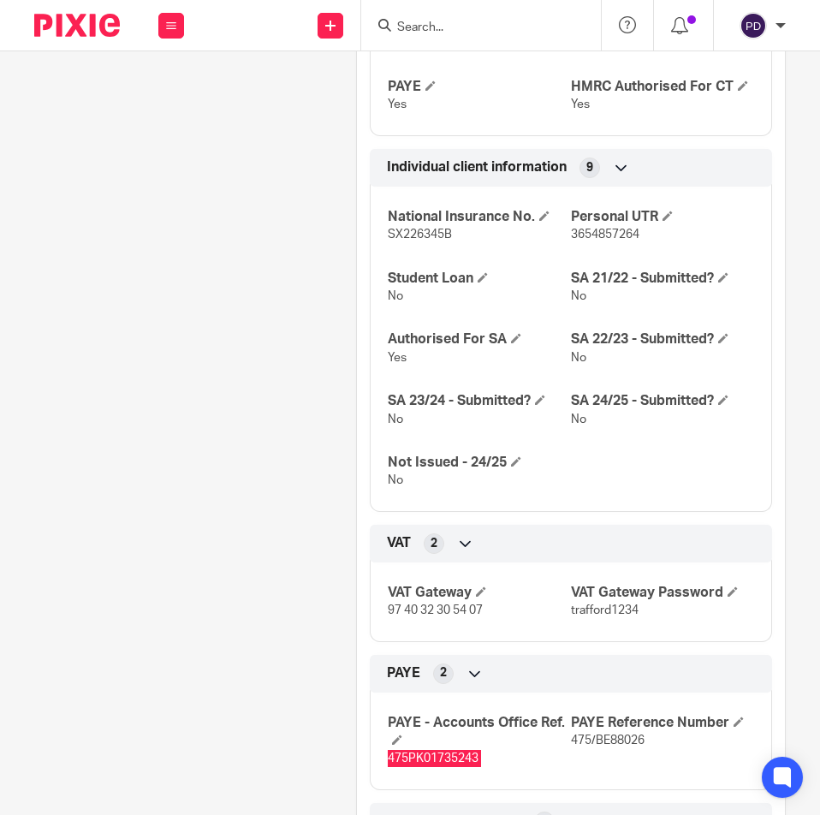
scroll to position [942, 0]
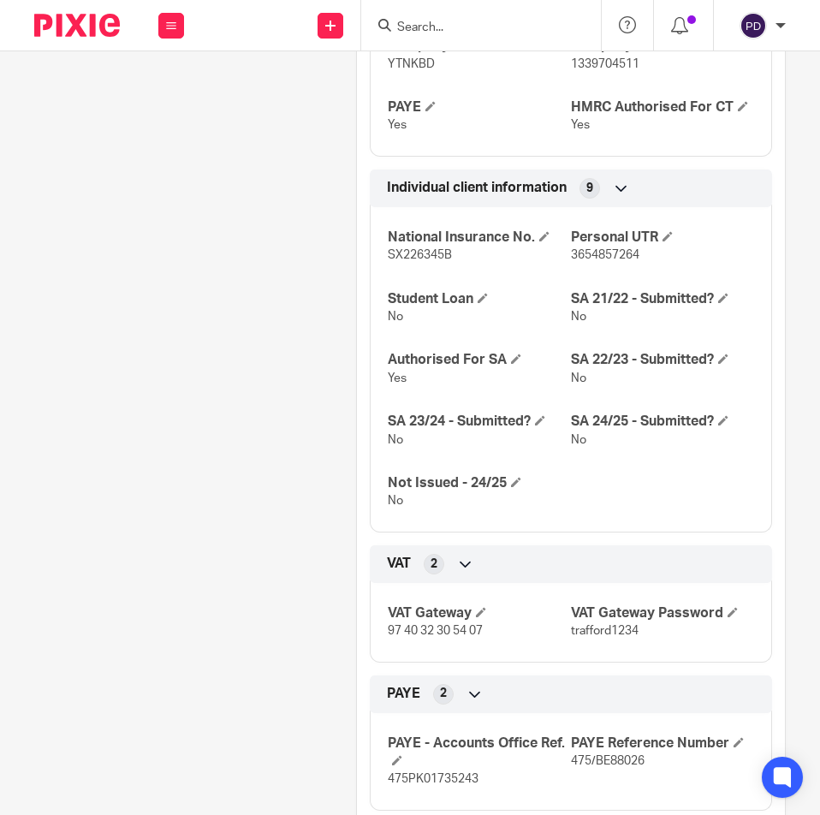
click at [458, 33] on input "Search" at bounding box center [473, 28] width 154 height 15
paste input "ARTDENT LTD"
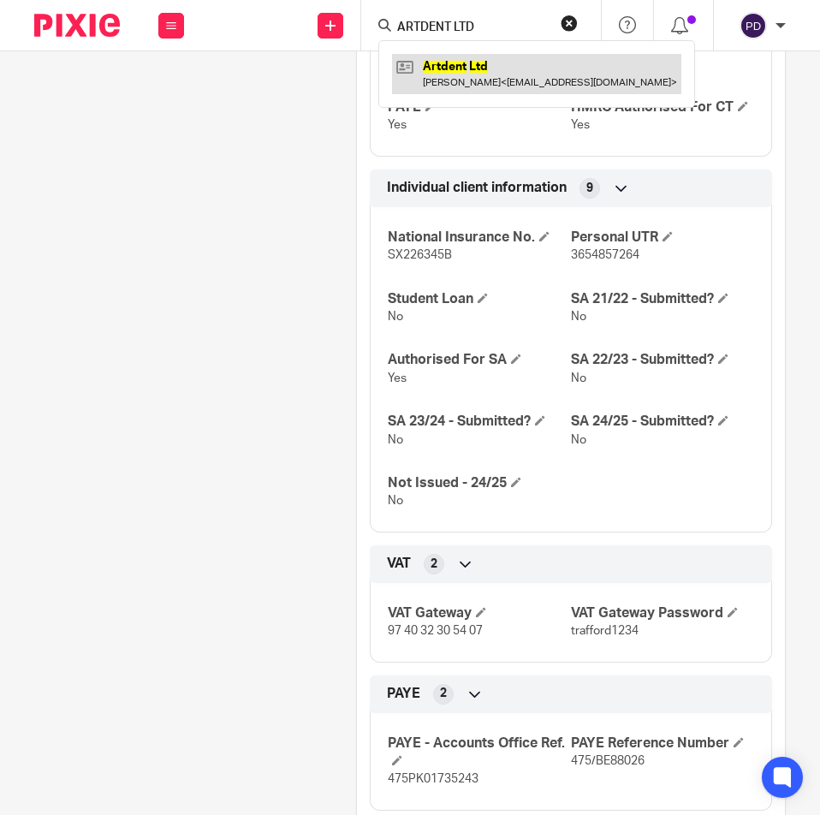
type input "ARTDENT LTD"
click at [467, 68] on link at bounding box center [536, 73] width 289 height 39
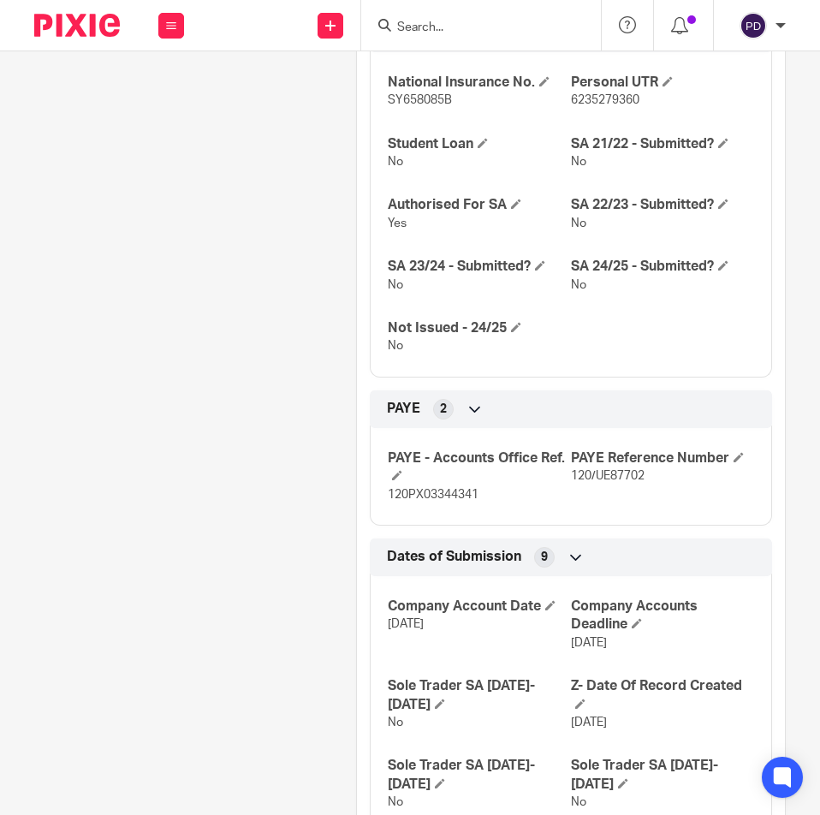
scroll to position [1113, 0]
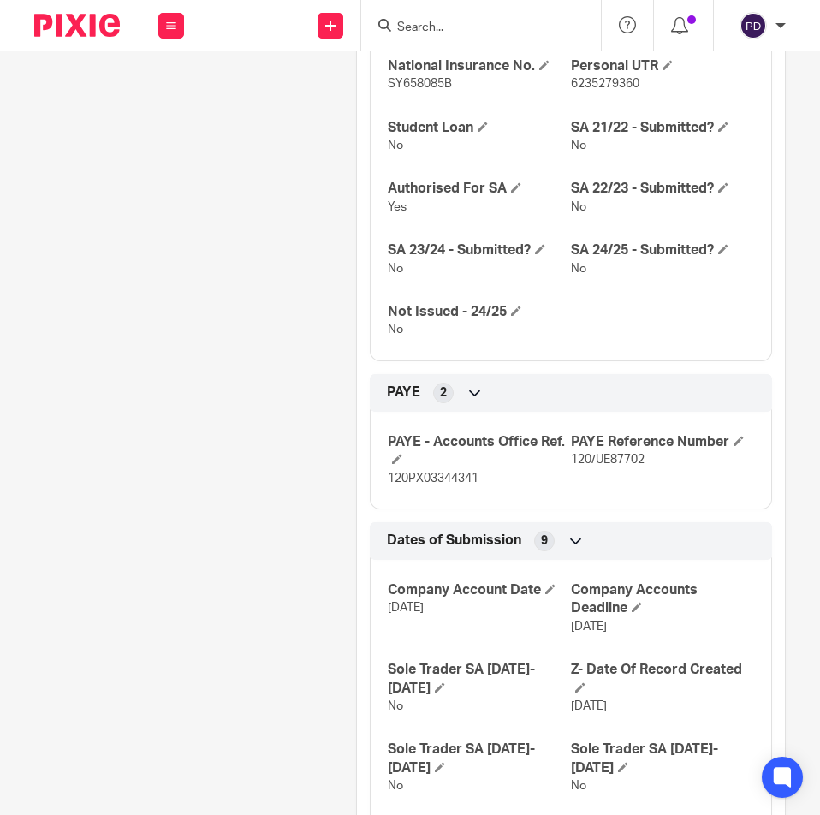
click at [593, 461] on span "120/UE87702" at bounding box center [608, 460] width 74 height 12
copy div "120/UE87702 Bookkeeping Notes 3"
click at [439, 475] on span "120PX03344341" at bounding box center [433, 479] width 91 height 12
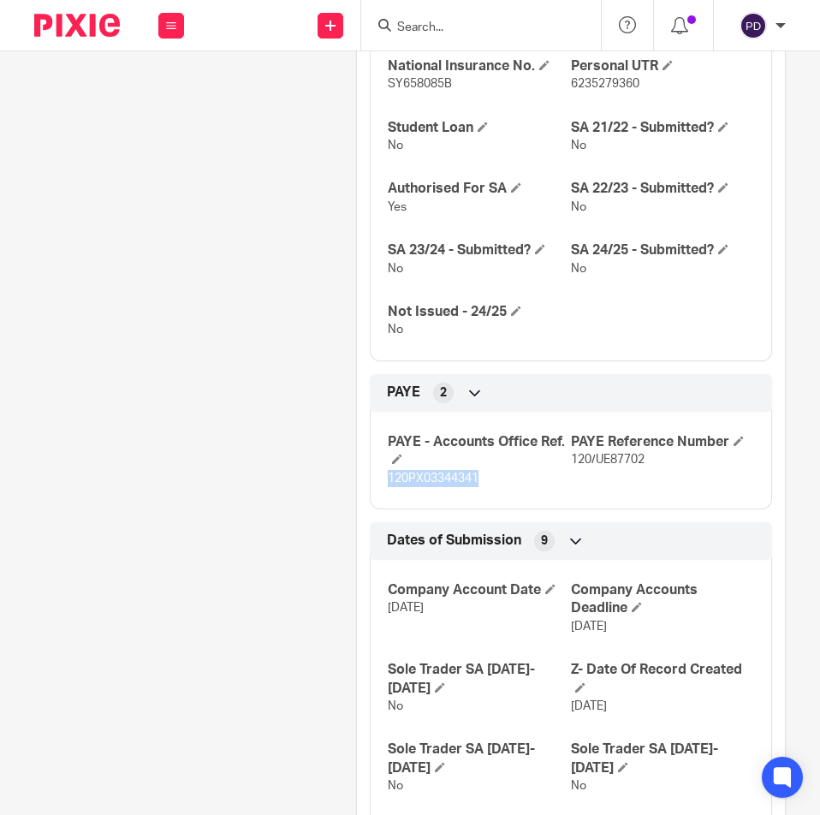
click at [439, 475] on span "120PX03344341" at bounding box center [433, 479] width 91 height 12
copy p "120PX03344341"
click at [478, 31] on input "Search" at bounding box center [473, 28] width 154 height 15
paste input "ORTHOSTYLE LONDON LIMITED"
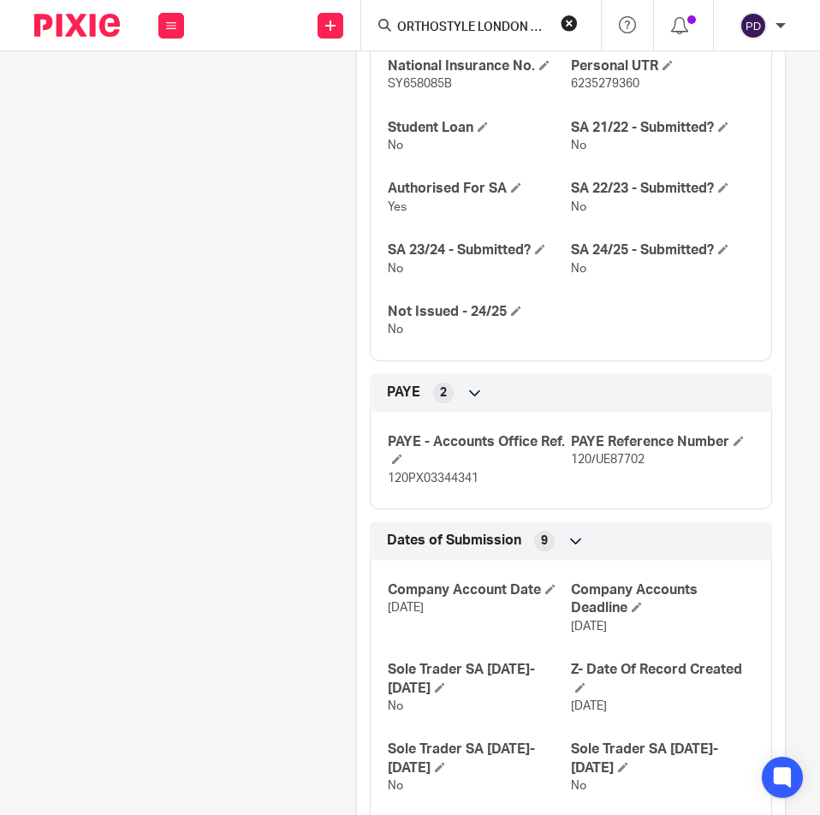
scroll to position [0, 29]
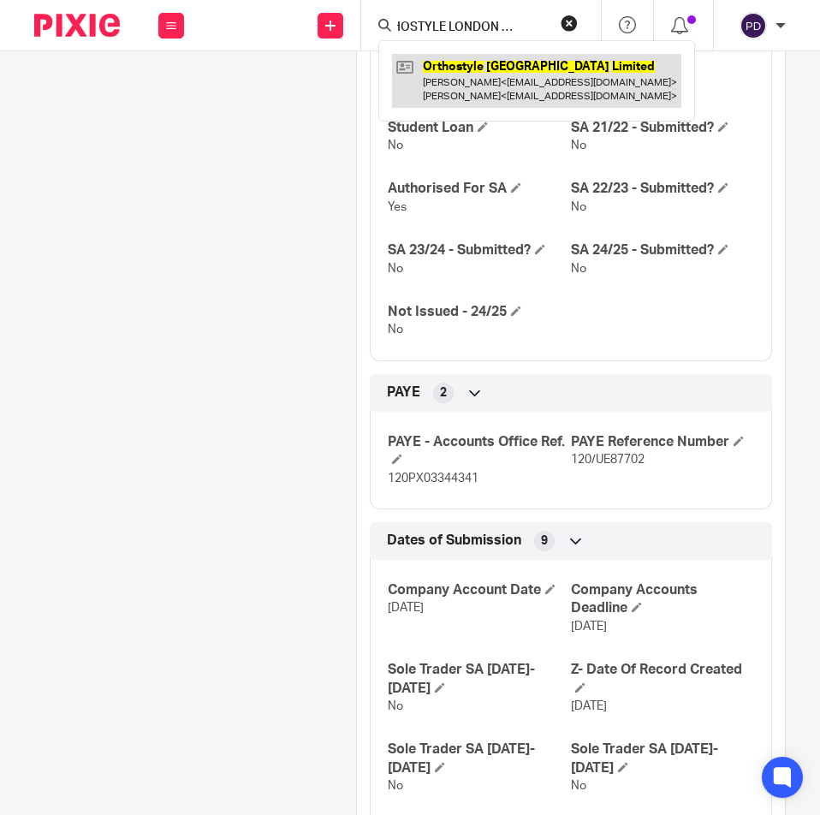
type input "ORTHOSTYLE LONDON LIMITED"
click at [485, 60] on link at bounding box center [536, 80] width 289 height 53
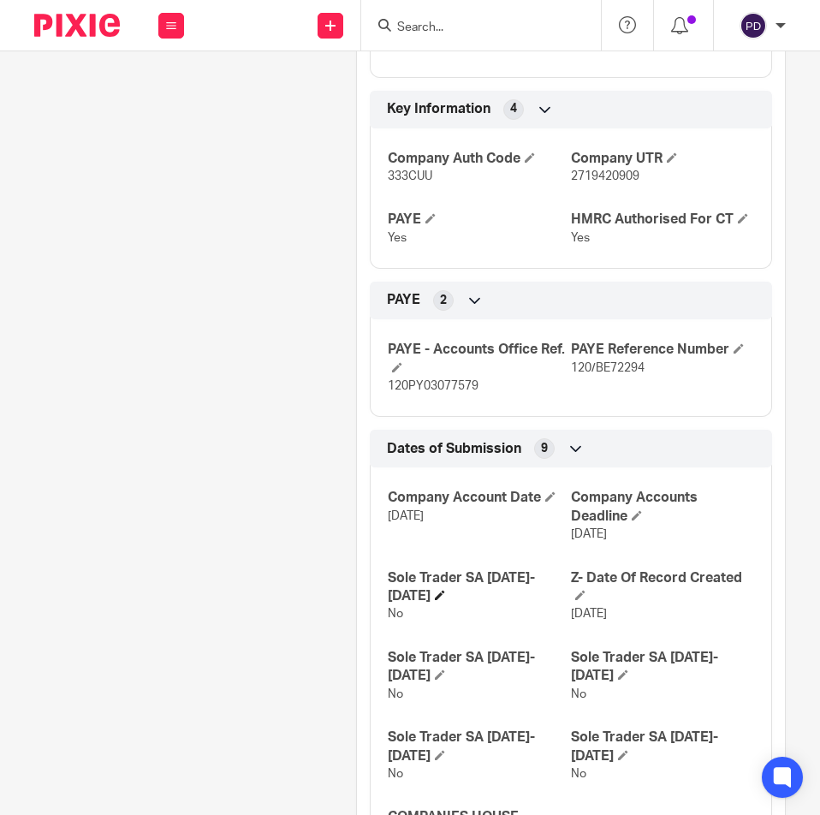
scroll to position [856, 0]
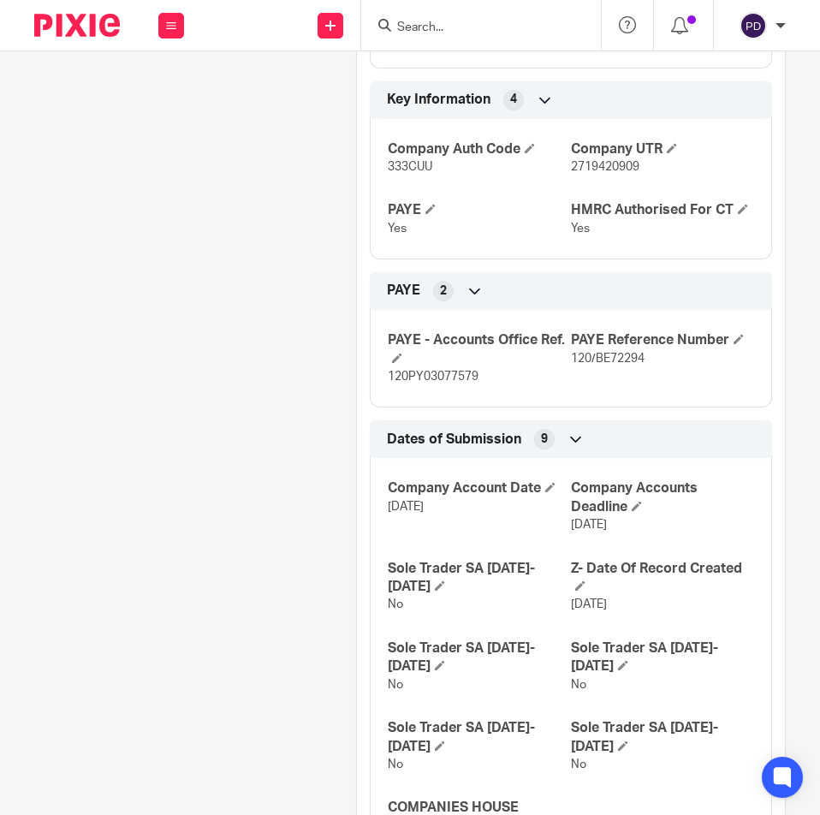
click at [598, 353] on span "120/BE72294" at bounding box center [608, 359] width 74 height 12
copy div "120/BE72294 Bookkeeping Notes 3"
click at [428, 371] on span "120PY03077579" at bounding box center [433, 377] width 91 height 12
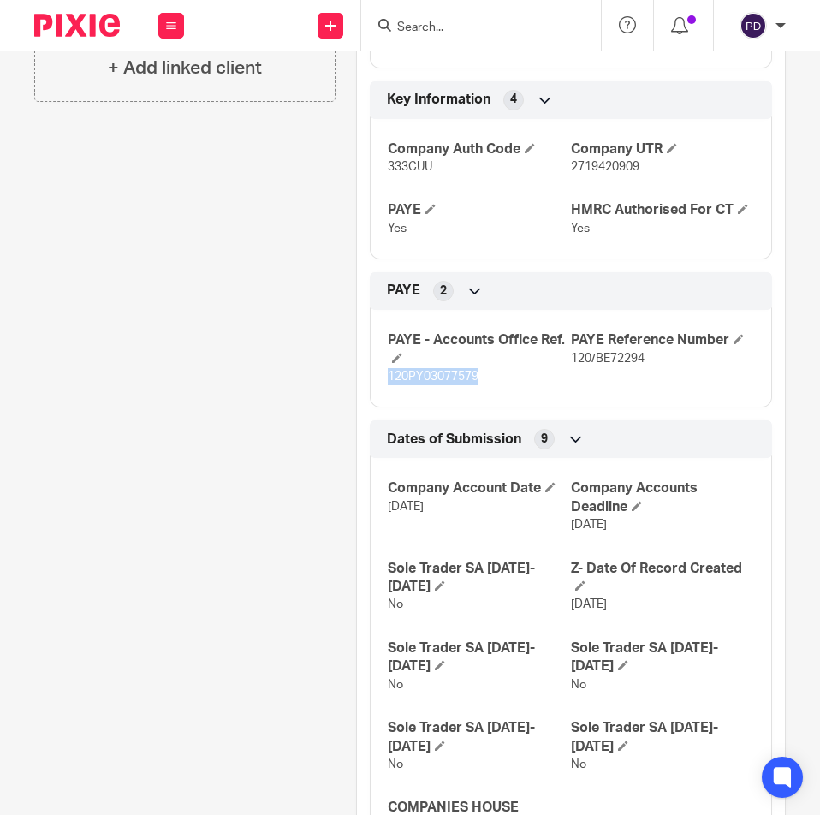
click at [427, 371] on span "120PY03077579" at bounding box center [433, 377] width 91 height 12
copy p "120PY03077579"
click at [461, 19] on form at bounding box center [487, 25] width 182 height 21
paste input "KYOKO NAILS LTD"
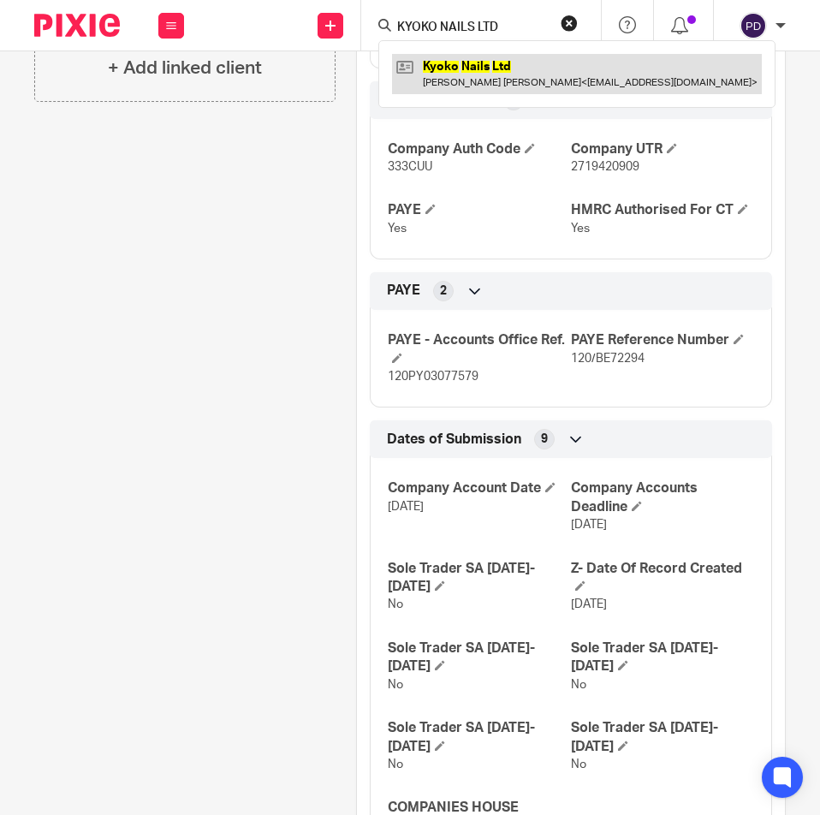
type input "KYOKO NAILS LTD"
click at [470, 69] on link at bounding box center [577, 73] width 370 height 39
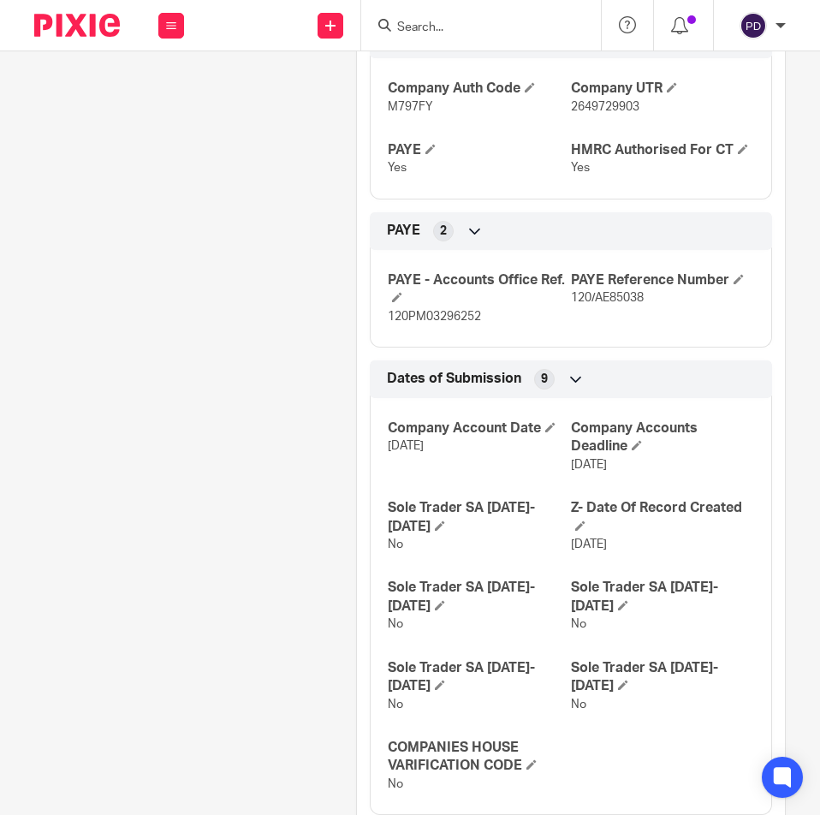
scroll to position [942, 0]
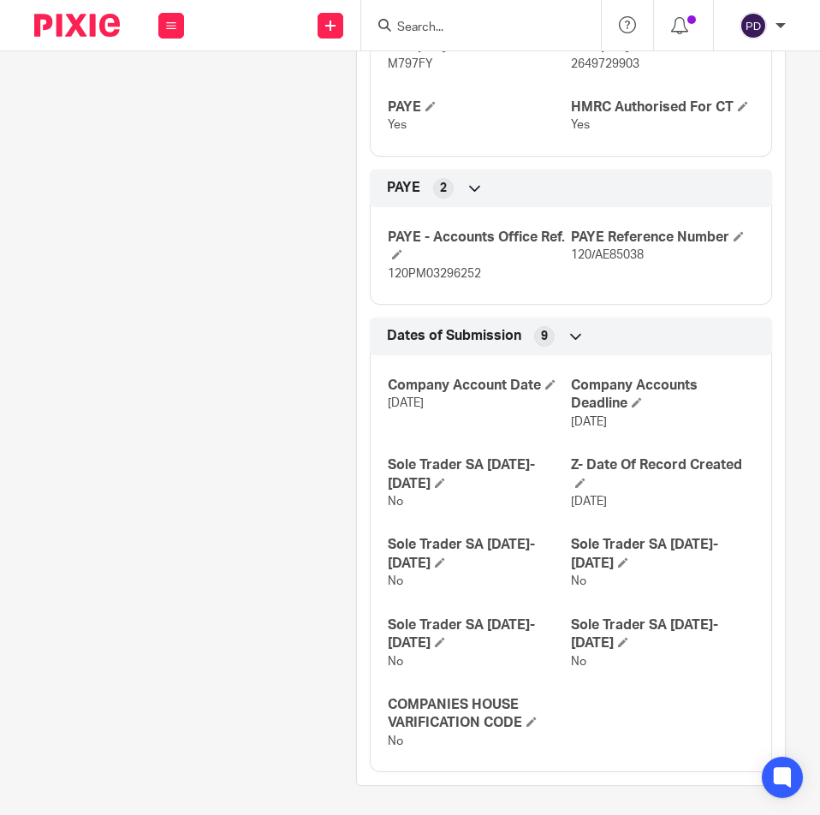
click at [598, 253] on span "120/AE85038" at bounding box center [607, 255] width 73 height 12
copy div "120/AE85038 Bookkeeping Notes 3"
click at [455, 278] on span "120PM03296252" at bounding box center [434, 274] width 93 height 12
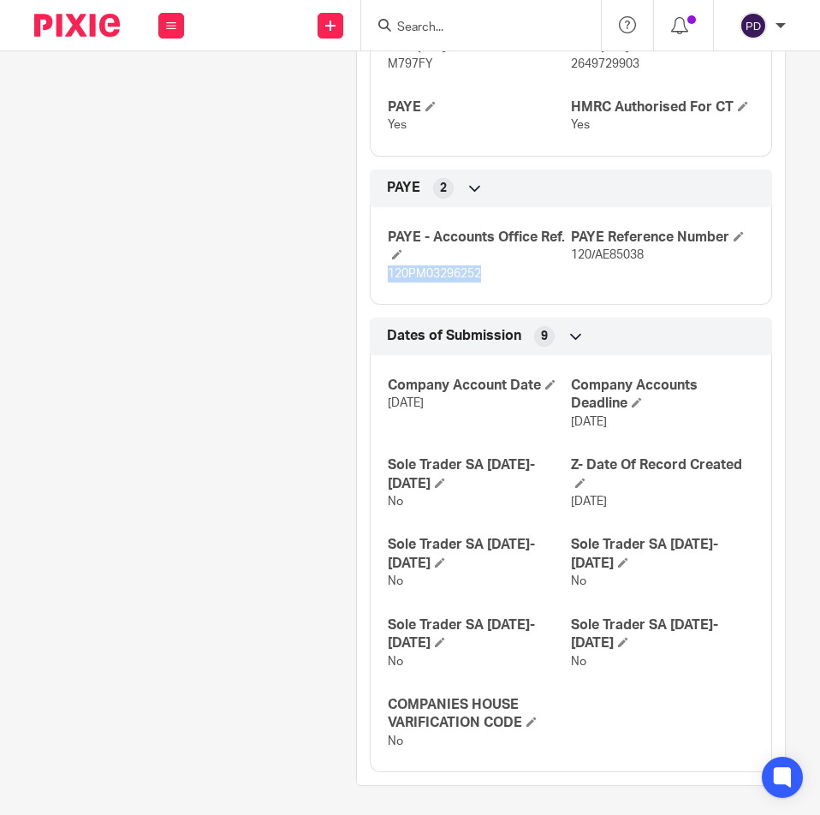
click at [455, 277] on span "120PM03296252" at bounding box center [434, 274] width 93 height 12
copy p "120PM03296252"
click at [483, 31] on input "Search" at bounding box center [473, 28] width 154 height 15
paste input "MAISON DE KIMIA LTD"
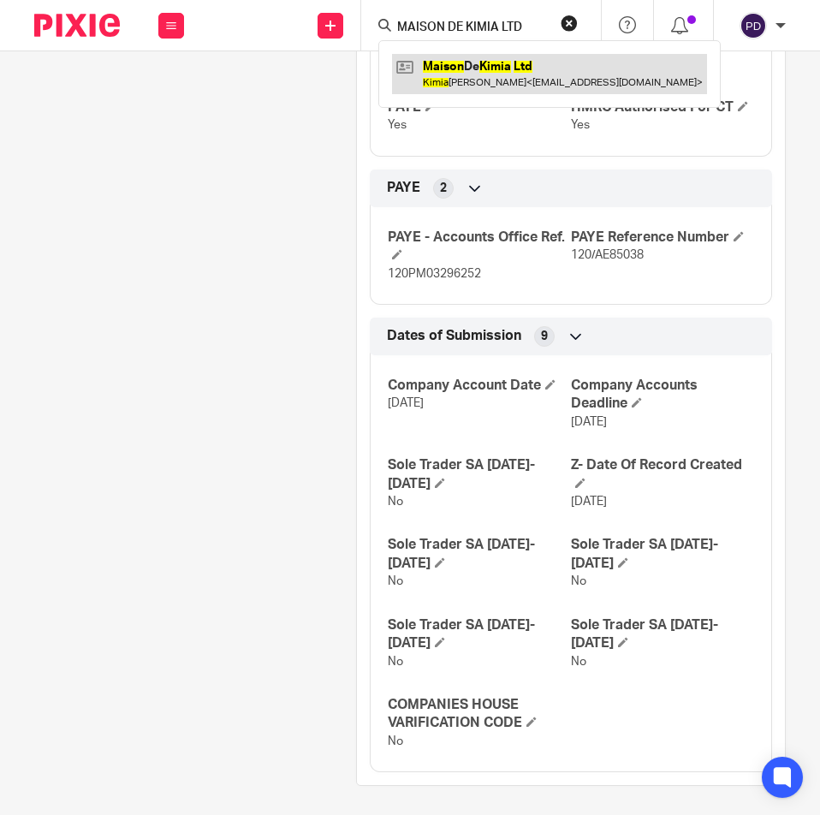
type input "MAISON DE KIMIA LTD"
click at [484, 61] on link at bounding box center [549, 73] width 315 height 39
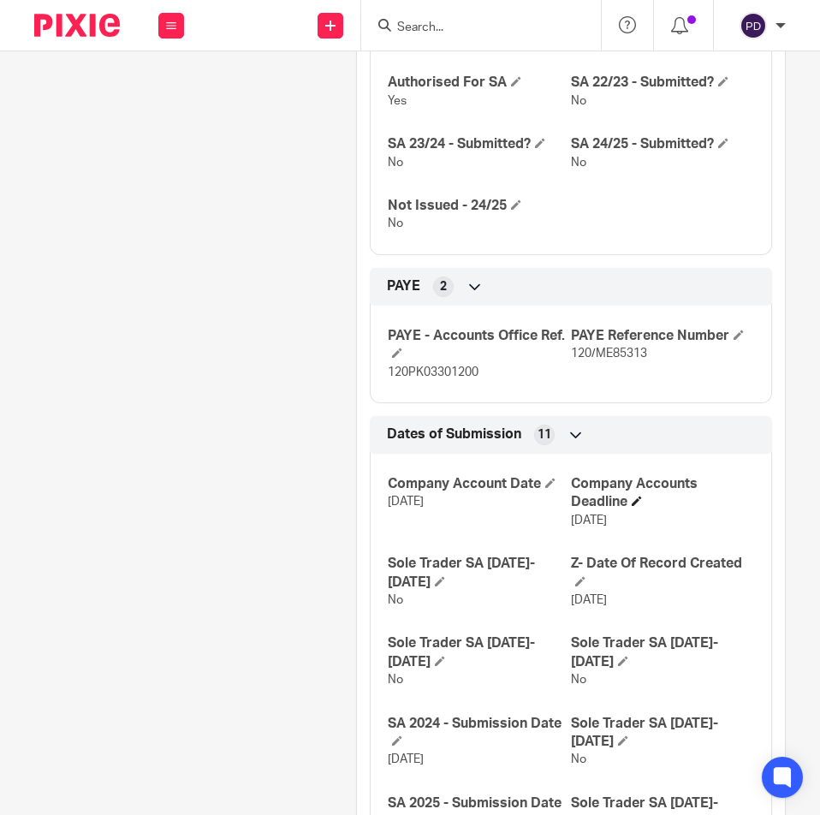
scroll to position [1199, 0]
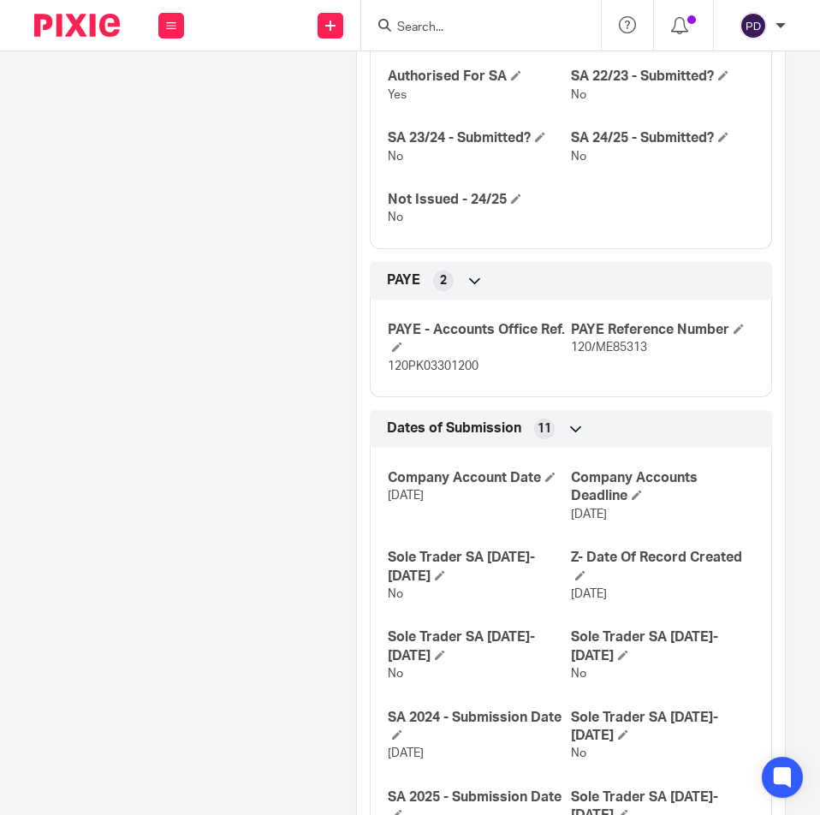
click at [596, 342] on span "120/ME85313" at bounding box center [609, 348] width 76 height 12
copy div "120/ME85313 Bookkeeping Notes 3"
click at [442, 360] on span "120PK03301200" at bounding box center [433, 366] width 91 height 12
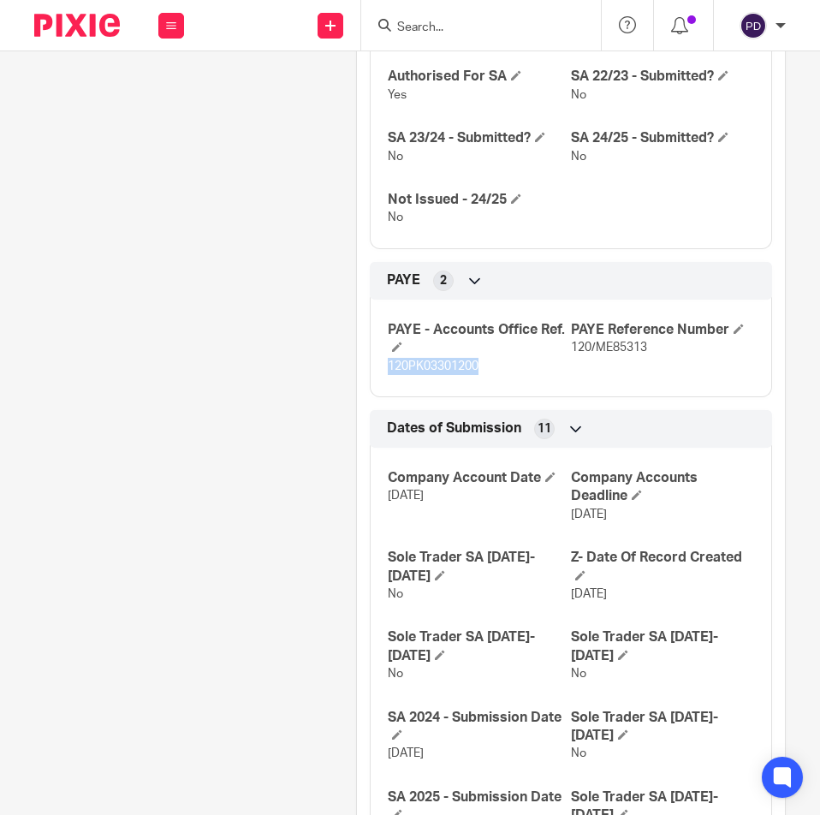
click at [442, 360] on span "120PK03301200" at bounding box center [433, 366] width 91 height 12
copy p "120PK03301200"
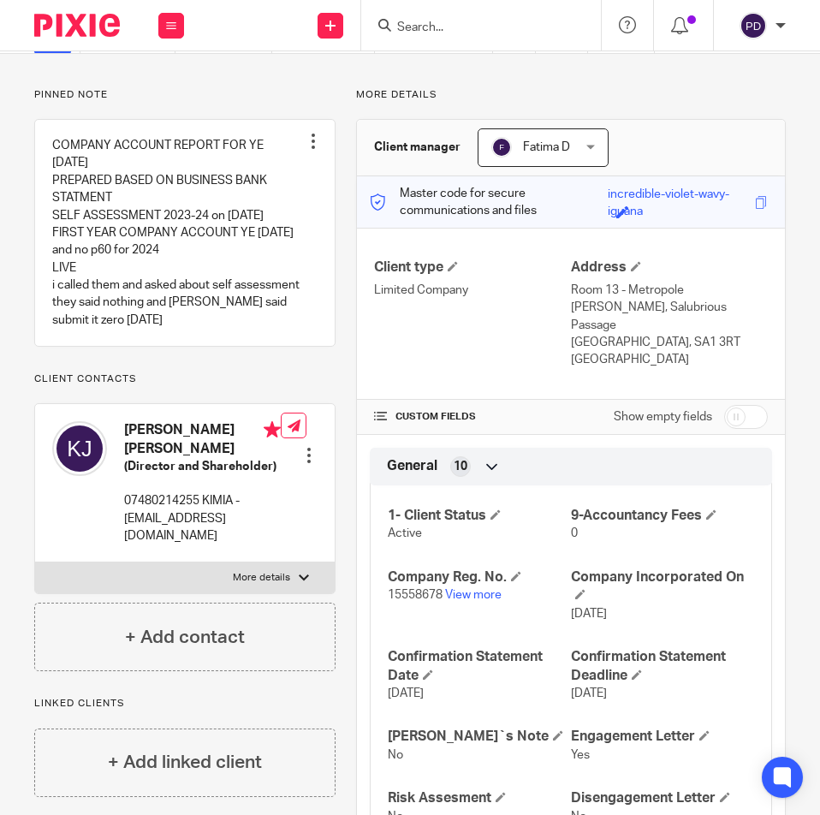
scroll to position [86, 0]
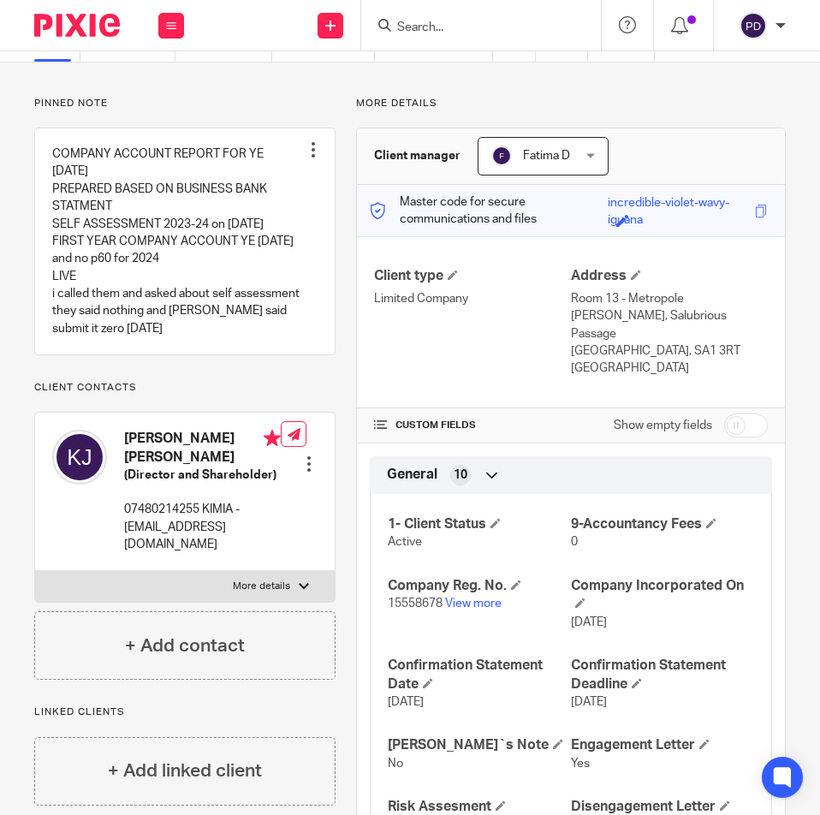
click at [443, 35] on input "Search" at bounding box center [473, 28] width 154 height 15
paste input "URBAN CUT BEAUTY SALON LTD"
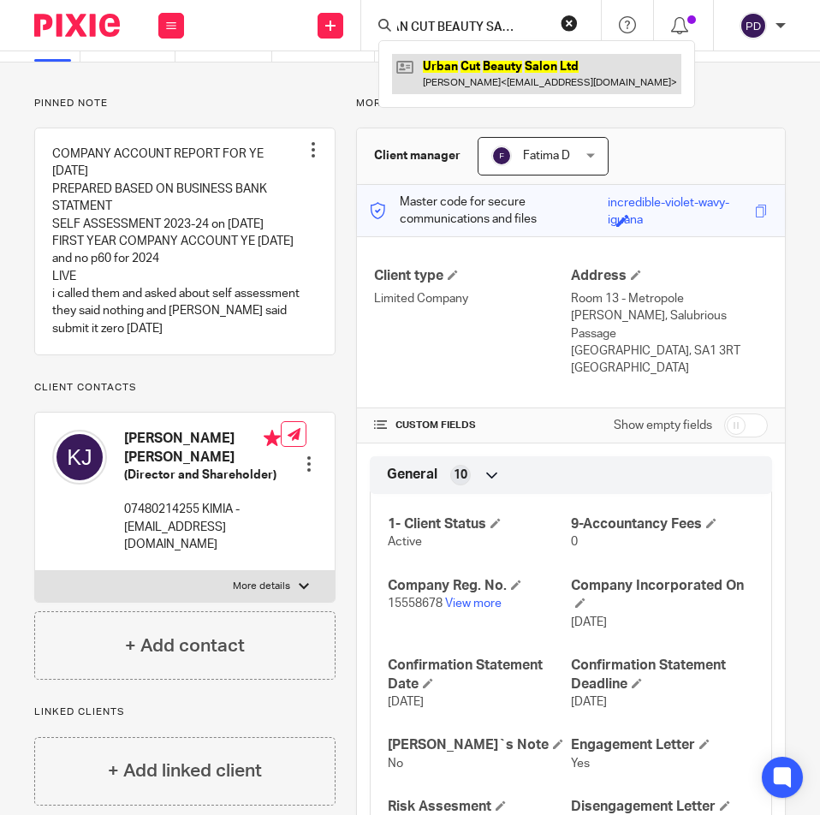
type input "URBAN CUT BEAUTY SALON LTD"
click at [479, 70] on link at bounding box center [536, 73] width 289 height 39
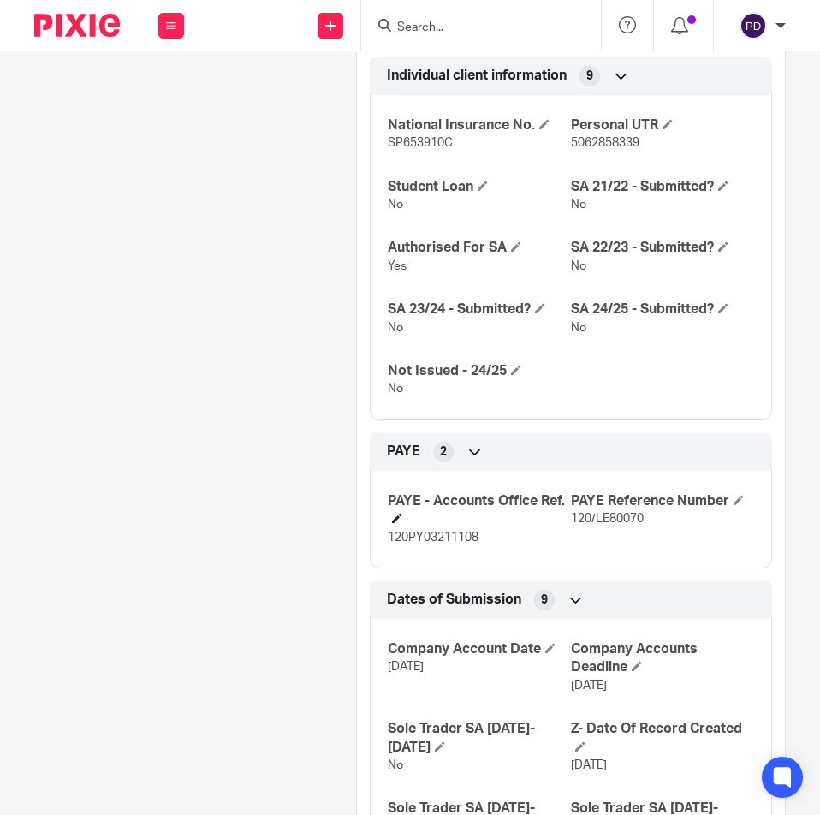
scroll to position [1323, 0]
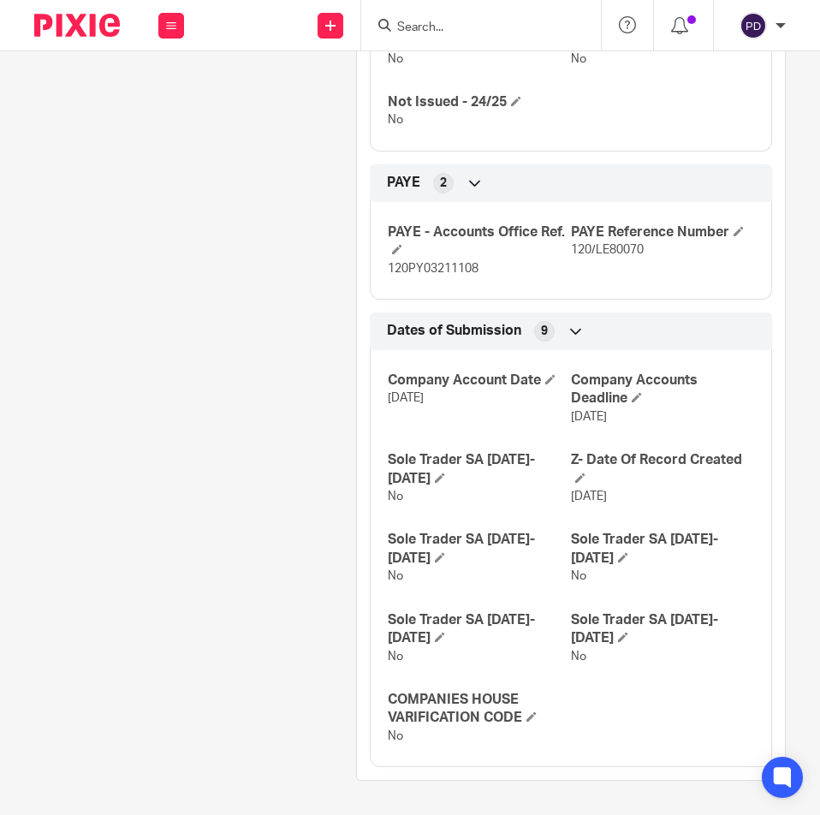
click at [604, 247] on span "120/LE80070" at bounding box center [607, 250] width 73 height 12
copy div "120/LE80070 Bookkeeping Notes 3"
click at [466, 272] on span "120PY03211108" at bounding box center [433, 269] width 91 height 12
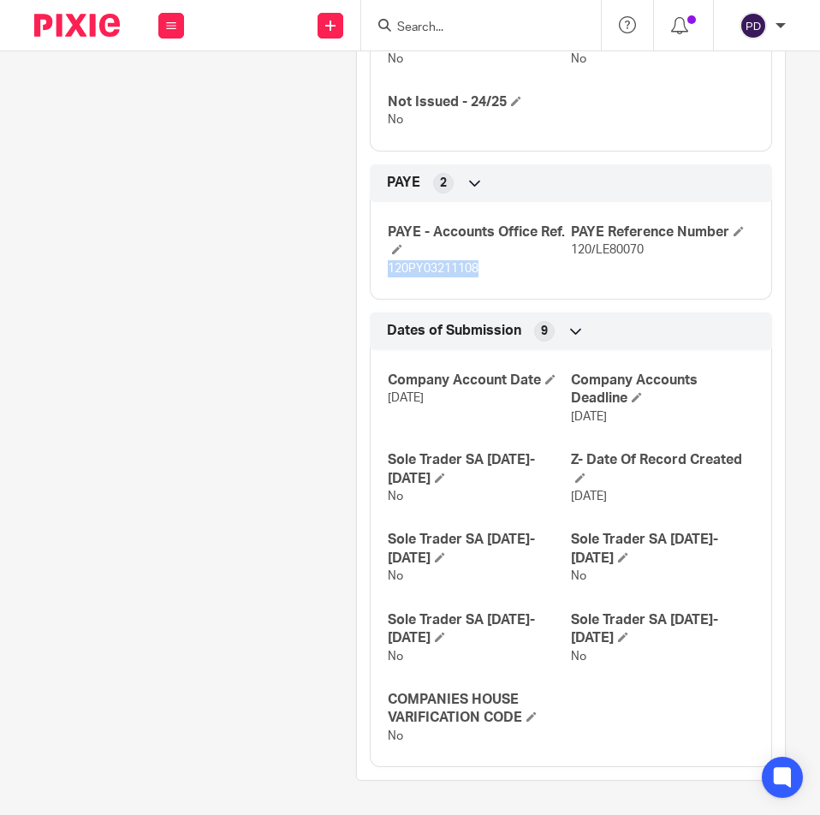
click at [466, 272] on span "120PY03211108" at bounding box center [433, 269] width 91 height 12
copy p "120PY03211108"
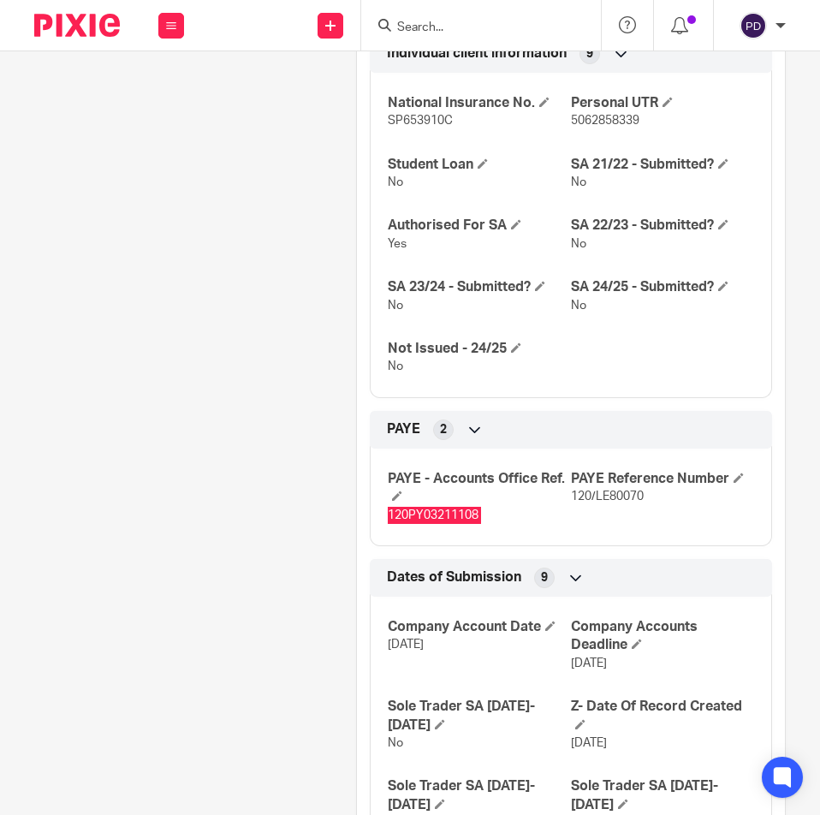
scroll to position [1113, 0]
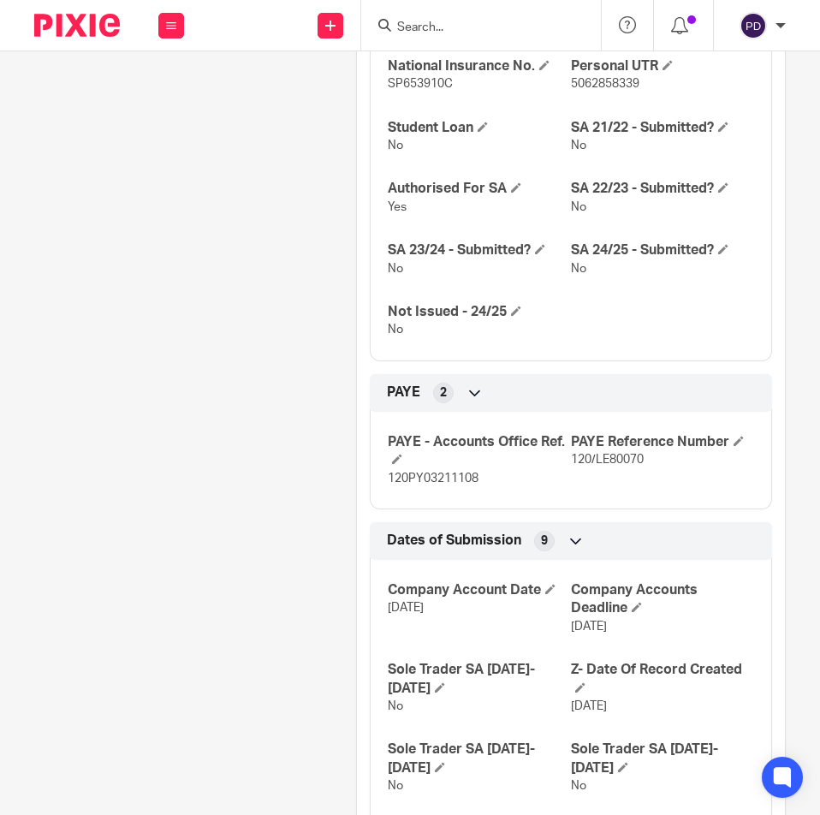
click at [603, 467] on p "120/LE80070" at bounding box center [662, 459] width 183 height 17
copy div "120/LE80070 Bookkeeping Notes 3"
click at [456, 478] on span "120PY03211108" at bounding box center [433, 479] width 91 height 12
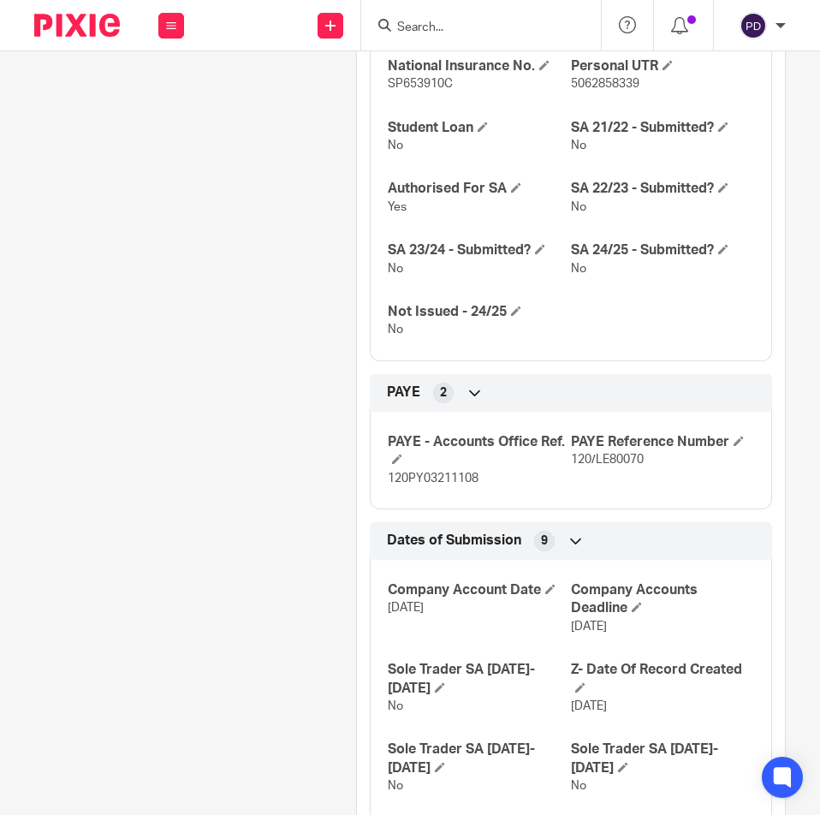
click at [480, 475] on p "120PY03211108" at bounding box center [479, 478] width 183 height 17
click at [428, 480] on span "120PY03211108" at bounding box center [433, 479] width 91 height 12
copy p "120PY03211108"
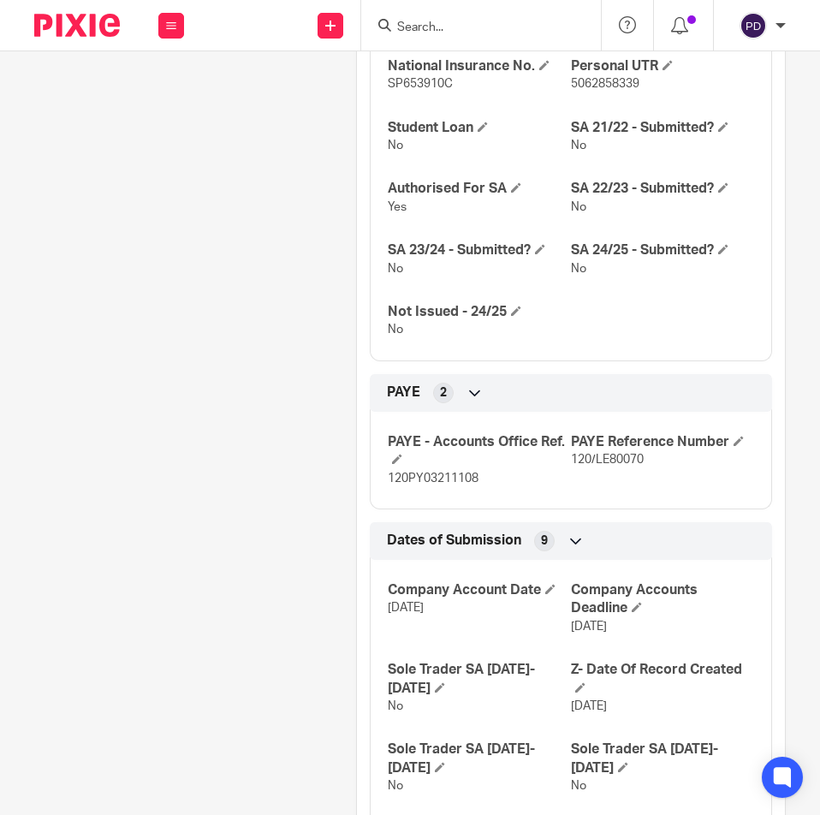
click at [469, 22] on input "Search" at bounding box center [473, 28] width 154 height 15
paste input "EVEREST GAS & HEATING ENGINEERING LTD"
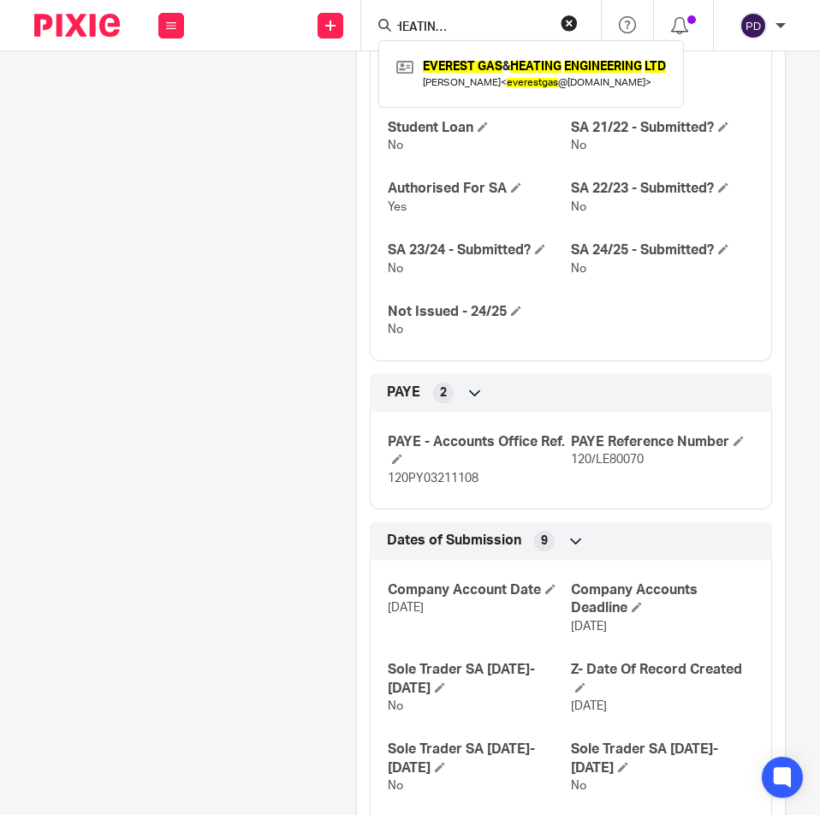
type input "EVEREST GAS & HEATING ENGINEERING LTD"
click at [485, 61] on link at bounding box center [531, 73] width 278 height 39
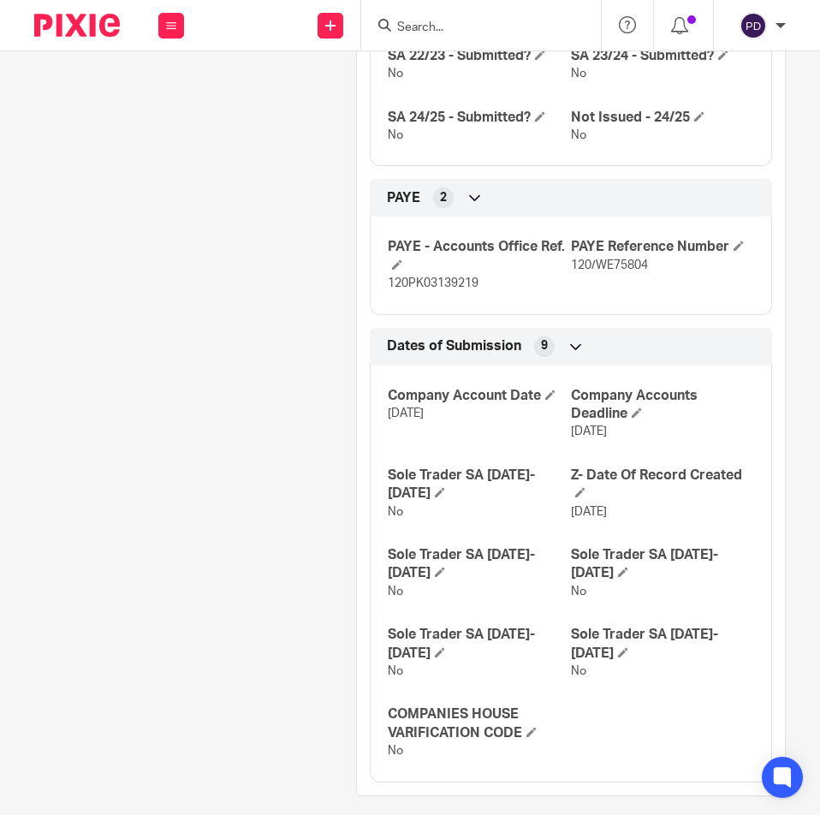
scroll to position [1279, 0]
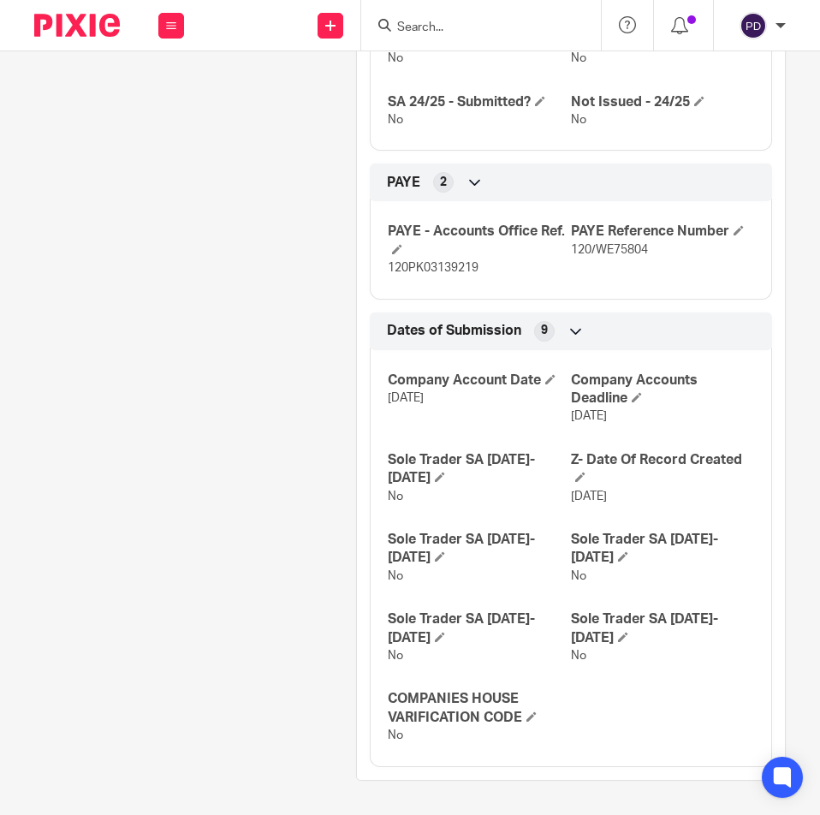
click at [597, 250] on span "120/WE75804" at bounding box center [609, 250] width 77 height 12
copy div "120/WE75804 Bookkeeping Notes 3"
click at [434, 271] on span "120PK03139219" at bounding box center [433, 268] width 91 height 12
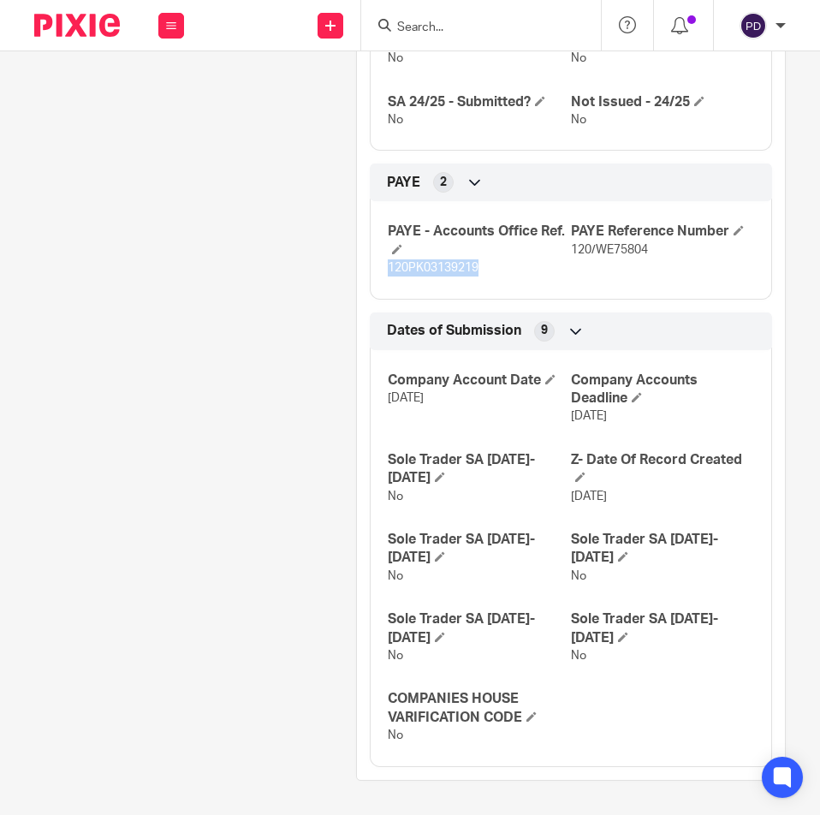
click at [434, 271] on span "120PK03139219" at bounding box center [433, 268] width 91 height 12
copy p "120PK03139219"
click at [460, 30] on input "Search" at bounding box center [473, 28] width 154 height 15
paste input "SAY CLICK LIMITED"
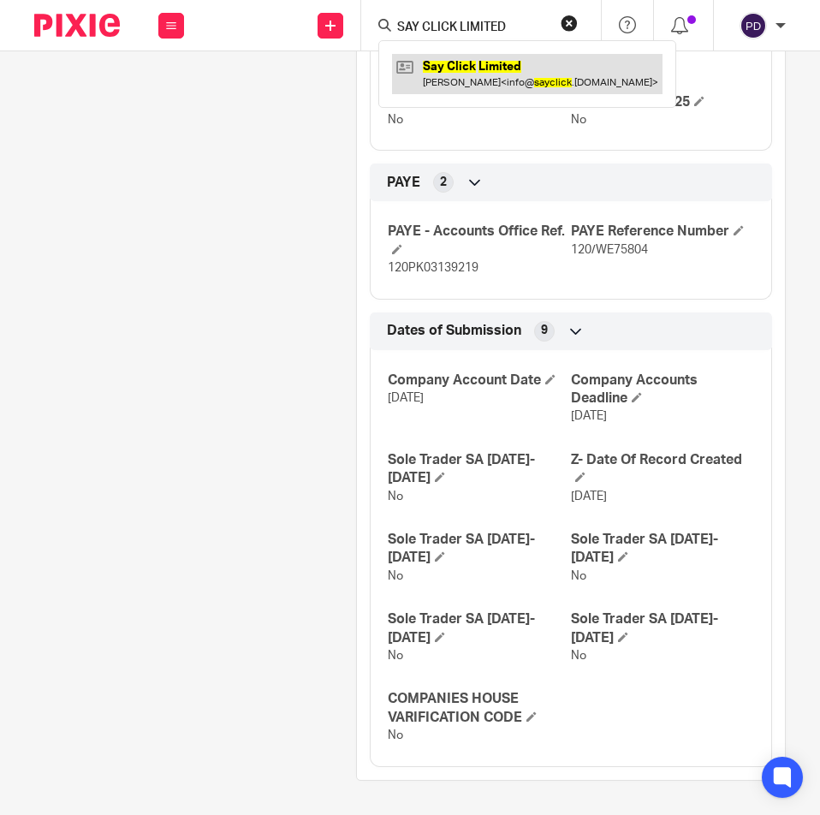
type input "SAY CLICK LIMITED"
click at [472, 77] on link at bounding box center [527, 73] width 271 height 39
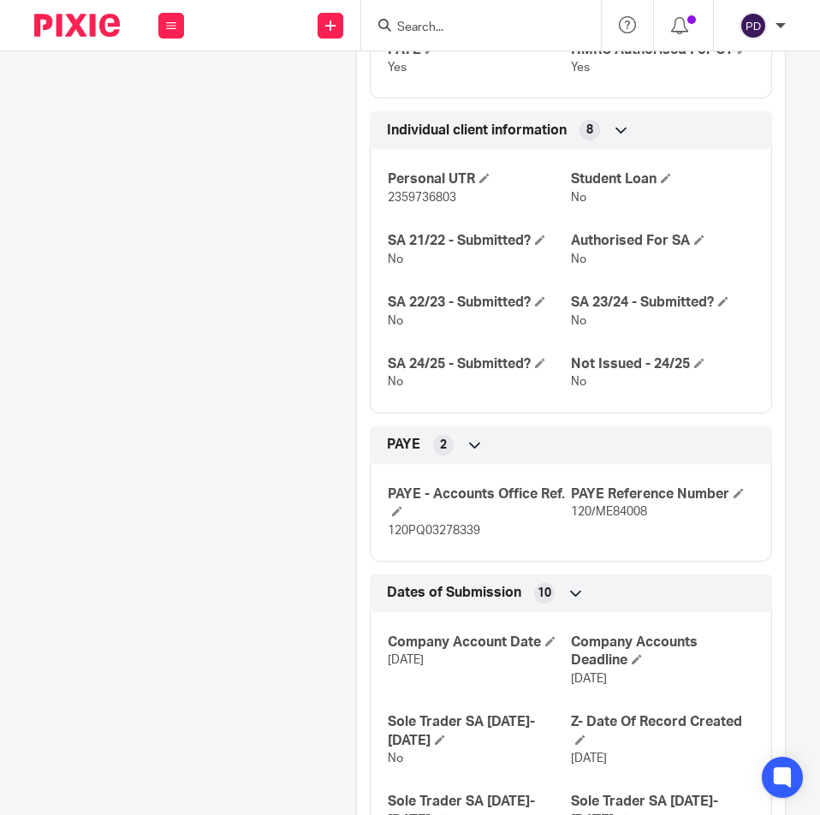
scroll to position [1279, 0]
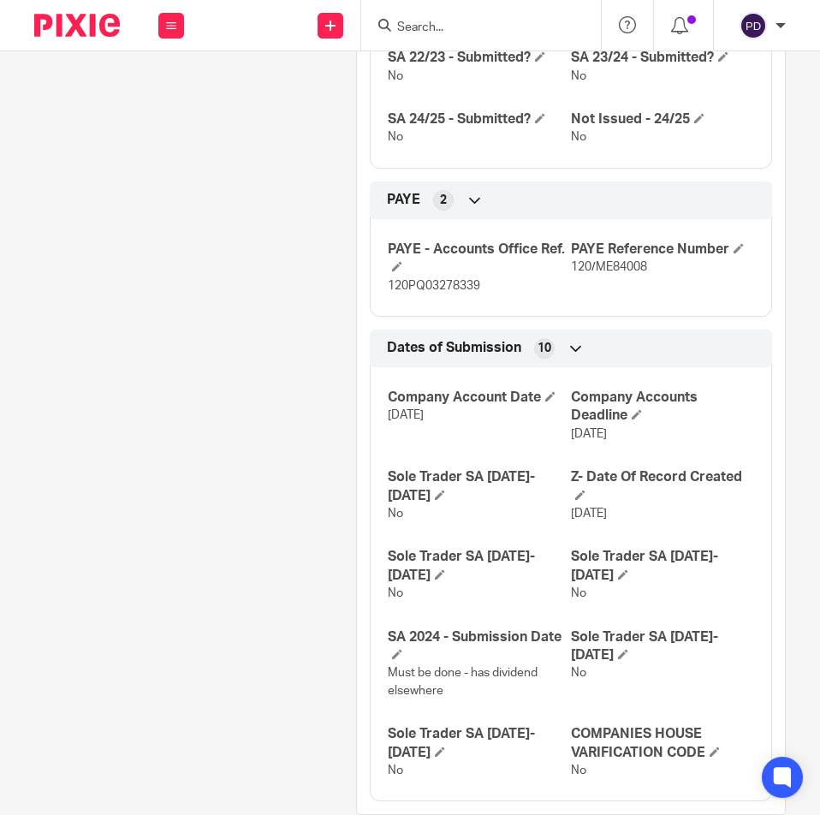
click at [601, 261] on span "120/ME84008" at bounding box center [609, 267] width 76 height 12
copy div "120/ME84008 Bookkeeping Notes 3"
click at [422, 280] on span "120PQ03278339" at bounding box center [434, 286] width 92 height 12
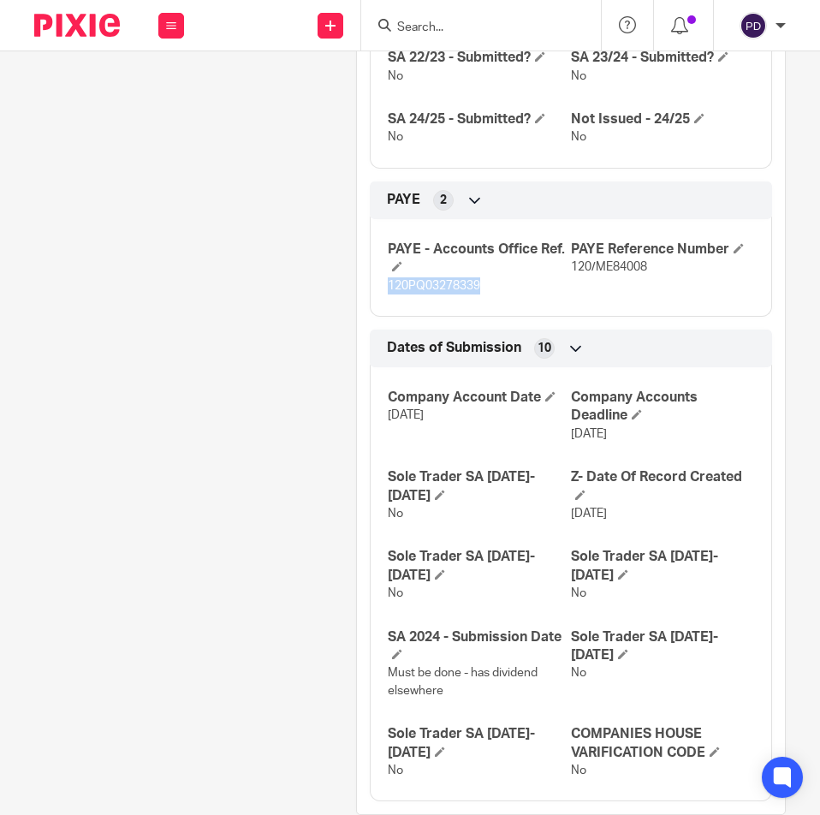
click at [422, 280] on span "120PQ03278339" at bounding box center [434, 286] width 92 height 12
copy p "120PQ03278339"
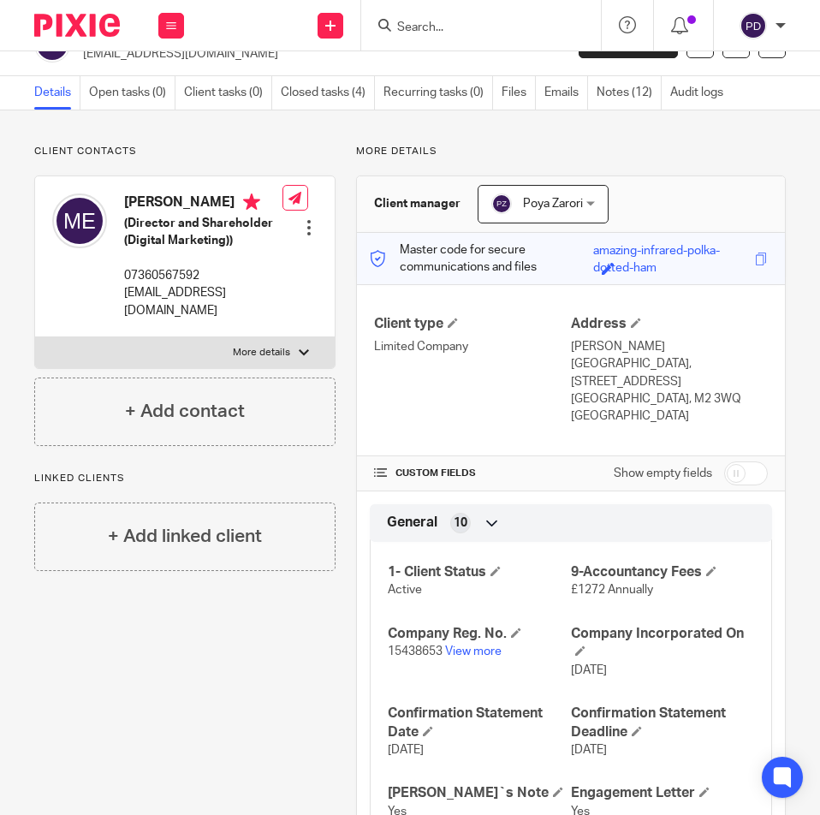
scroll to position [0, 0]
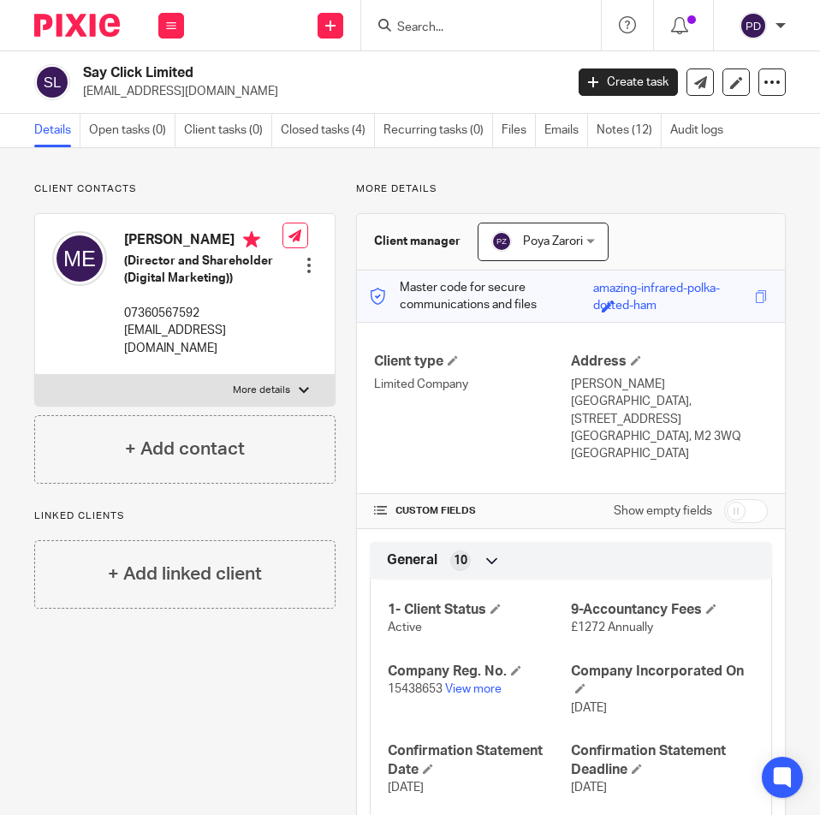
click at [457, 27] on input "Search" at bounding box center [473, 28] width 154 height 15
paste input "K GALLERY LTD"
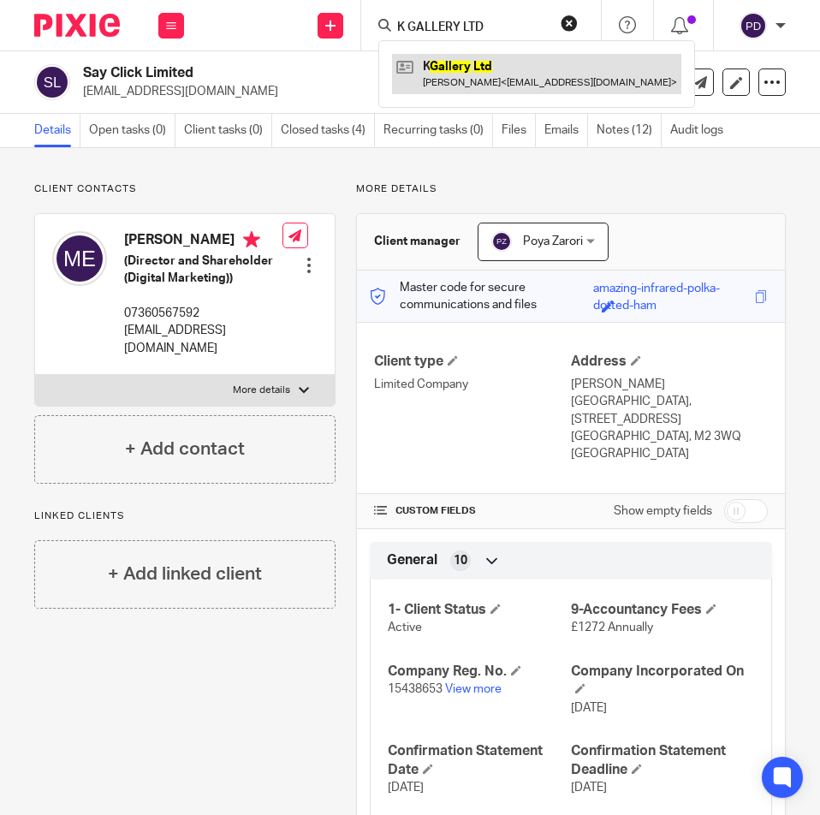
type input "K GALLERY LTD"
click at [469, 65] on link at bounding box center [536, 73] width 289 height 39
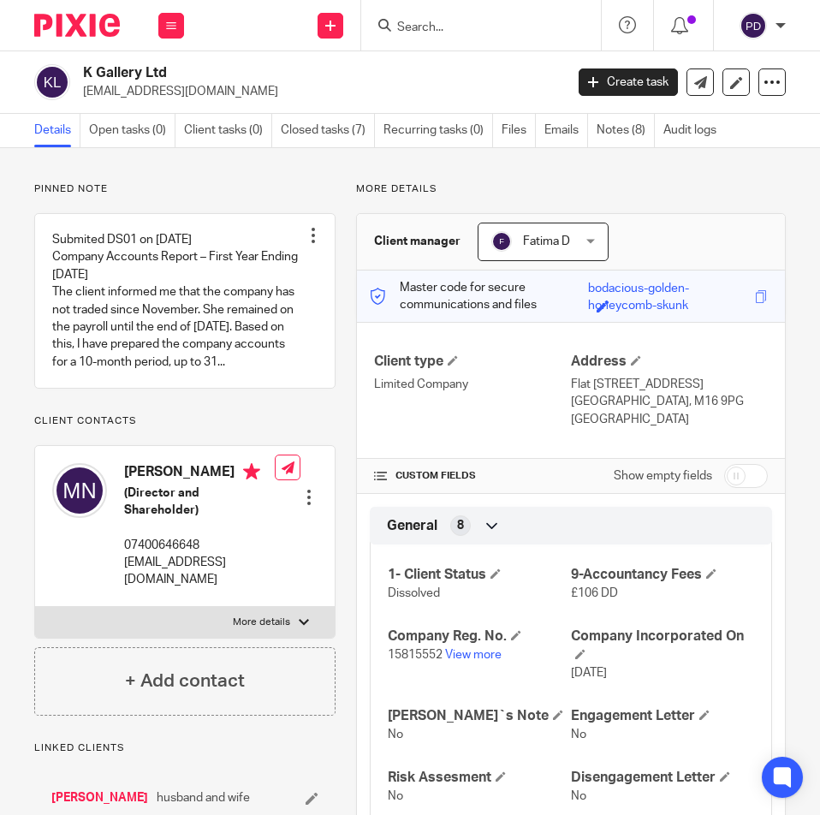
click at [518, 28] on input "Search" at bounding box center [473, 28] width 154 height 15
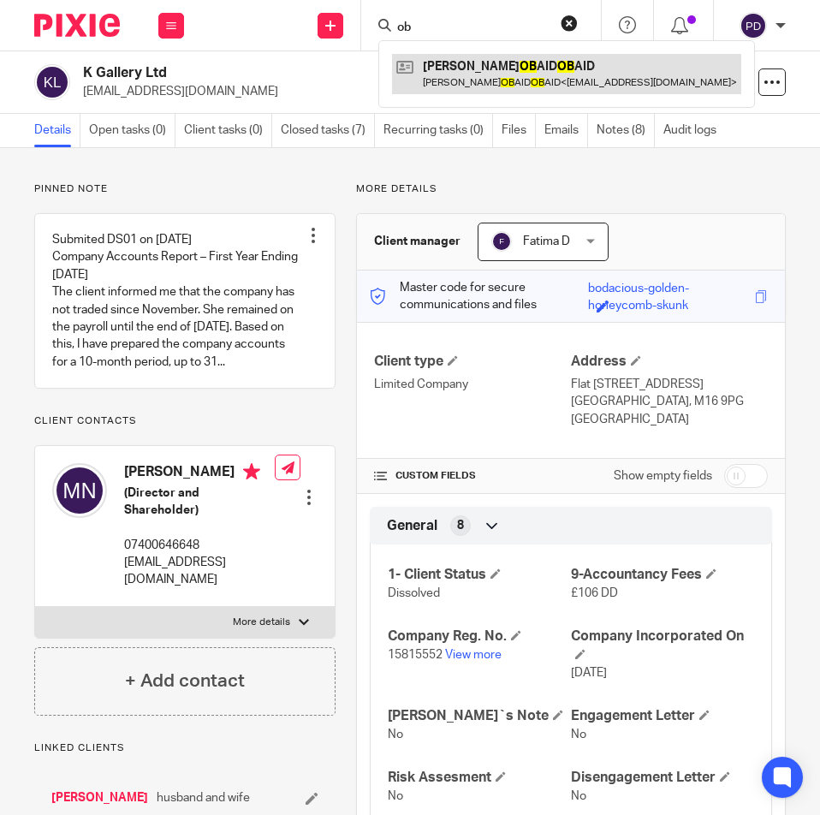
type input "ob"
click at [518, 75] on link at bounding box center [566, 73] width 349 height 39
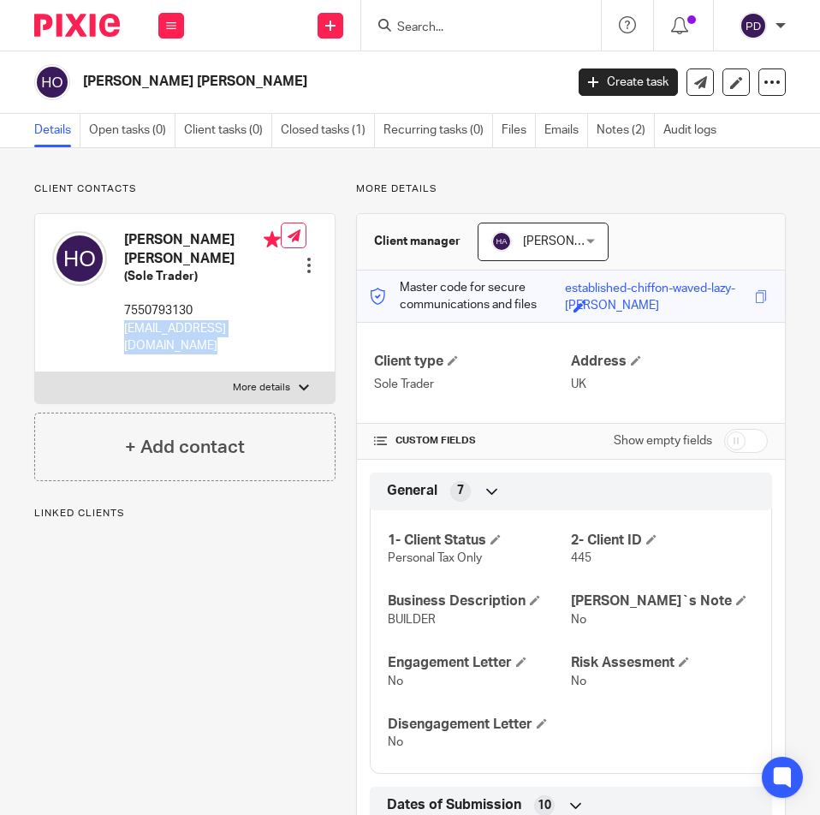
click at [178, 329] on p "[EMAIL_ADDRESS][DOMAIN_NAME]" at bounding box center [202, 337] width 157 height 35
click at [421, 31] on input "Search" at bounding box center [473, 28] width 154 height 15
paste input "[PERSON_NAME] LTD"
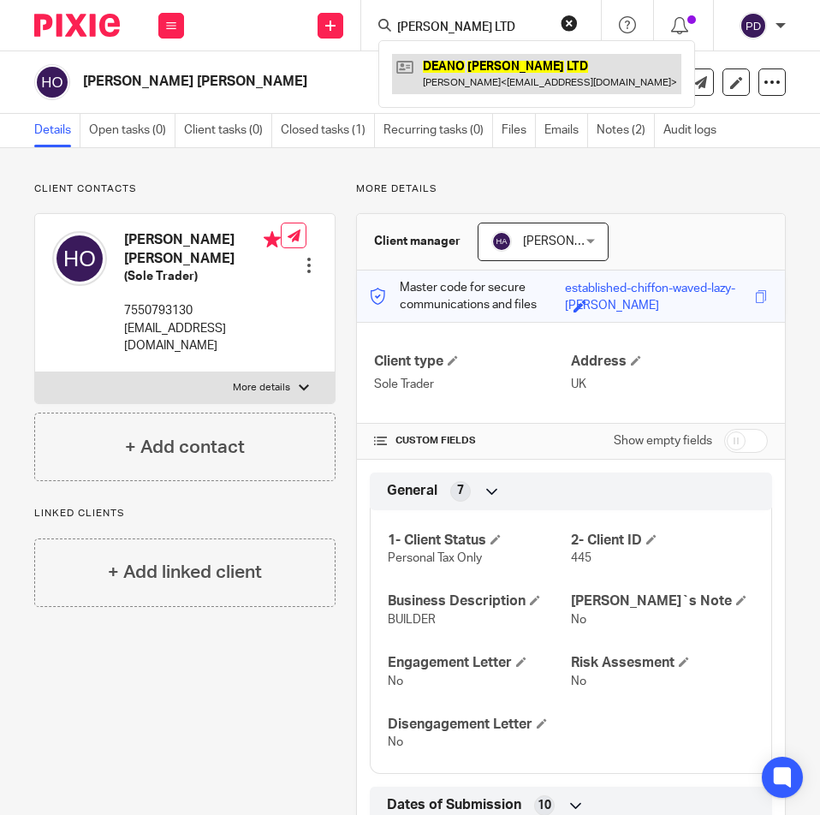
type input "[PERSON_NAME] LTD"
click at [467, 80] on link at bounding box center [536, 73] width 289 height 39
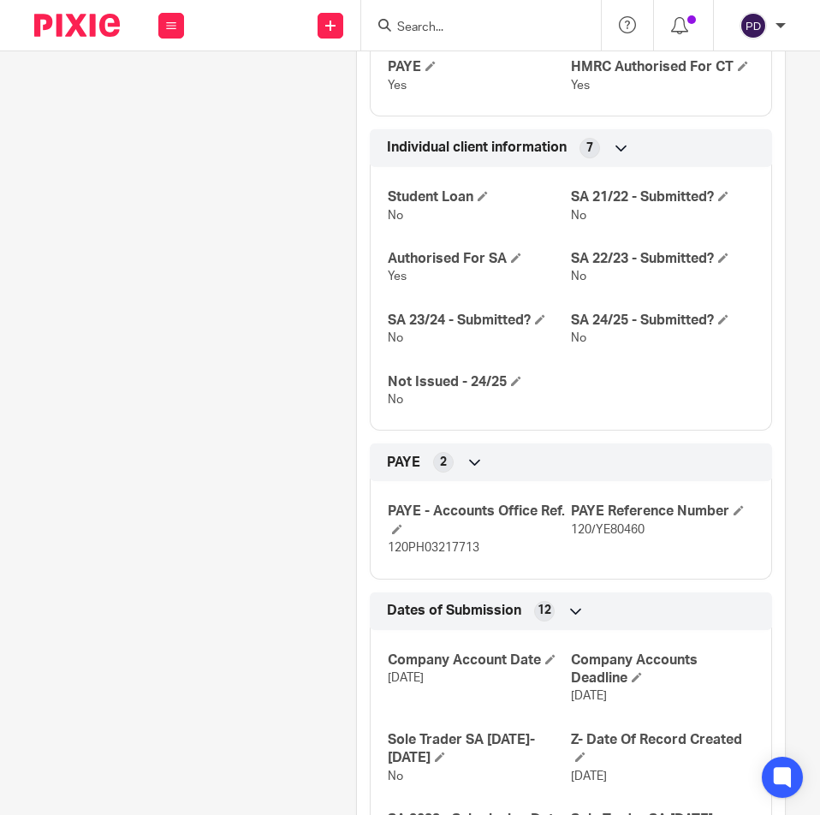
scroll to position [1199, 0]
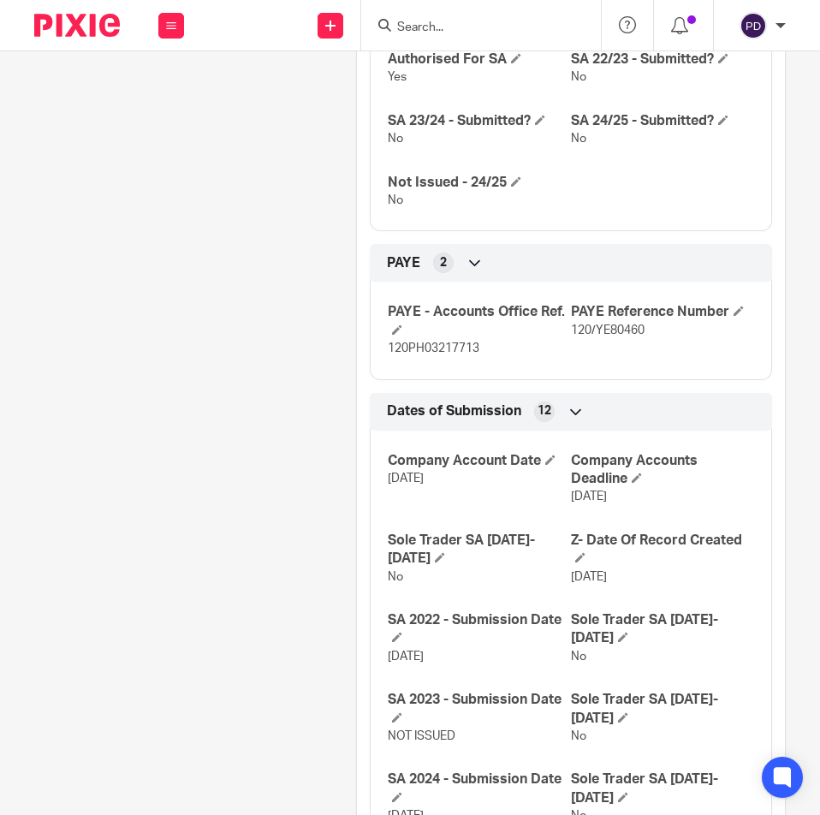
click at [600, 324] on span "120/YE80460" at bounding box center [608, 330] width 74 height 12
copy div "120/YE80460 Bookkeeping Notes 3"
click at [455, 342] on span "120PH03217713" at bounding box center [434, 348] width 92 height 12
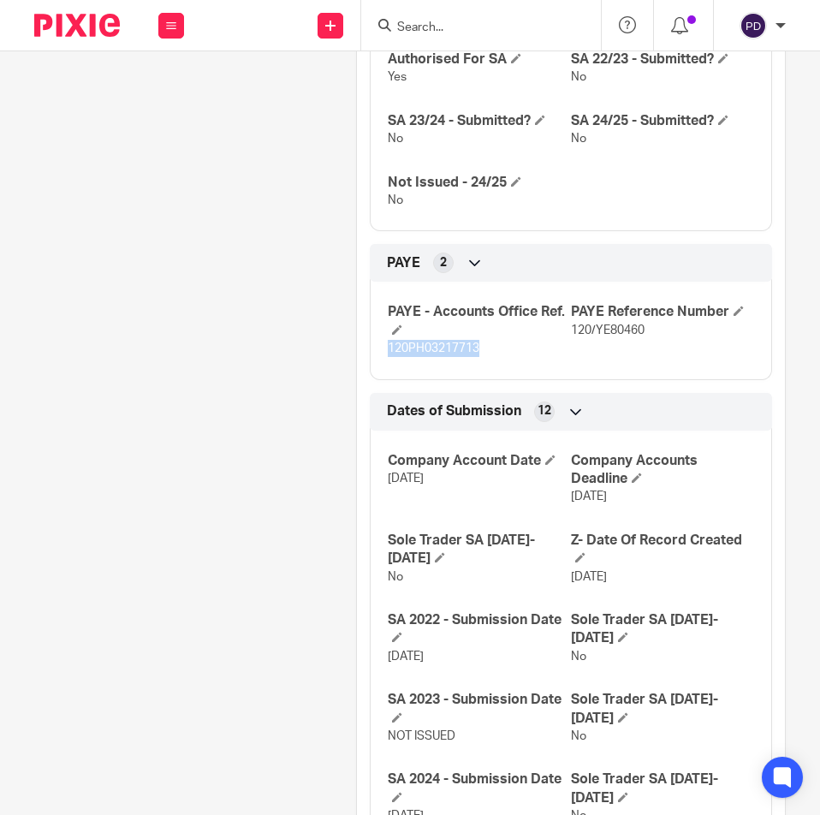
click at [455, 342] on span "120PH03217713" at bounding box center [434, 348] width 92 height 12
copy p "120PH03217713"
click at [464, 30] on input "Search" at bounding box center [473, 28] width 154 height 15
paste input "SH RAHMAN LIMITED"
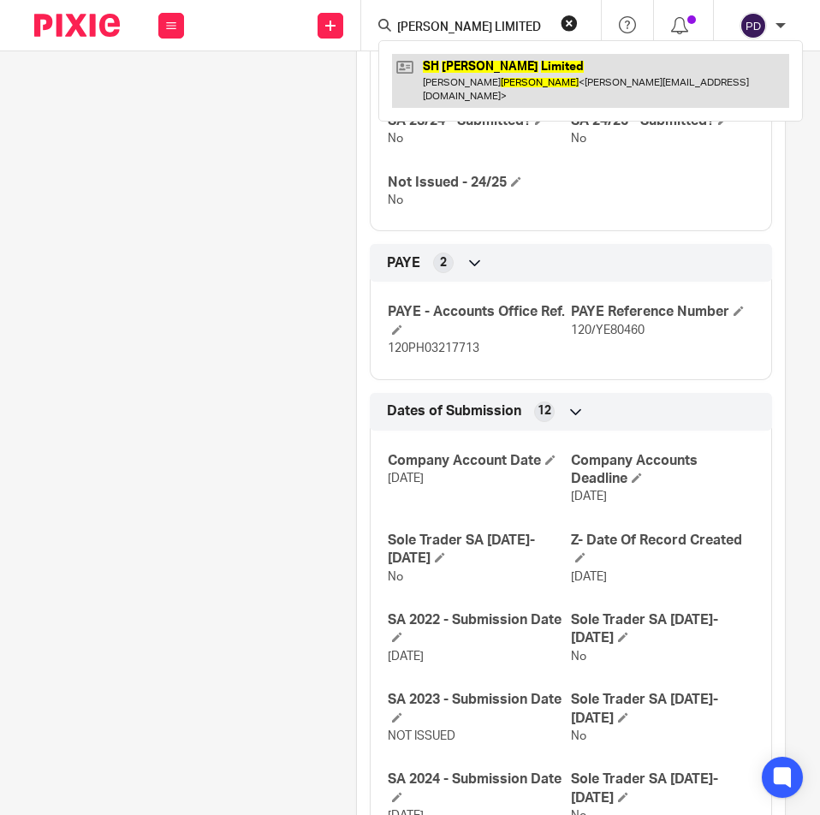
type input "SH RAHMAN LIMITED"
click at [484, 74] on link at bounding box center [590, 80] width 397 height 53
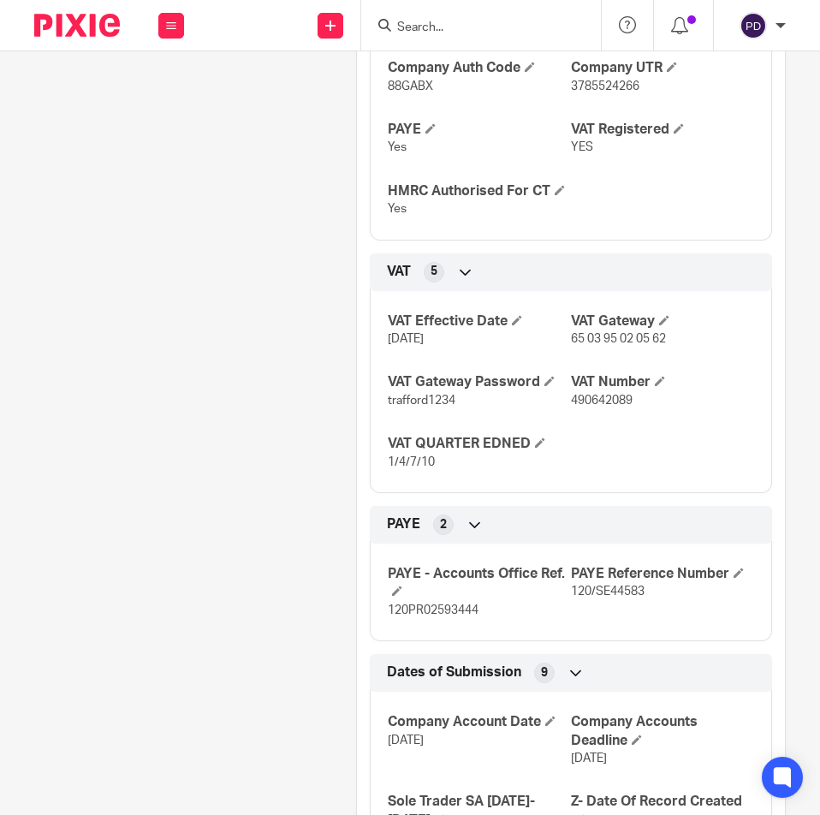
scroll to position [942, 0]
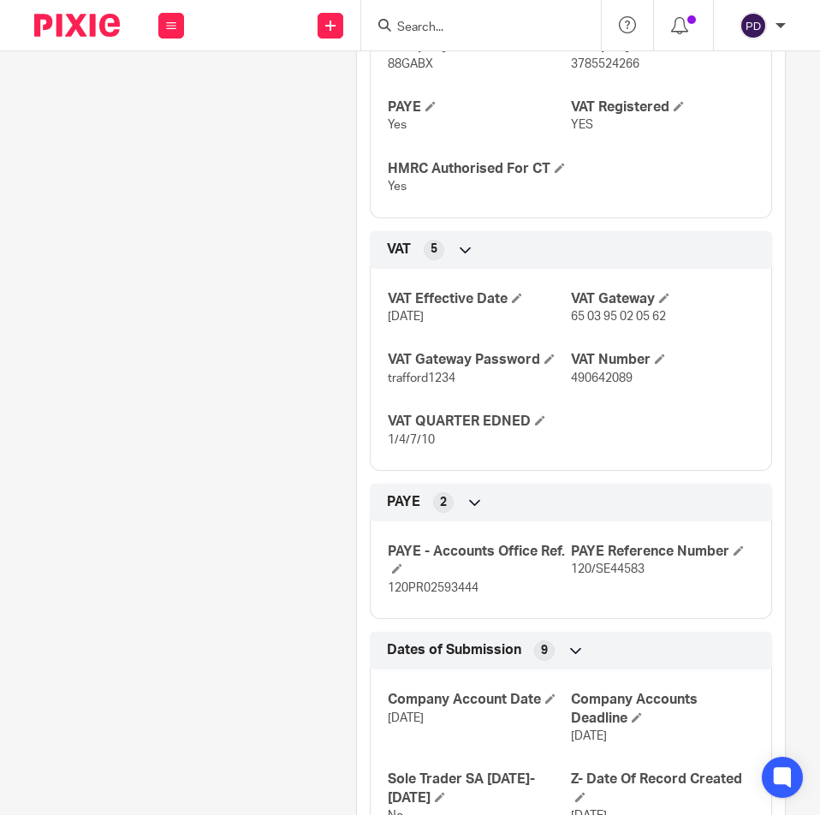
click at [598, 575] on span "120/SE44583" at bounding box center [608, 569] width 74 height 12
click at [600, 575] on span "120/SE44583" at bounding box center [608, 569] width 74 height 12
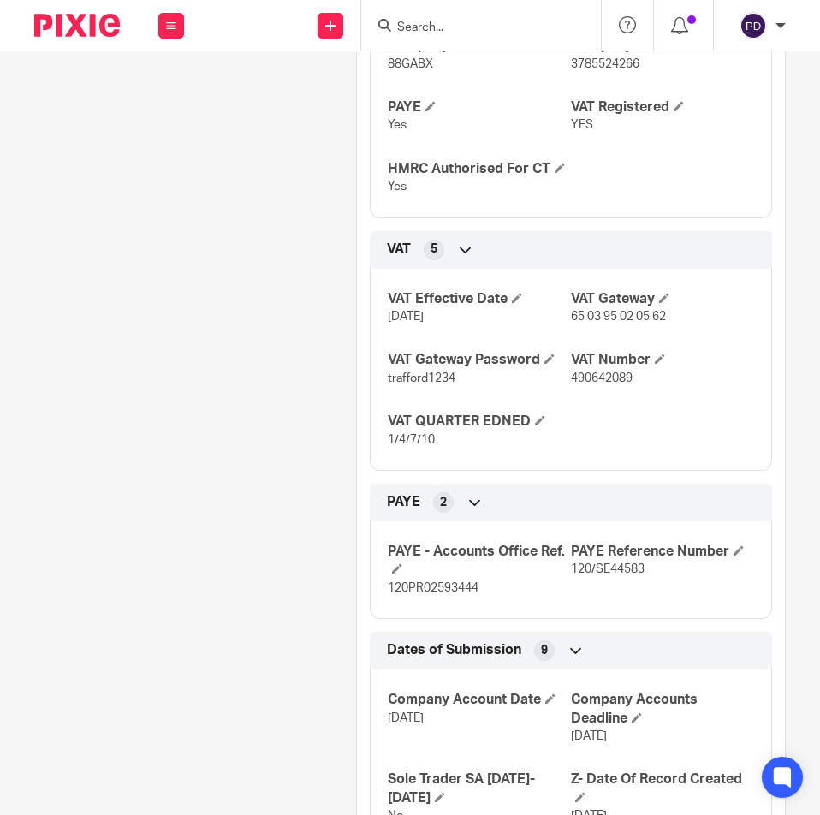
click at [413, 594] on span "120PR02593444" at bounding box center [433, 588] width 91 height 12
copy p "120PR02593444"
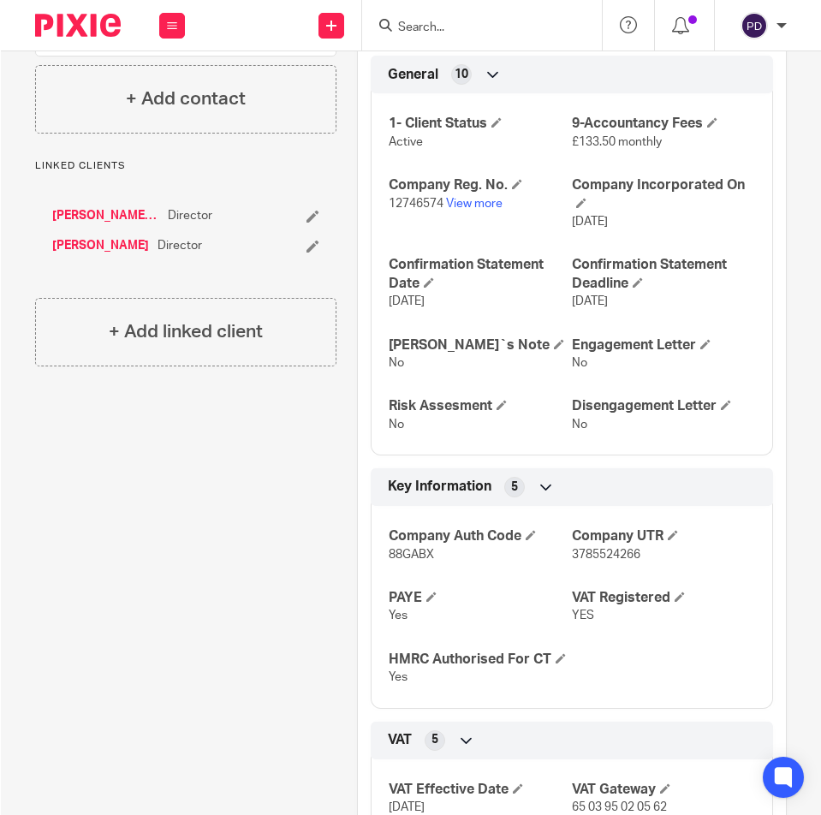
scroll to position [171, 0]
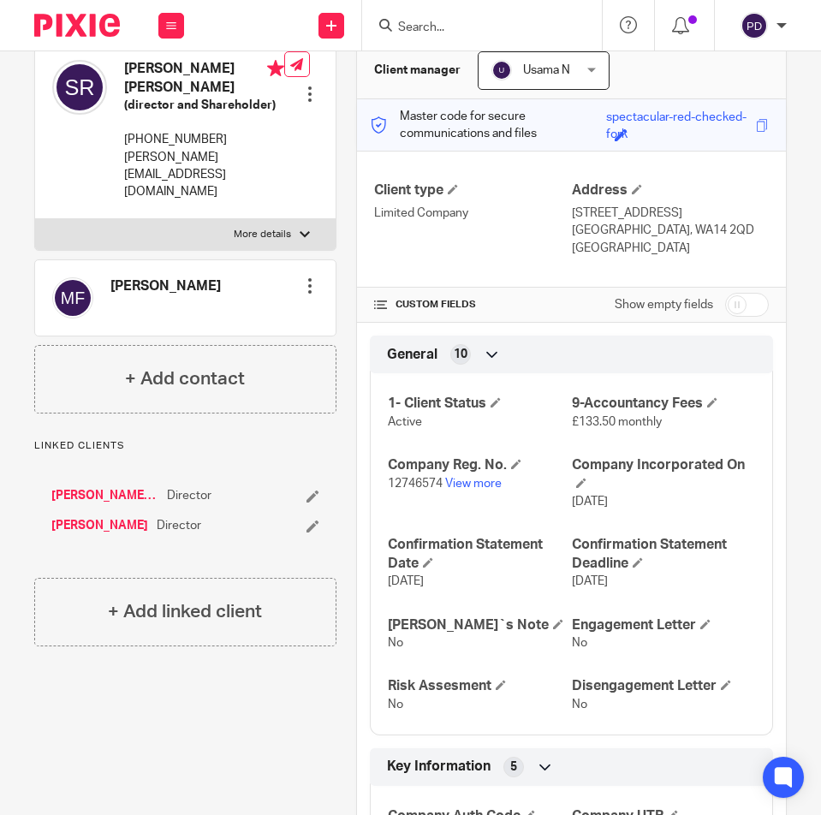
click at [486, 21] on input "Search" at bounding box center [473, 28] width 154 height 15
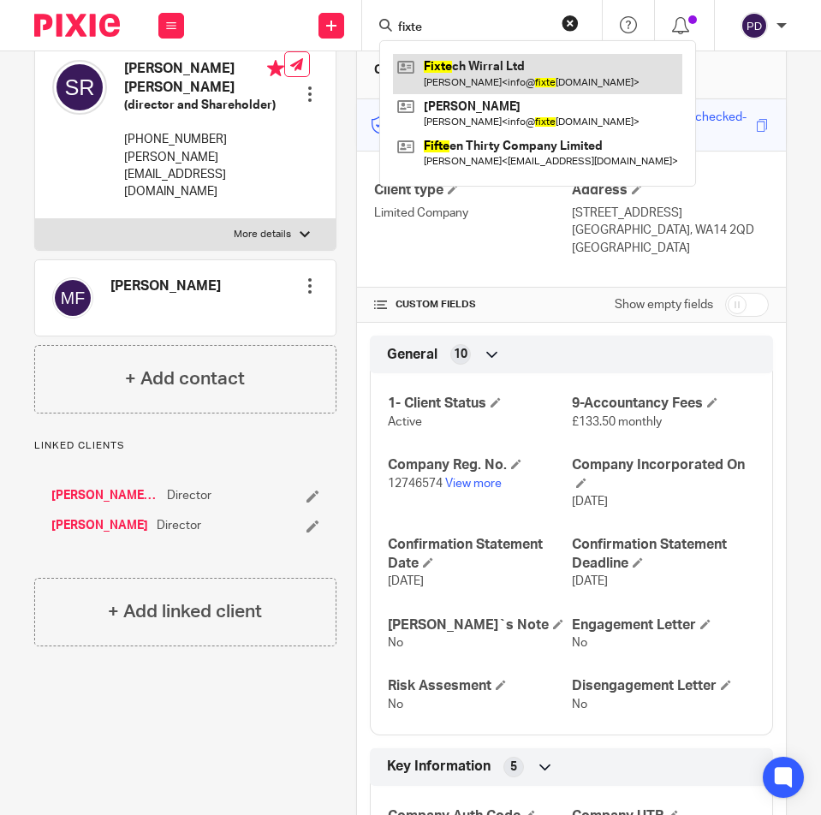
type input "fixte"
click at [447, 84] on link at bounding box center [537, 73] width 289 height 39
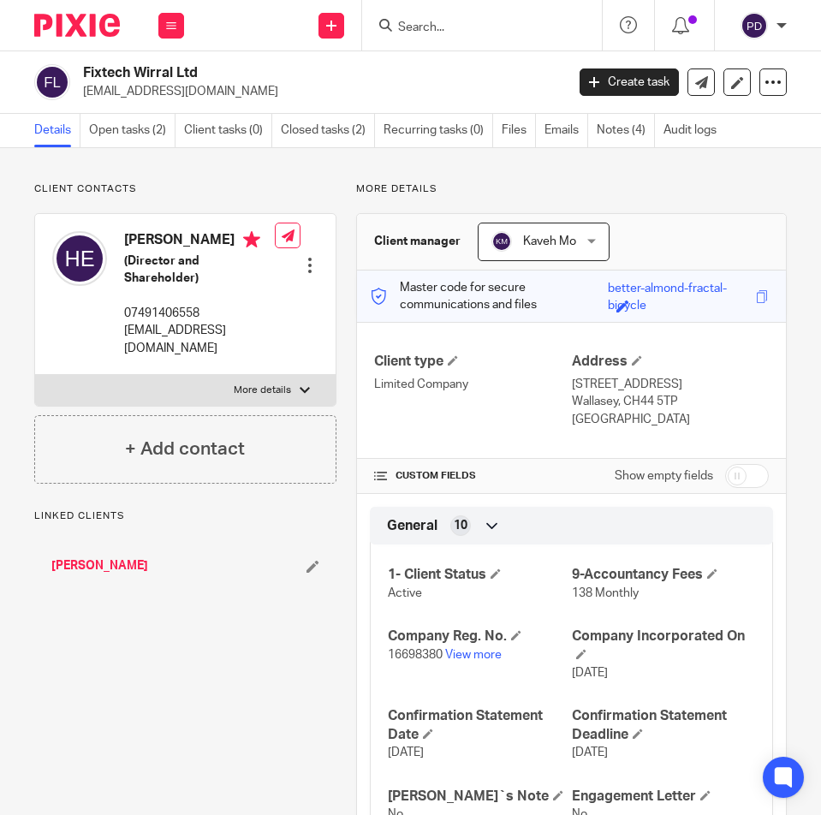
click at [274, 61] on div "Fixtech Wirral Ltd [EMAIL_ADDRESS][DOMAIN_NAME] Create task Update from Compani…" at bounding box center [410, 82] width 821 height 62
click at [60, 25] on img at bounding box center [77, 25] width 86 height 23
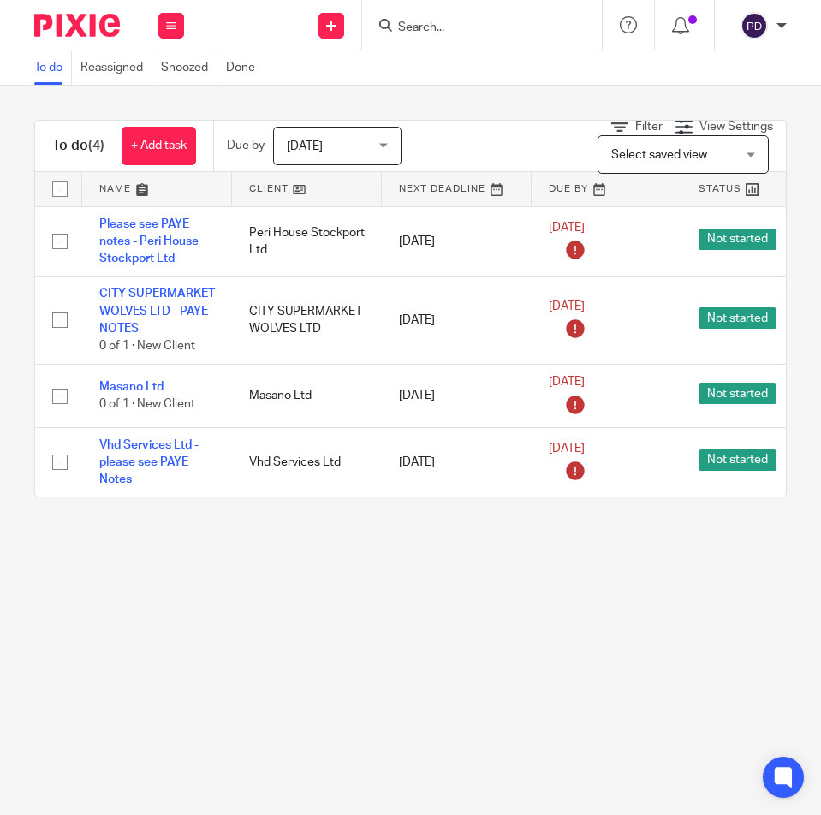
click at [407, 27] on input "Search" at bounding box center [473, 28] width 154 height 15
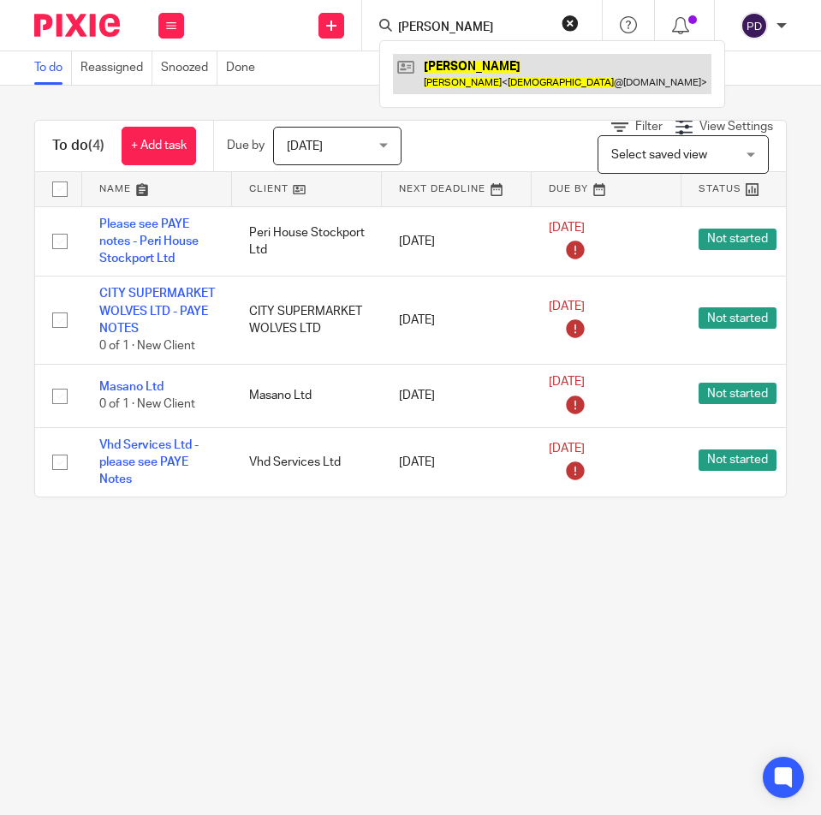
type input "hadi sanei"
click at [486, 63] on link at bounding box center [552, 73] width 318 height 39
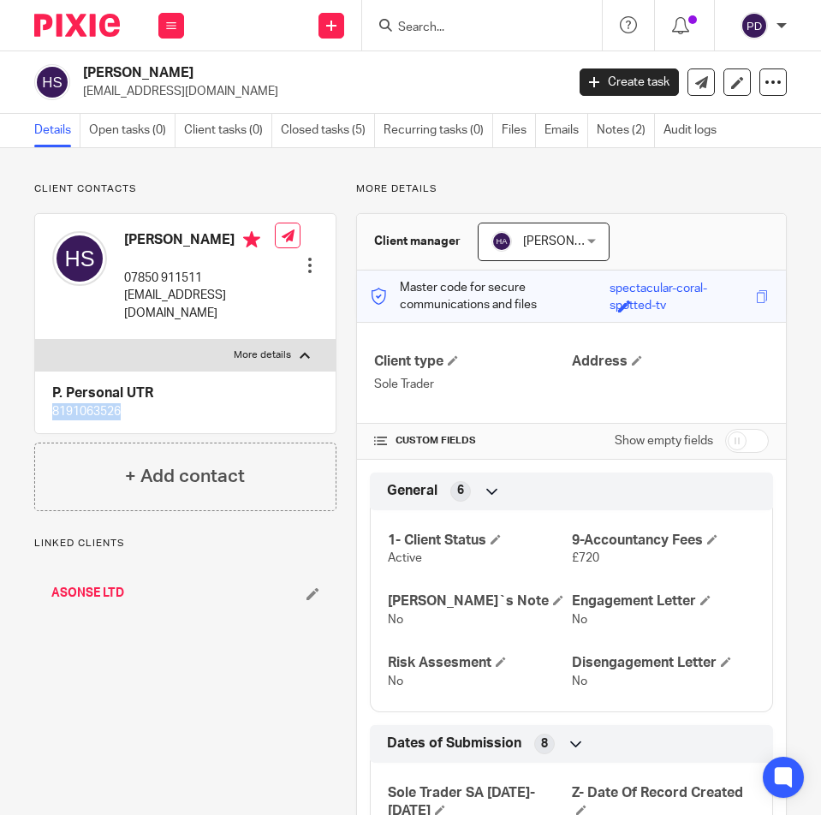
drag, startPoint x: 116, startPoint y: 396, endPoint x: 26, endPoint y: 401, distance: 90.0
click at [26, 401] on div "Client contacts [PERSON_NAME] 07850 911511 [EMAIL_ADDRESS][DOMAIN_NAME] Edit co…" at bounding box center [176, 647] width 322 height 931
